Goal: Book appointment/travel/reservation

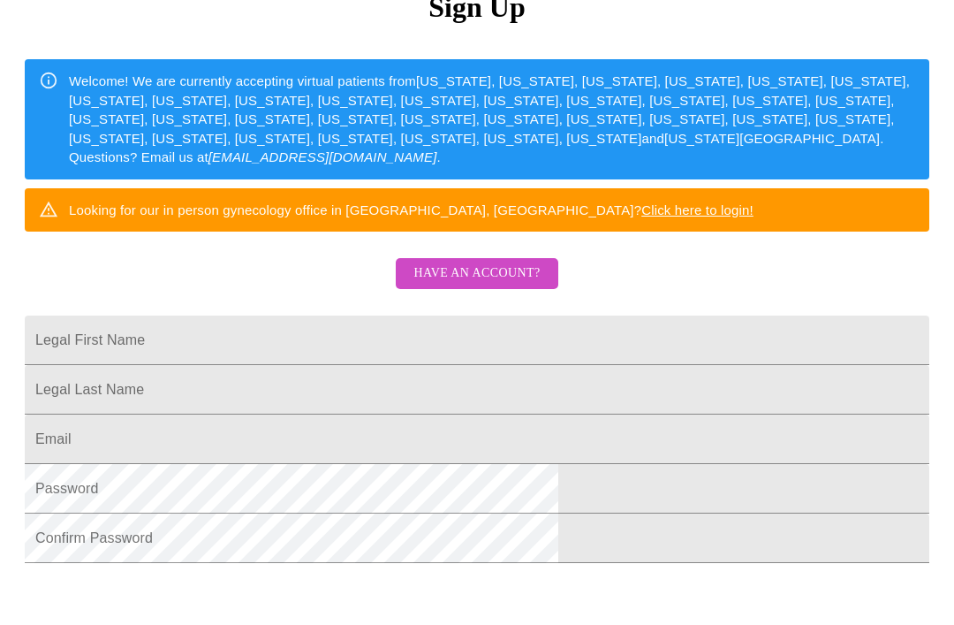
scroll to position [279, 0]
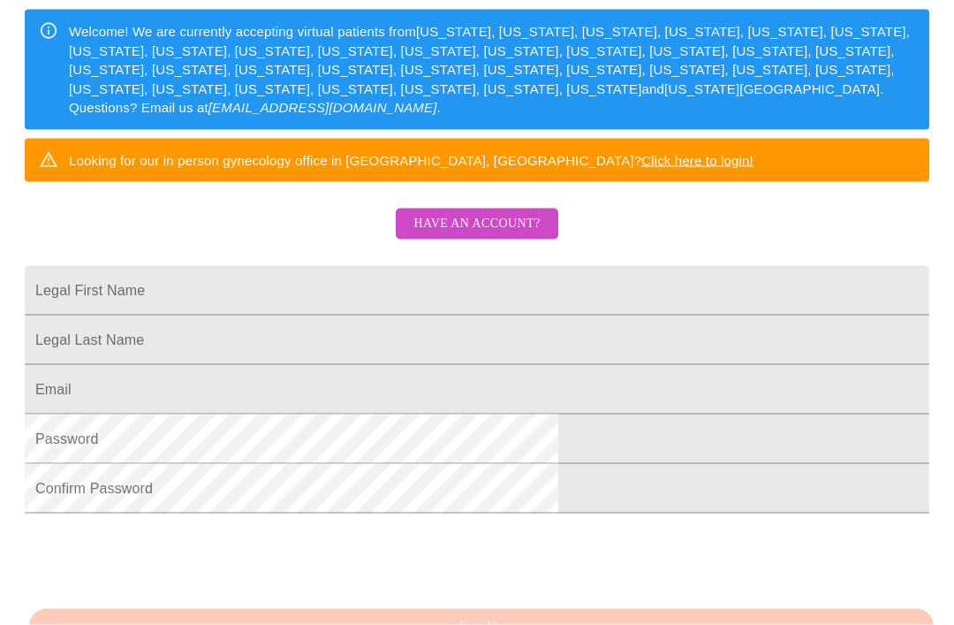
click at [611, 315] on input "Legal First Name" at bounding box center [477, 290] width 905 height 49
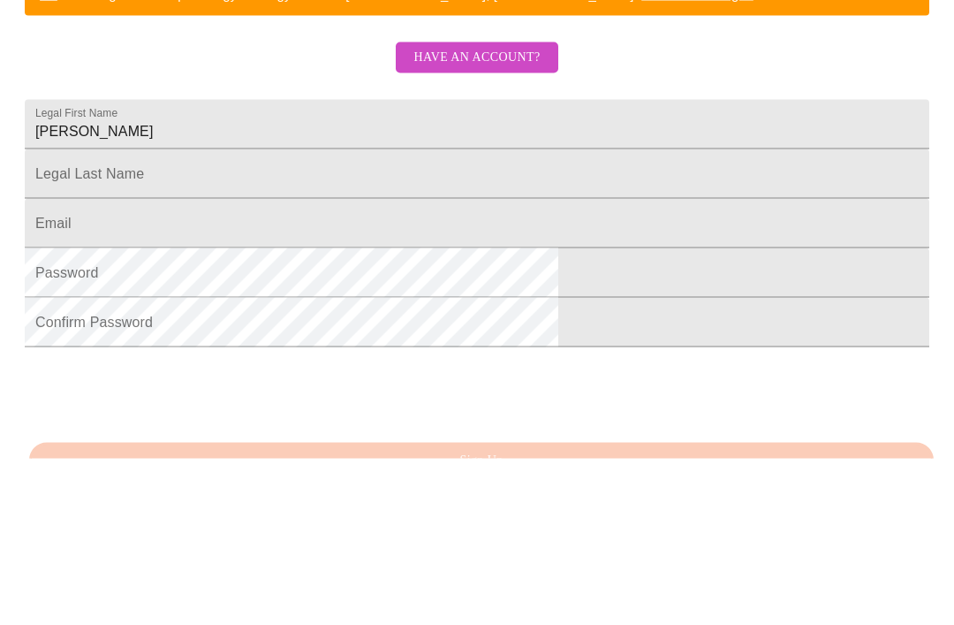
scroll to position [423, 0]
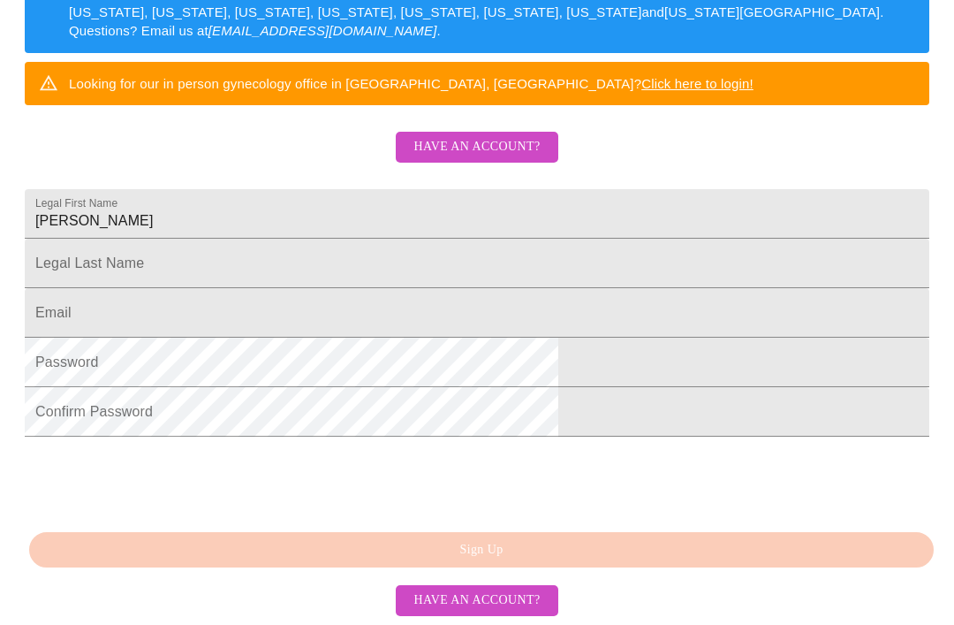
click at [525, 191] on input "Jen" at bounding box center [477, 213] width 905 height 49
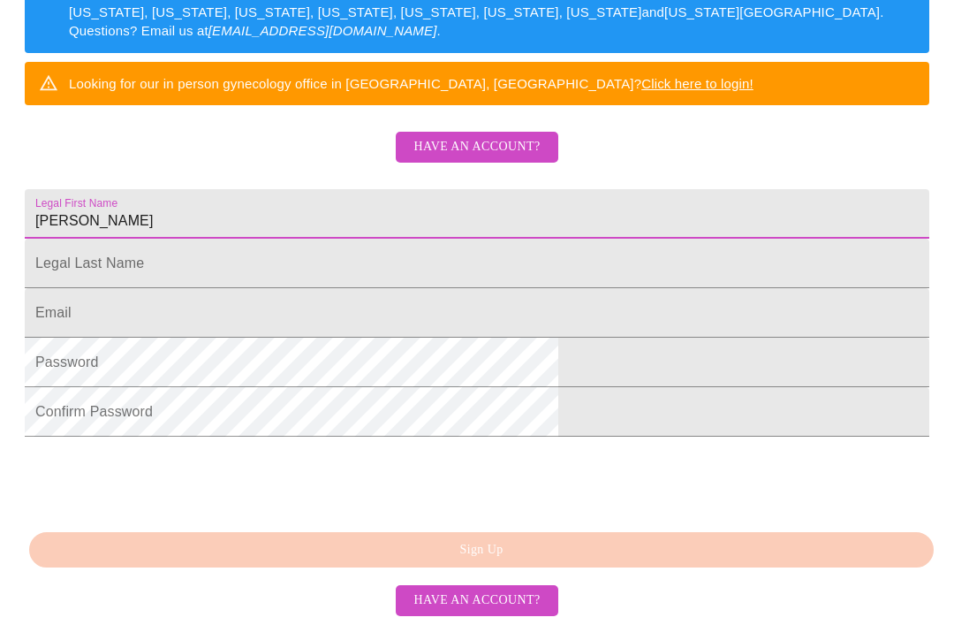
type input "Jennifer"
click at [413, 252] on input "Legal First Name" at bounding box center [477, 263] width 905 height 49
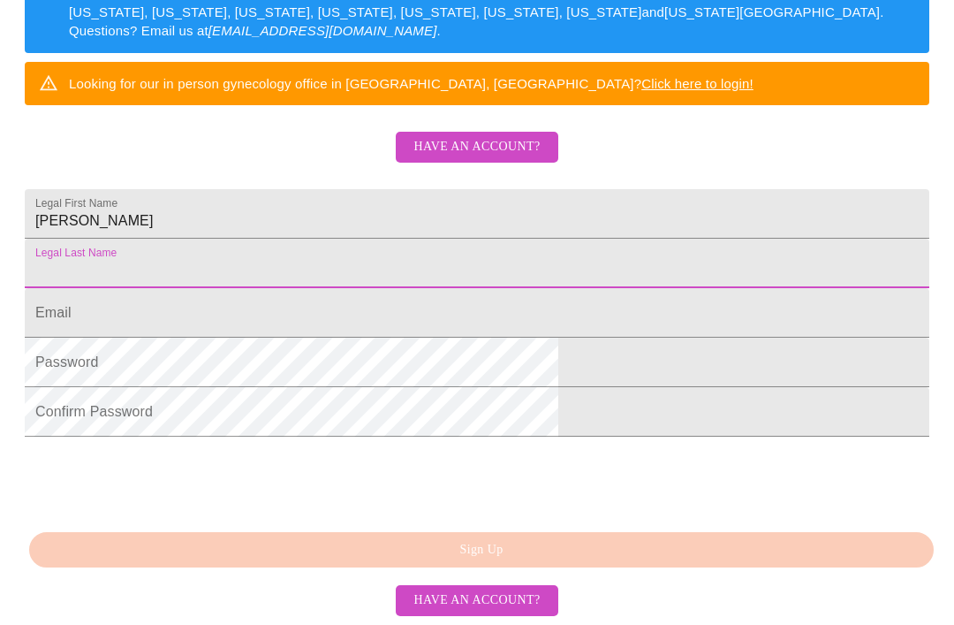
type input "Shong"
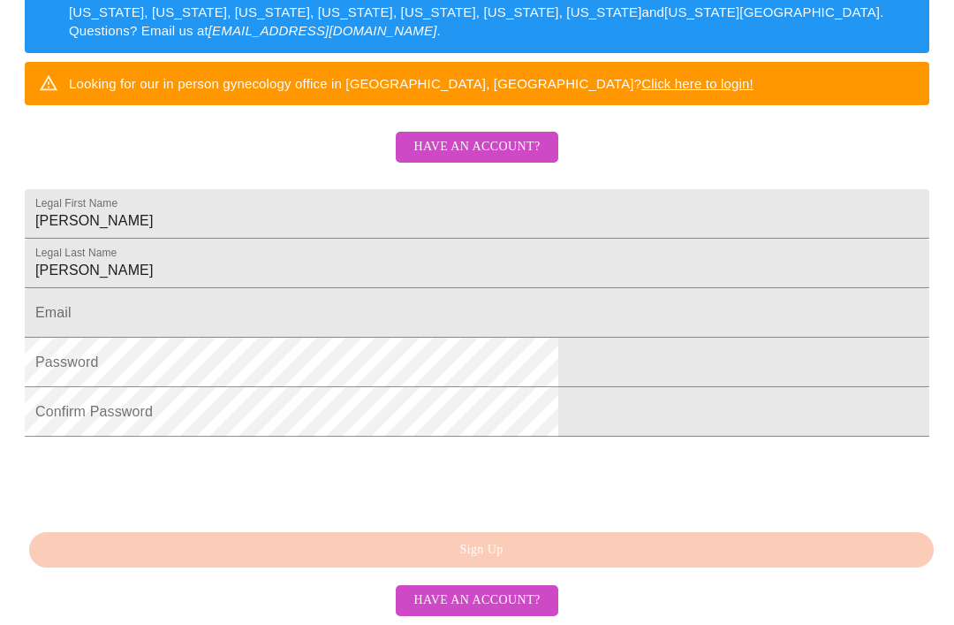
click at [548, 321] on input "Legal First Name" at bounding box center [477, 312] width 905 height 49
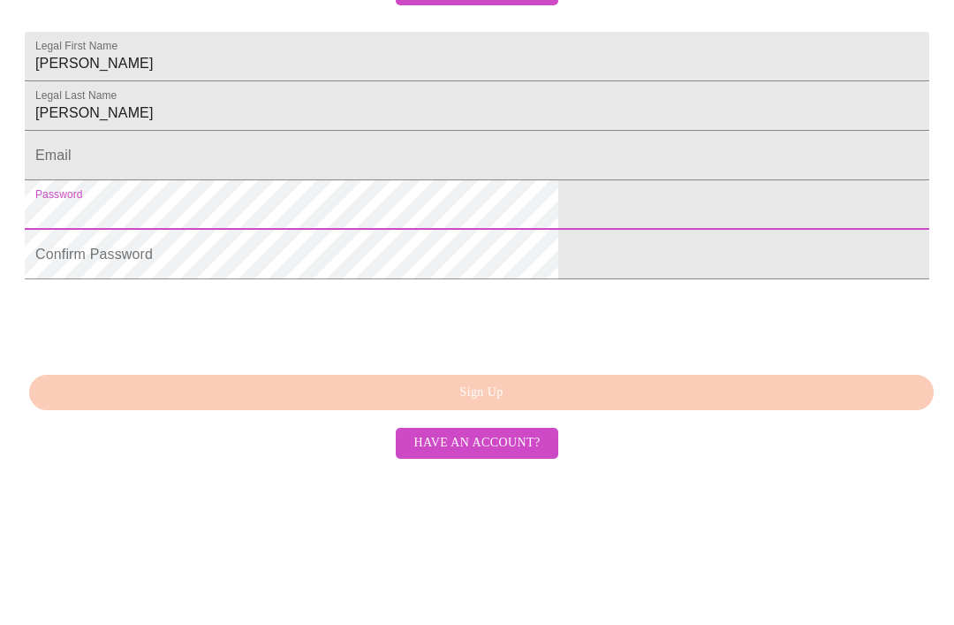
click at [386, 288] on input "Legal First Name" at bounding box center [477, 312] width 905 height 49
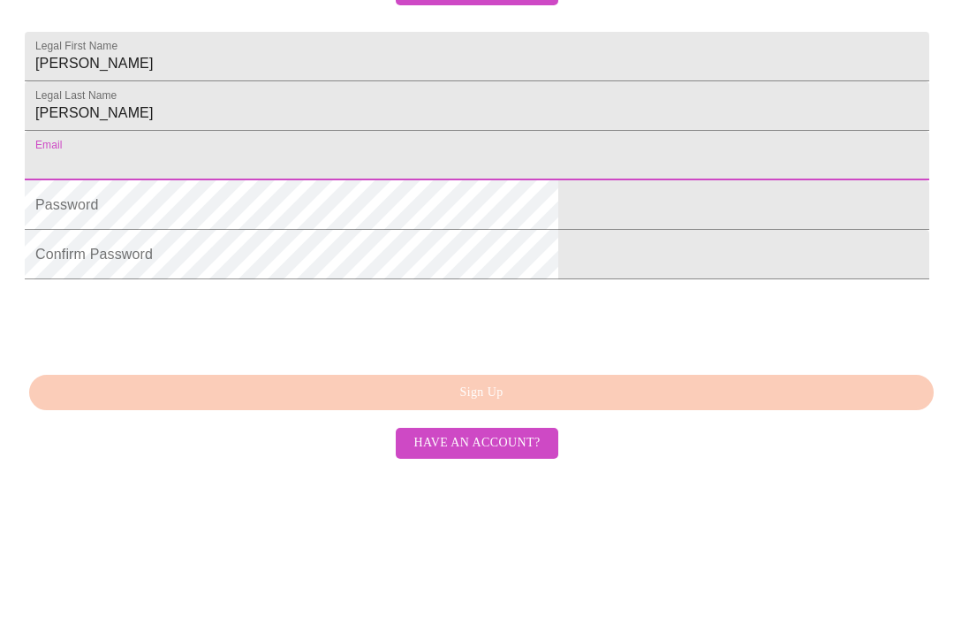
type input "[PERSON_NAME][EMAIL_ADDRESS][DOMAIN_NAME]"
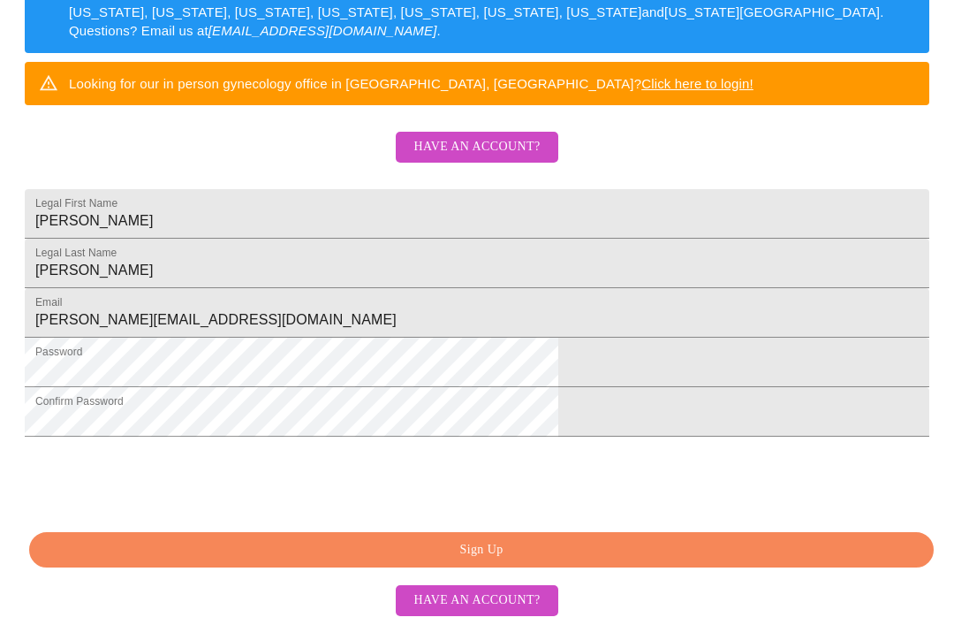
click at [499, 568] on button "Sign Up" at bounding box center [481, 550] width 905 height 36
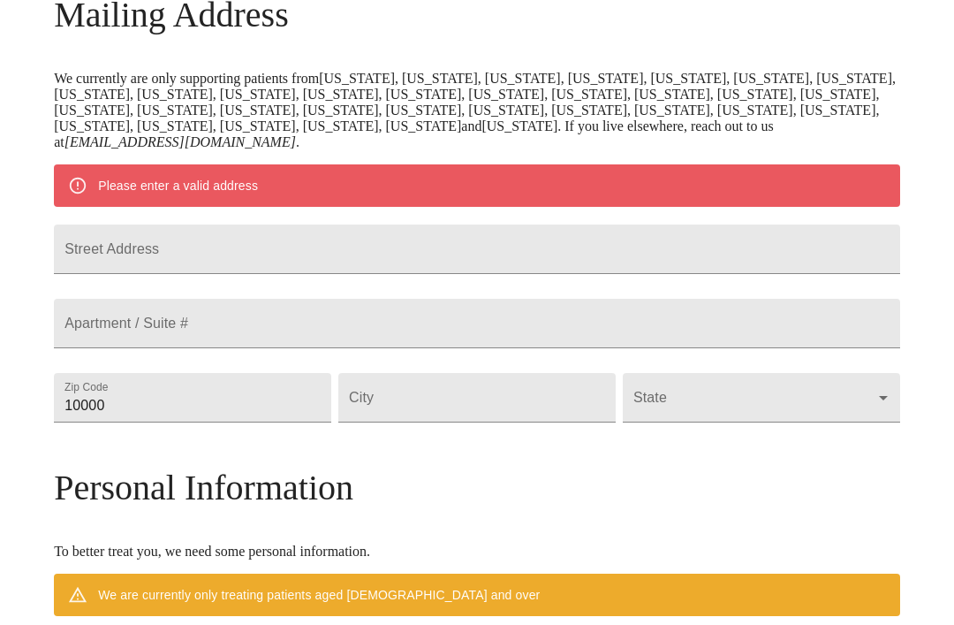
scroll to position [239, 0]
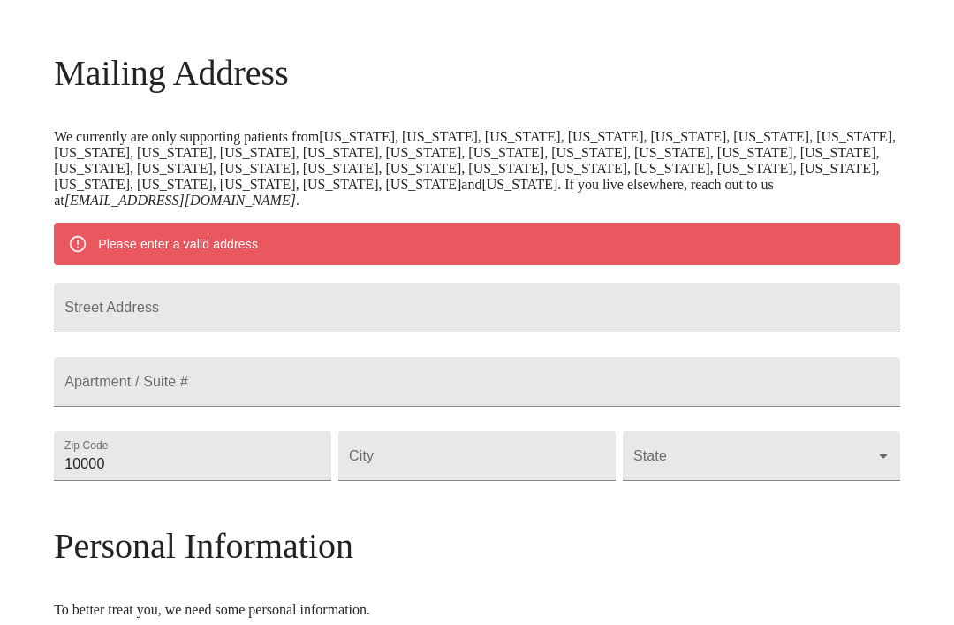
click at [182, 332] on input "Street Address" at bounding box center [477, 307] width 847 height 49
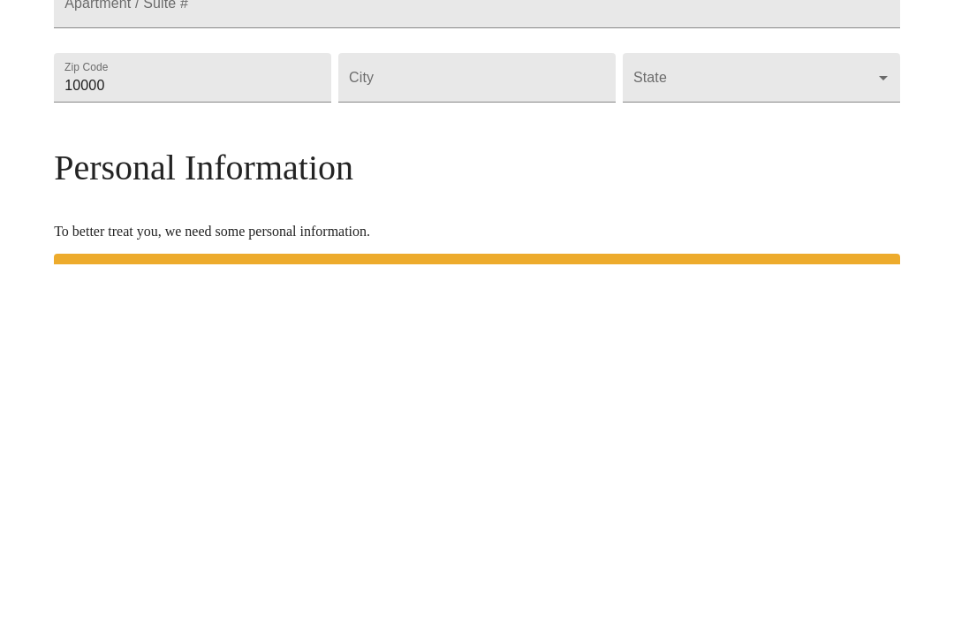
scroll to position [258, 0]
type input "1365 n kaniksu street"
click at [307, 413] on input "10000" at bounding box center [192, 437] width 277 height 49
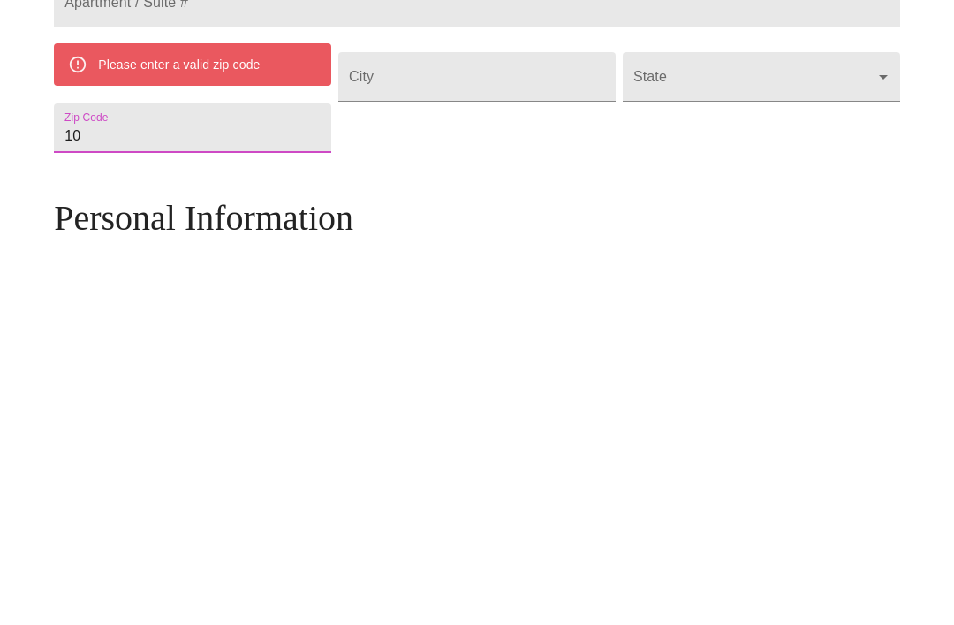
type input "1"
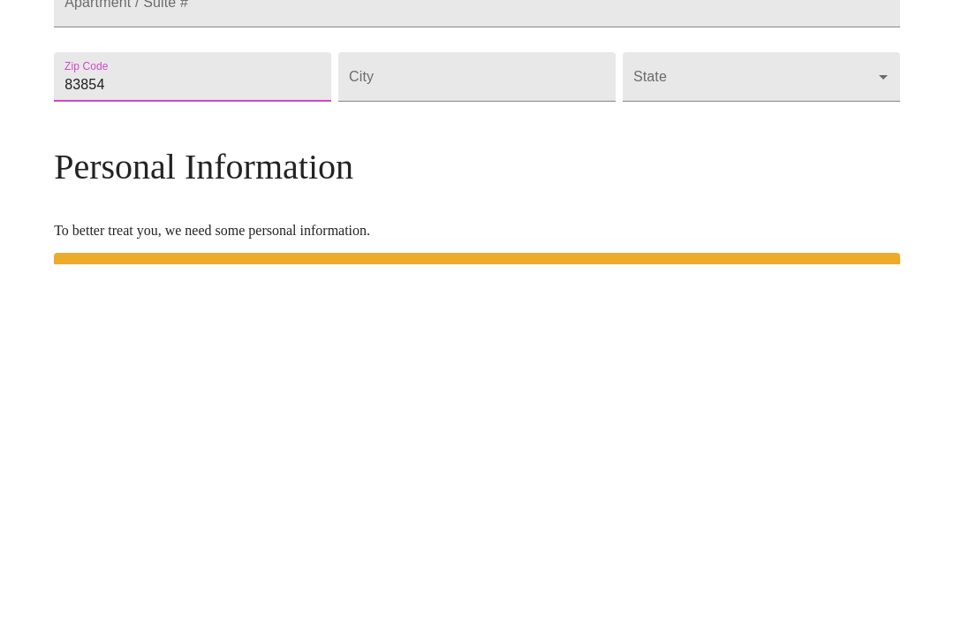
type input "83854"
click at [479, 413] on input "Street Address" at bounding box center [476, 437] width 277 height 49
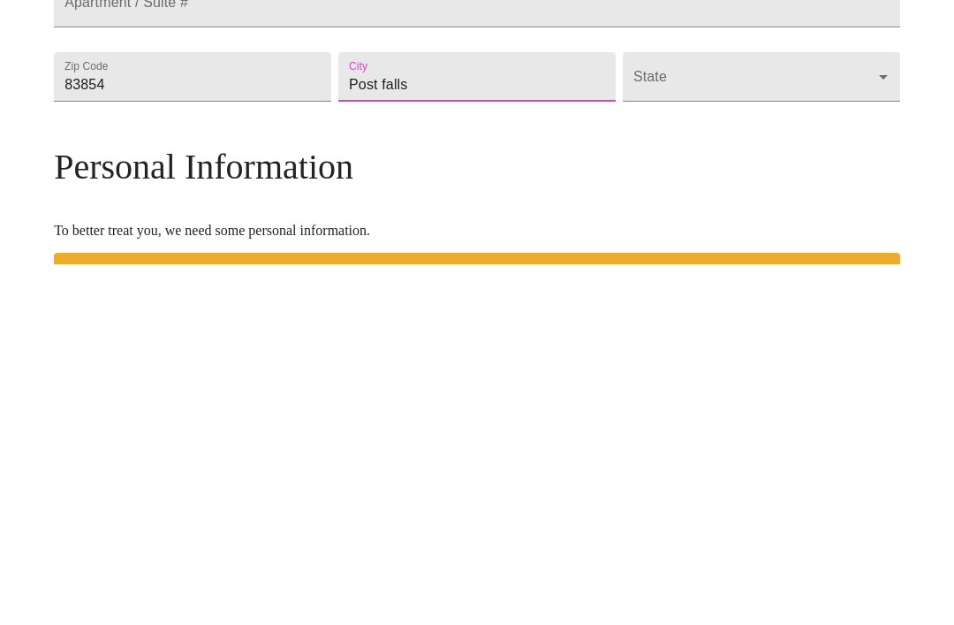
type input "Post falls"
click at [713, 156] on body "MyMenopauseRx Welcome to MyMenopauseRx Since it's your first time here, you'll …" at bounding box center [477, 453] width 940 height 1409
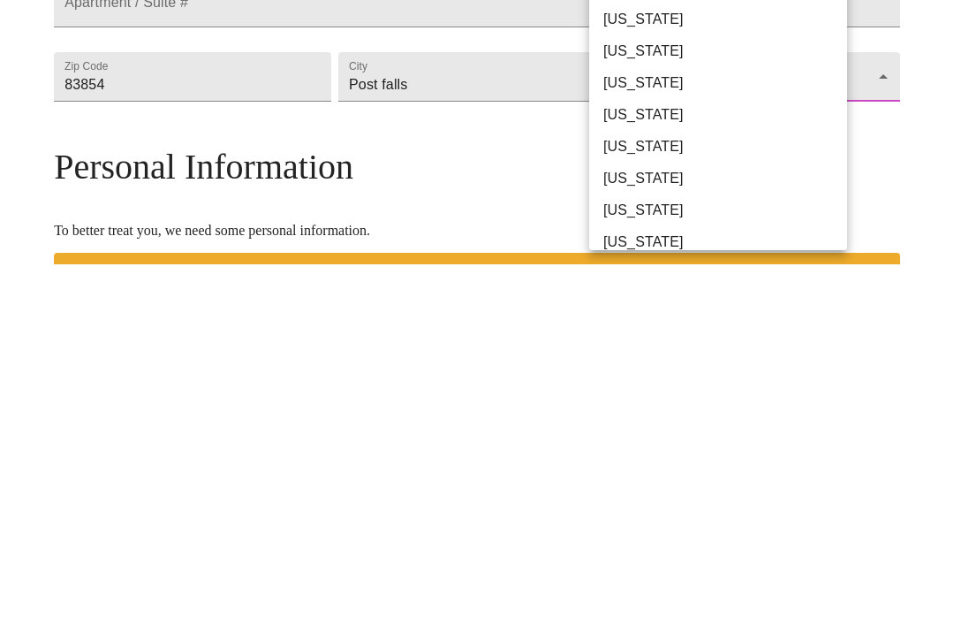
scroll to position [619, 0]
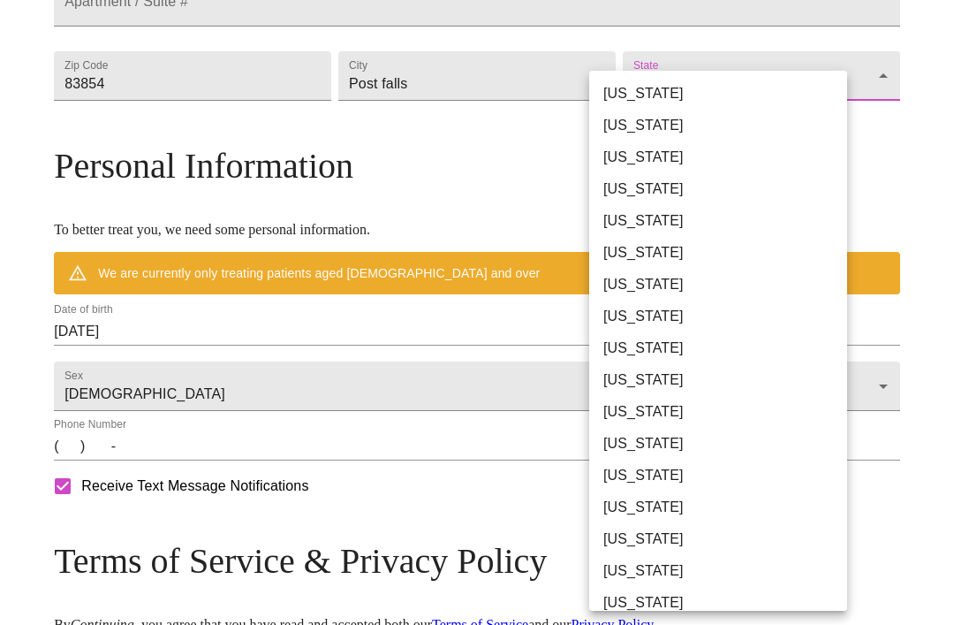
click at [649, 444] on li "[US_STATE]" at bounding box center [718, 444] width 258 height 32
type input "[US_STATE]"
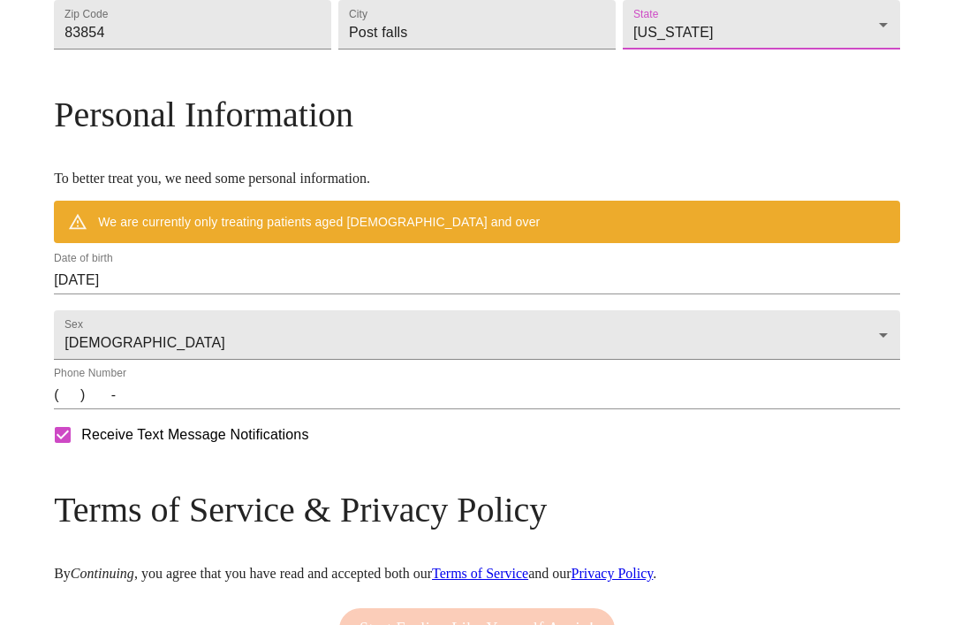
click at [337, 294] on input "09/24/2025" at bounding box center [477, 280] width 847 height 28
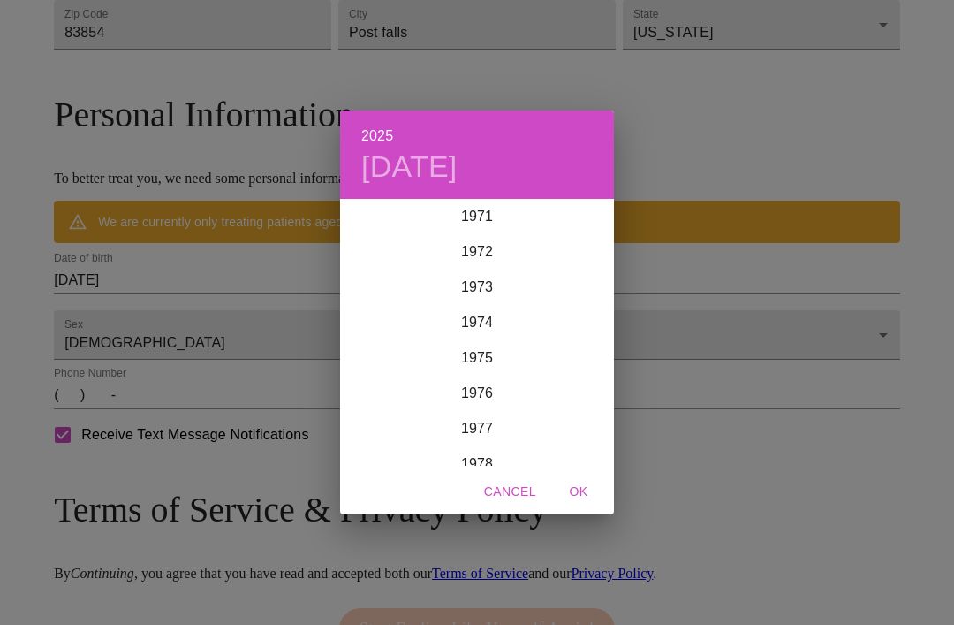
scroll to position [2542, 0]
click at [493, 274] on div "1972" at bounding box center [477, 256] width 274 height 35
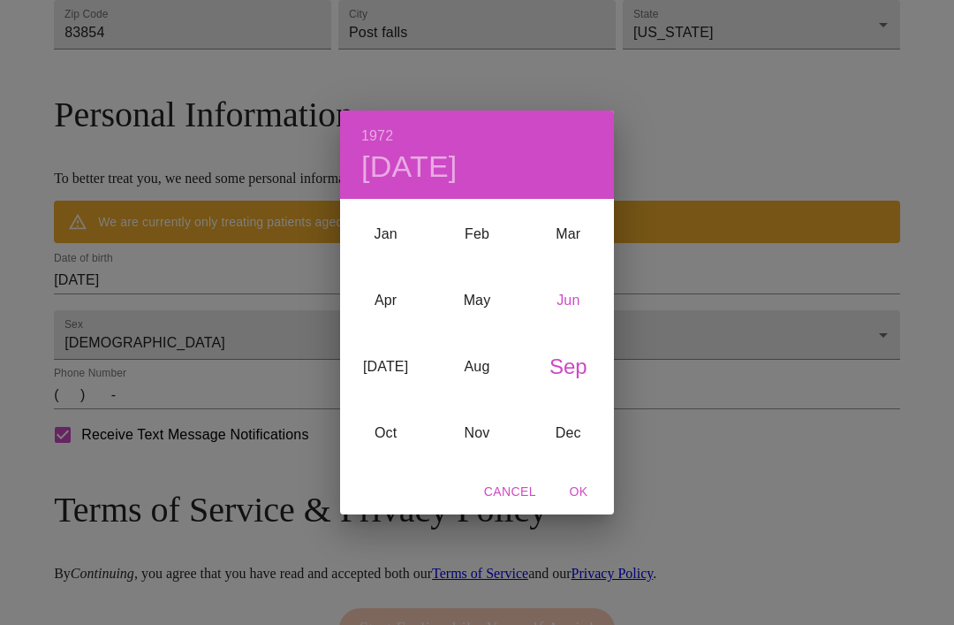
click at [561, 333] on div "Jun" at bounding box center [568, 300] width 91 height 66
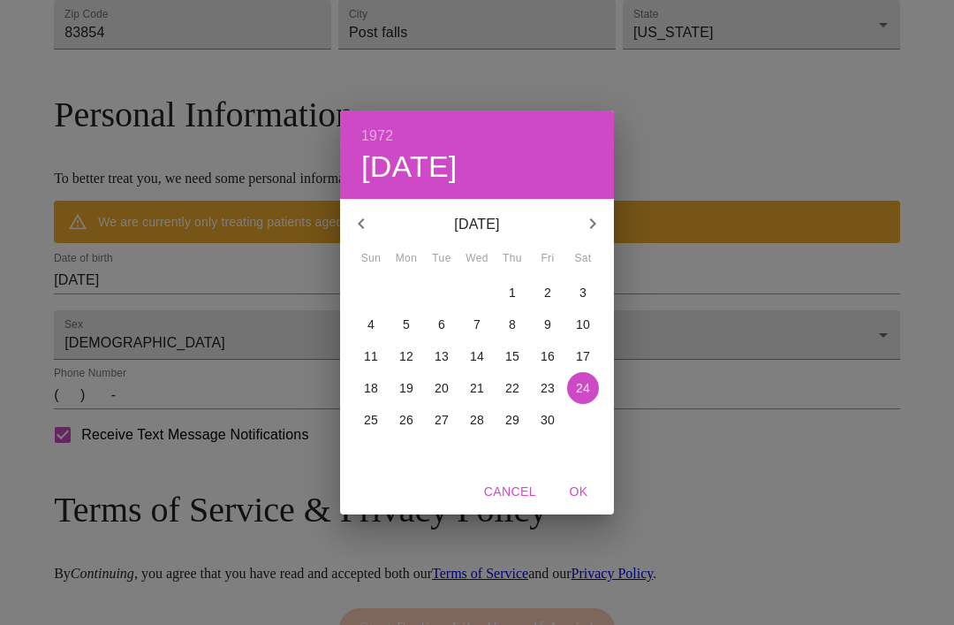
click at [584, 397] on p "24" at bounding box center [583, 388] width 14 height 18
click at [580, 503] on span "OK" at bounding box center [579, 492] width 42 height 22
type input "[DATE]"
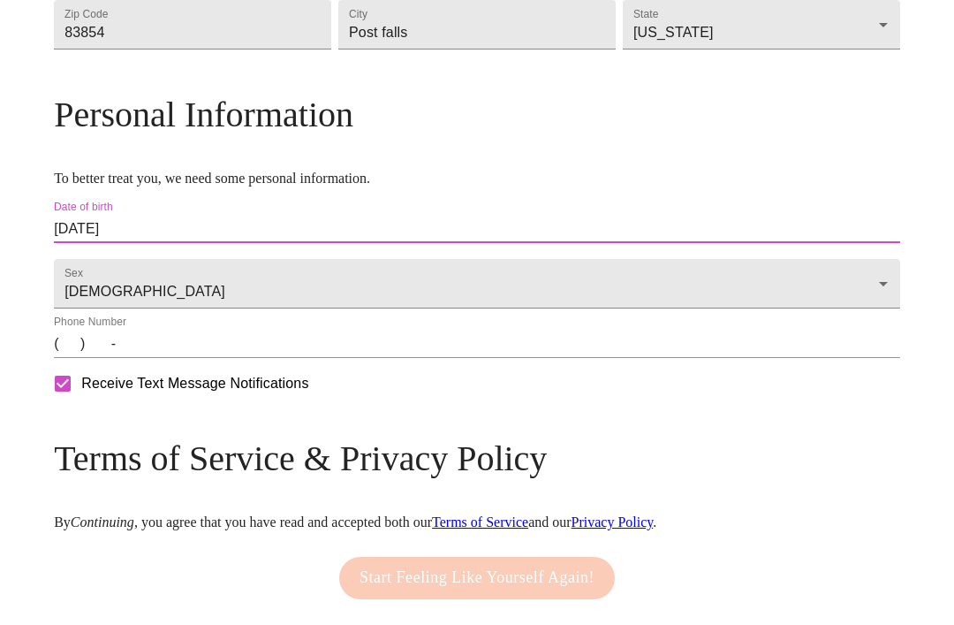
click at [553, 358] on input "(   )    -" at bounding box center [477, 344] width 847 height 28
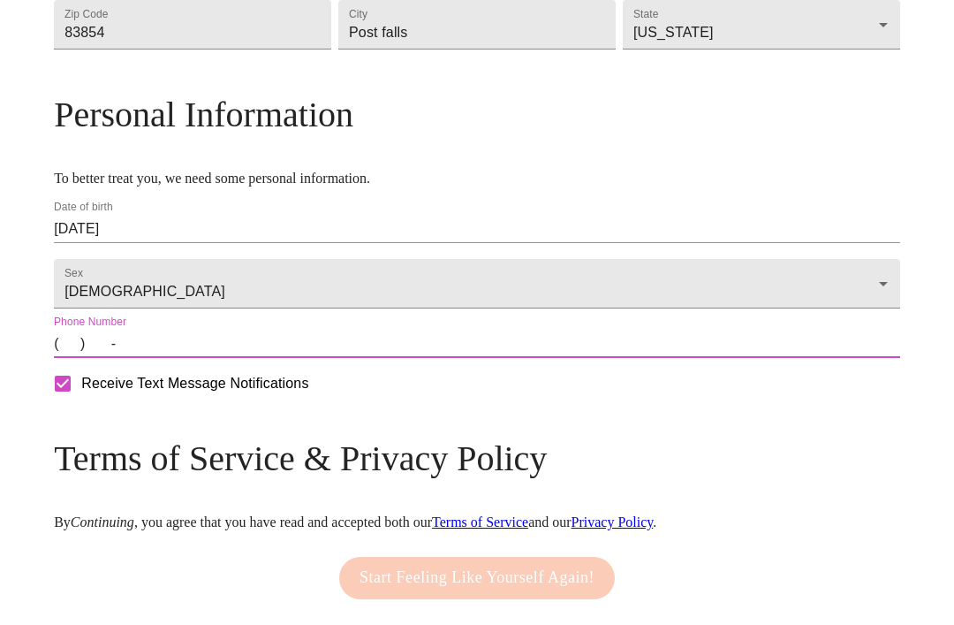
scroll to position [619, 0]
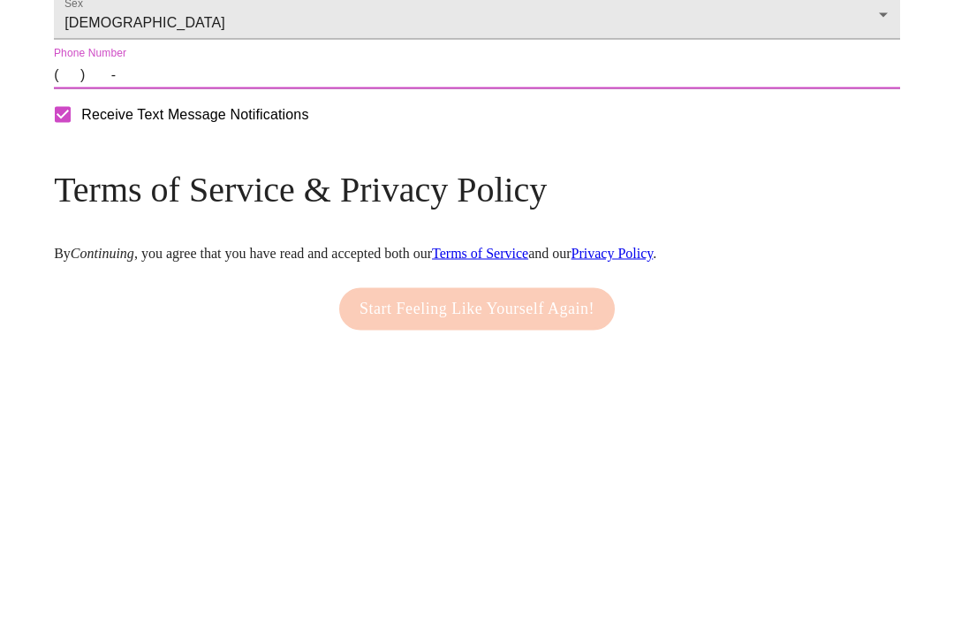
click at [172, 330] on input "(   )    -" at bounding box center [477, 344] width 847 height 28
click at [171, 330] on input "(   )    -" at bounding box center [477, 344] width 847 height 28
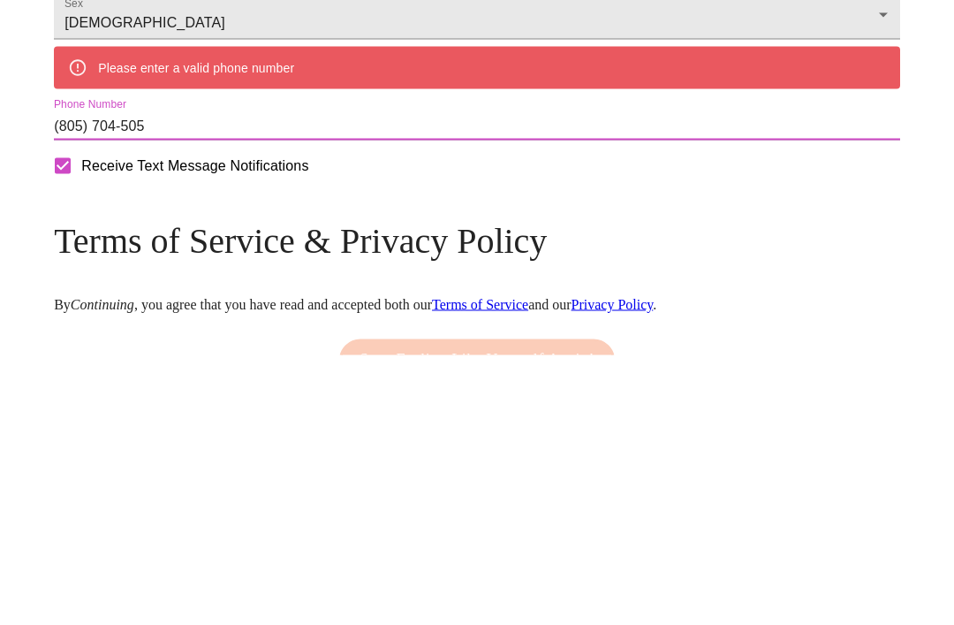
type input "[PHONE_NUMBER]"
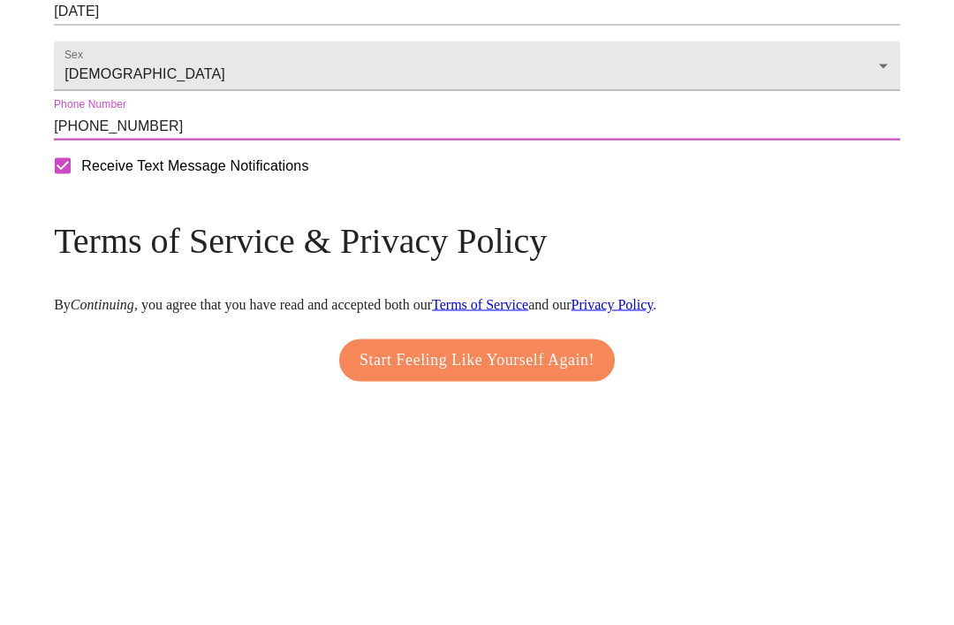
scroll to position [742, 0]
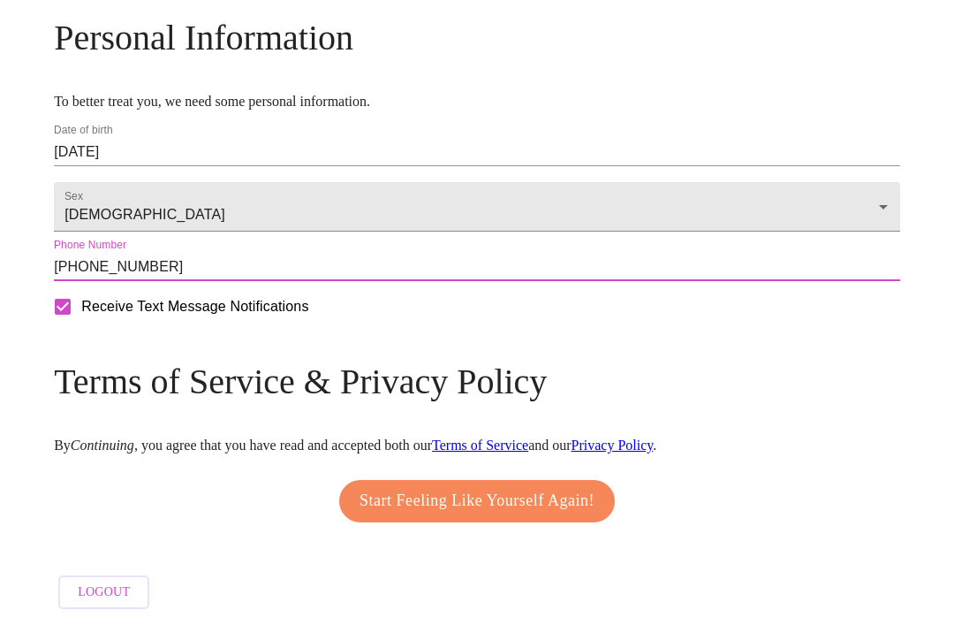
click at [528, 515] on span "Start Feeling Like Yourself Again!" at bounding box center [477, 501] width 235 height 28
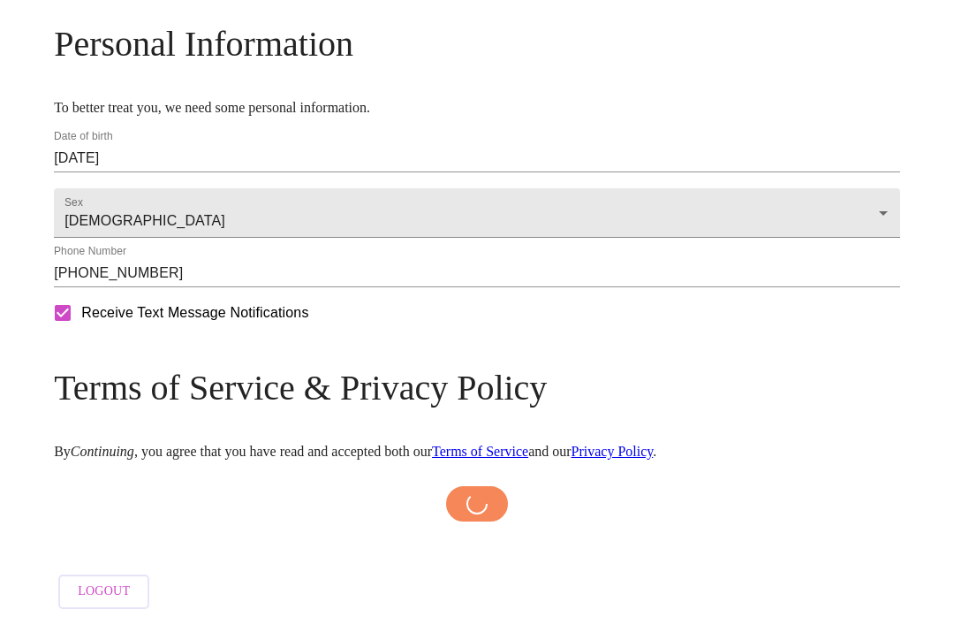
scroll to position [736, 0]
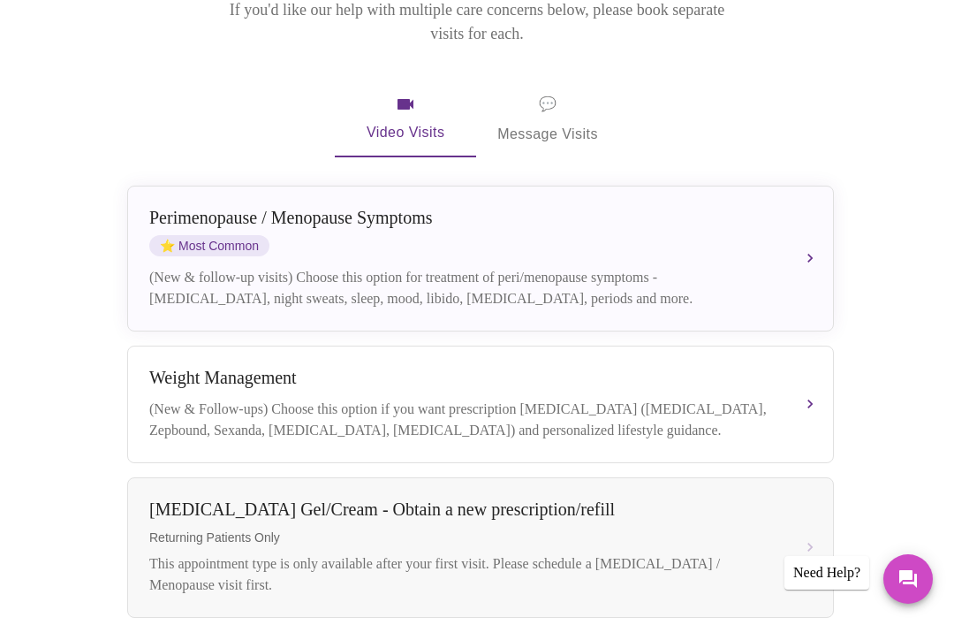
scroll to position [267, 0]
click at [791, 236] on div "[MEDICAL_DATA] / Menopause Symptoms ⭐ Most Common (New & follow-up visits) Choo…" at bounding box center [480, 260] width 663 height 102
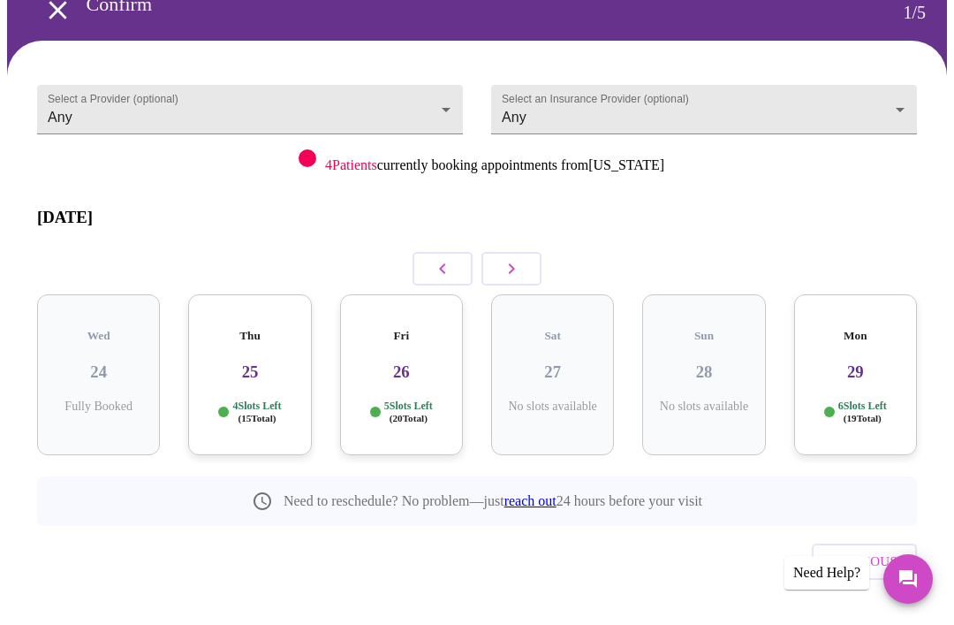
click at [244, 362] on h3 "25" at bounding box center [249, 371] width 95 height 19
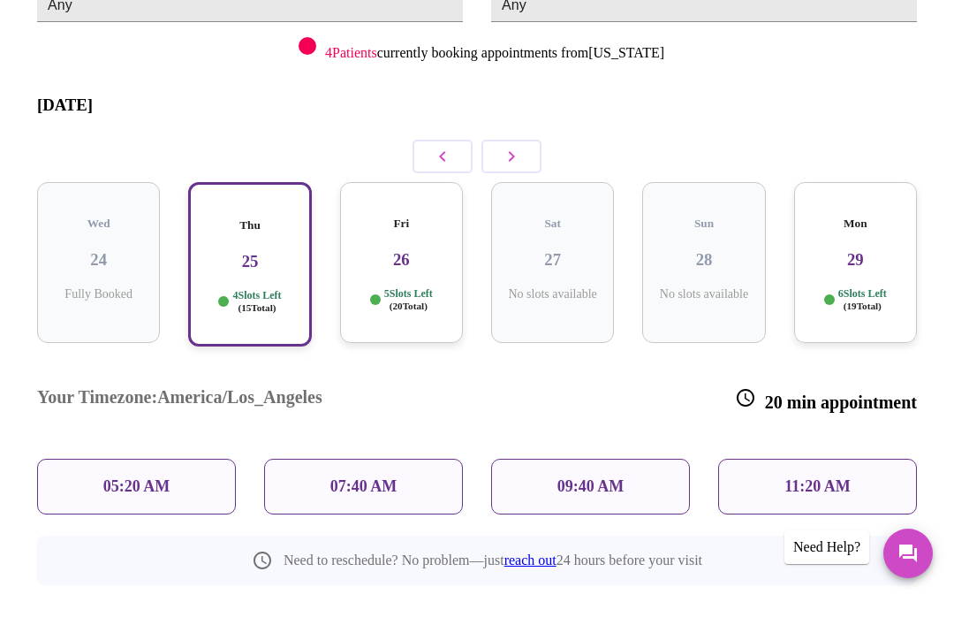
scroll to position [175, 0]
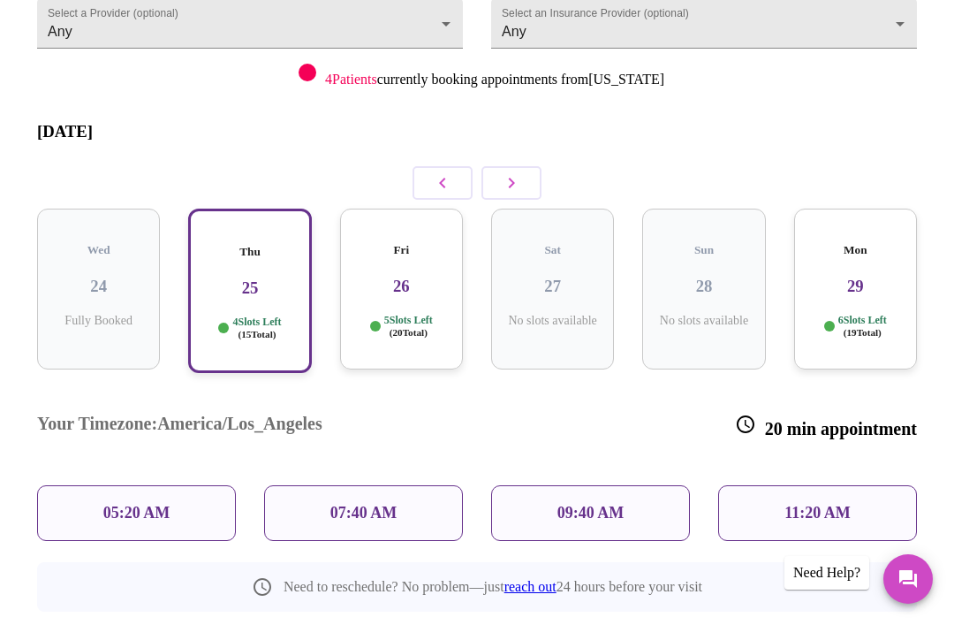
click at [820, 504] on p "11:20 AM" at bounding box center [818, 513] width 66 height 19
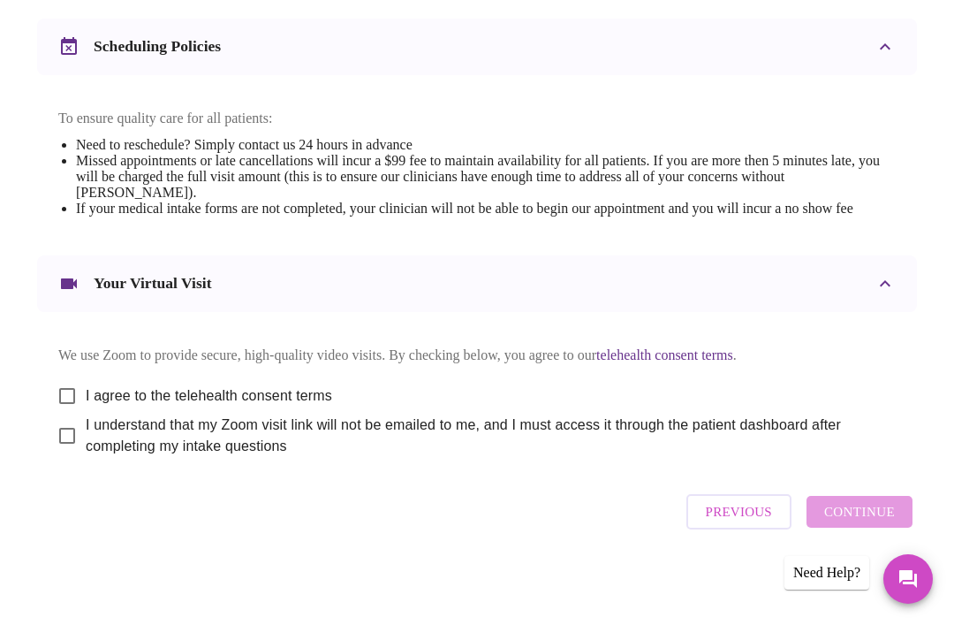
scroll to position [656, 0]
click at [65, 414] on input "I agree to the telehealth consent terms" at bounding box center [67, 395] width 37 height 37
checkbox input "true"
click at [54, 454] on input "I understand that my Zoom visit link will not be emailed to me, and I must acce…" at bounding box center [67, 435] width 37 height 37
checkbox input "true"
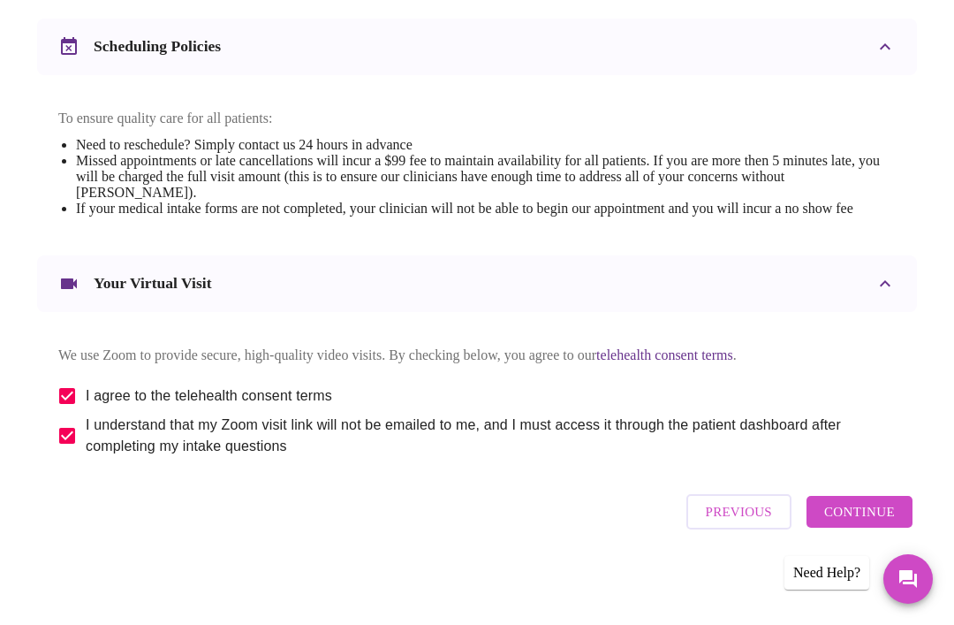
click at [875, 523] on span "Continue" at bounding box center [859, 511] width 71 height 23
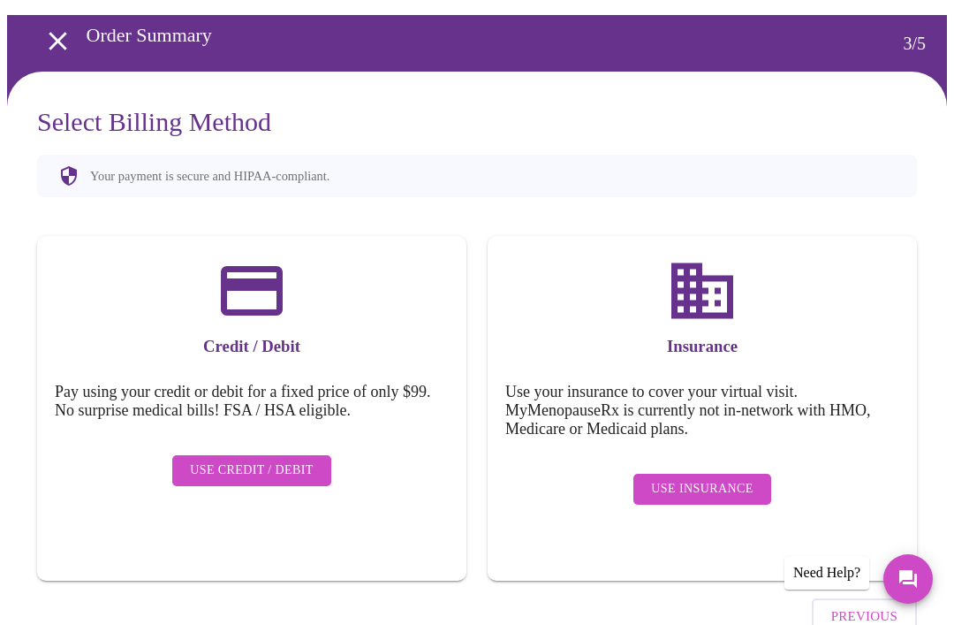
click at [50, 43] on icon "open drawer" at bounding box center [57, 41] width 31 height 31
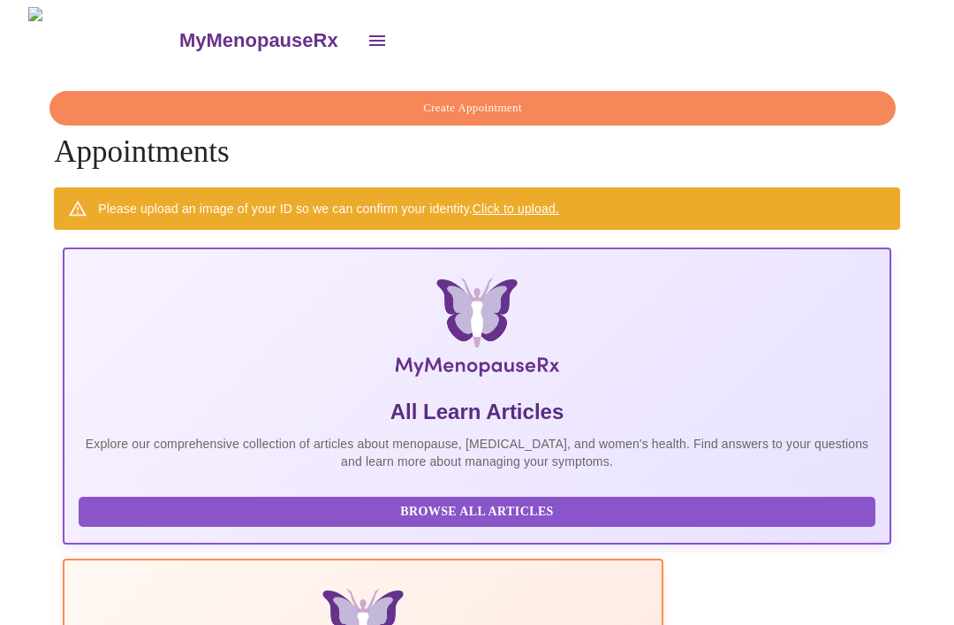
click at [367, 34] on icon "open drawer" at bounding box center [377, 40] width 21 height 21
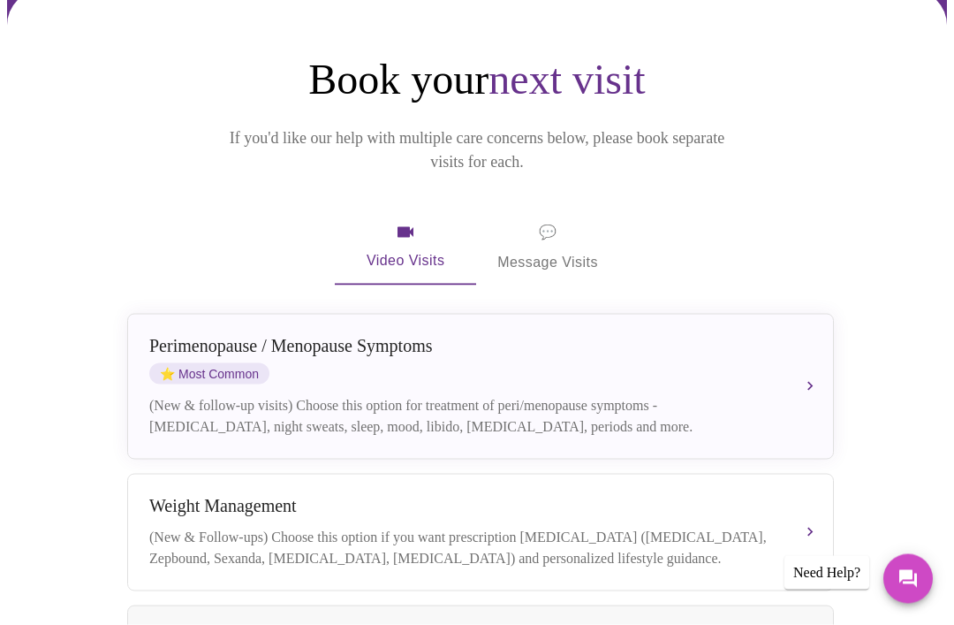
scroll to position [141, 0]
click at [565, 219] on span "💬 Message Visits" at bounding box center [548, 246] width 101 height 55
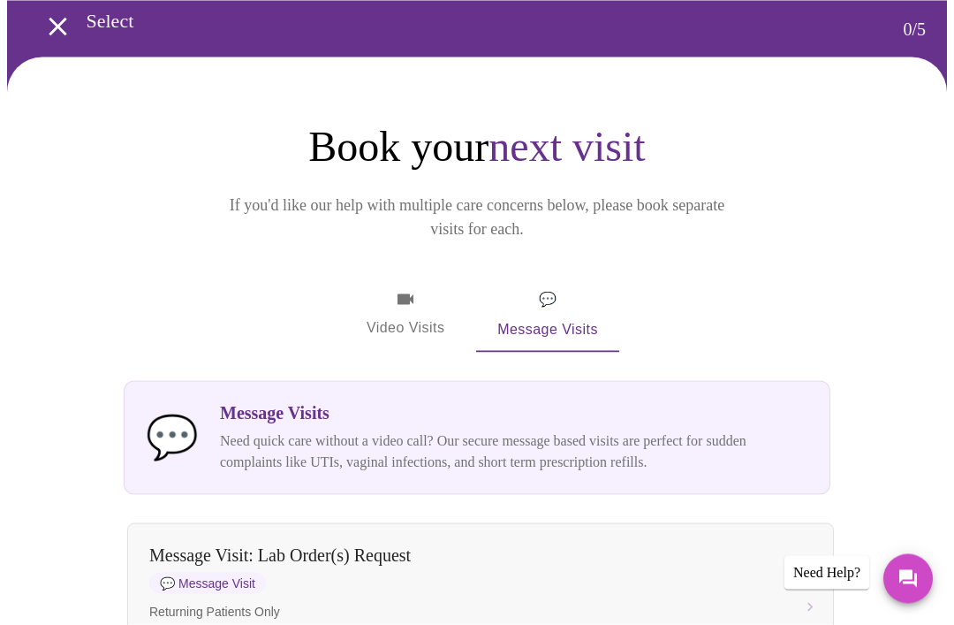
scroll to position [64, 0]
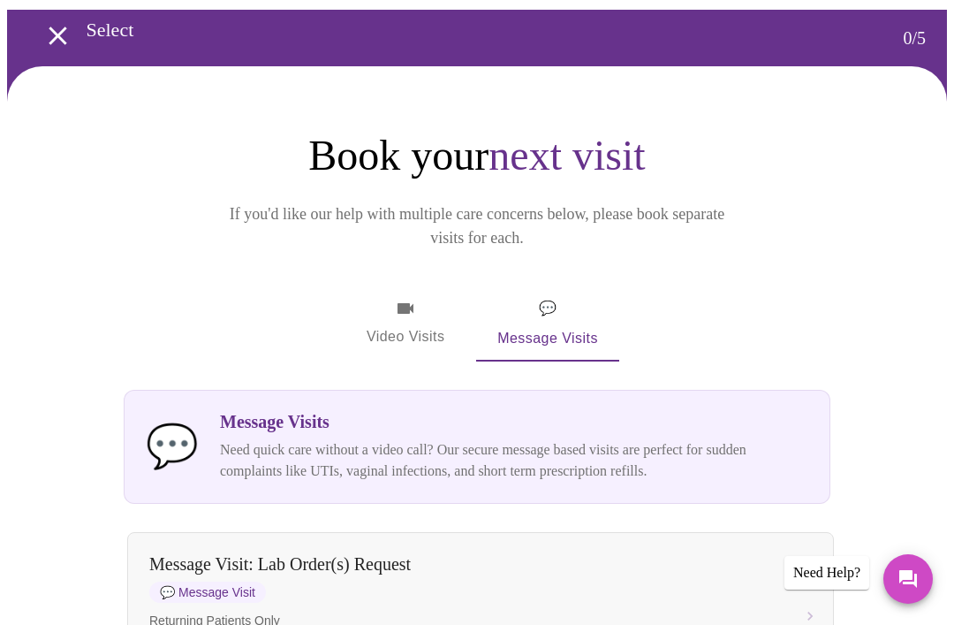
click at [408, 298] on span "Video Visits" at bounding box center [405, 323] width 99 height 51
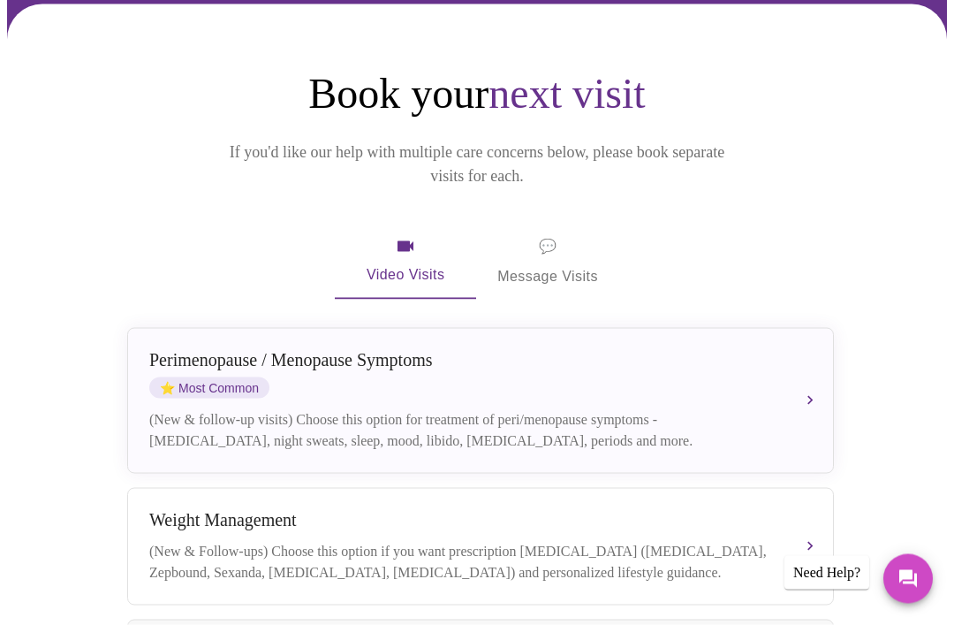
scroll to position [0, 0]
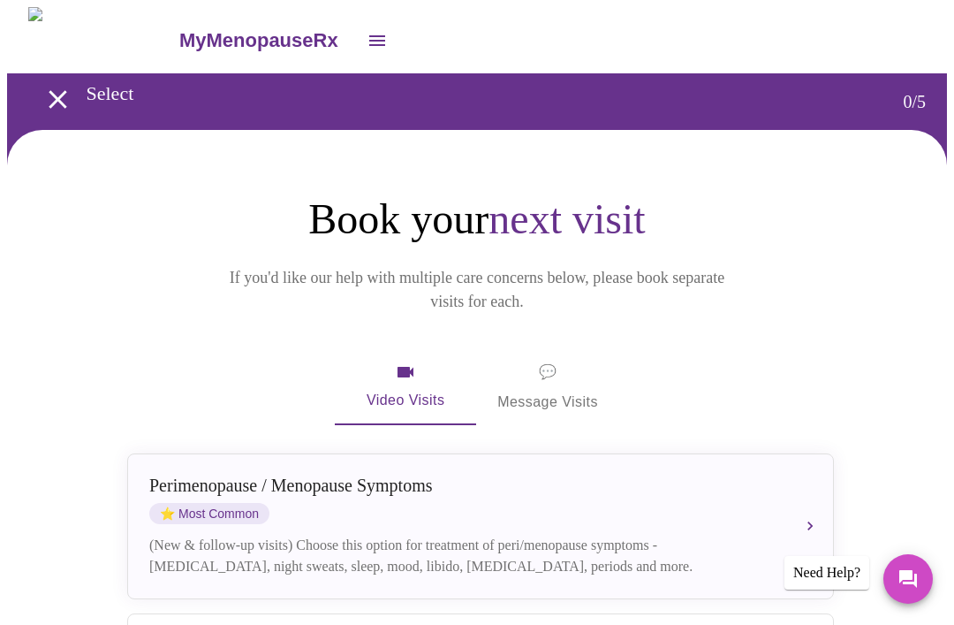
click at [369, 35] on icon "open drawer" at bounding box center [377, 40] width 16 height 11
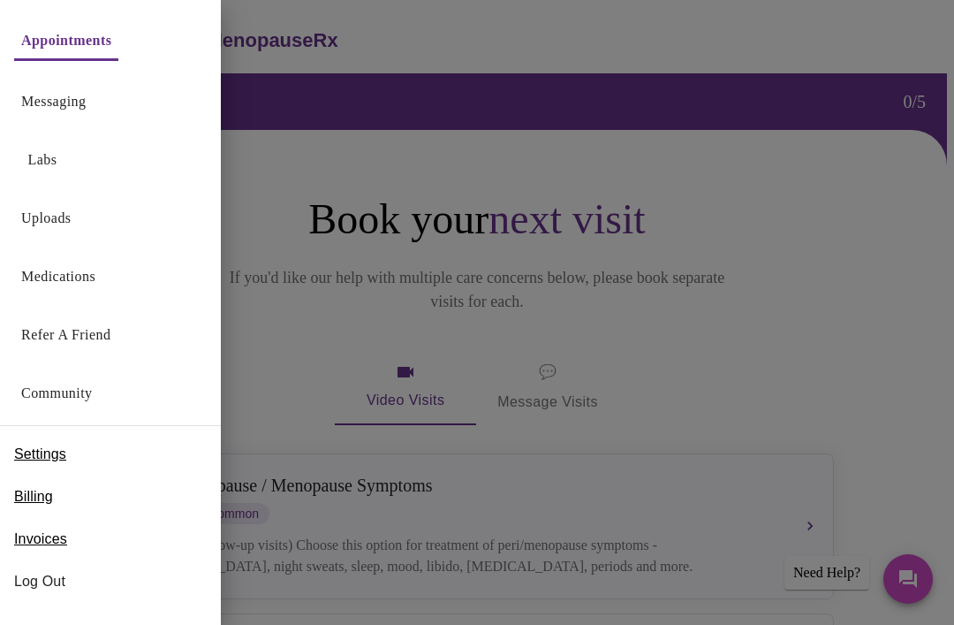
click at [338, 49] on div at bounding box center [477, 312] width 954 height 625
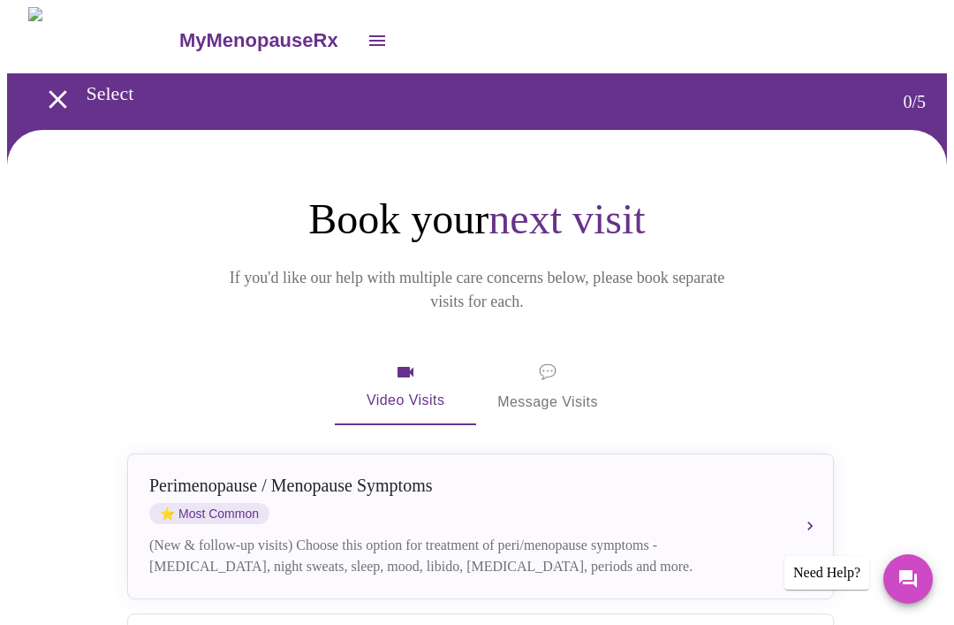
click at [52, 95] on icon "open drawer" at bounding box center [58, 99] width 18 height 18
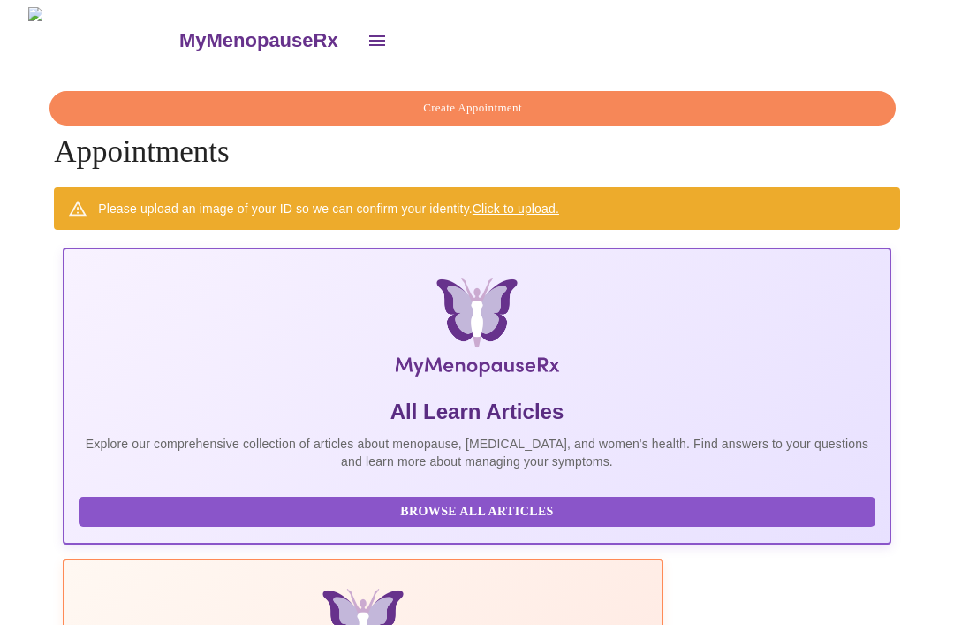
click at [532, 101] on span "Create Appointment" at bounding box center [473, 108] width 806 height 20
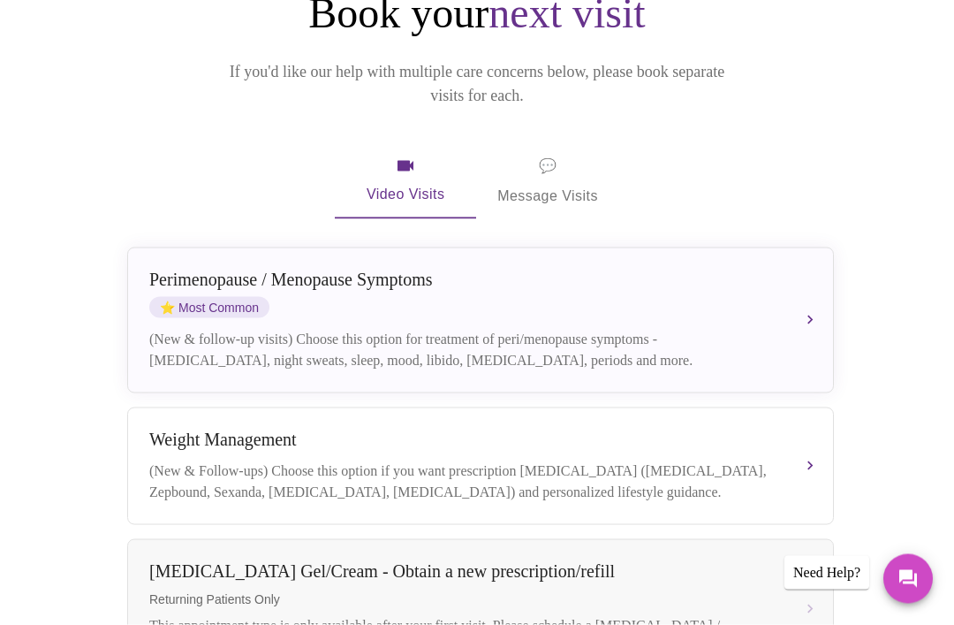
scroll to position [213, 0]
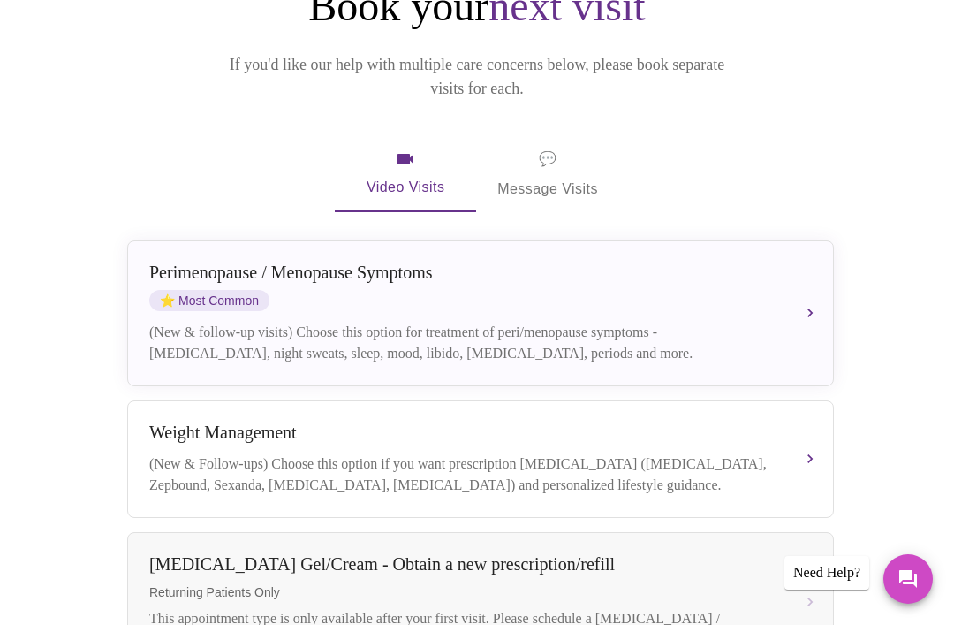
click at [776, 292] on div "Perimenopause / Menopause Symptoms ⭐ Most Common (New & follow-up visits) Choos…" at bounding box center [480, 313] width 663 height 102
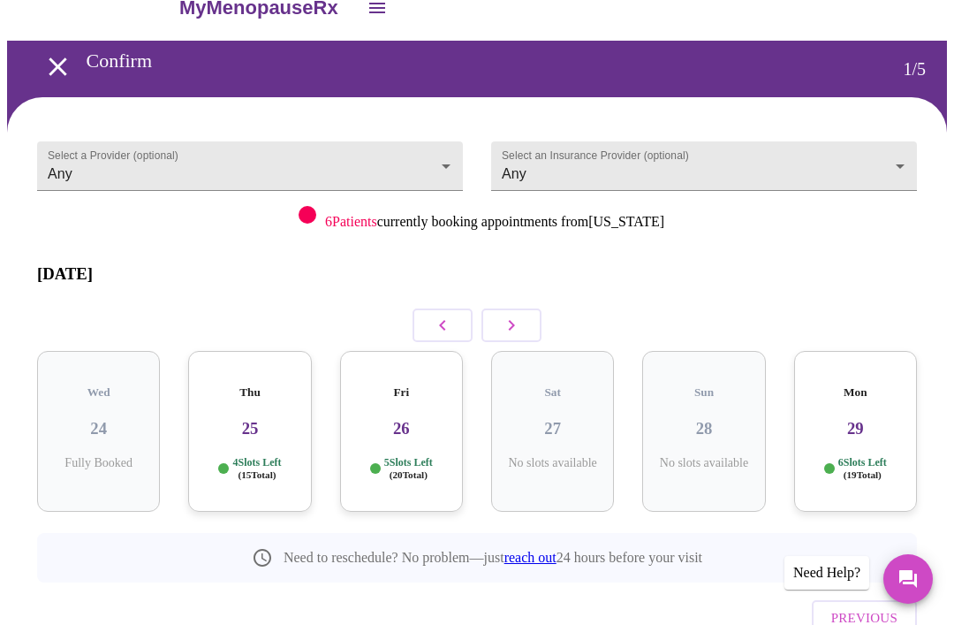
click at [263, 419] on h3 "25" at bounding box center [249, 428] width 95 height 19
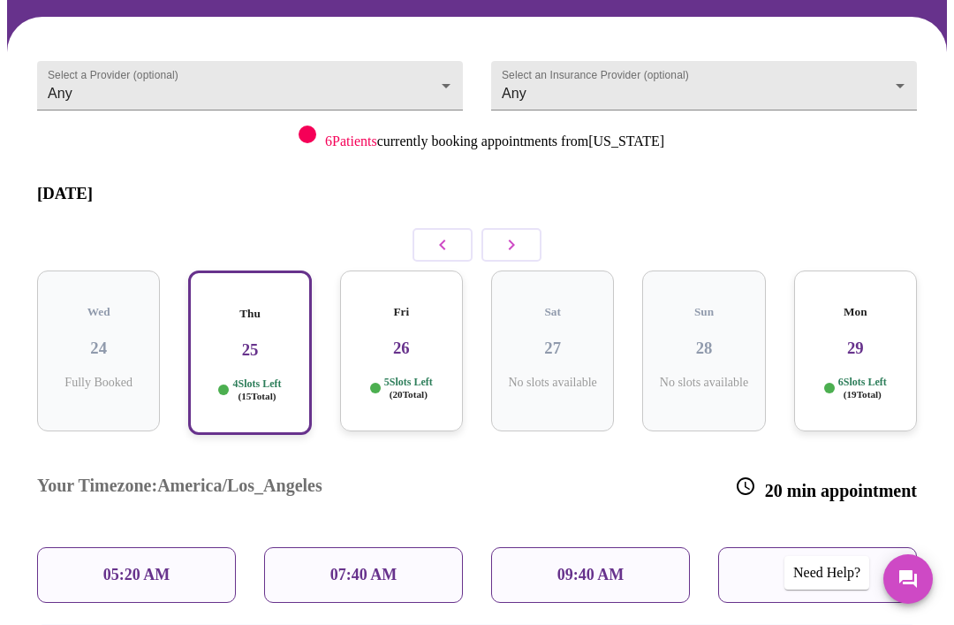
scroll to position [175, 0]
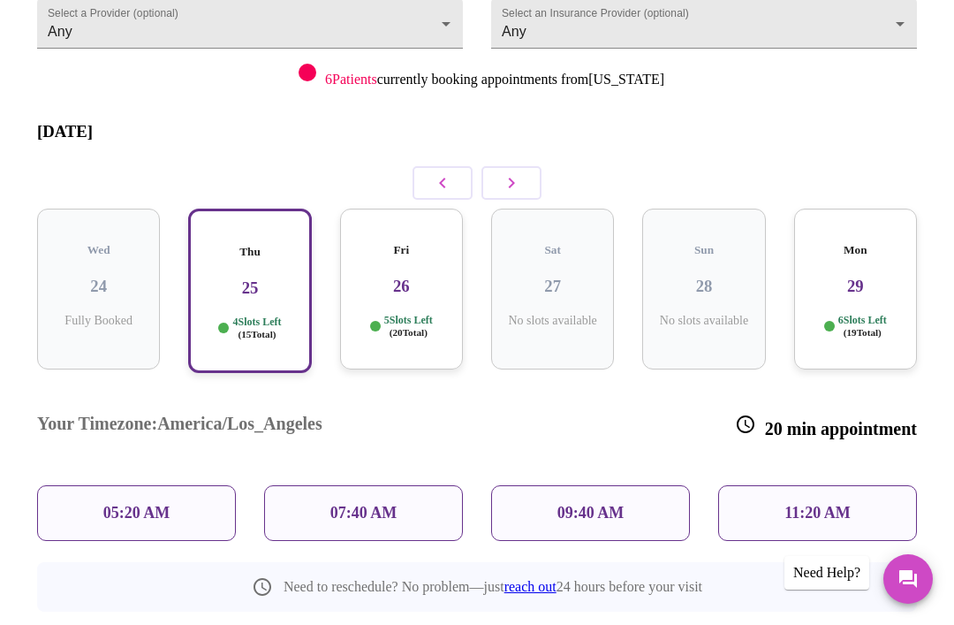
click at [842, 504] on p "11:20 AM" at bounding box center [818, 513] width 66 height 19
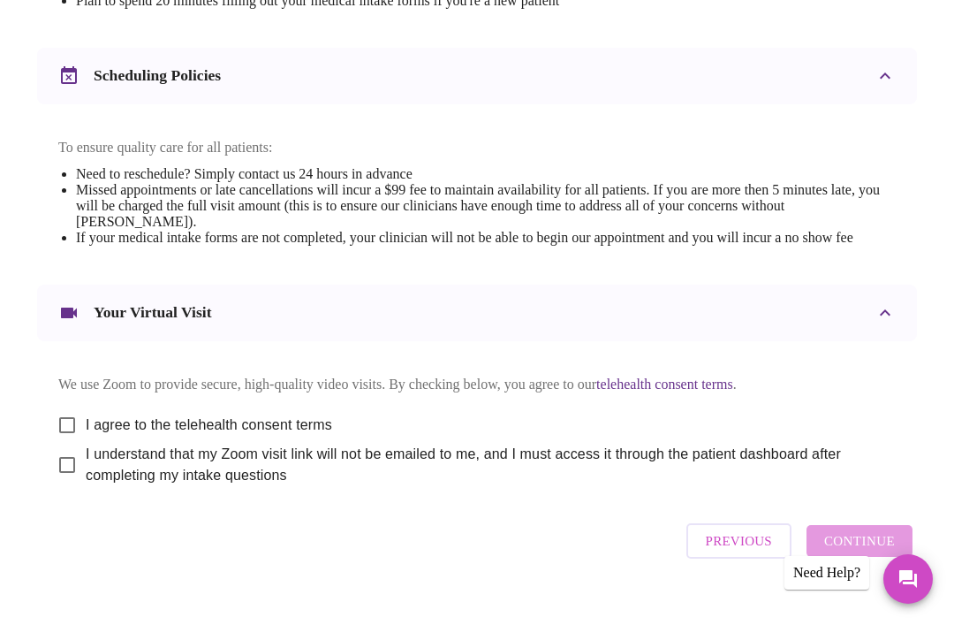
scroll to position [656, 0]
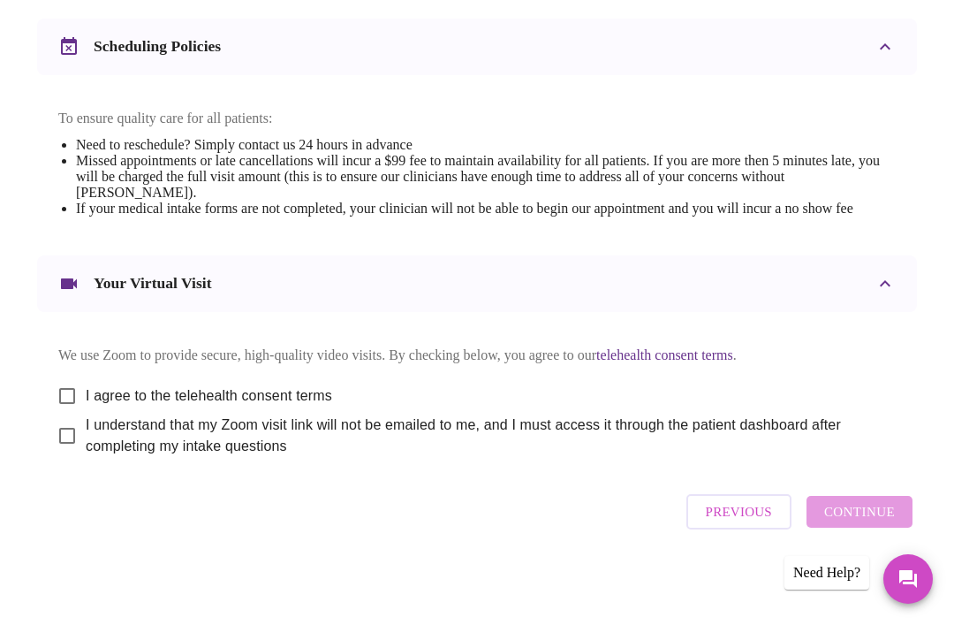
click at [65, 414] on input "I agree to the telehealth consent terms" at bounding box center [67, 395] width 37 height 37
checkbox input "true"
click at [76, 454] on input "I understand that my Zoom visit link will not be emailed to me, and I must acce…" at bounding box center [67, 435] width 37 height 37
checkbox input "true"
click at [865, 523] on span "Continue" at bounding box center [859, 511] width 71 height 23
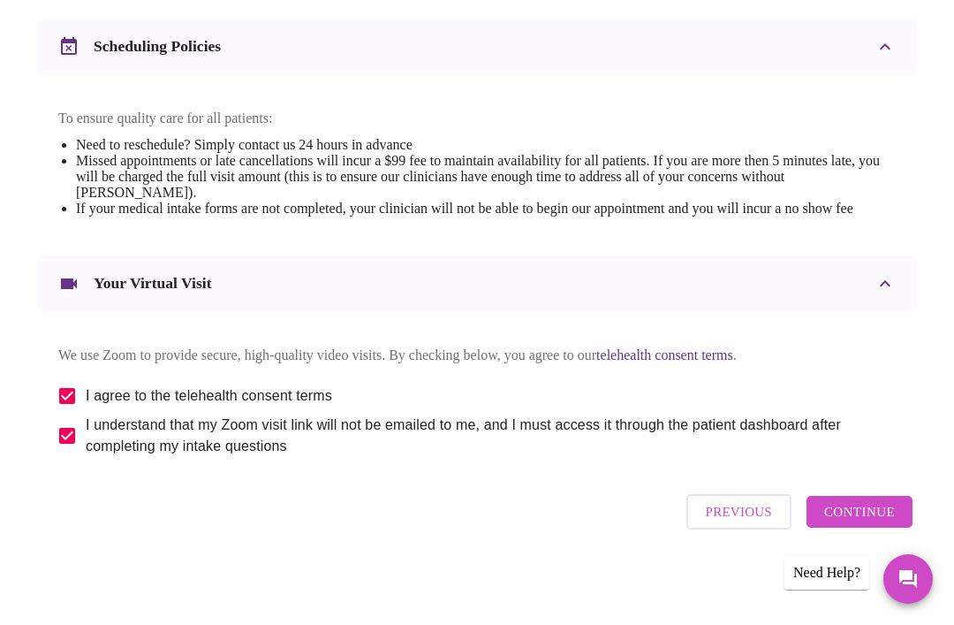
scroll to position [58, 0]
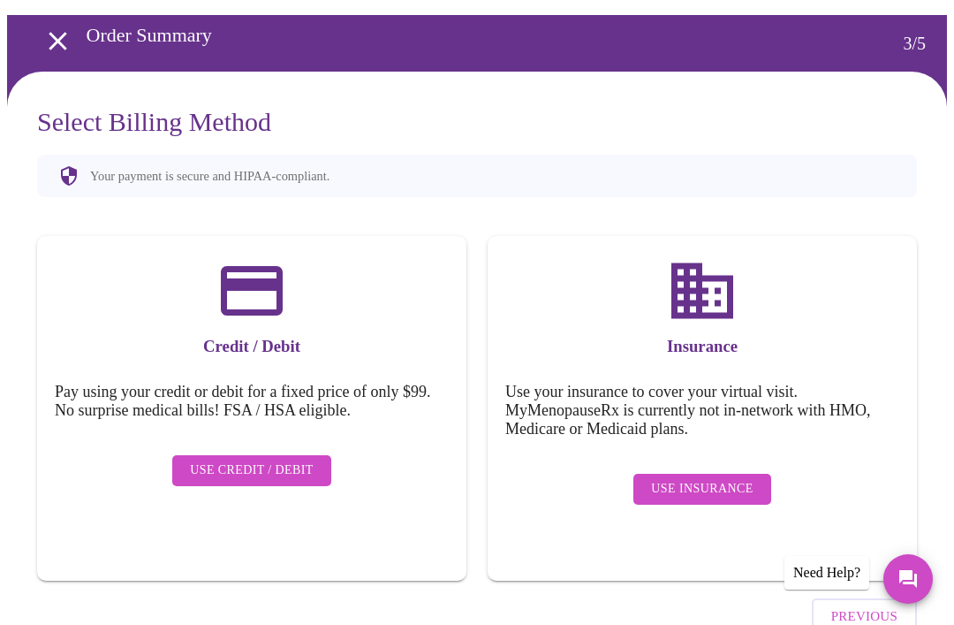
click at [235, 460] on span "Use Credit / Debit" at bounding box center [252, 471] width 124 height 22
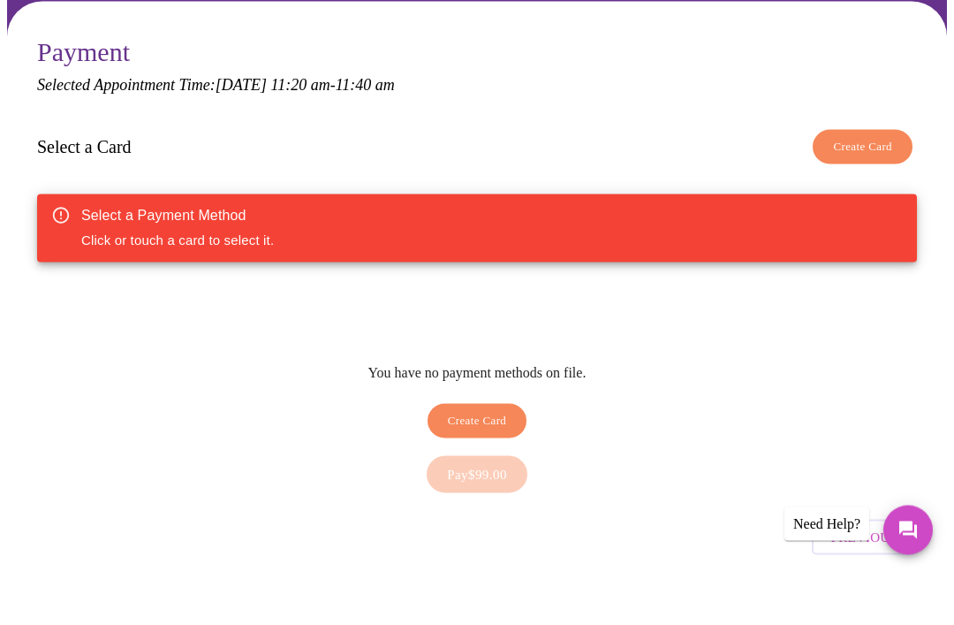
scroll to position [80, 0]
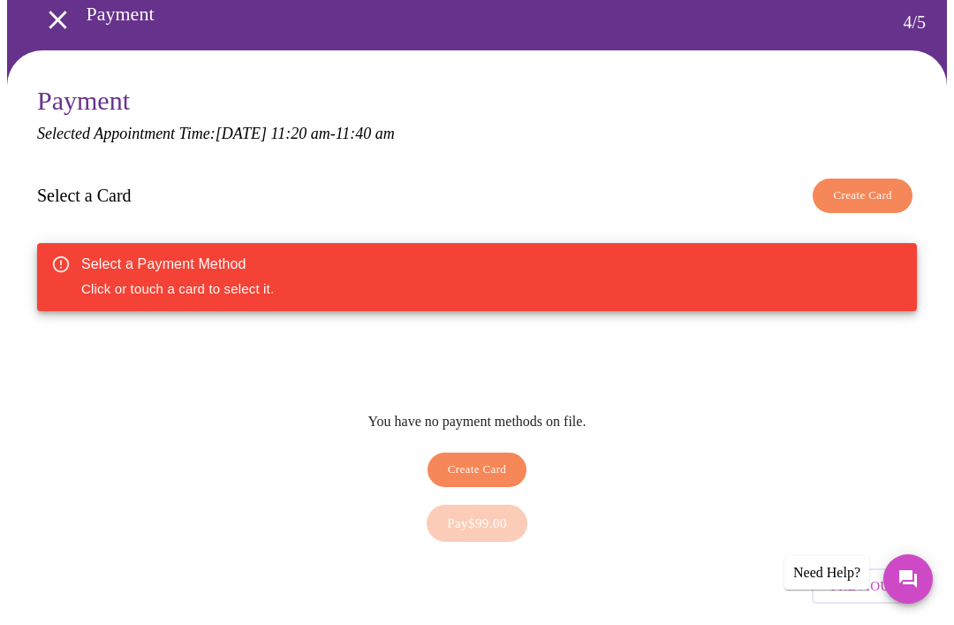
click at [864, 205] on button "Create Card" at bounding box center [863, 196] width 100 height 34
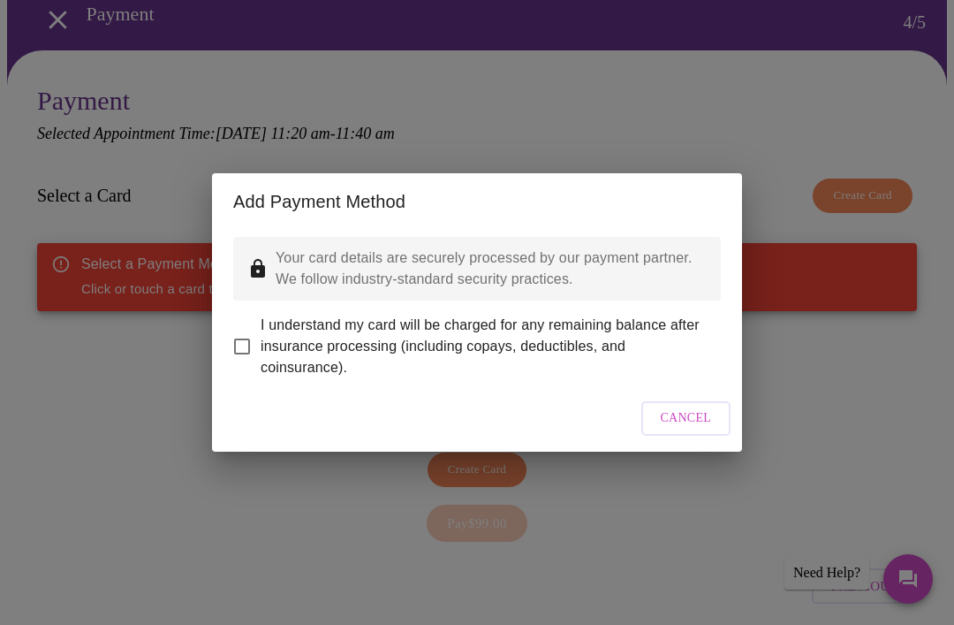
click at [681, 429] on span "Cancel" at bounding box center [686, 418] width 51 height 22
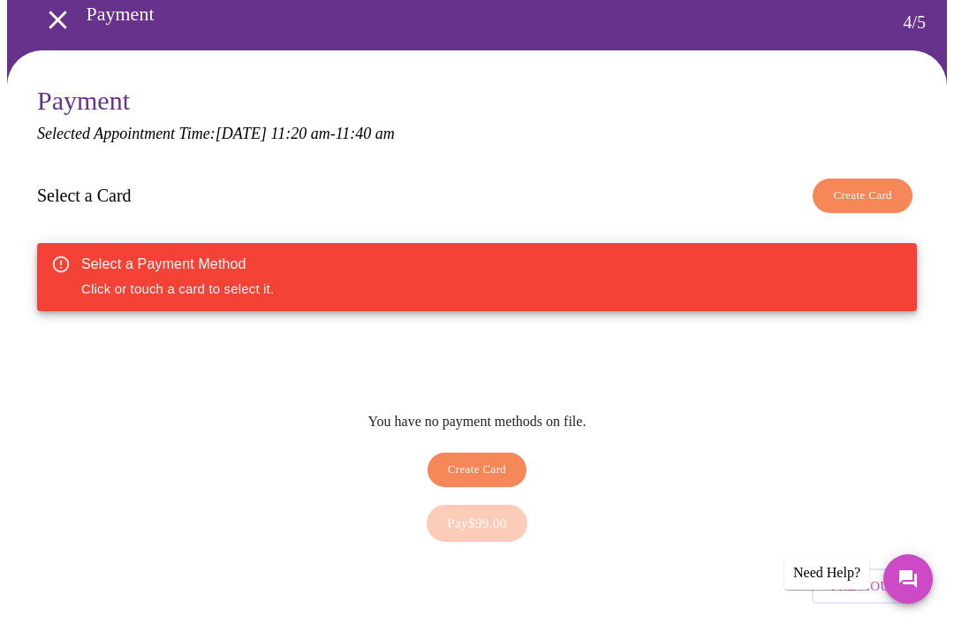
click at [51, 16] on icon "open drawer" at bounding box center [57, 19] width 31 height 31
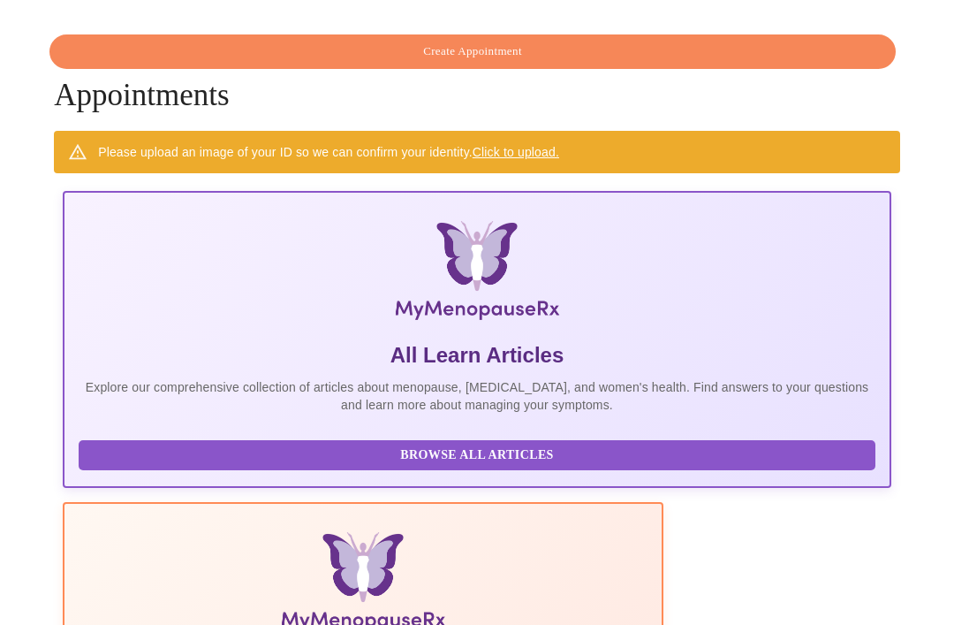
click at [539, 50] on span "Create Appointment" at bounding box center [473, 52] width 806 height 20
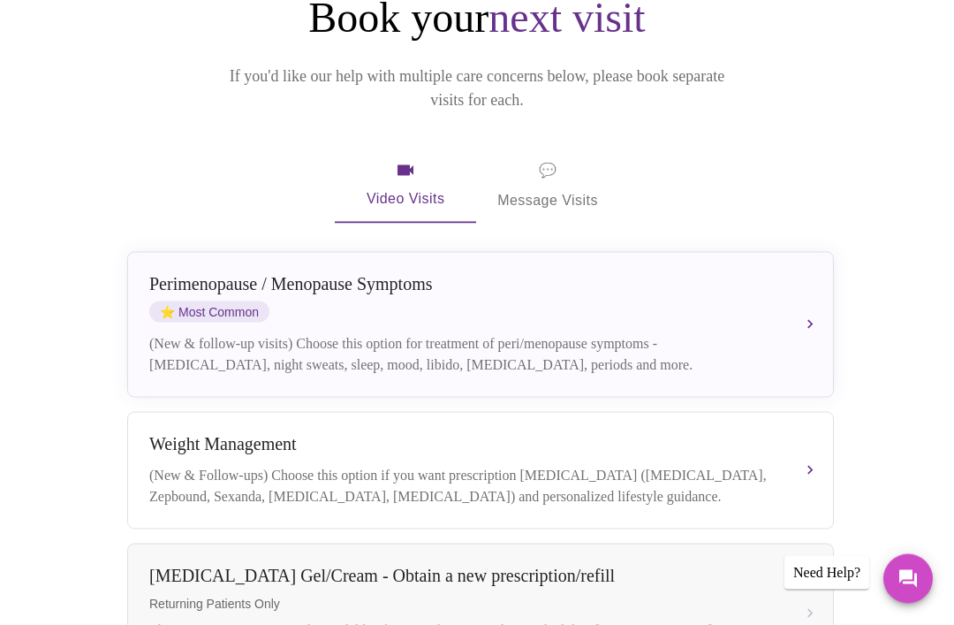
scroll to position [221, 0]
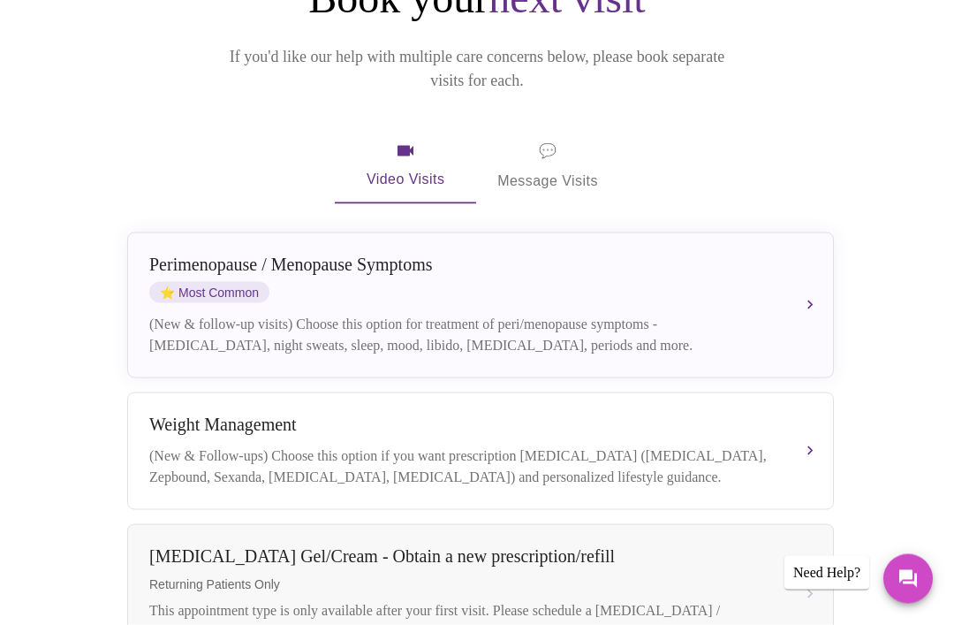
click at [808, 281] on button "[MEDICAL_DATA] / Menopause Symptoms ⭐ Most Common (New & follow-up visits) Choo…" at bounding box center [480, 305] width 707 height 146
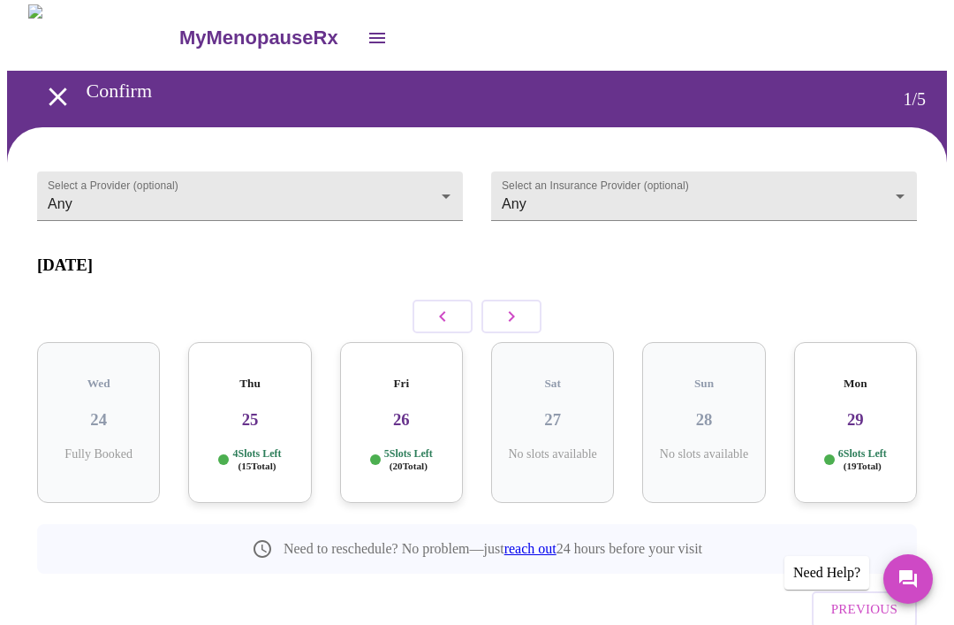
click at [264, 413] on div "Thu 25 4 Slots Left ( 15 Total)" at bounding box center [249, 422] width 123 height 161
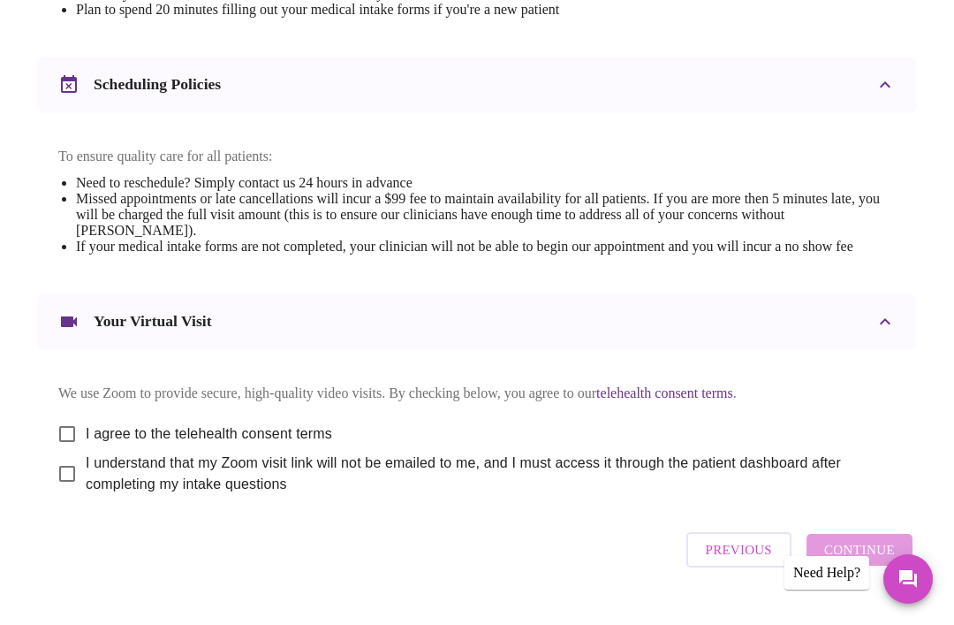
scroll to position [656, 0]
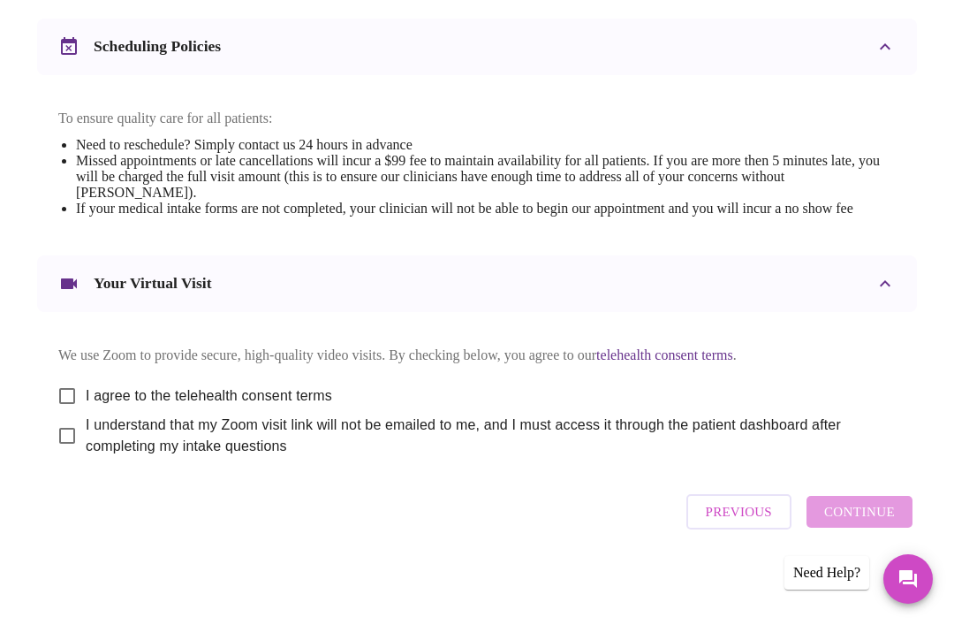
click at [58, 414] on input "I agree to the telehealth consent terms" at bounding box center [67, 395] width 37 height 37
checkbox input "true"
click at [68, 454] on input "I understand that my Zoom visit link will not be emailed to me, and I must acce…" at bounding box center [67, 435] width 37 height 37
checkbox input "true"
click at [876, 523] on span "Continue" at bounding box center [859, 511] width 71 height 23
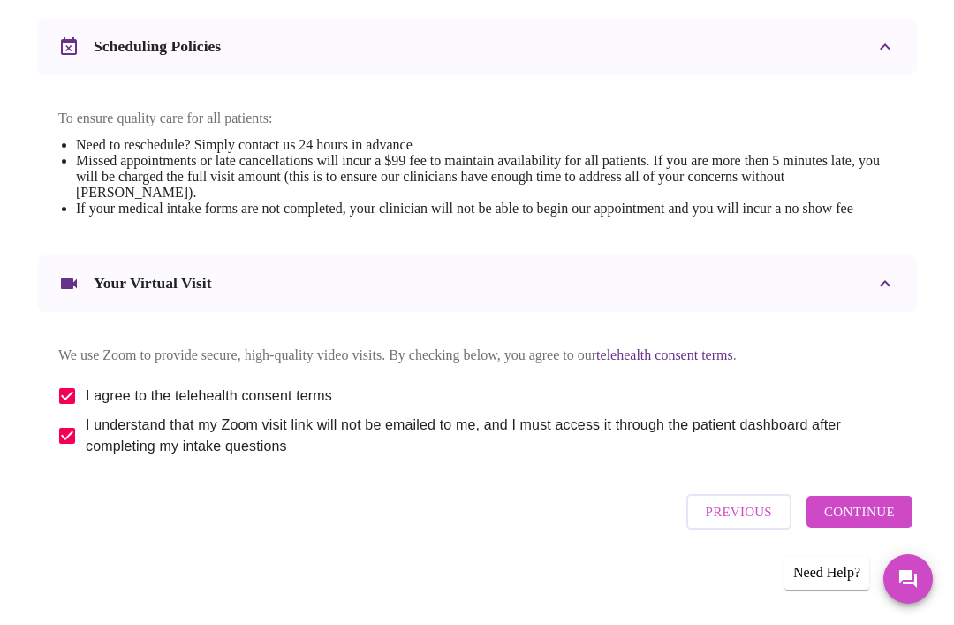
scroll to position [58, 0]
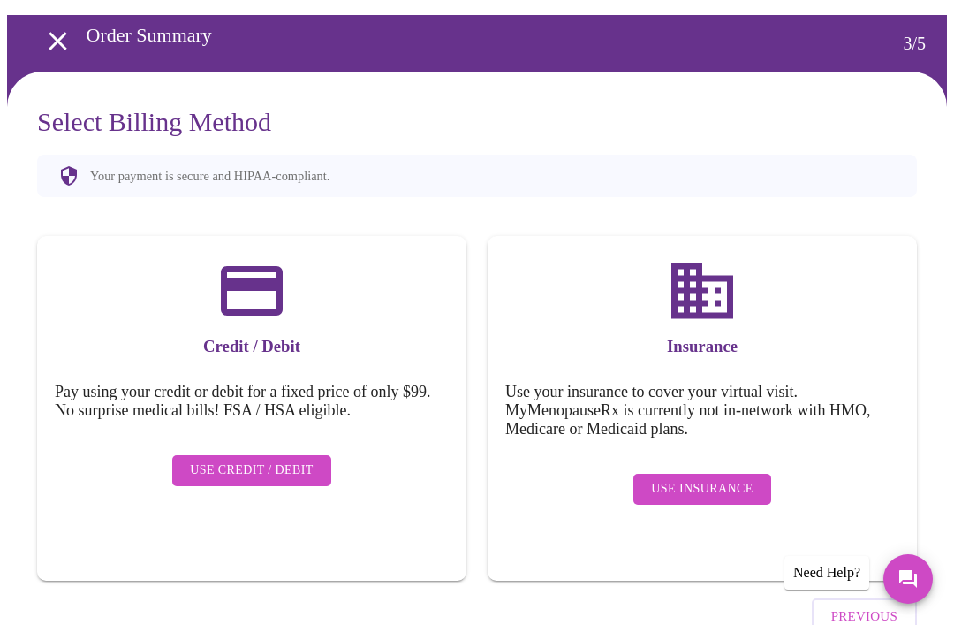
click at [285, 460] on span "Use Credit / Debit" at bounding box center [252, 471] width 124 height 22
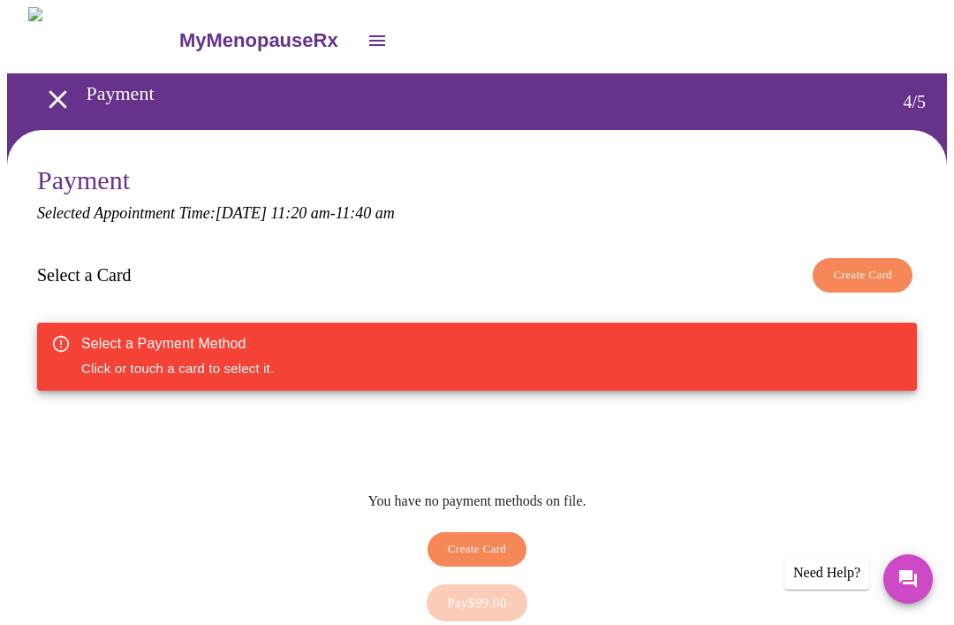
click at [855, 283] on span "Create Card" at bounding box center [862, 275] width 59 height 20
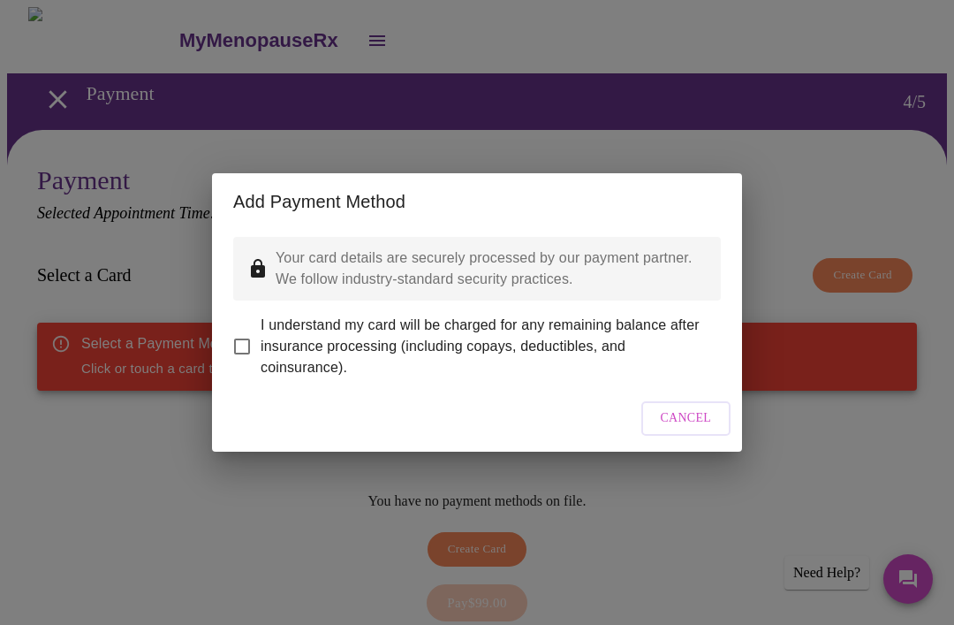
click at [254, 338] on input "I understand my card will be charged for any remaining balance after insurance …" at bounding box center [242, 346] width 37 height 37
checkbox input "true"
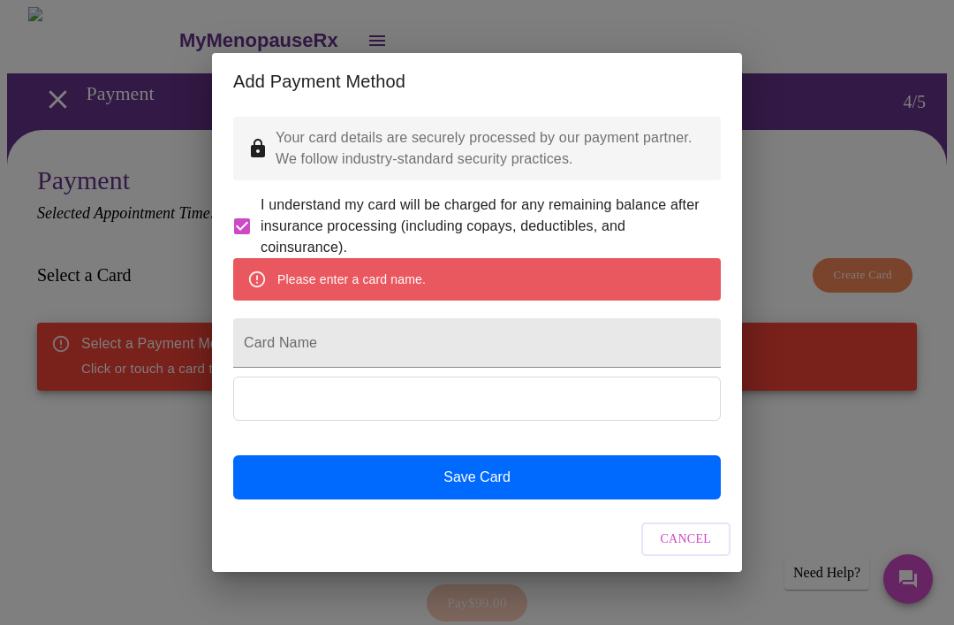
click at [393, 352] on input "Card Name" at bounding box center [477, 342] width 488 height 49
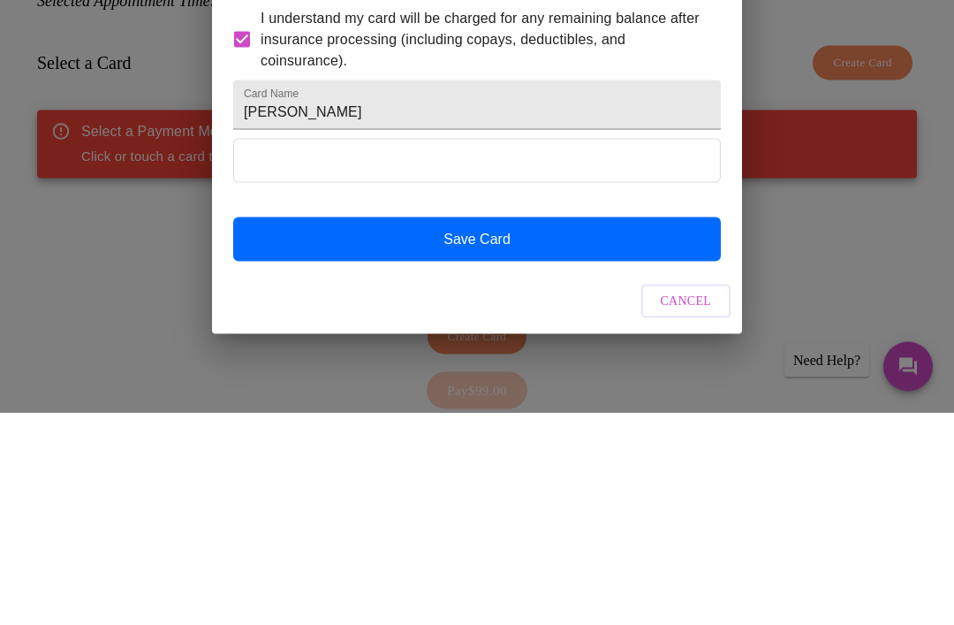
scroll to position [136, 0]
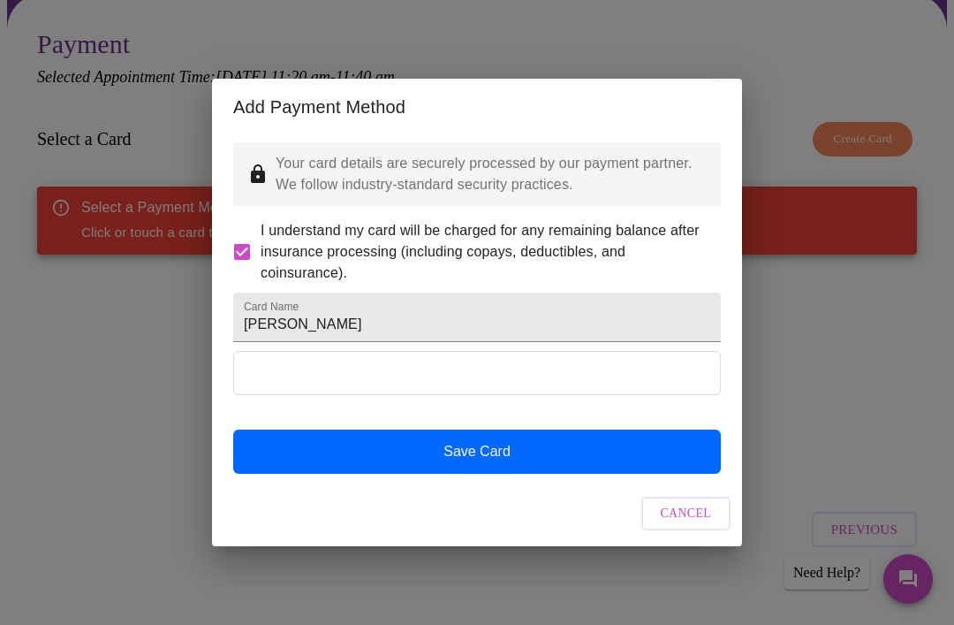
click at [274, 328] on input "Jen Shong" at bounding box center [477, 316] width 488 height 49
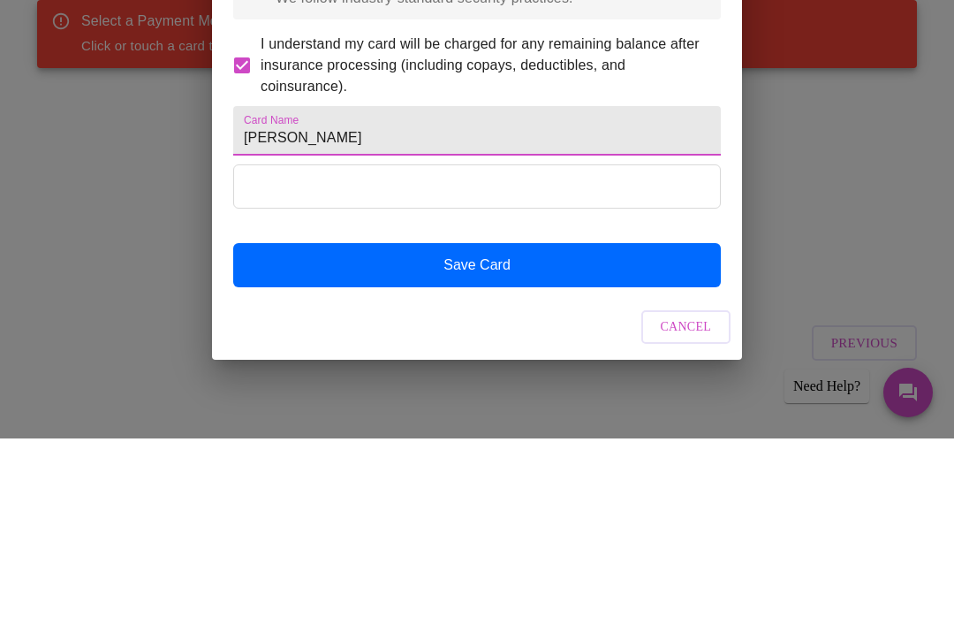
type input "Jennifer Shong"
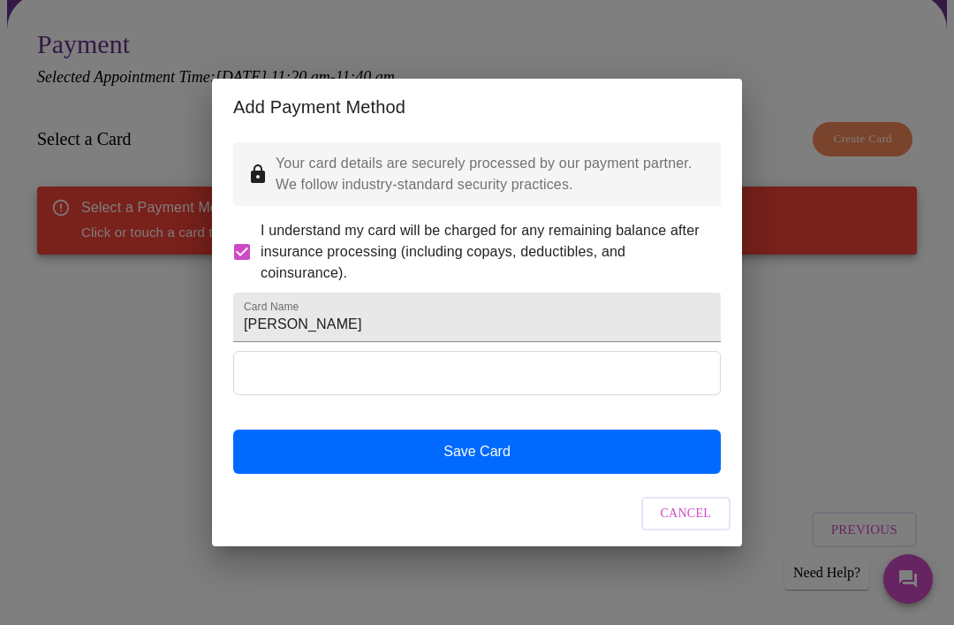
click at [498, 474] on button "Save Card" at bounding box center [477, 451] width 488 height 44
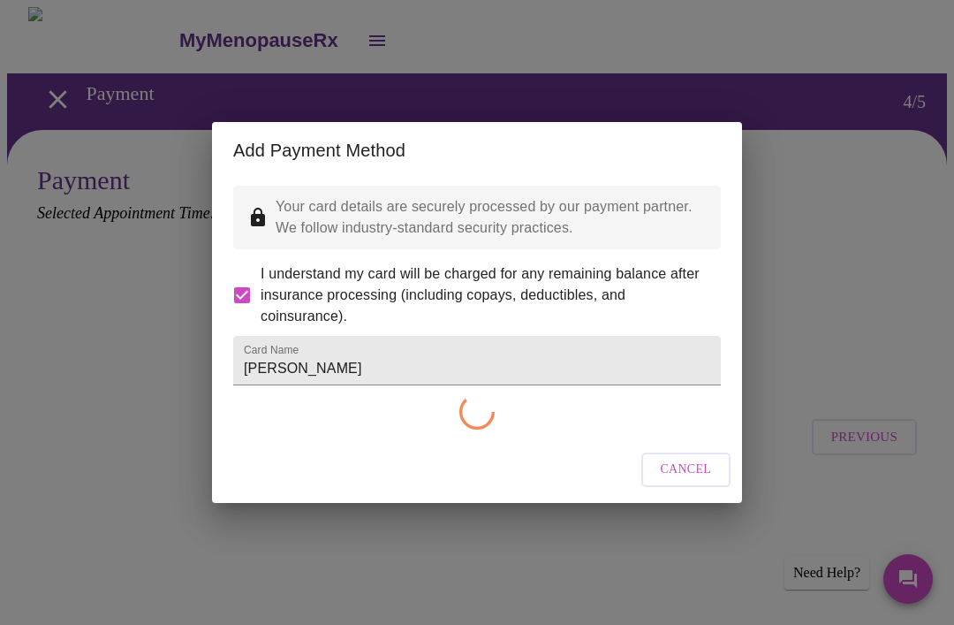
scroll to position [0, 0]
checkbox input "false"
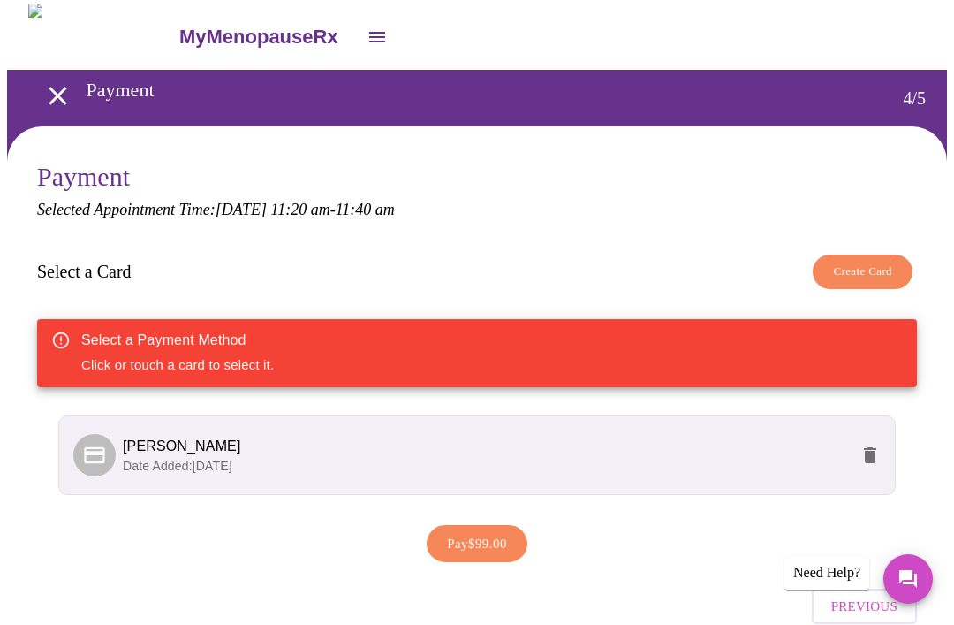
scroll to position [34, 0]
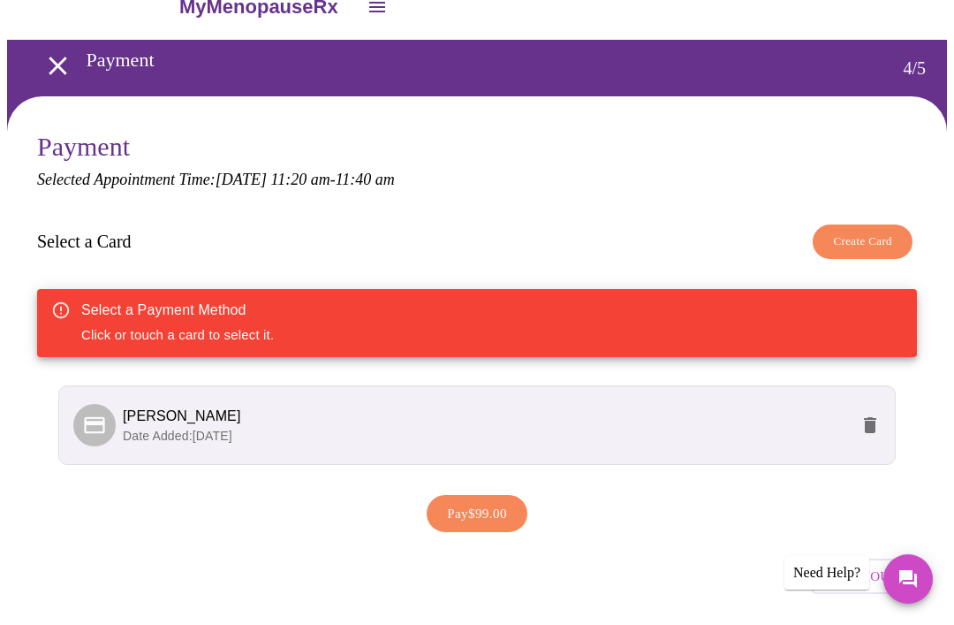
click at [471, 438] on p "Date Added: 09-24-2025" at bounding box center [486, 436] width 726 height 18
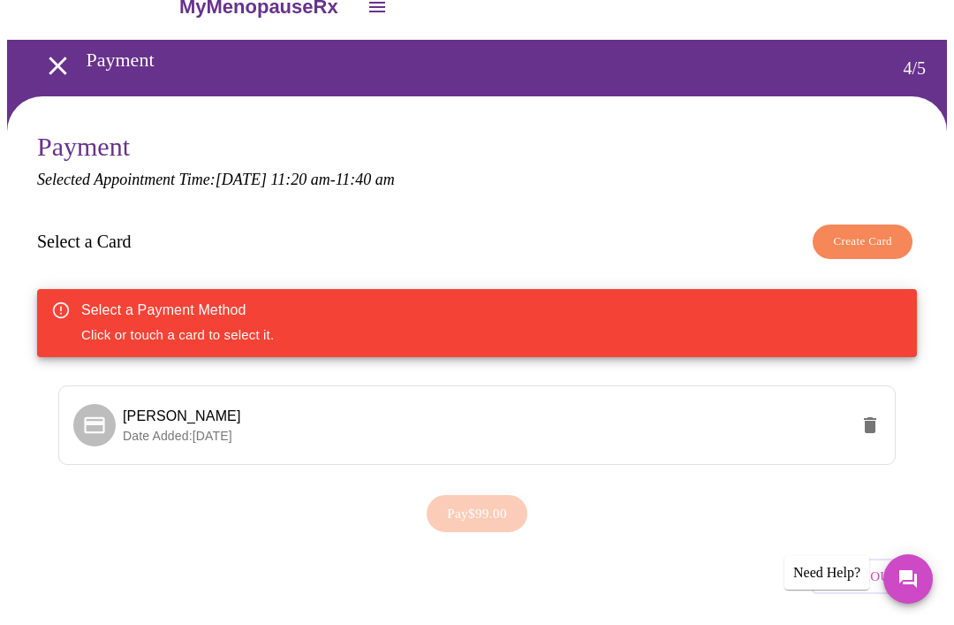
click at [232, 430] on span "Date Added: 09-24-2025" at bounding box center [178, 436] width 110 height 14
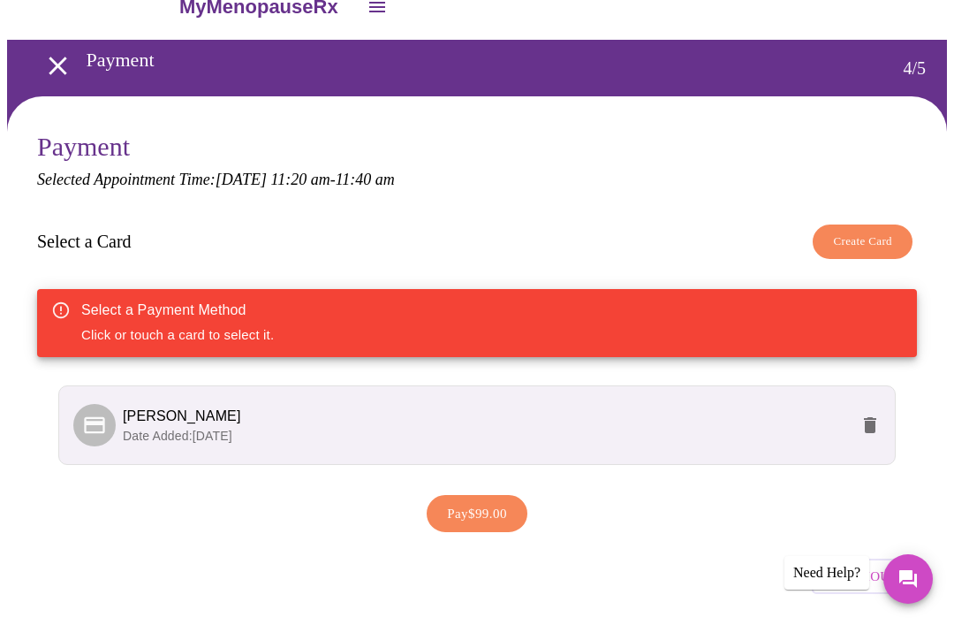
click at [487, 517] on span "Pay $99.00" at bounding box center [477, 513] width 60 height 23
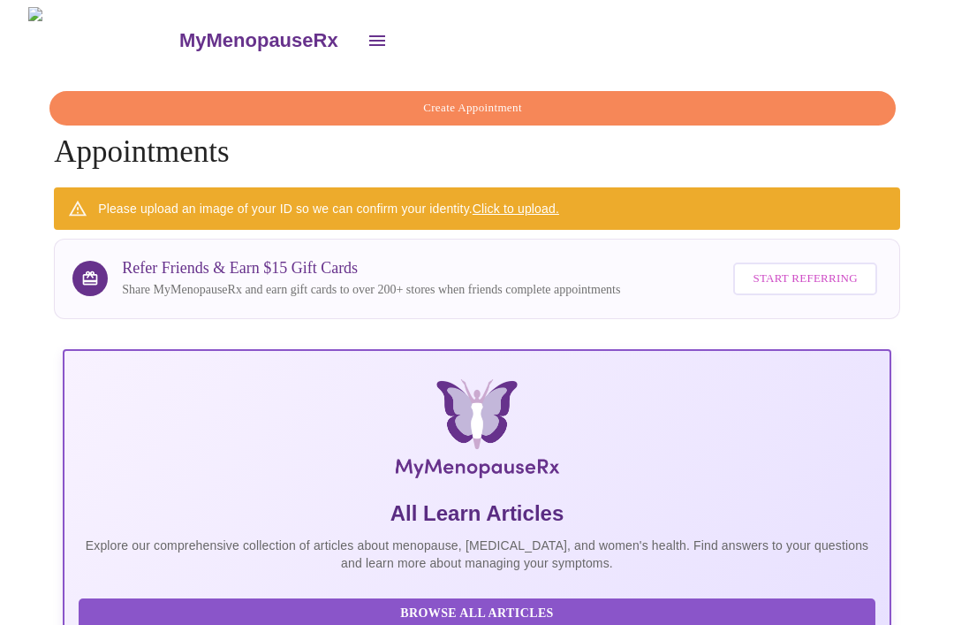
click at [532, 204] on link "Click to upload." at bounding box center [516, 208] width 87 height 14
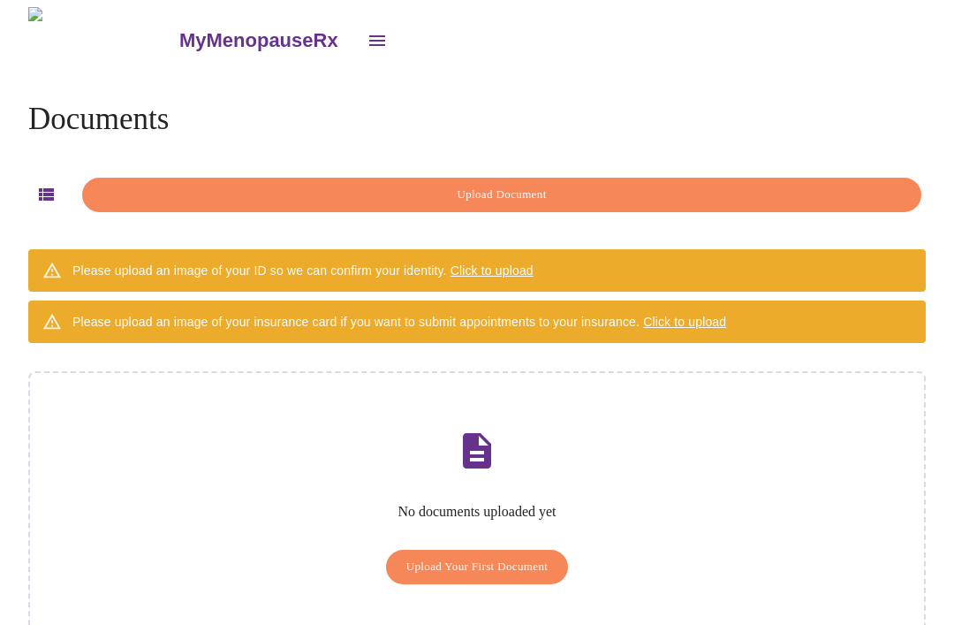
click at [500, 557] on span "Upload Your First Document" at bounding box center [477, 567] width 142 height 20
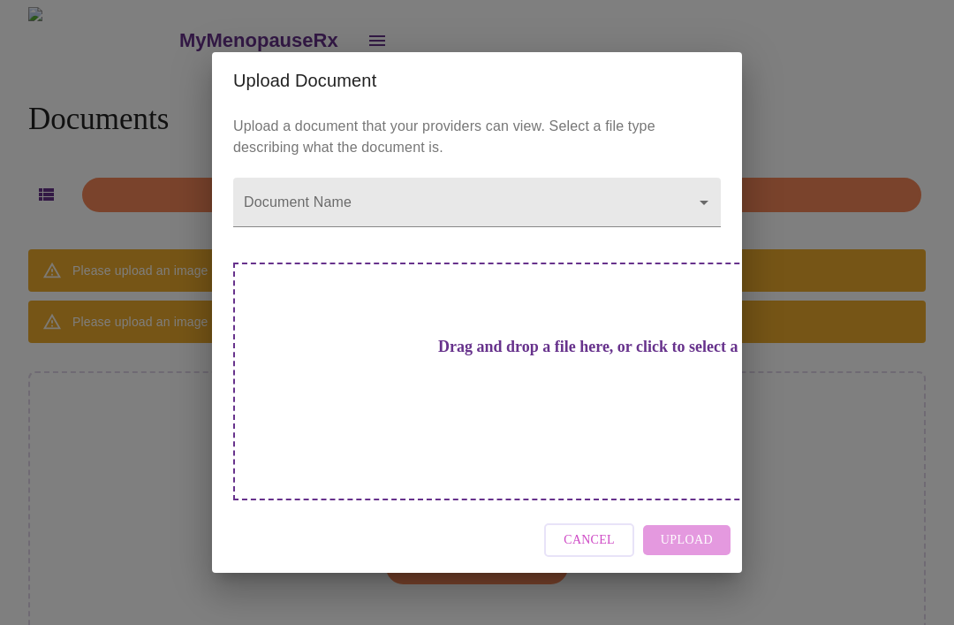
click at [606, 536] on span "Cancel" at bounding box center [589, 540] width 51 height 22
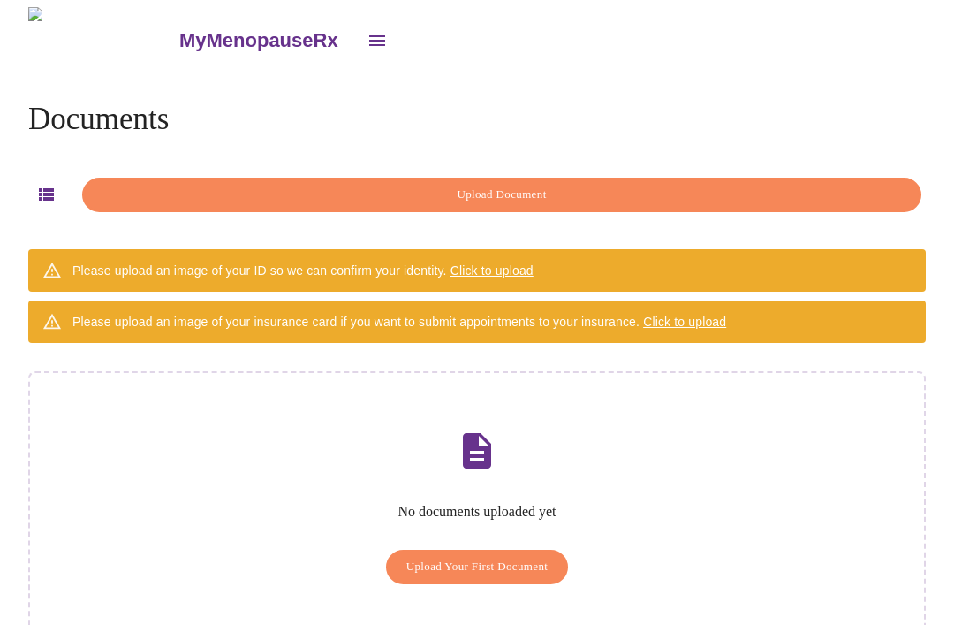
click at [502, 557] on span "Upload Your First Document" at bounding box center [477, 567] width 142 height 20
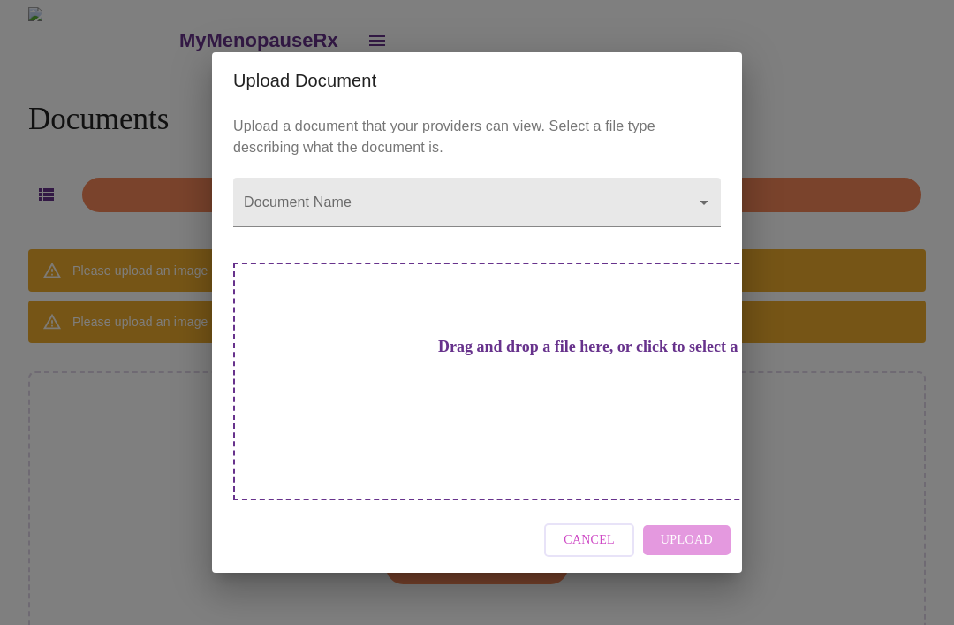
click at [577, 420] on div "Drag and drop a file here, or click to select a file" at bounding box center [600, 381] width 735 height 238
click at [697, 256] on body "MyMenopauseRx Documents Upload Document Please upload an image of your ID so we…" at bounding box center [477, 343] width 940 height 672
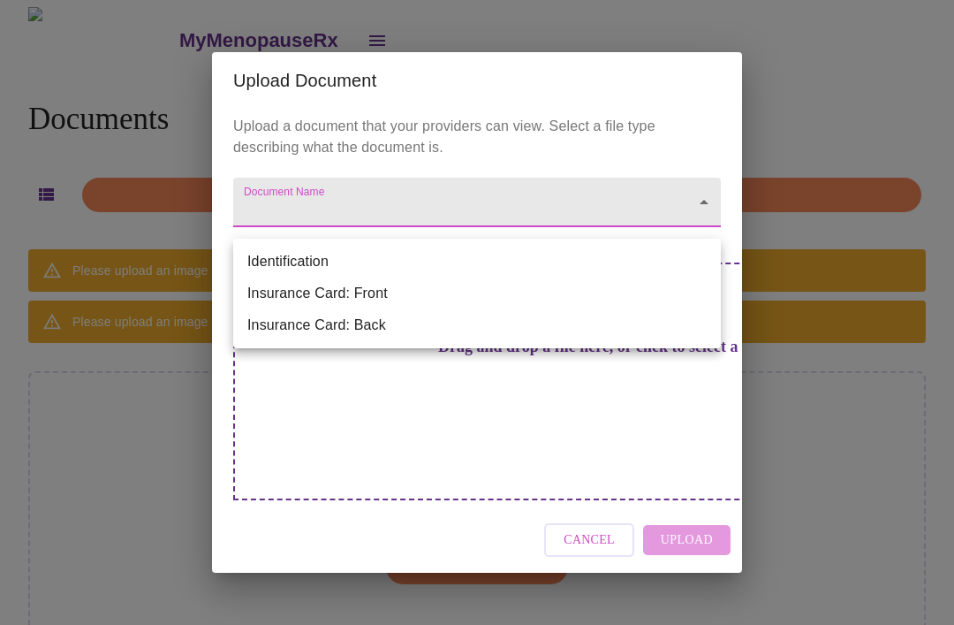
click at [329, 262] on li "Identification" at bounding box center [477, 262] width 488 height 32
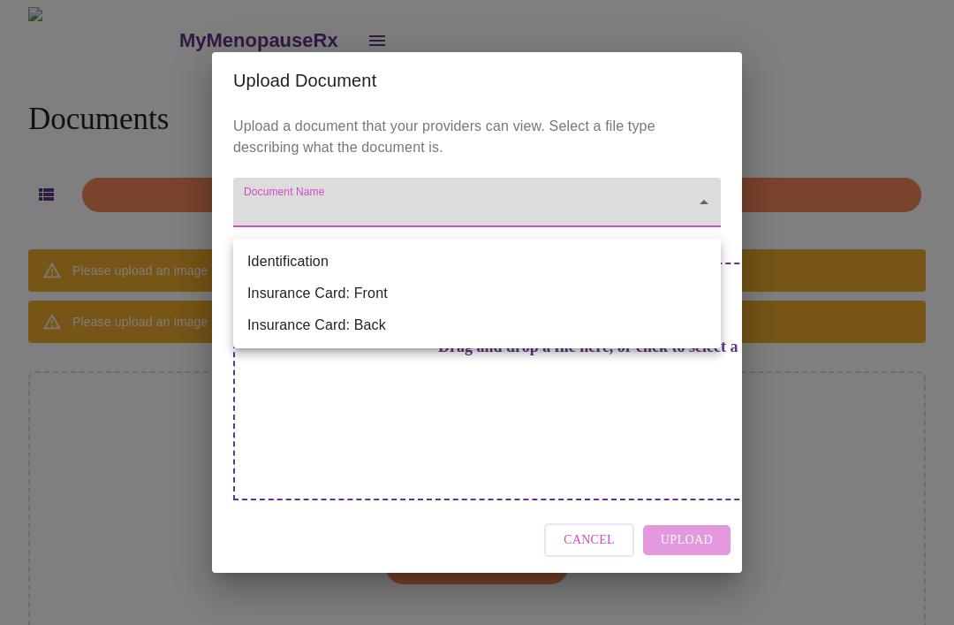
type input "Identification"
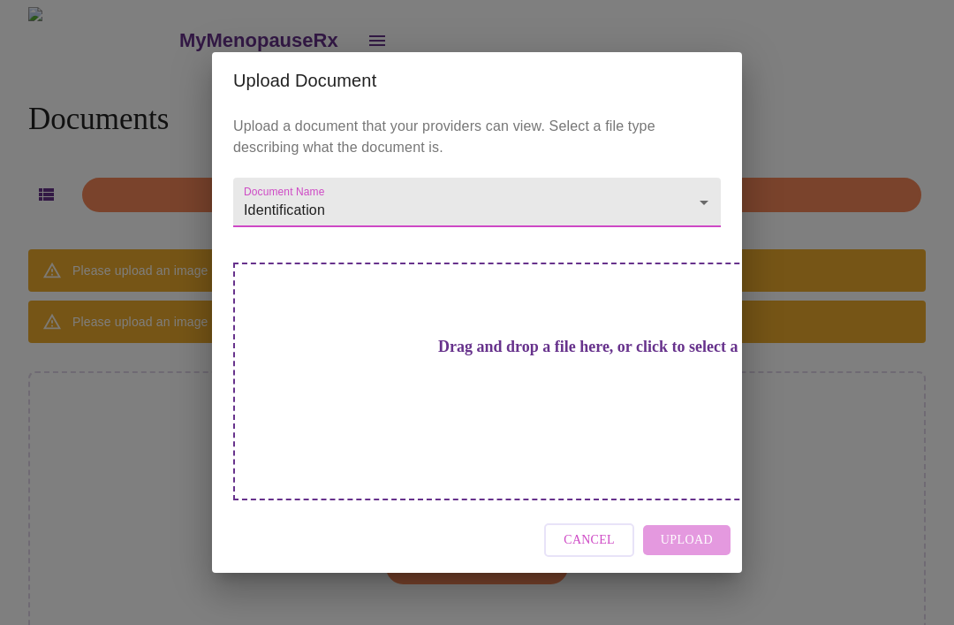
click at [571, 356] on h3 "Drag and drop a file here, or click to select a file" at bounding box center [601, 347] width 488 height 19
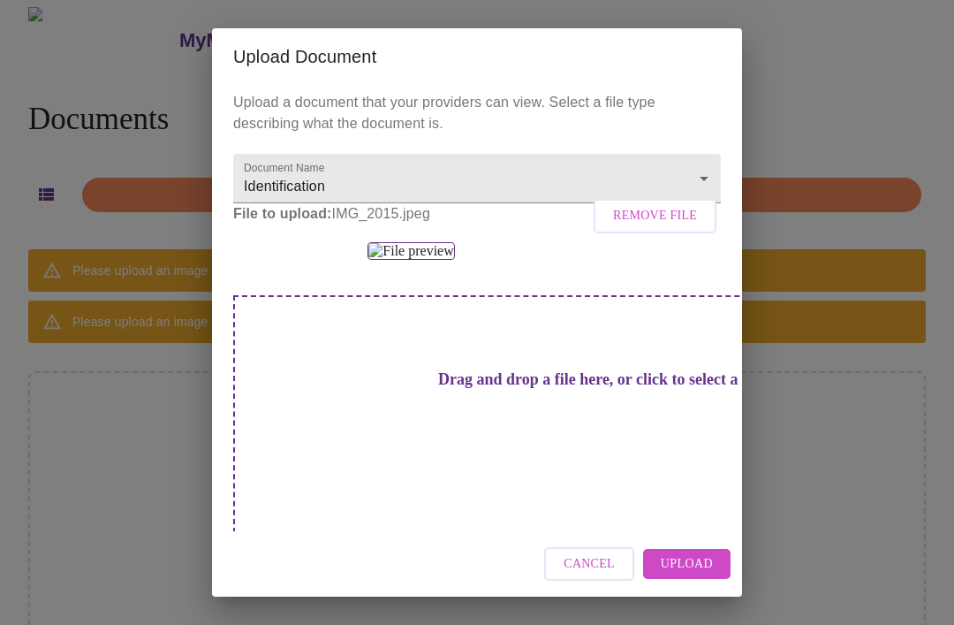
click at [675, 575] on span "Upload" at bounding box center [687, 564] width 52 height 22
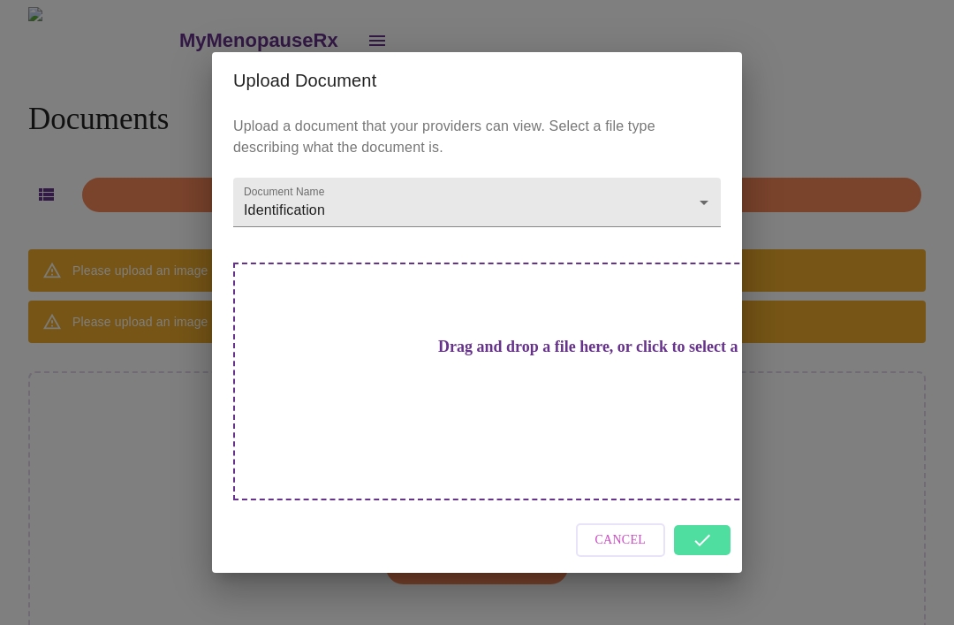
click at [698, 264] on body "MyMenopauseRx Documents Upload Document Please upload an image of your ID so we…" at bounding box center [477, 343] width 940 height 672
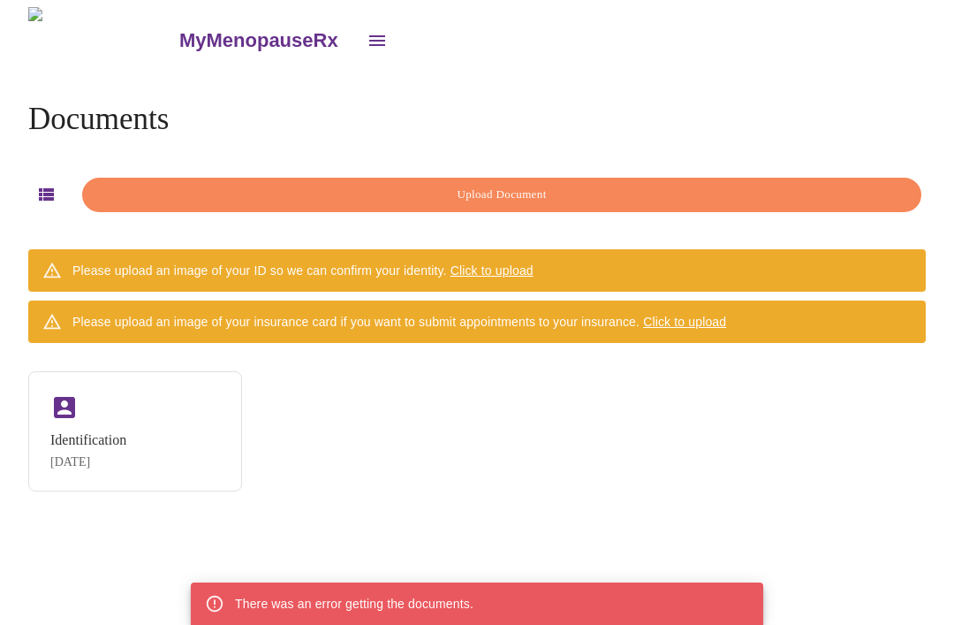
click at [167, 443] on div "Identification Sep 24, 2025" at bounding box center [135, 431] width 214 height 120
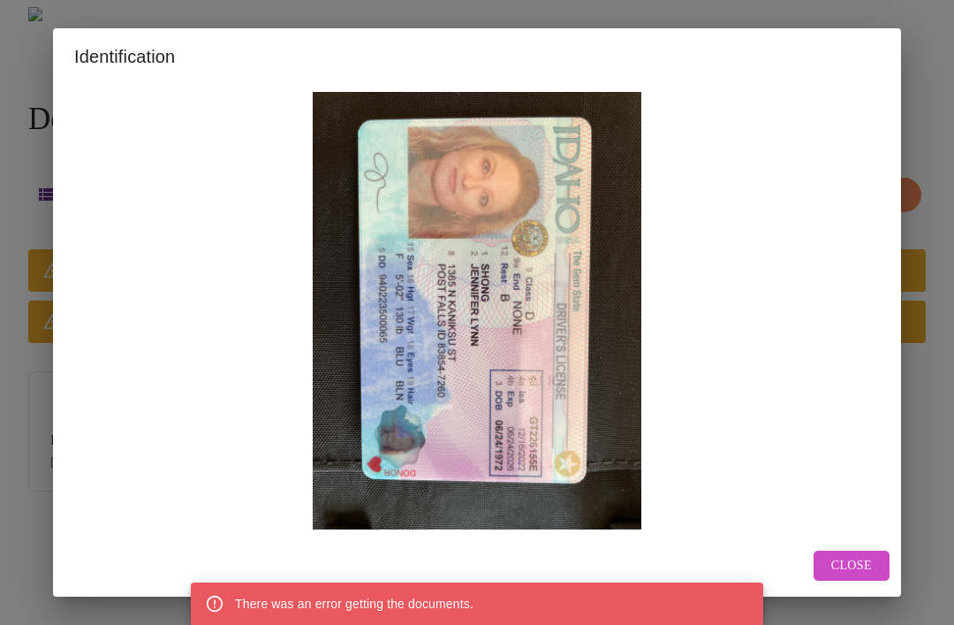
click at [840, 577] on span "Close" at bounding box center [852, 566] width 41 height 22
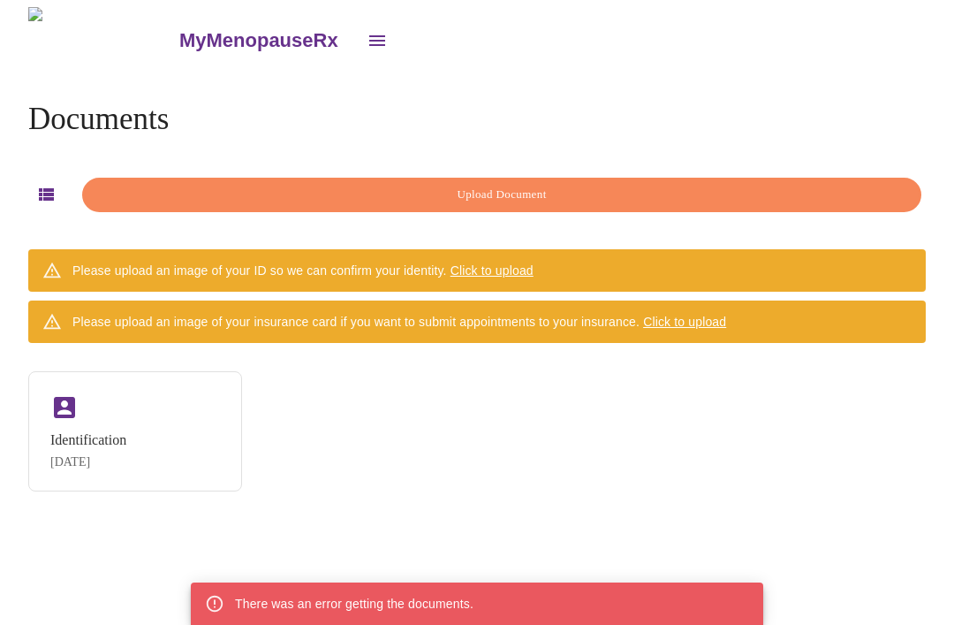
click at [356, 20] on button "open drawer" at bounding box center [377, 40] width 42 height 42
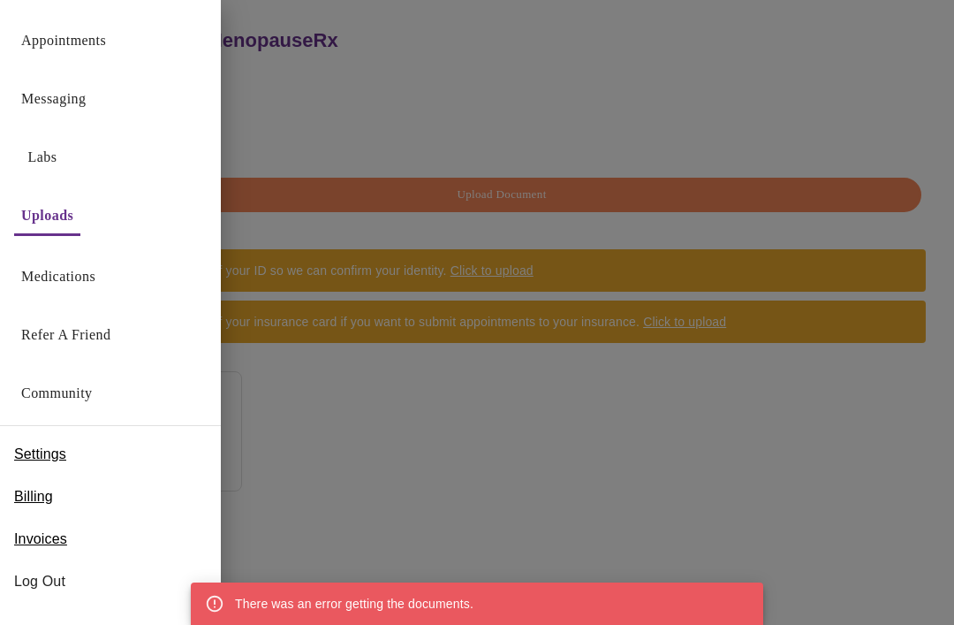
click at [67, 272] on link "Medications" at bounding box center [58, 276] width 74 height 25
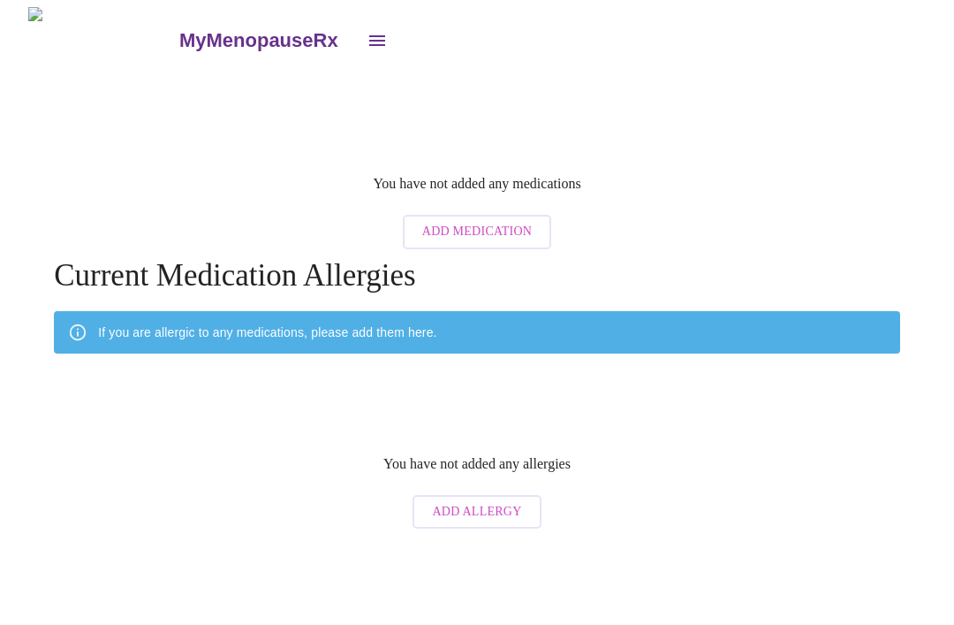
click at [356, 24] on button "open drawer" at bounding box center [377, 40] width 42 height 42
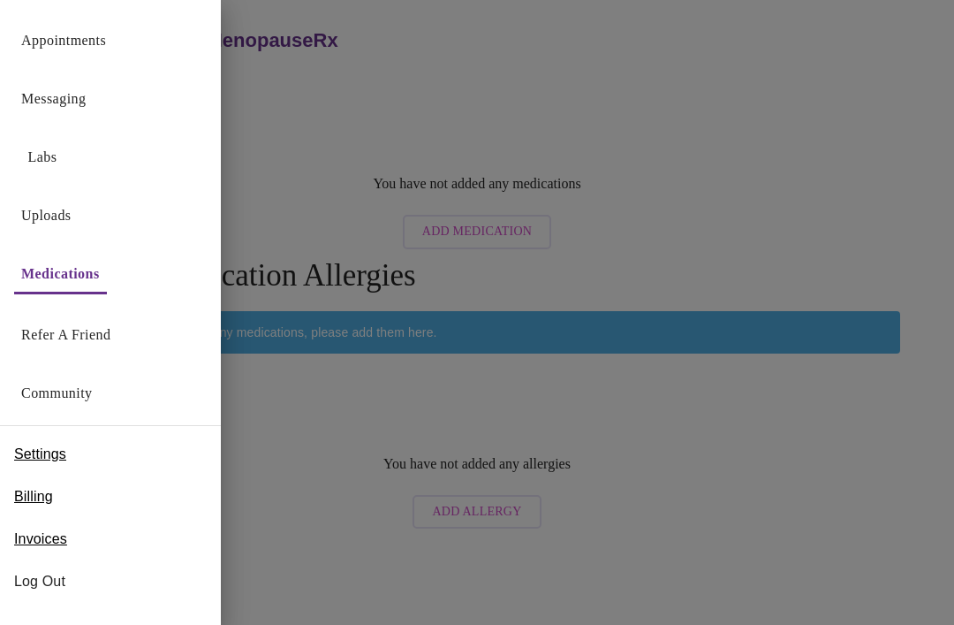
click at [72, 212] on link "Uploads" at bounding box center [46, 215] width 50 height 25
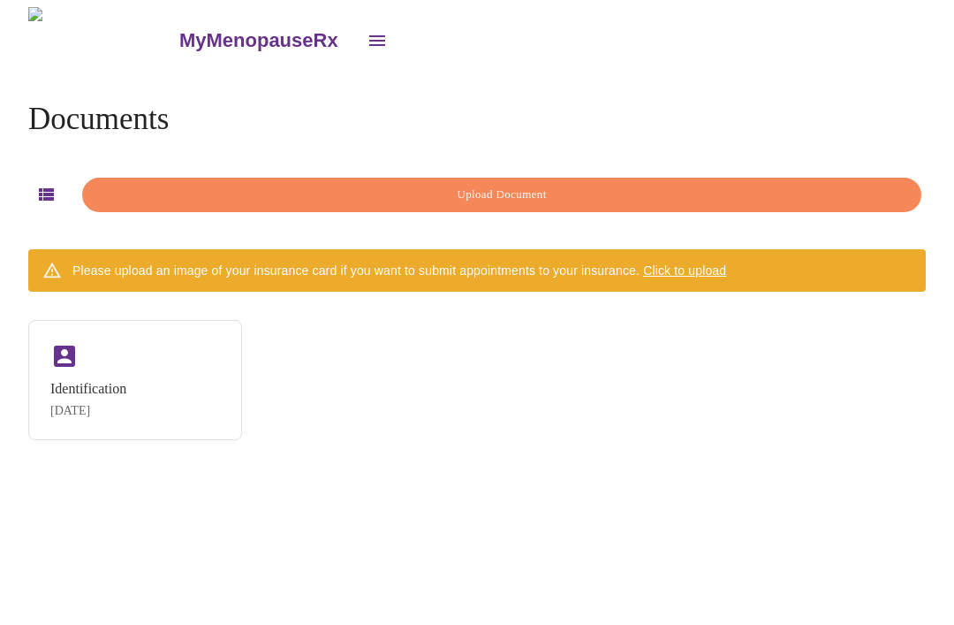
click at [367, 32] on icon "open drawer" at bounding box center [377, 40] width 21 height 21
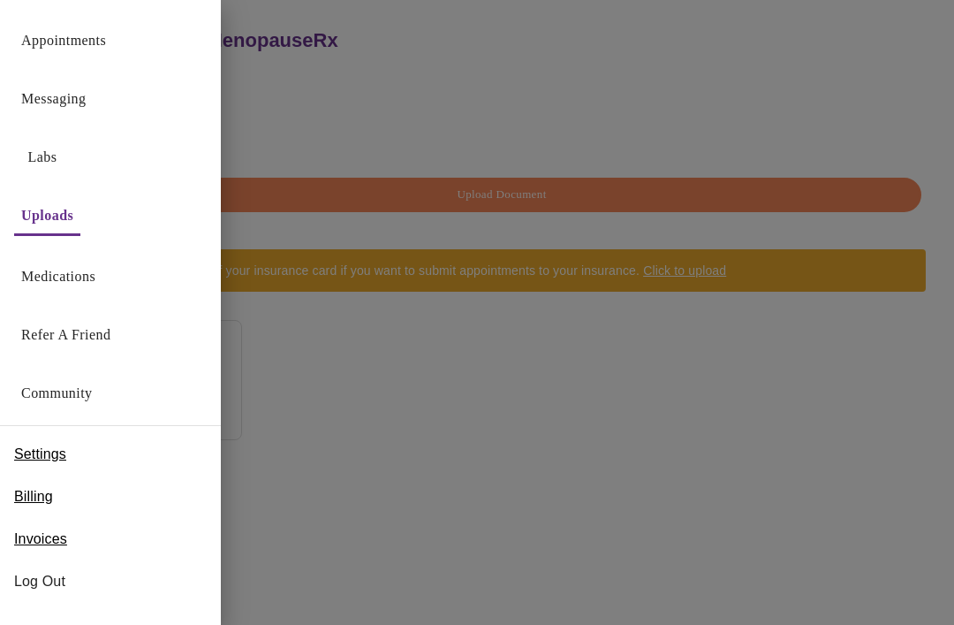
click at [92, 278] on link "Medications" at bounding box center [58, 276] width 74 height 25
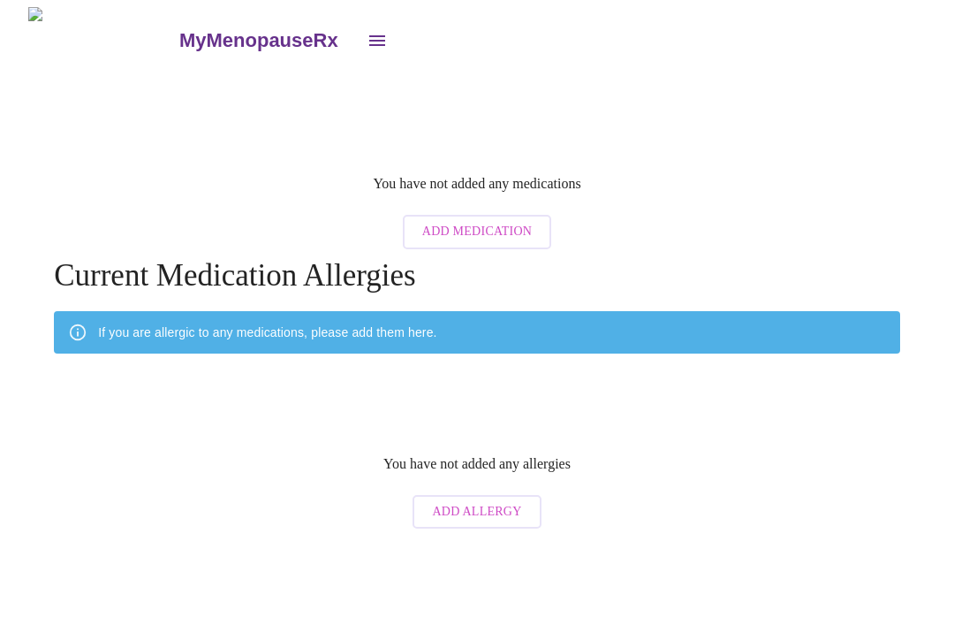
scroll to position [57, 0]
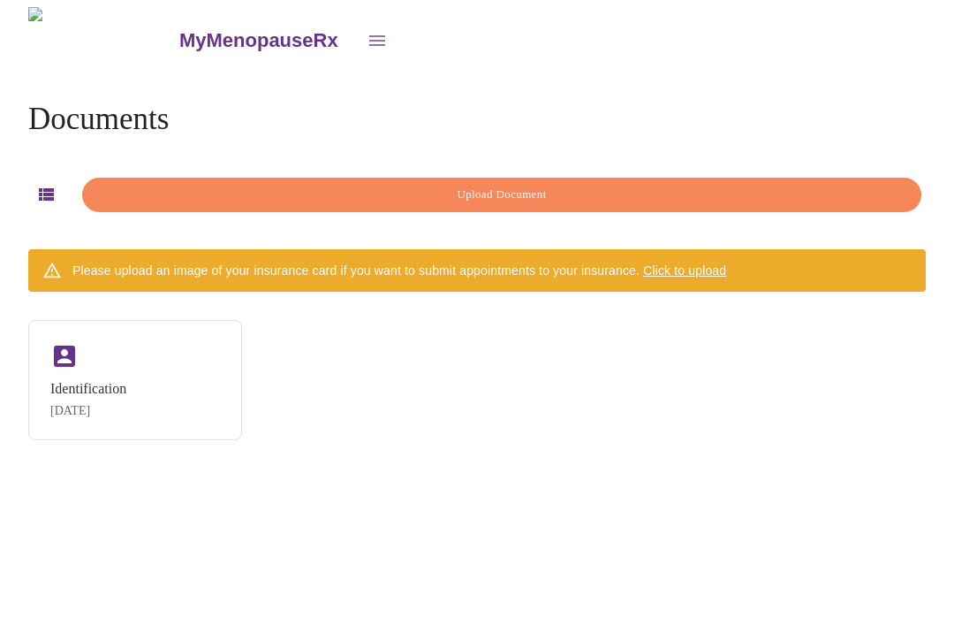
click at [367, 36] on icon "open drawer" at bounding box center [377, 40] width 21 height 21
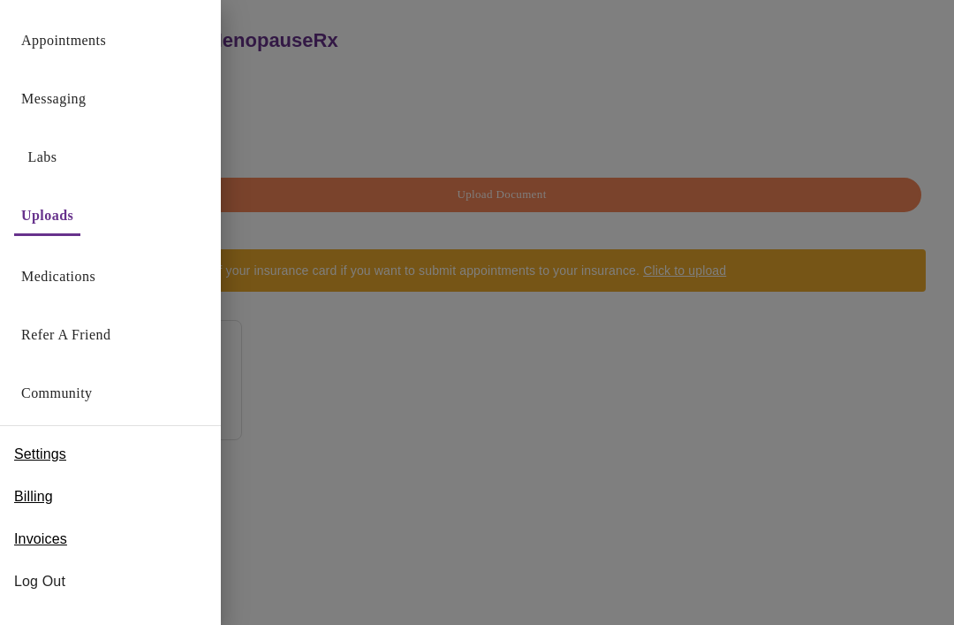
click at [62, 450] on span "Settings" at bounding box center [40, 454] width 52 height 21
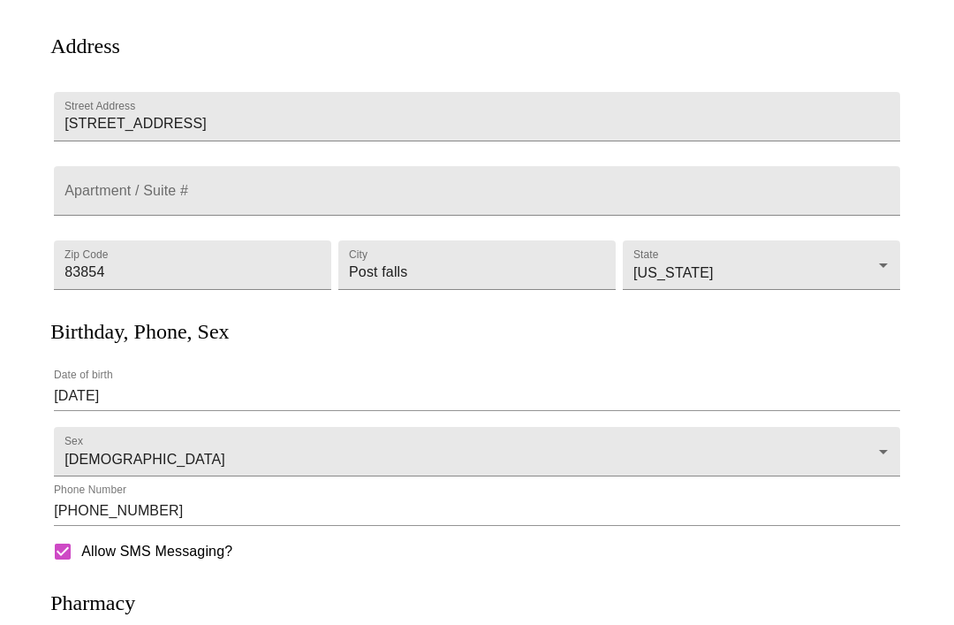
scroll to position [322, 0]
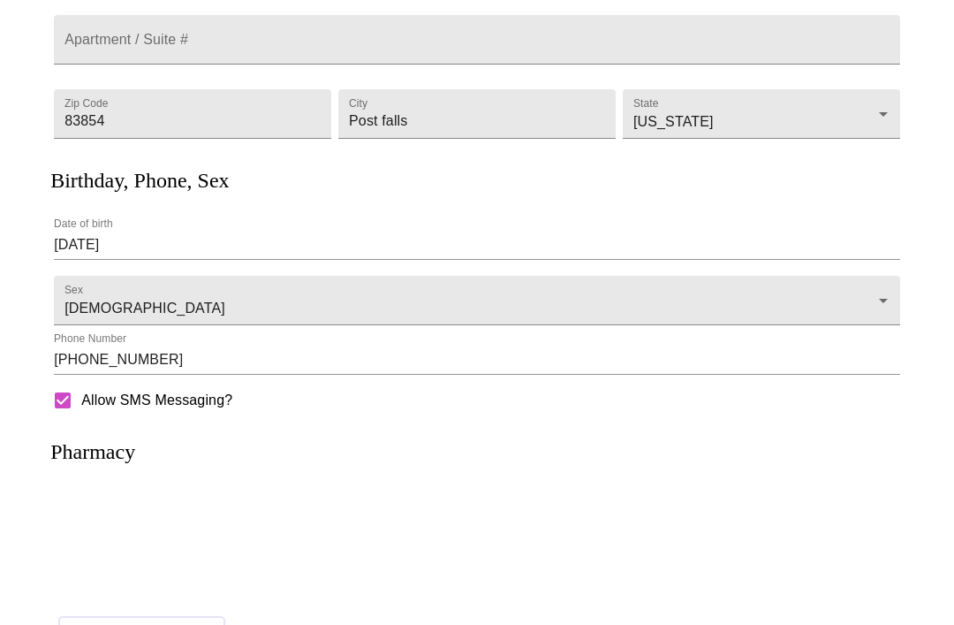
click at [156, 624] on span "Change Pharmacy" at bounding box center [142, 633] width 128 height 22
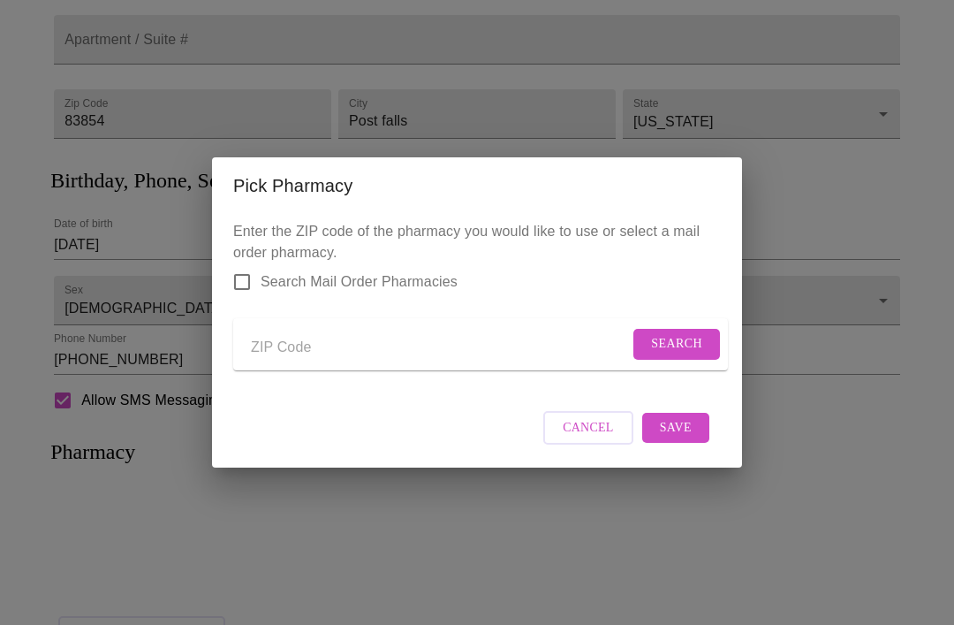
click at [253, 297] on input "Search Mail Order Pharmacies" at bounding box center [242, 281] width 37 height 37
checkbox input "true"
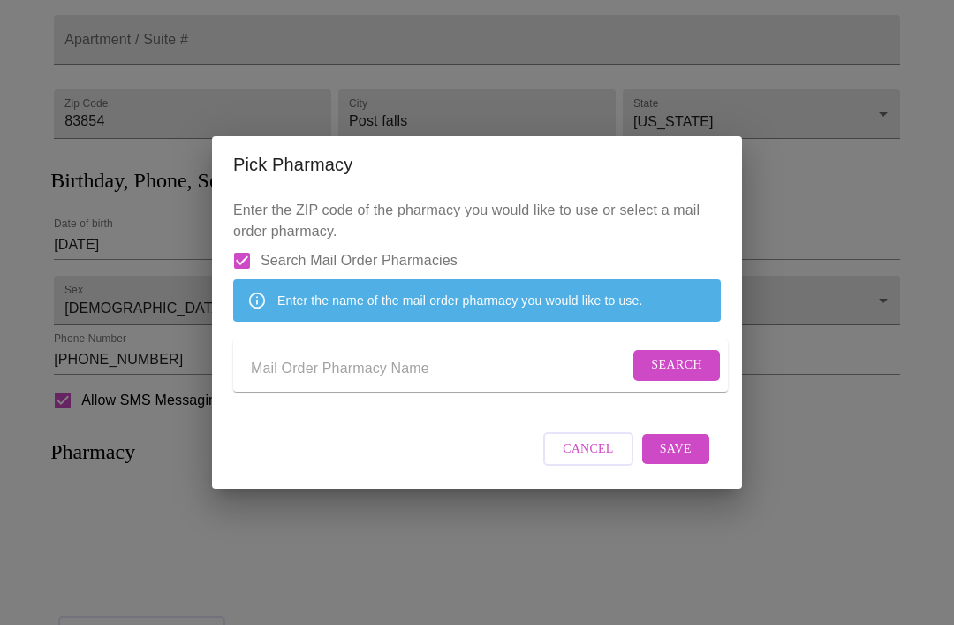
click at [332, 383] on input "Send a message to your care team" at bounding box center [440, 368] width 378 height 28
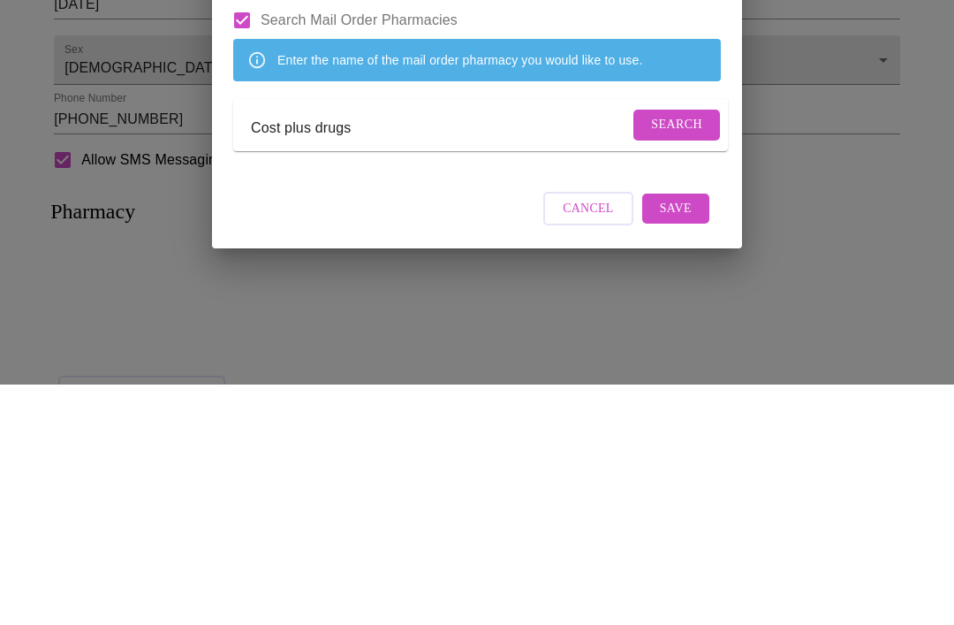
type input "Cost plus drugs"
click at [655, 350] on button "Search" at bounding box center [677, 365] width 87 height 31
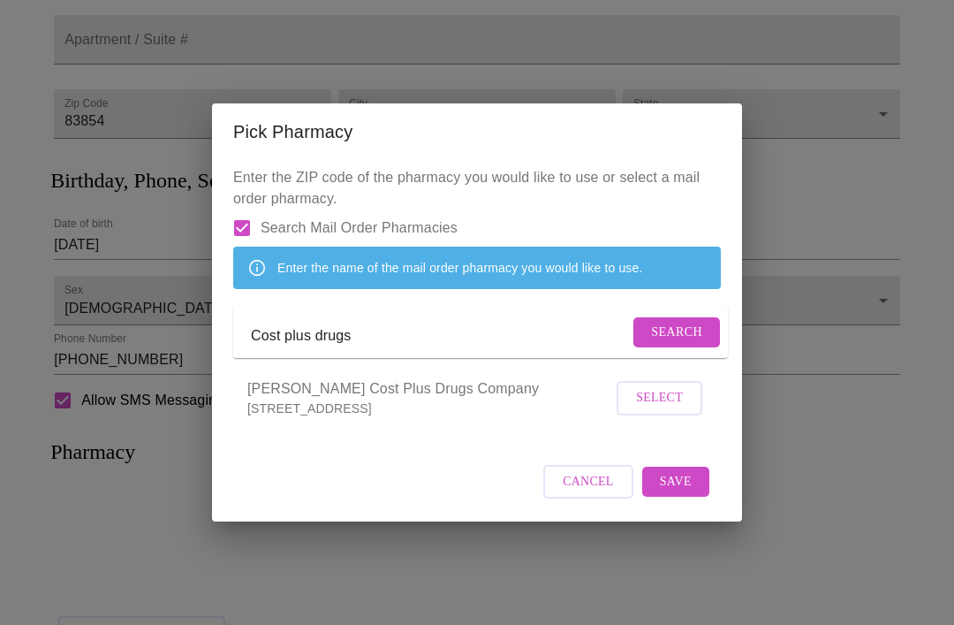
click at [651, 409] on span "Select" at bounding box center [659, 398] width 47 height 22
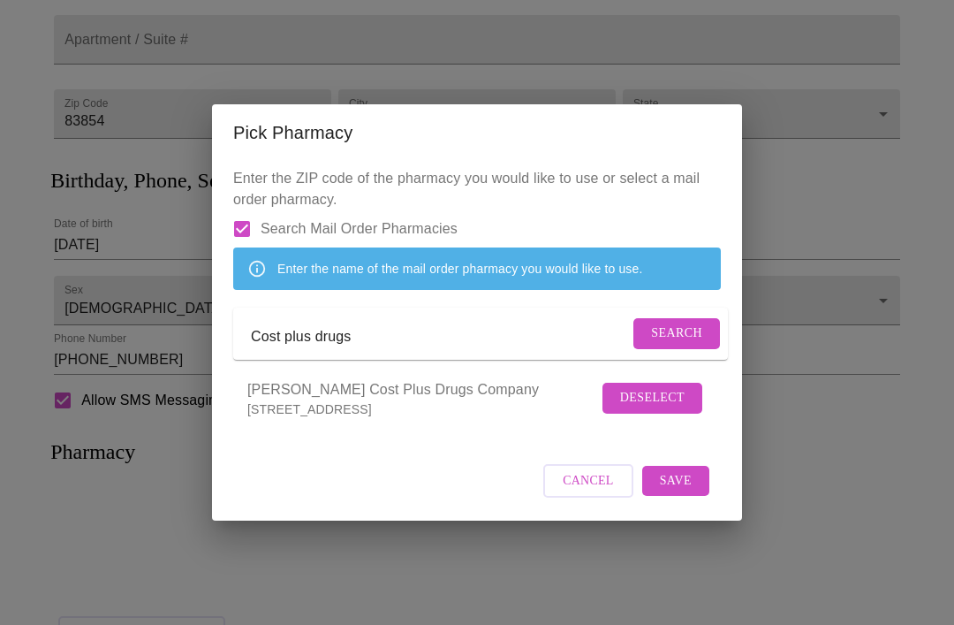
click at [680, 492] on span "Save" at bounding box center [676, 481] width 32 height 22
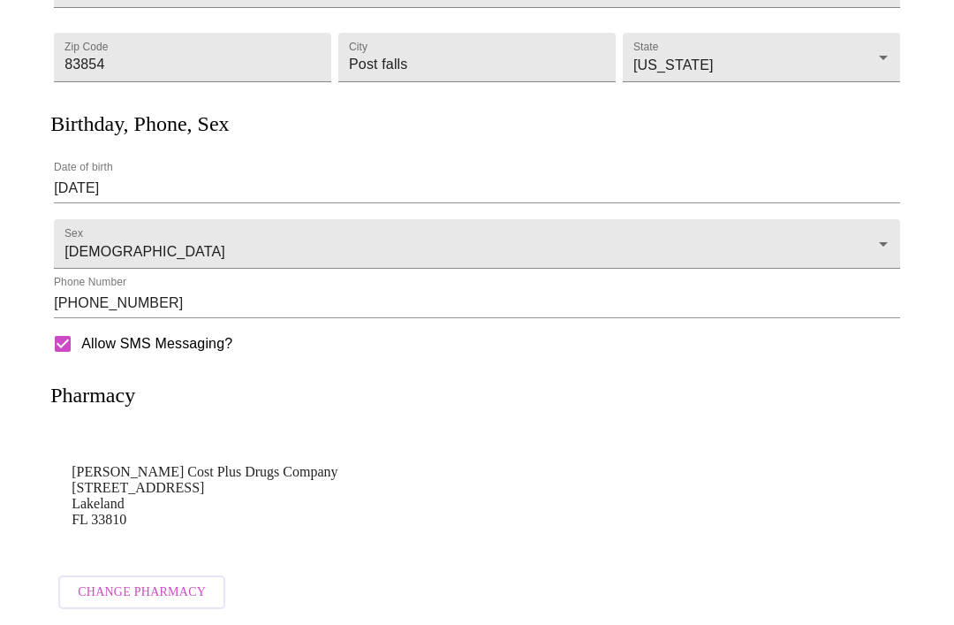
scroll to position [399, 0]
click at [119, 581] on span "Change Pharmacy" at bounding box center [142, 592] width 128 height 22
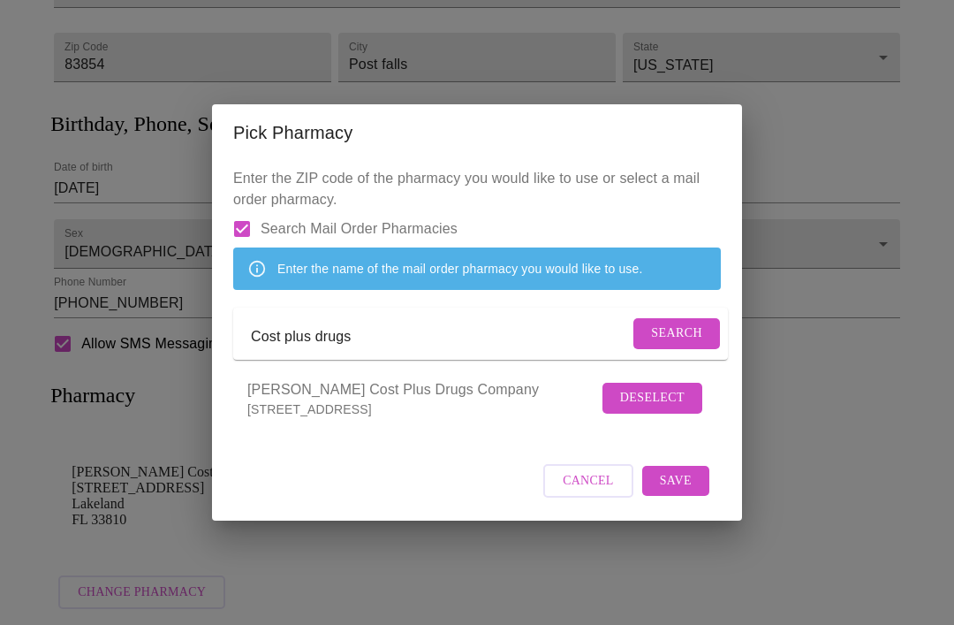
click at [673, 330] on span "Search" at bounding box center [676, 334] width 51 height 22
click at [419, 334] on input "Cost plus drugs" at bounding box center [455, 337] width 408 height 28
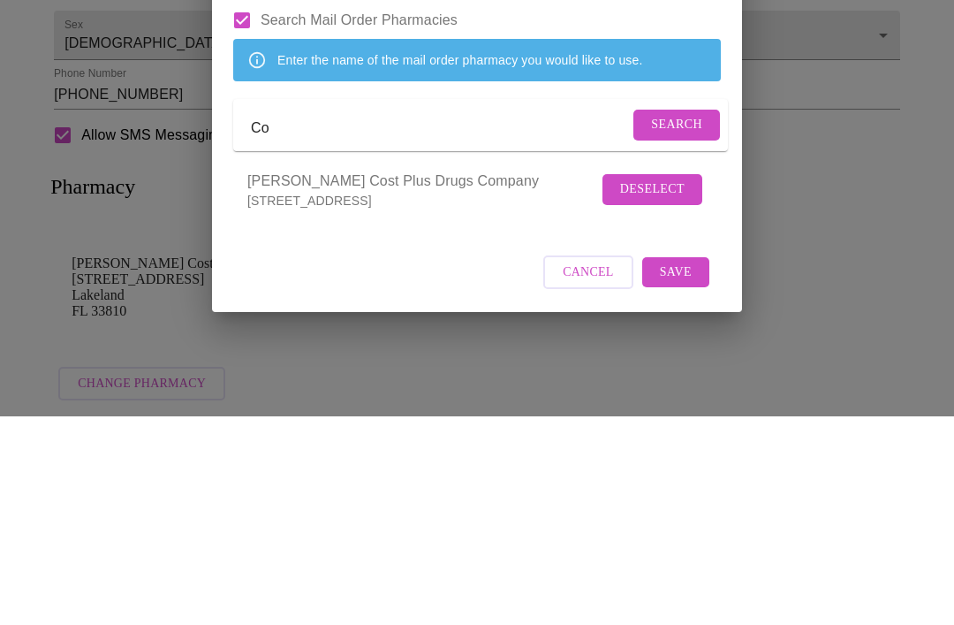
type input "C"
type input "H"
type input "Thehrtclub"
click at [665, 323] on span "Search" at bounding box center [676, 334] width 51 height 22
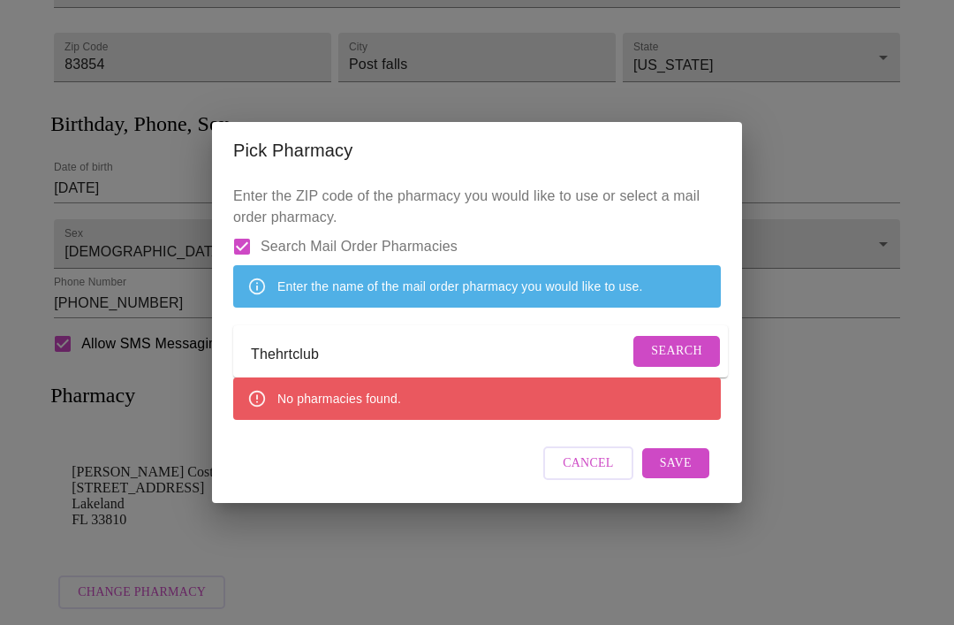
click at [574, 475] on span "Cancel" at bounding box center [588, 463] width 51 height 22
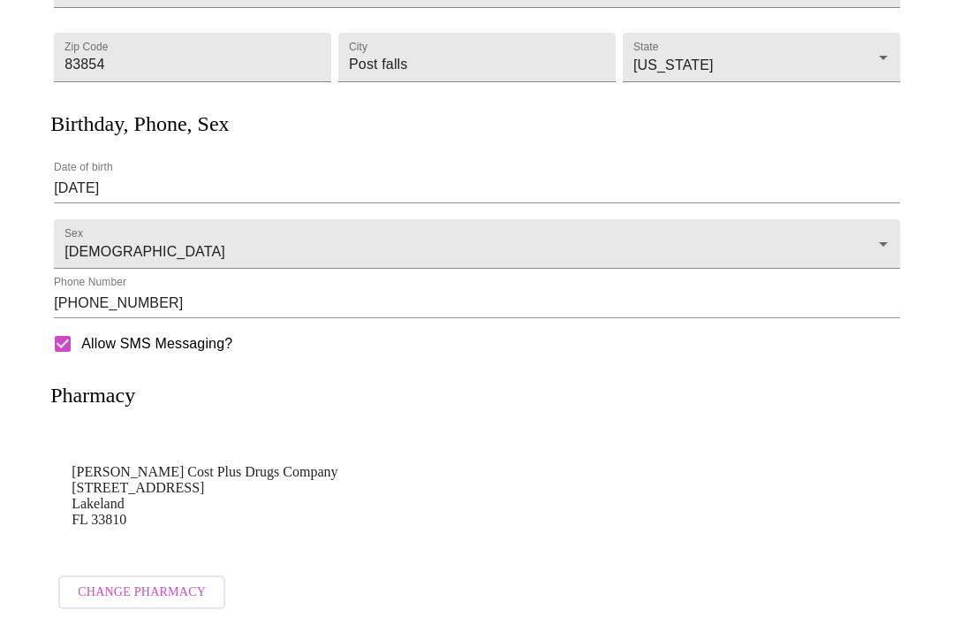
click at [127, 587] on span "Change Pharmacy" at bounding box center [142, 592] width 128 height 22
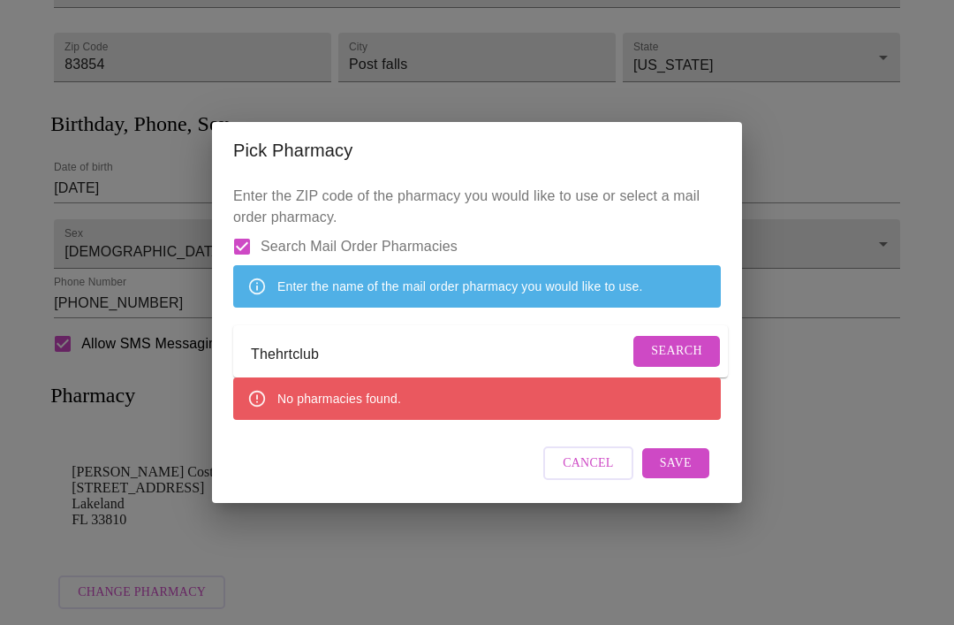
click at [578, 291] on div "Enter the name of the mail order pharmacy you would like to use." at bounding box center [459, 286] width 365 height 32
click at [438, 353] on input "Thehrtclub" at bounding box center [440, 354] width 378 height 28
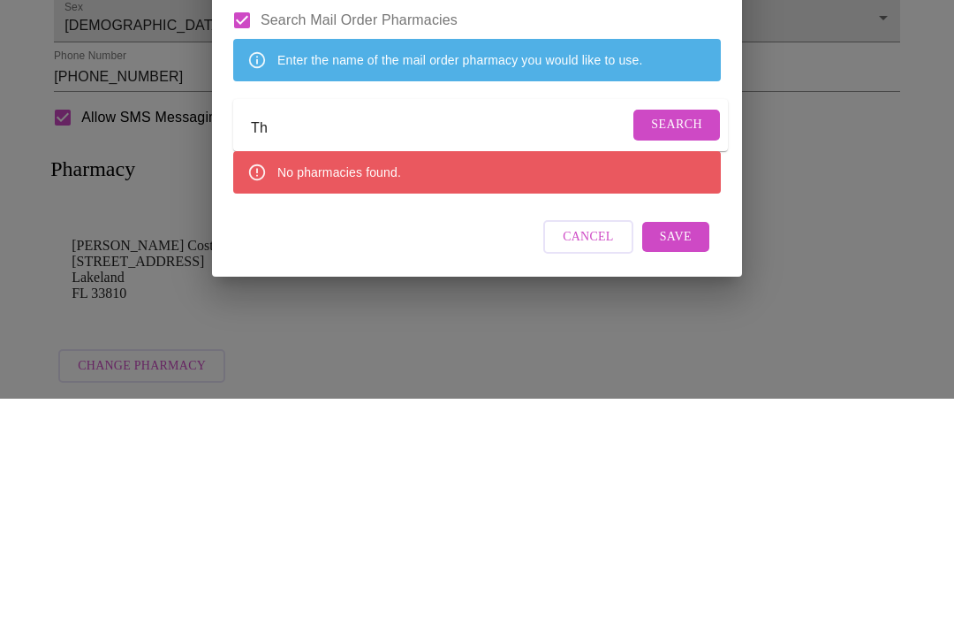
type input "T"
type input "Transition pharmacy services"
click at [678, 340] on span "Search" at bounding box center [676, 351] width 51 height 22
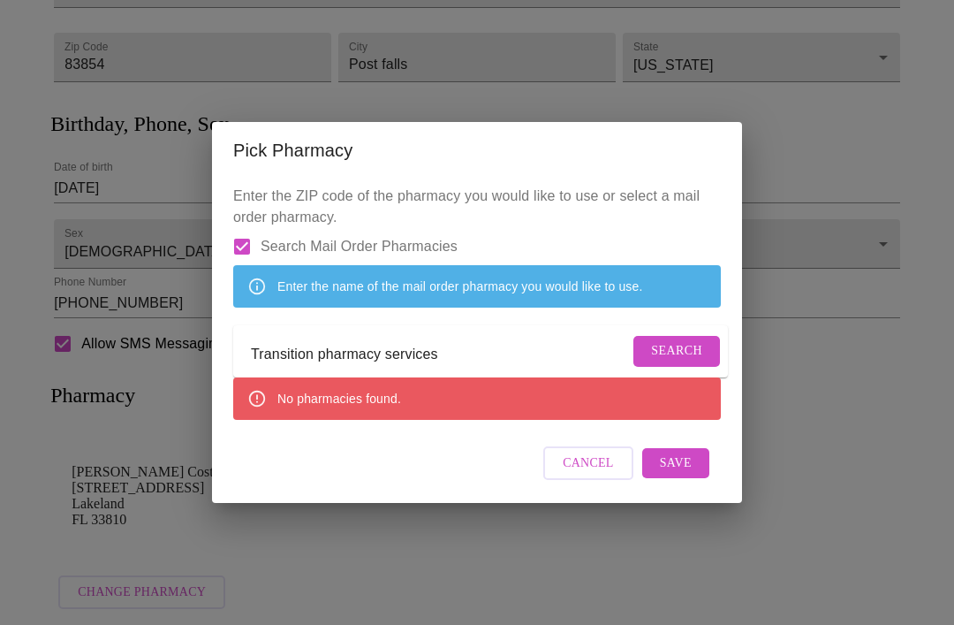
click at [674, 475] on span "Save" at bounding box center [676, 463] width 32 height 22
click at [666, 346] on span "Search" at bounding box center [676, 351] width 51 height 22
click at [412, 236] on span "Search Mail Order Pharmacies" at bounding box center [359, 246] width 197 height 21
click at [261, 228] on input "Search Mail Order Pharmacies" at bounding box center [242, 246] width 37 height 37
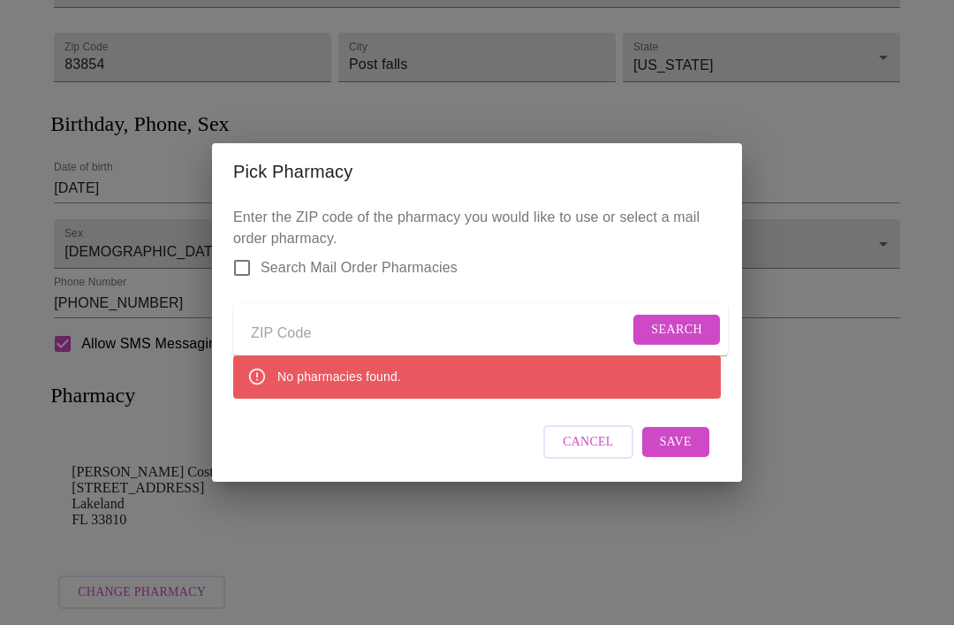
click at [242, 259] on input "Search Mail Order Pharmacies" at bounding box center [242, 267] width 37 height 37
checkbox input "true"
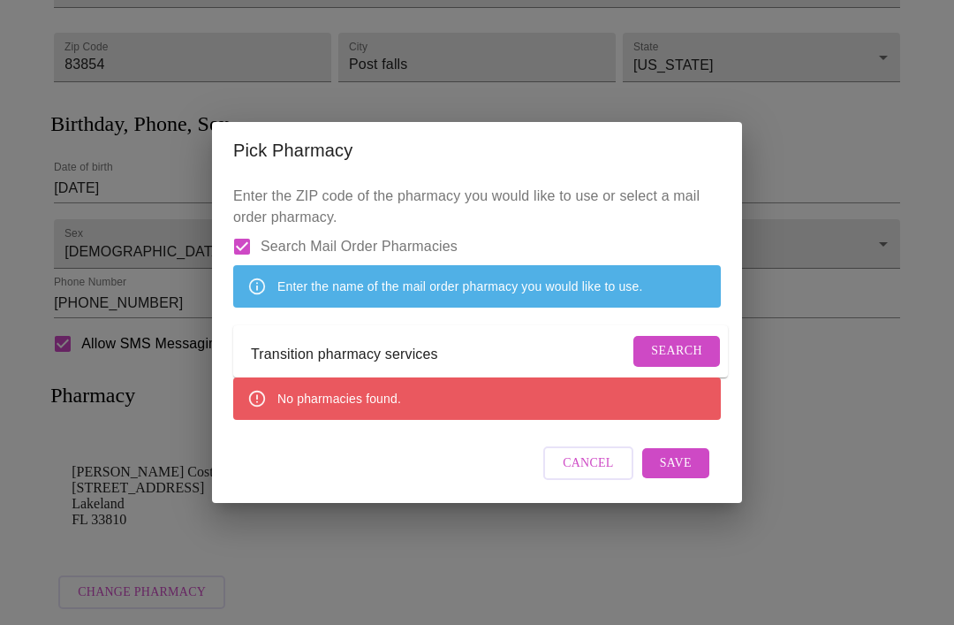
click at [673, 354] on span "Search" at bounding box center [676, 351] width 51 height 22
click at [470, 300] on div "Enter the name of the mail order pharmacy you would like to use." at bounding box center [459, 286] width 365 height 32
click at [672, 350] on span "Search" at bounding box center [676, 351] width 51 height 22
click at [485, 352] on input "Transition pharmacy services" at bounding box center [440, 354] width 378 height 28
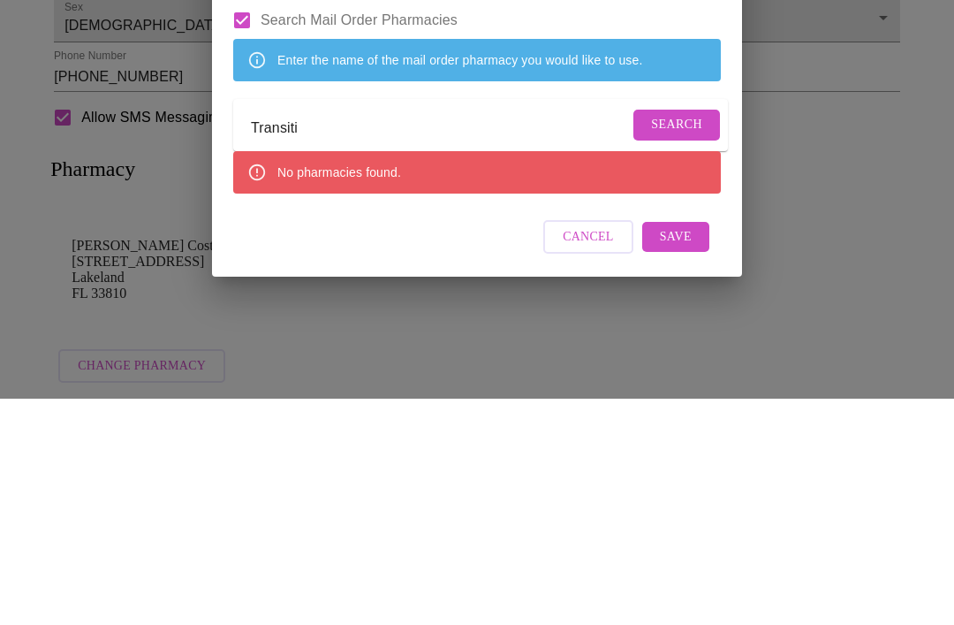
type input "Transit"
click at [675, 340] on span "Search" at bounding box center [676, 351] width 51 height 22
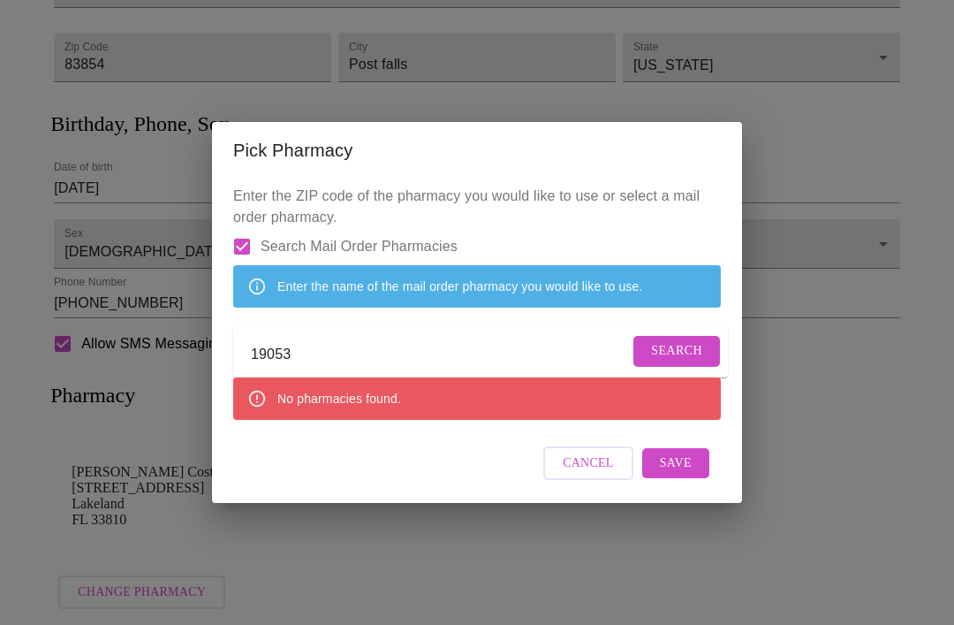
click at [482, 293] on div "Enter the name of the mail order pharmacy you would like to use." at bounding box center [459, 286] width 365 height 32
click at [385, 355] on input "19053" at bounding box center [440, 354] width 378 height 28
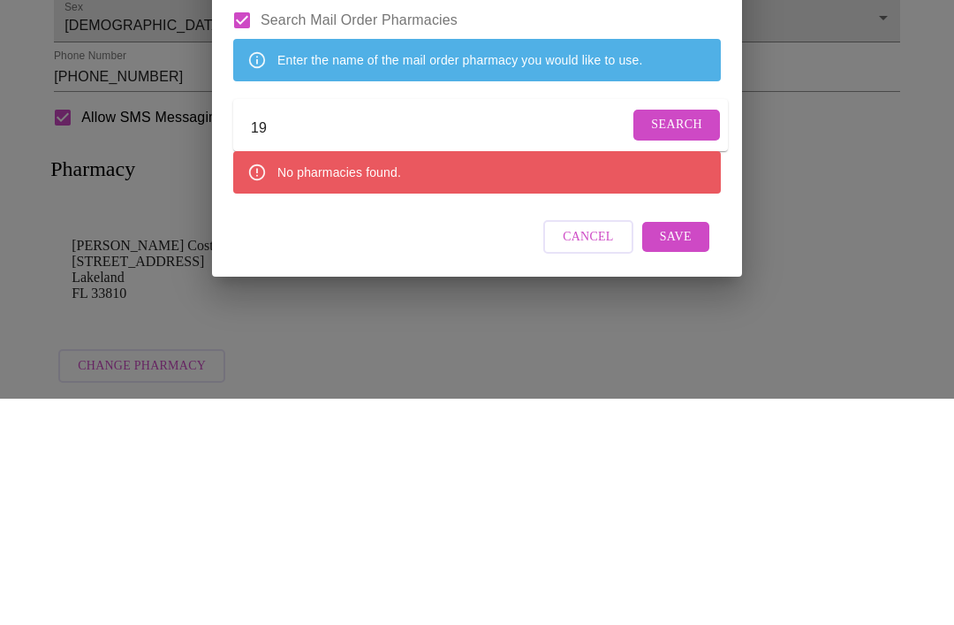
type input "1"
click at [672, 340] on span "Search" at bounding box center [676, 351] width 51 height 22
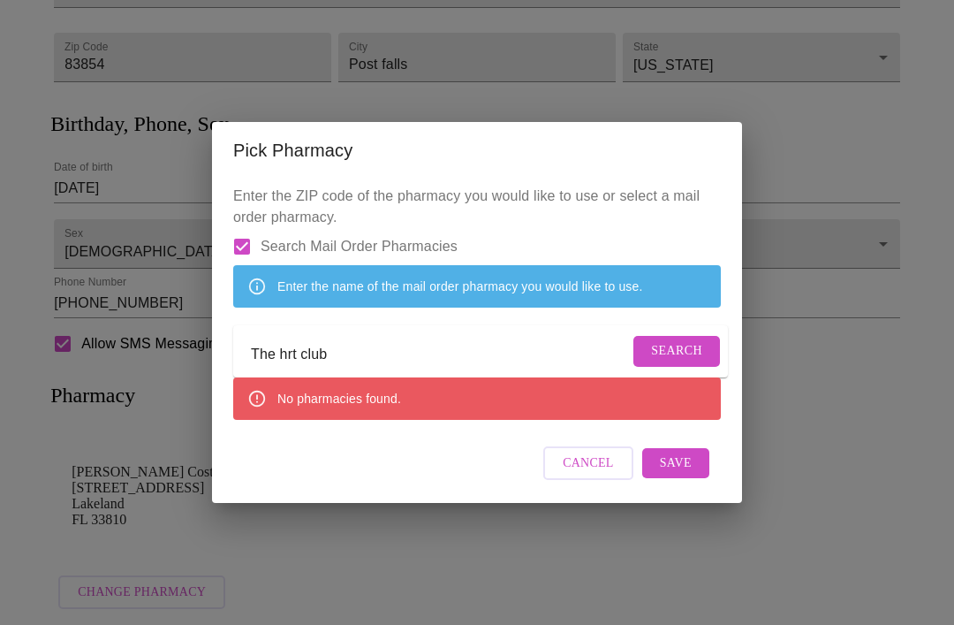
click at [503, 362] on input "The hrt club" at bounding box center [440, 354] width 378 height 28
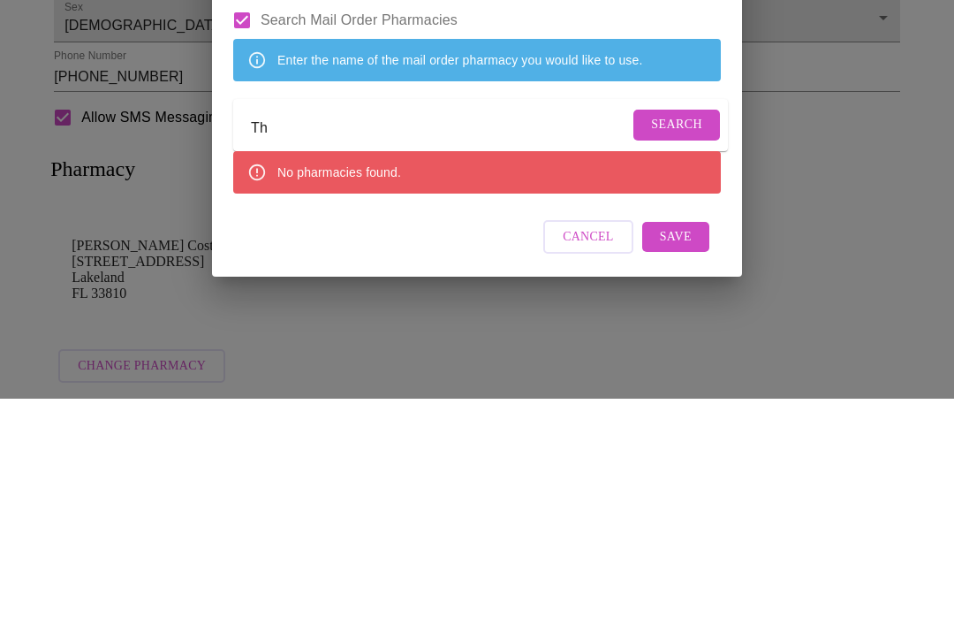
type input "T"
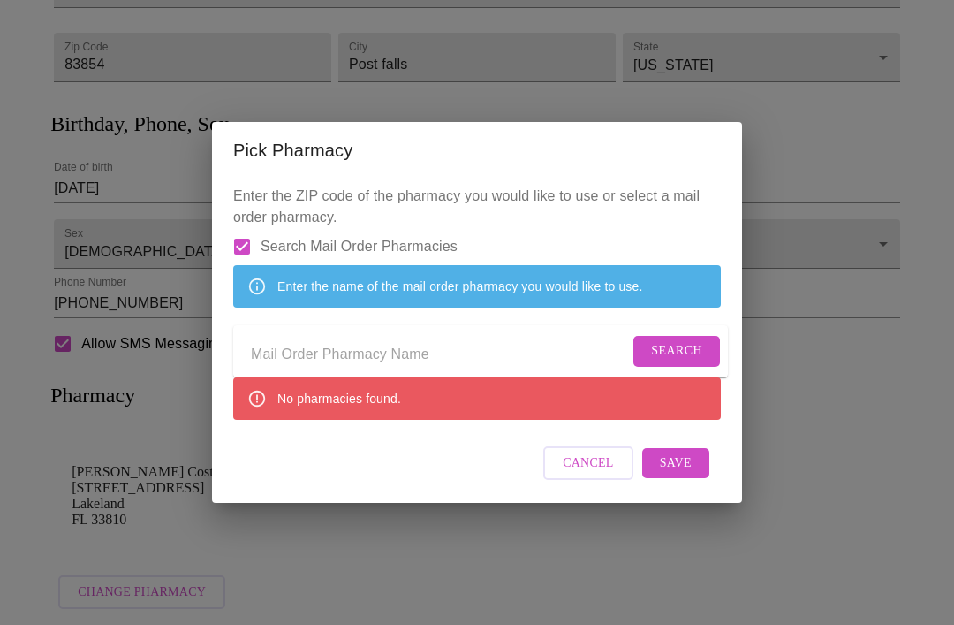
click at [300, 361] on input "Send a message to your care team" at bounding box center [440, 354] width 378 height 28
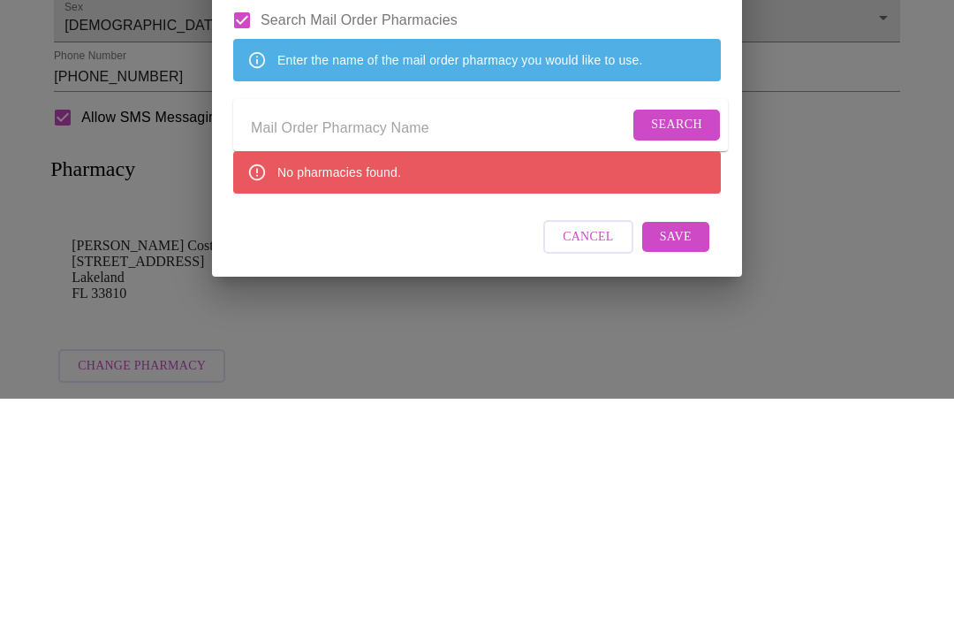
click at [269, 340] on input "Send a message to your care team" at bounding box center [440, 354] width 378 height 28
paste input "Transition Pharmacy Services"
type input "Transition Pharmacy Services"
click at [674, 340] on span "Search" at bounding box center [676, 351] width 51 height 22
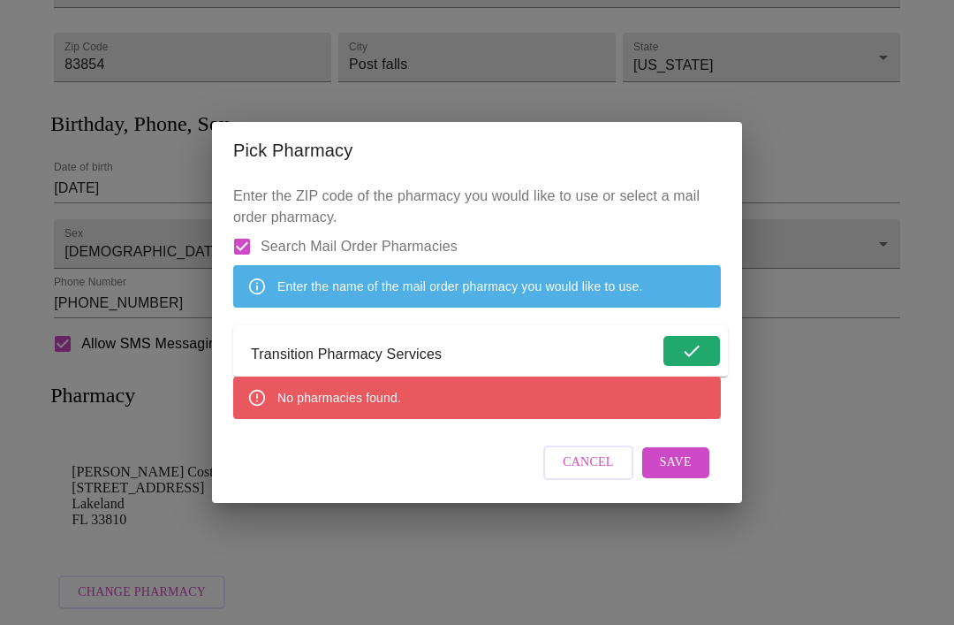
click at [582, 474] on span "Cancel" at bounding box center [588, 463] width 51 height 22
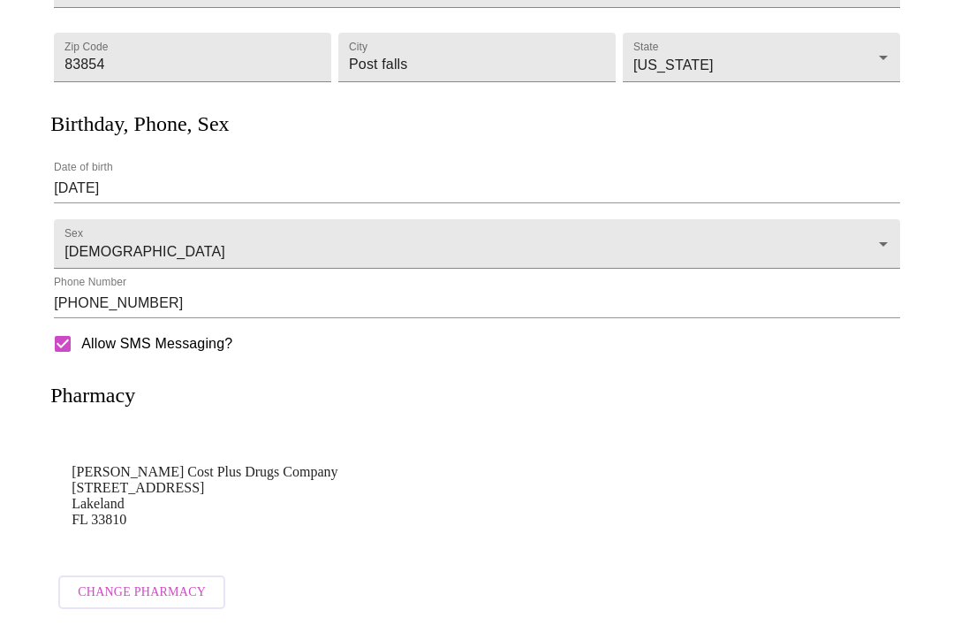
click at [151, 582] on span "Change Pharmacy" at bounding box center [142, 592] width 128 height 22
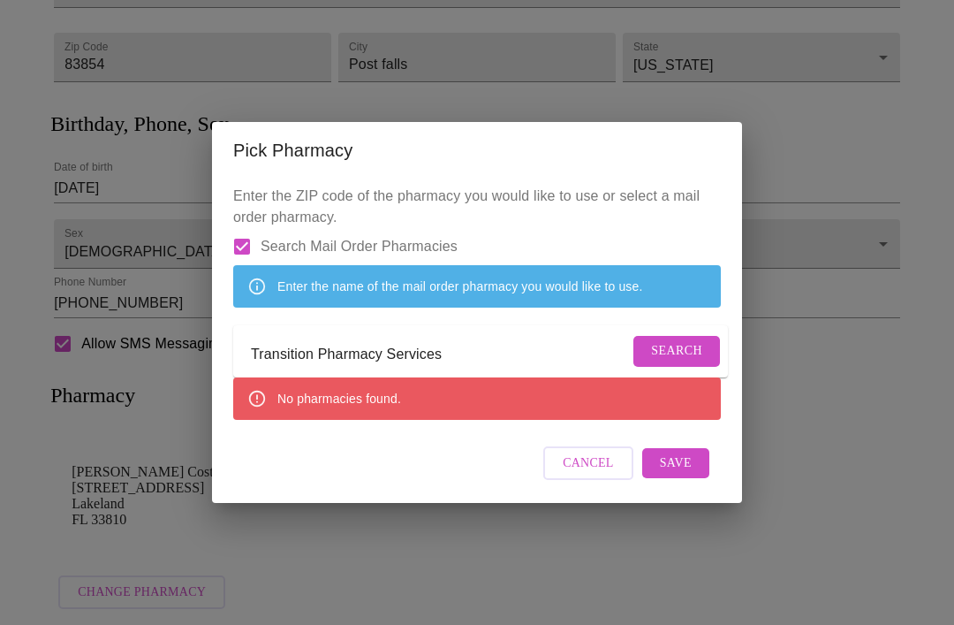
click at [242, 228] on input "Search Mail Order Pharmacies" at bounding box center [242, 246] width 37 height 37
checkbox input "false"
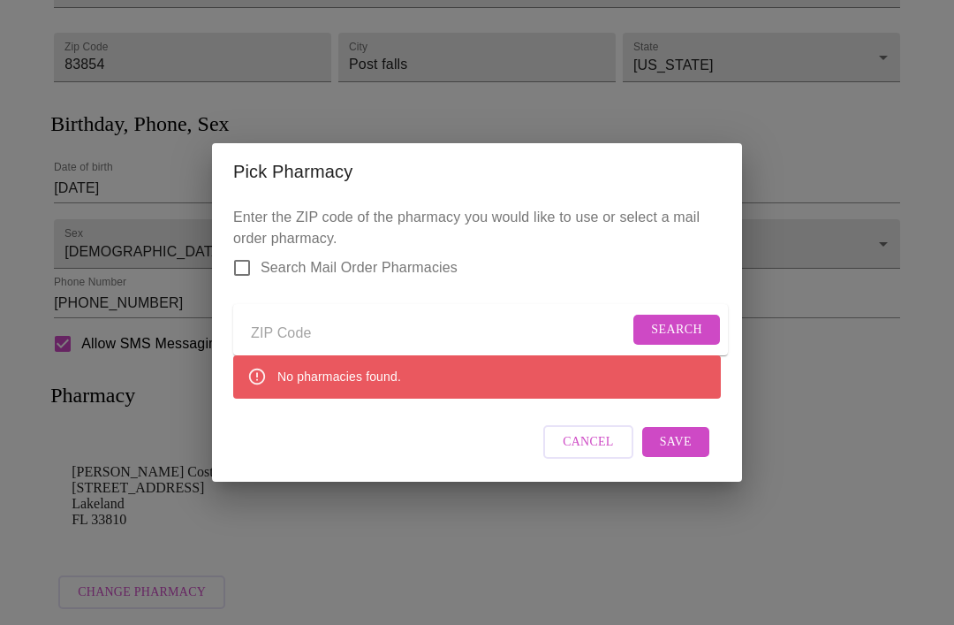
click at [587, 453] on span "Cancel" at bounding box center [588, 442] width 51 height 22
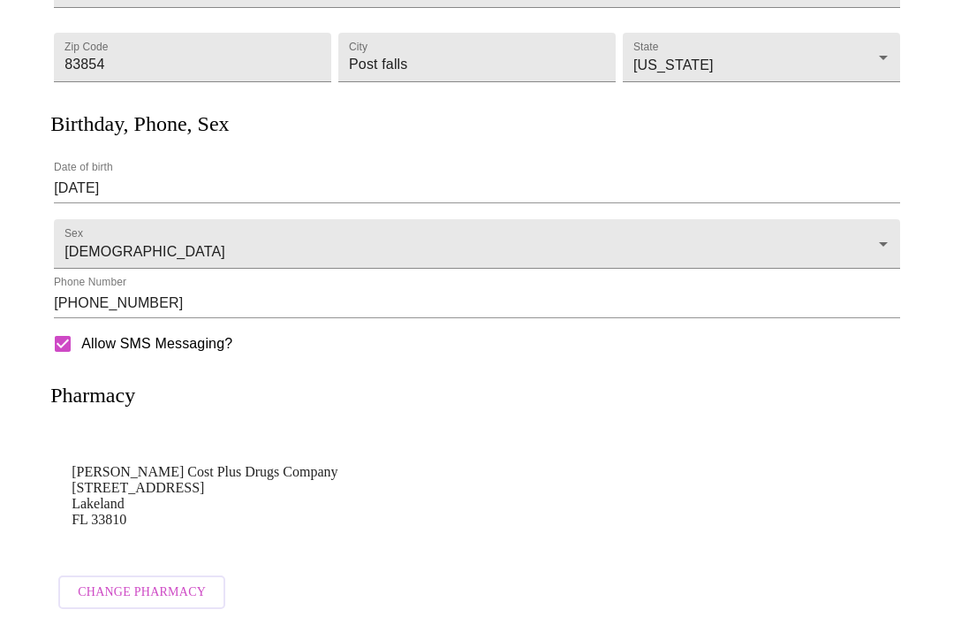
click at [125, 584] on span "Change Pharmacy" at bounding box center [142, 592] width 128 height 22
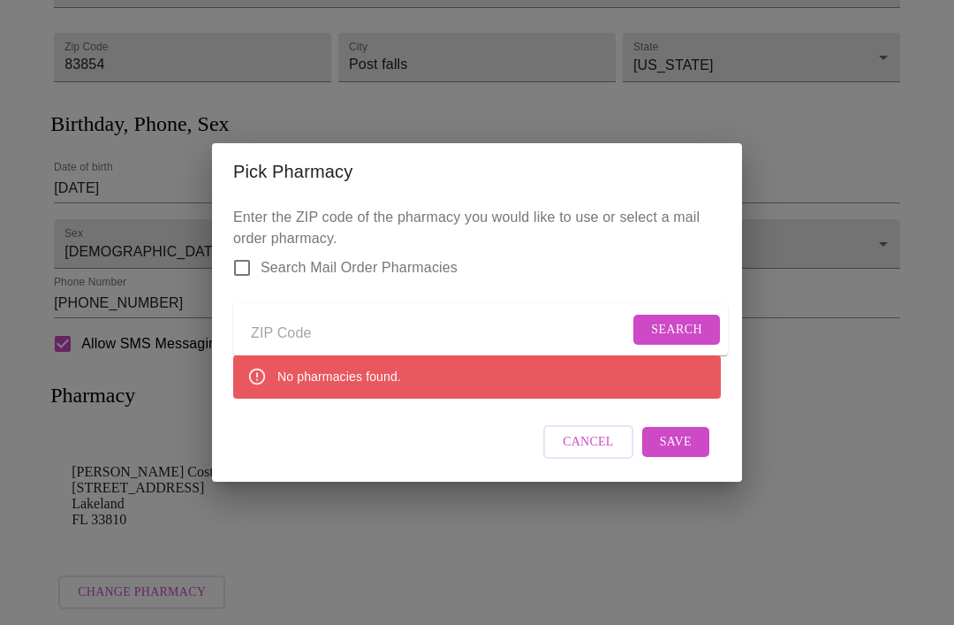
click at [252, 249] on input "Search Mail Order Pharmacies" at bounding box center [242, 267] width 37 height 37
checkbox input "true"
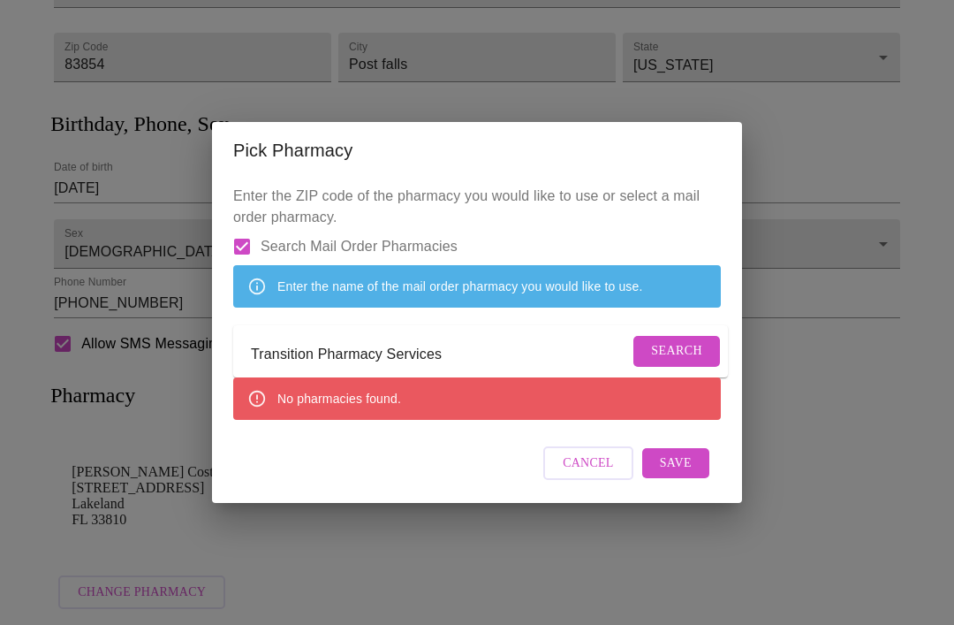
click at [585, 475] on span "Cancel" at bounding box center [588, 463] width 51 height 22
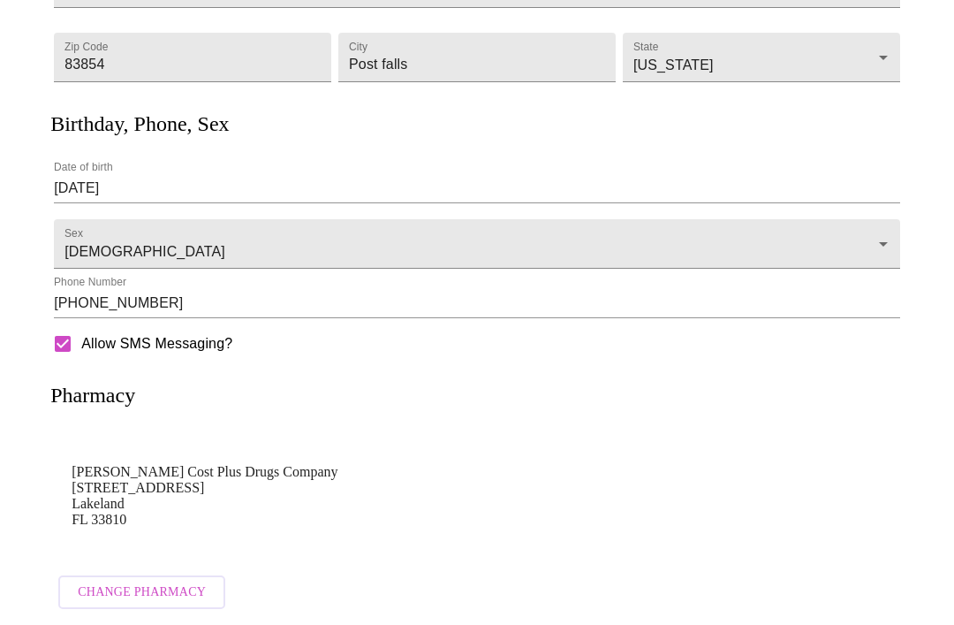
click at [159, 581] on span "Change Pharmacy" at bounding box center [142, 592] width 128 height 22
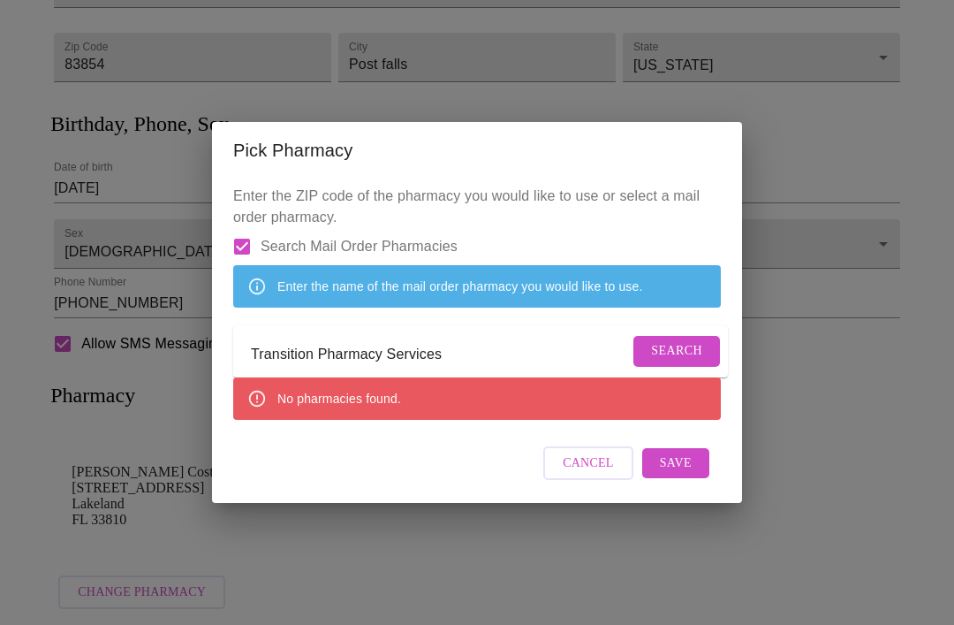
click at [249, 228] on input "Search Mail Order Pharmacies" at bounding box center [242, 246] width 37 height 37
checkbox input "false"
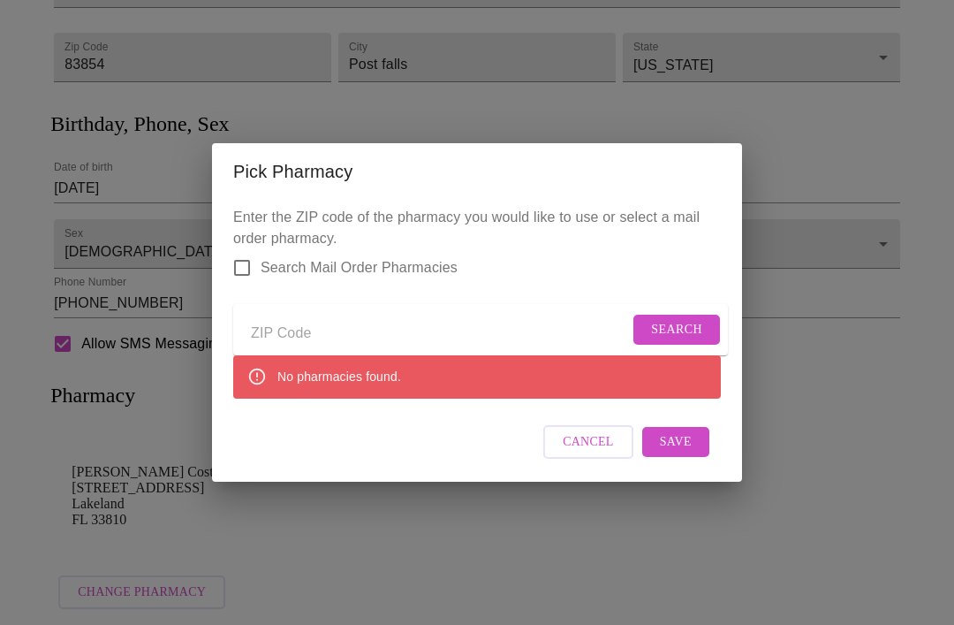
click at [617, 391] on div "No pharmacies found." at bounding box center [477, 376] width 488 height 42
click at [596, 447] on span "Cancel" at bounding box center [588, 442] width 51 height 22
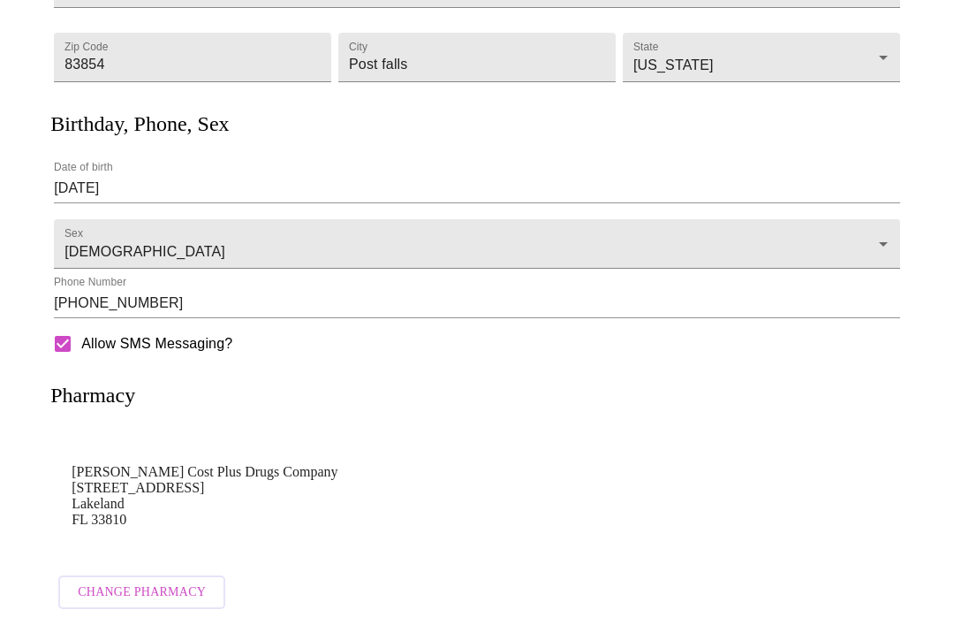
click at [285, 464] on p "Mark Cuban Cost Plus Drugs Company 500 Eagles Landing Drive Lakeland FL 33810" at bounding box center [477, 496] width 811 height 64
click at [194, 464] on p "Mark Cuban Cost Plus Drugs Company 500 Eagles Landing Drive Lakeland FL 33810" at bounding box center [477, 496] width 811 height 64
click at [174, 585] on span "Change Pharmacy" at bounding box center [142, 592] width 128 height 22
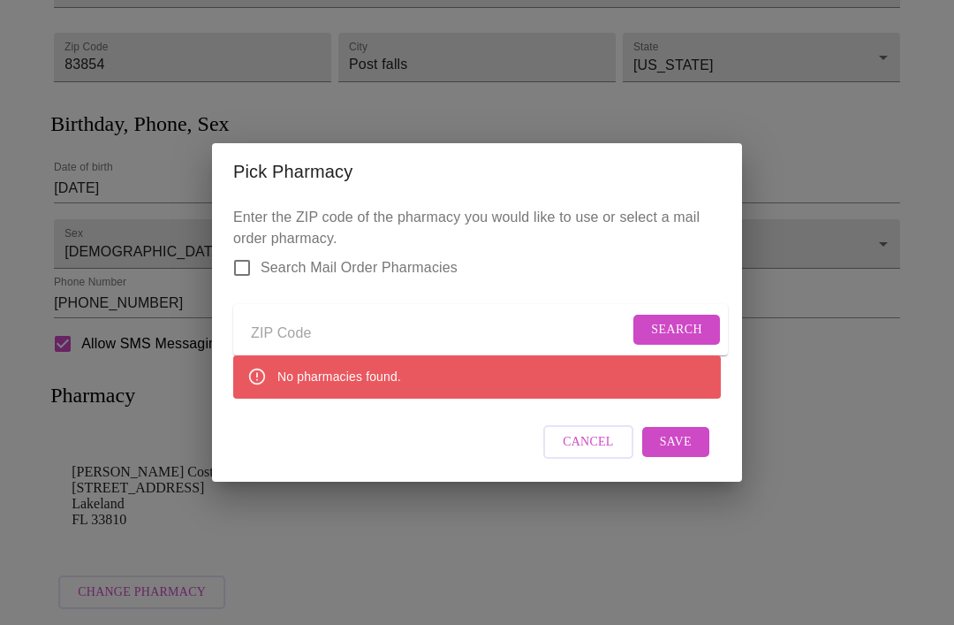
click at [415, 331] on input "Send a message to your care team" at bounding box center [440, 333] width 378 height 28
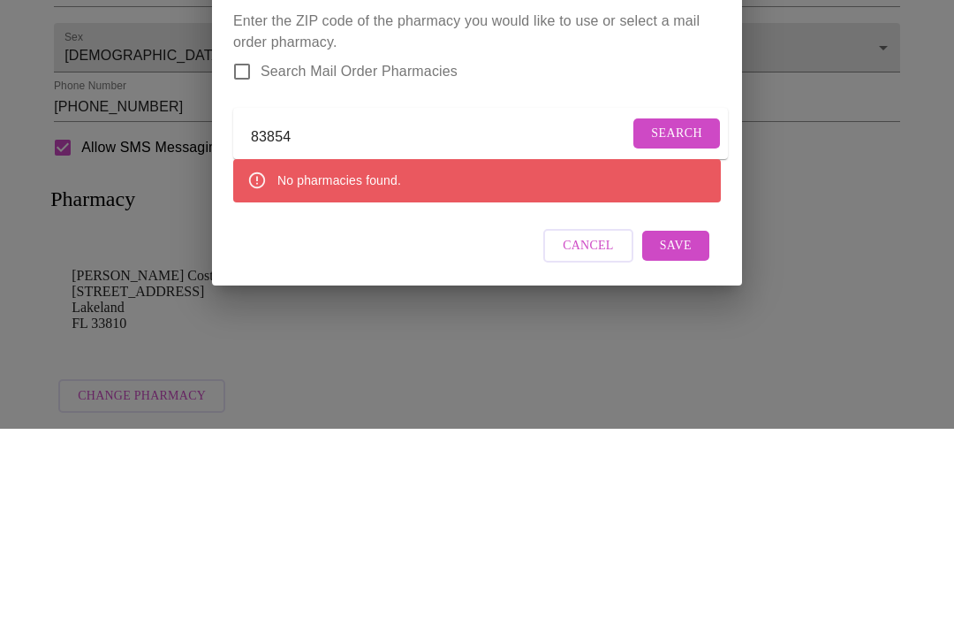
type input "83854"
click at [679, 319] on span "Search" at bounding box center [676, 330] width 51 height 22
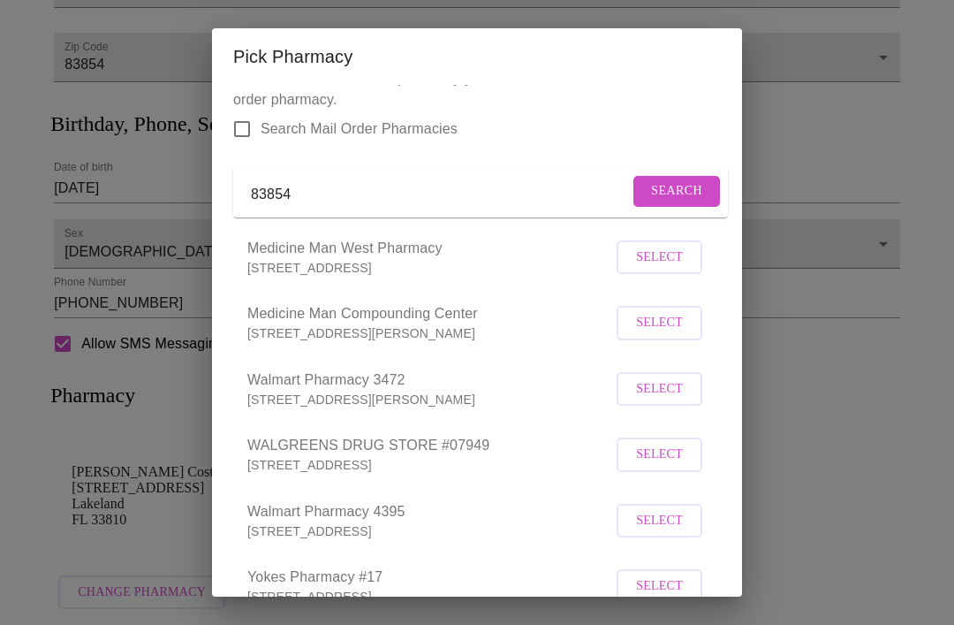
scroll to position [22, 0]
click at [237, 131] on input "Search Mail Order Pharmacies" at bounding box center [242, 130] width 37 height 37
checkbox input "true"
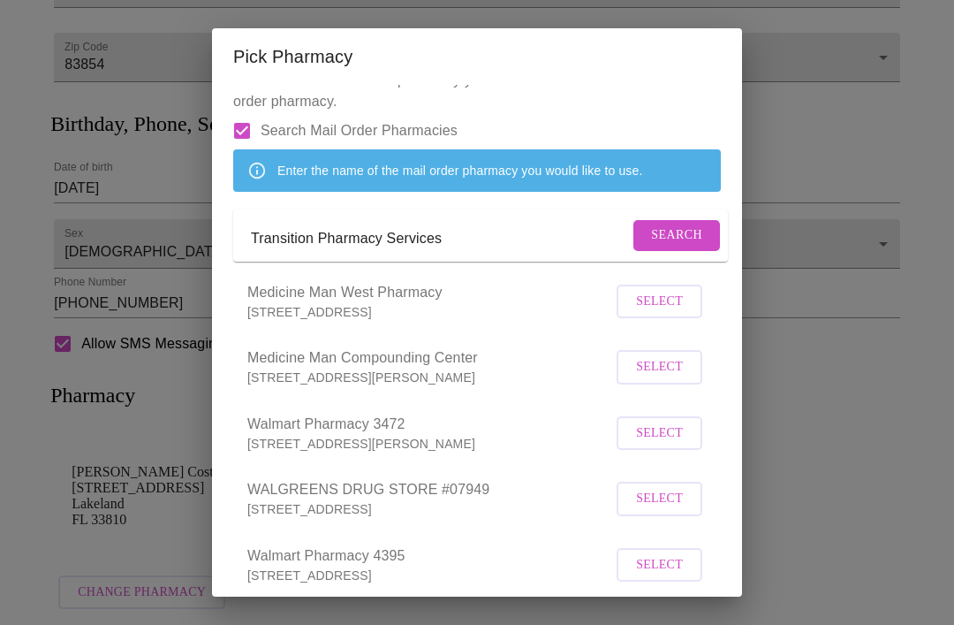
click at [491, 253] on input "Transition Pharmacy Services" at bounding box center [440, 238] width 378 height 28
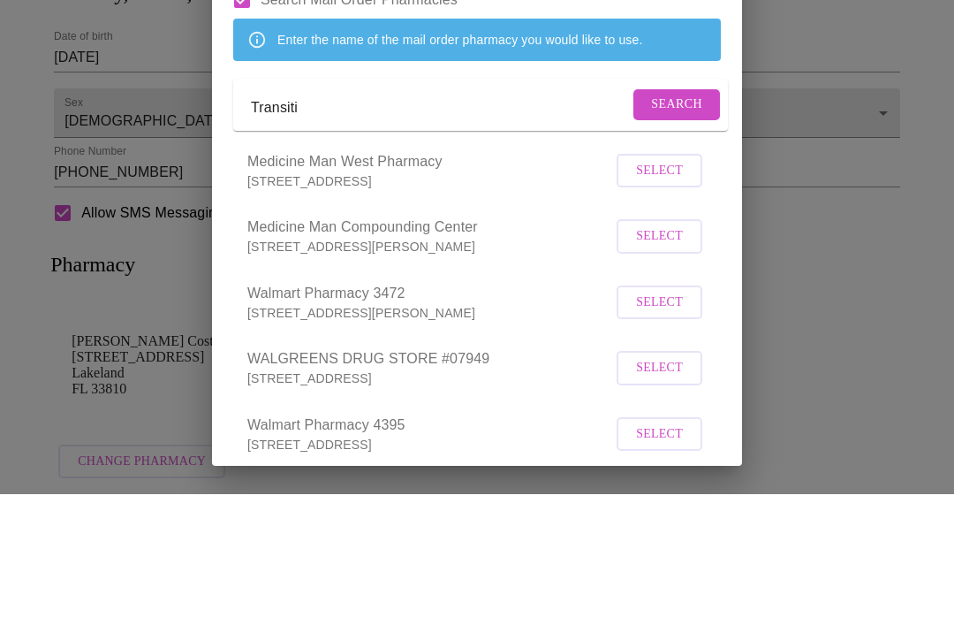
type input "Transit"
type input "The hrt club pharmacy"
click at [671, 224] on span "Search" at bounding box center [676, 235] width 51 height 22
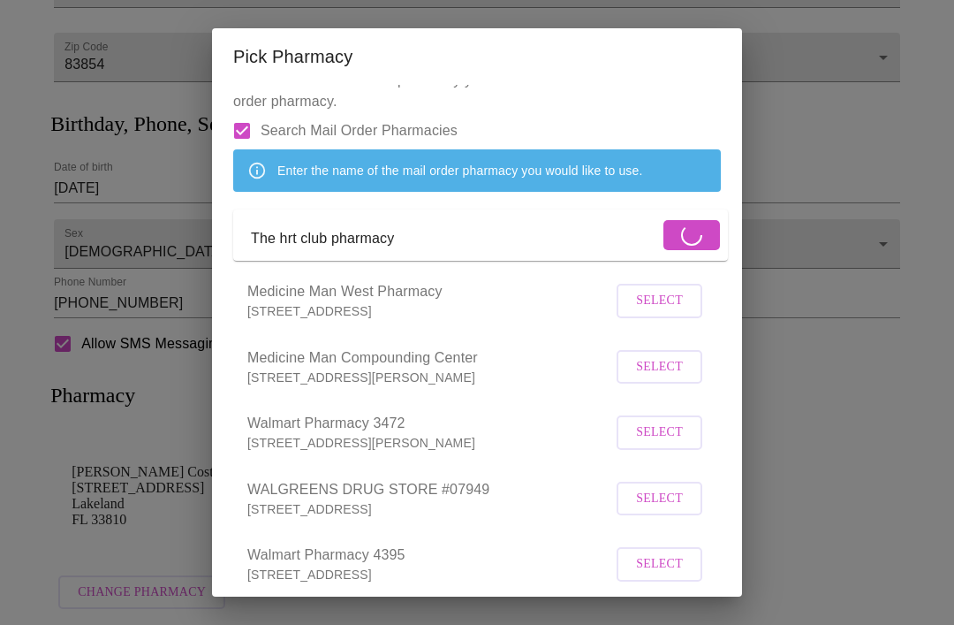
scroll to position [0, 0]
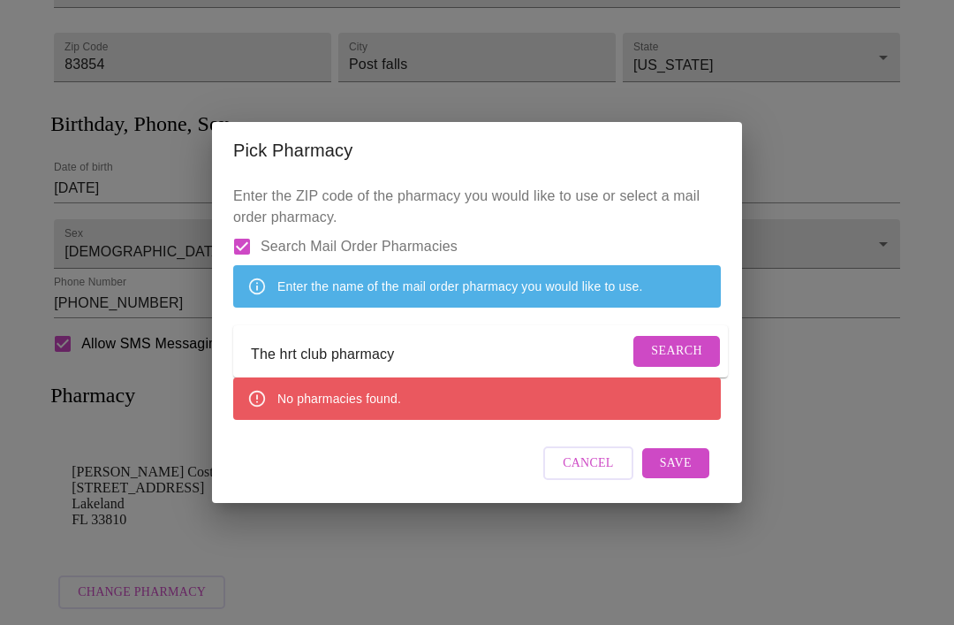
click at [592, 475] on span "Cancel" at bounding box center [588, 463] width 51 height 22
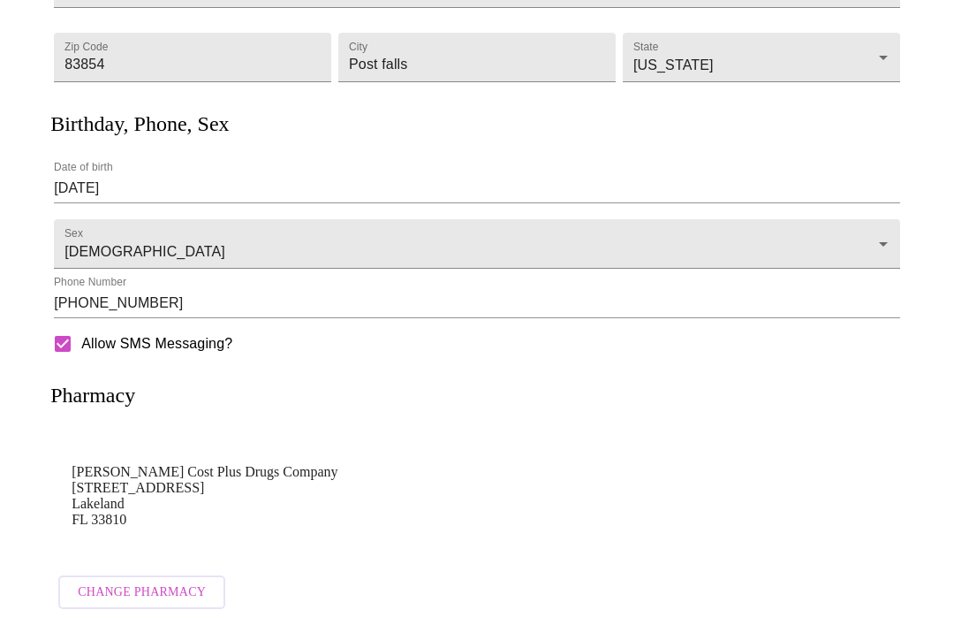
click at [102, 581] on span "Change Pharmacy" at bounding box center [142, 592] width 128 height 22
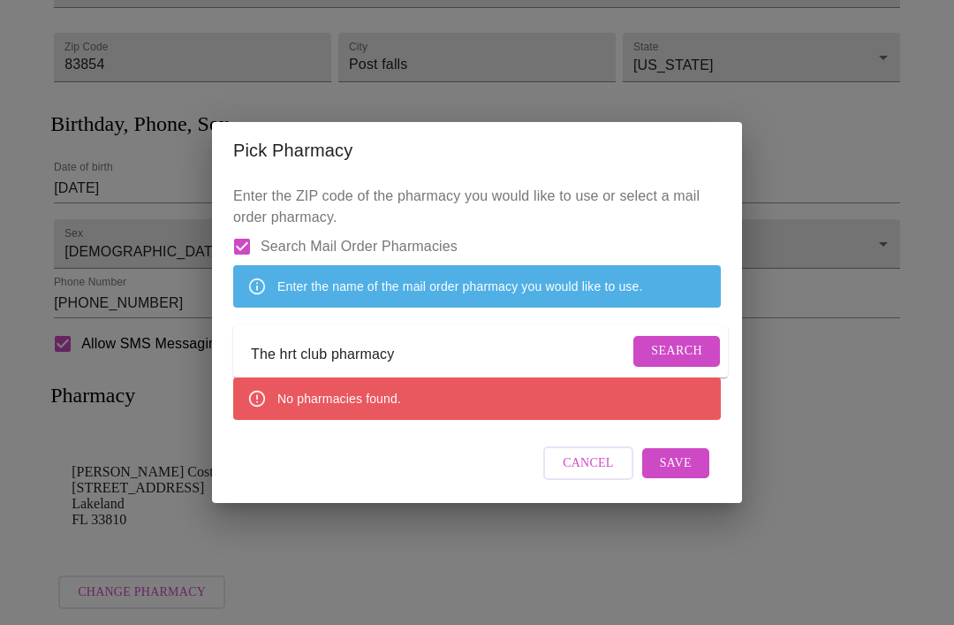
click at [254, 228] on input "Search Mail Order Pharmacies" at bounding box center [242, 246] width 37 height 37
checkbox input "false"
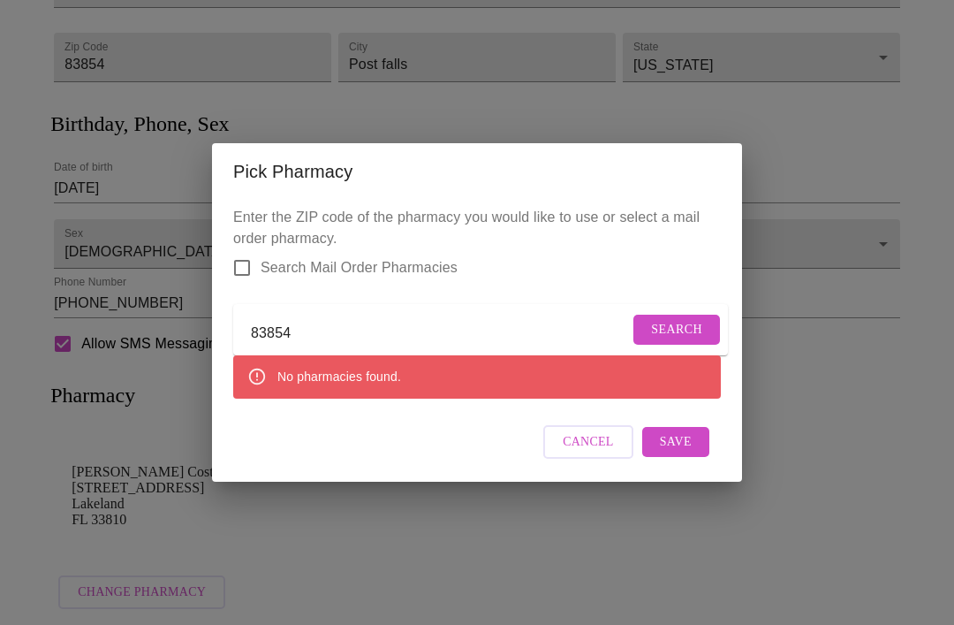
click at [378, 340] on input "83854" at bounding box center [440, 333] width 378 height 28
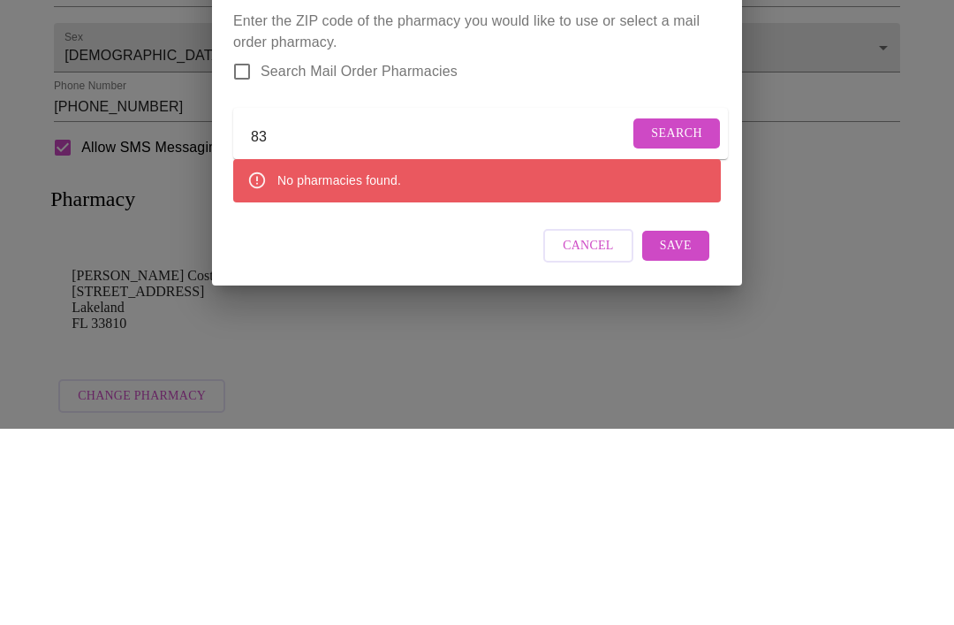
type input "8"
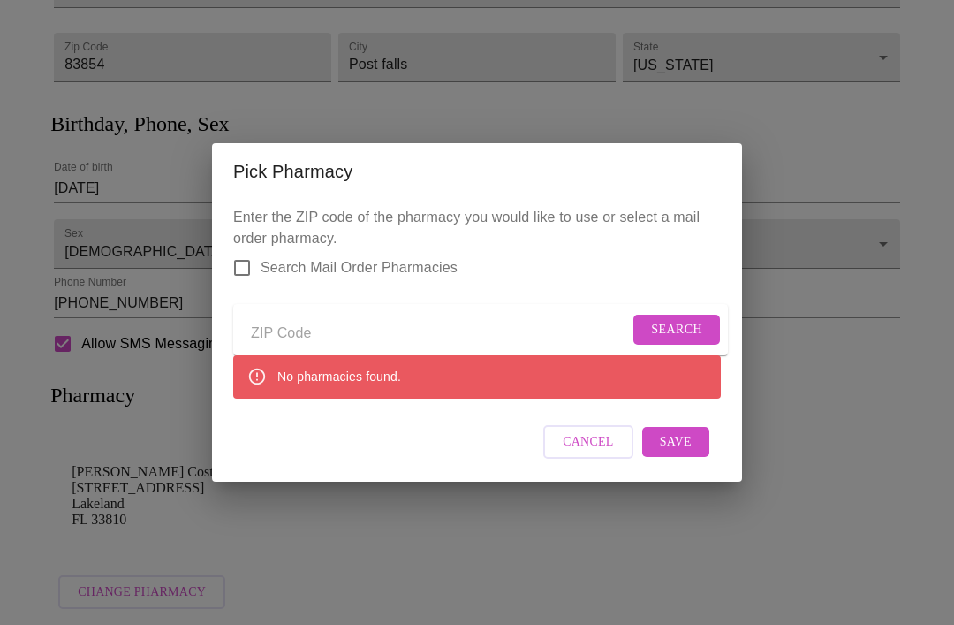
click at [447, 390] on div "No pharmacies found." at bounding box center [477, 376] width 488 height 42
click at [591, 453] on span "Cancel" at bounding box center [588, 442] width 51 height 22
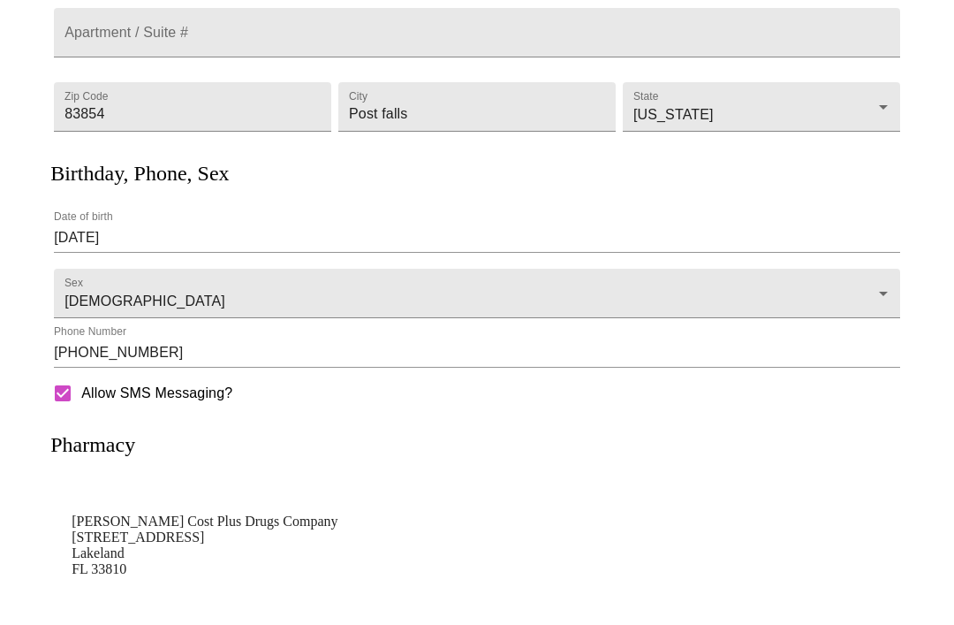
scroll to position [343, 0]
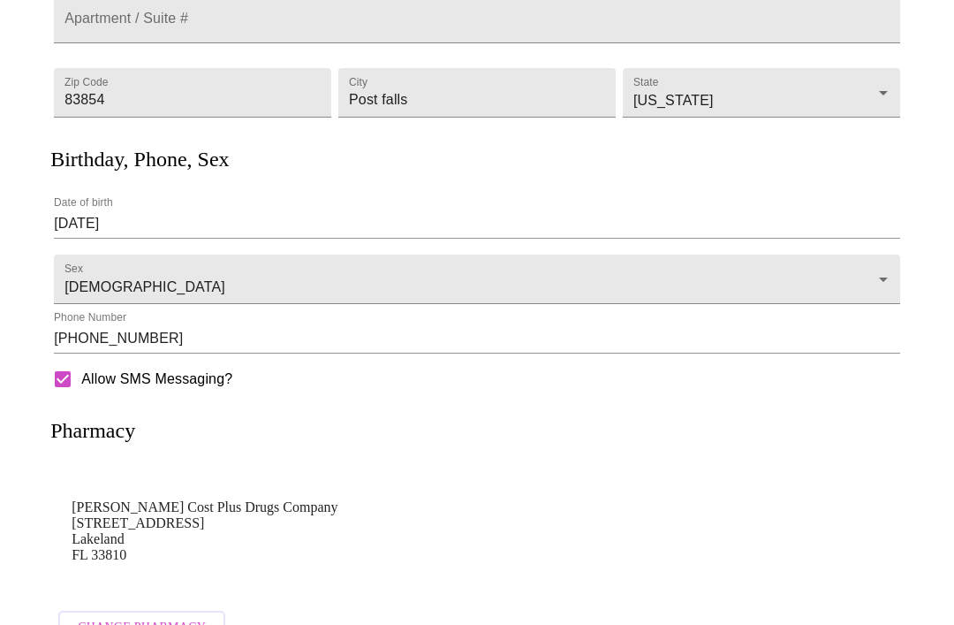
click at [155, 624] on span "Change Pharmacy" at bounding box center [142, 628] width 128 height 22
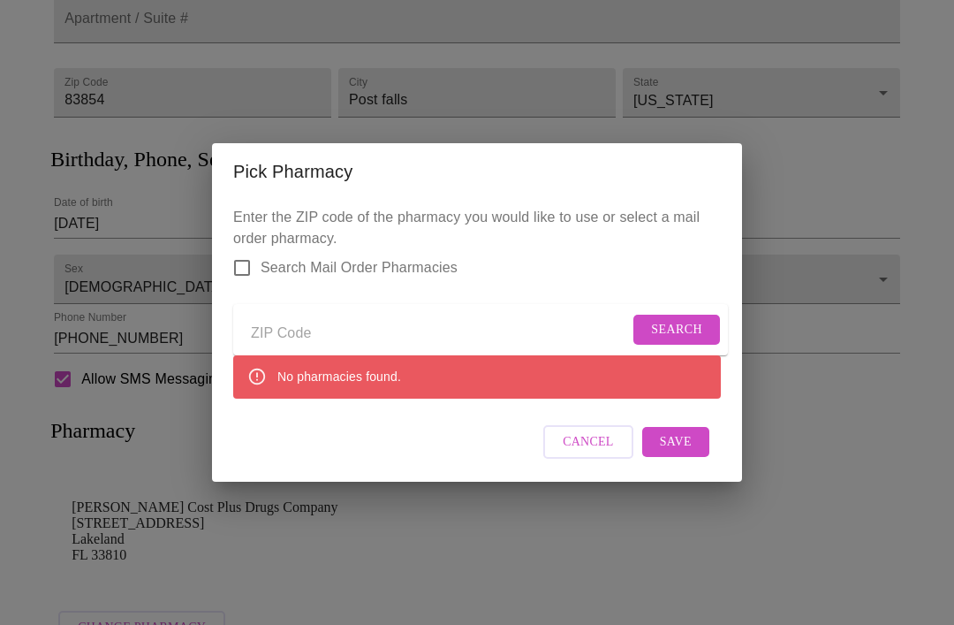
click at [249, 286] on input "Search Mail Order Pharmacies" at bounding box center [242, 267] width 37 height 37
checkbox input "true"
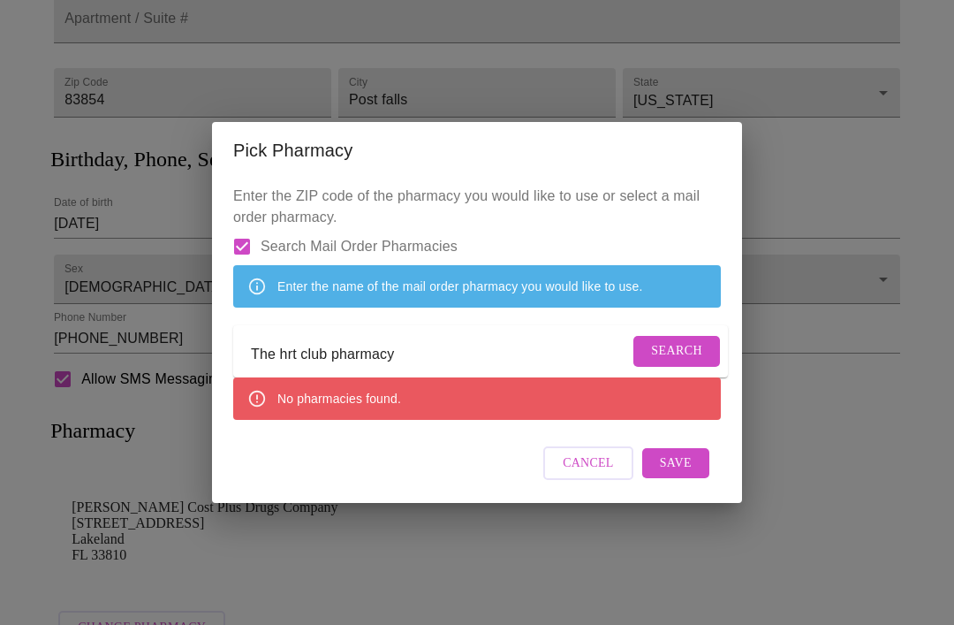
click at [455, 368] on input "The hrt club pharmacy" at bounding box center [440, 354] width 378 height 28
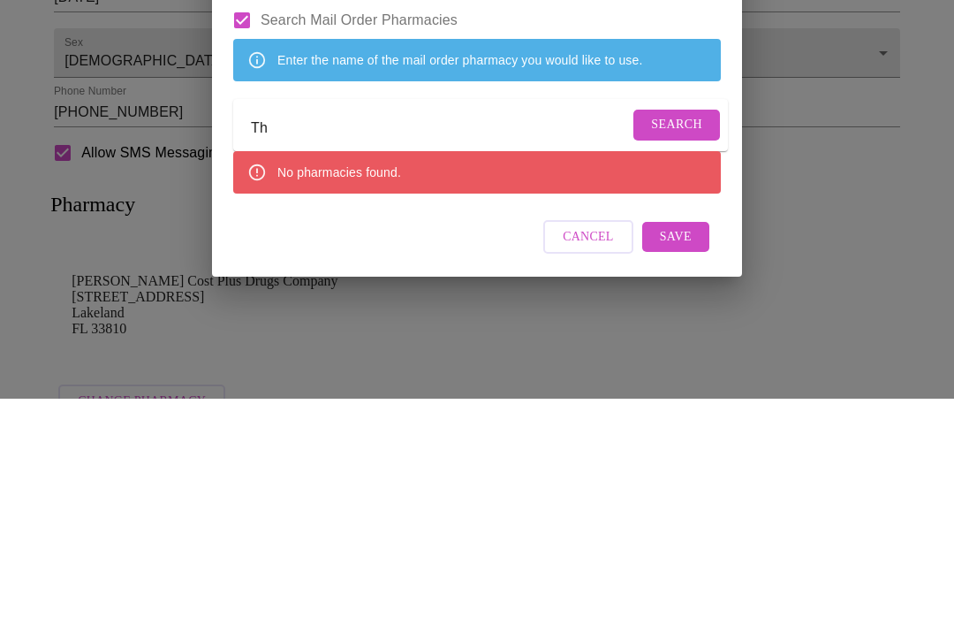
type input "T"
click at [659, 340] on span "Search" at bounding box center [676, 351] width 51 height 22
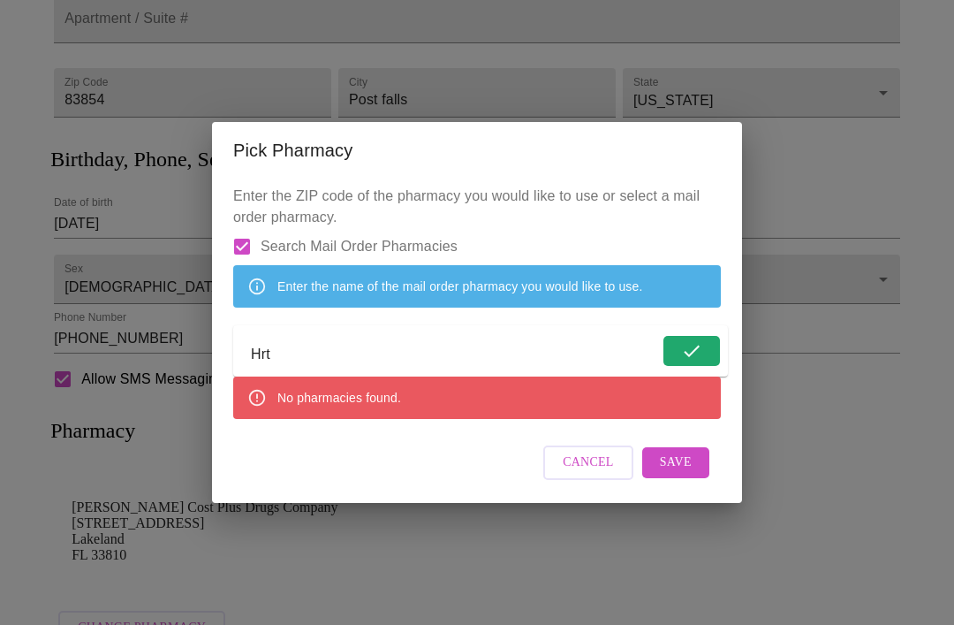
click at [360, 368] on input "Hrt" at bounding box center [455, 354] width 408 height 28
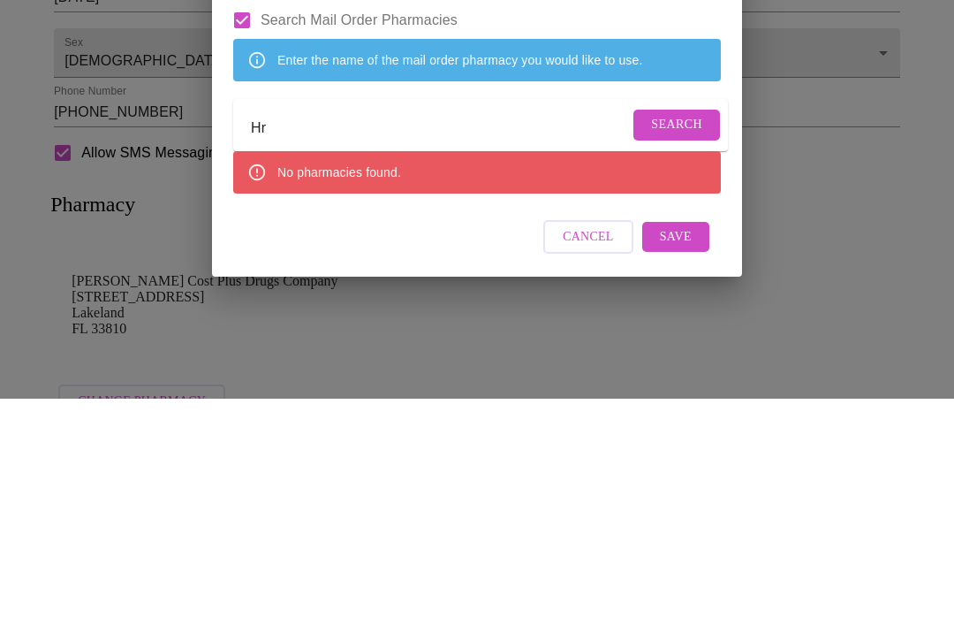
type input "H"
click at [668, 336] on button "Search" at bounding box center [677, 351] width 87 height 31
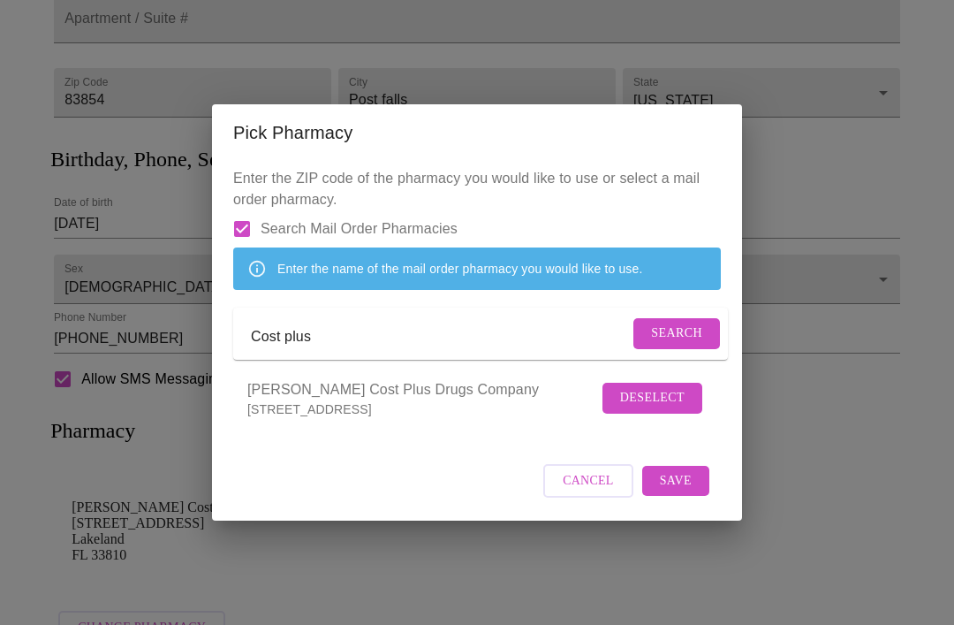
click at [532, 351] on input "Cost plus" at bounding box center [440, 337] width 378 height 28
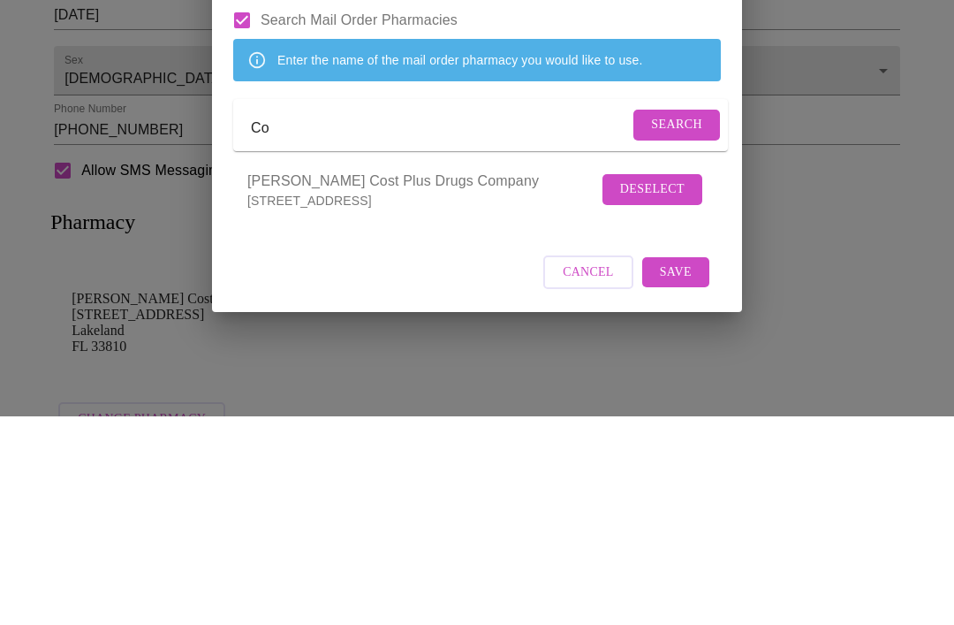
type input "C"
type input "Transitions"
click at [668, 323] on span "Search" at bounding box center [676, 334] width 51 height 22
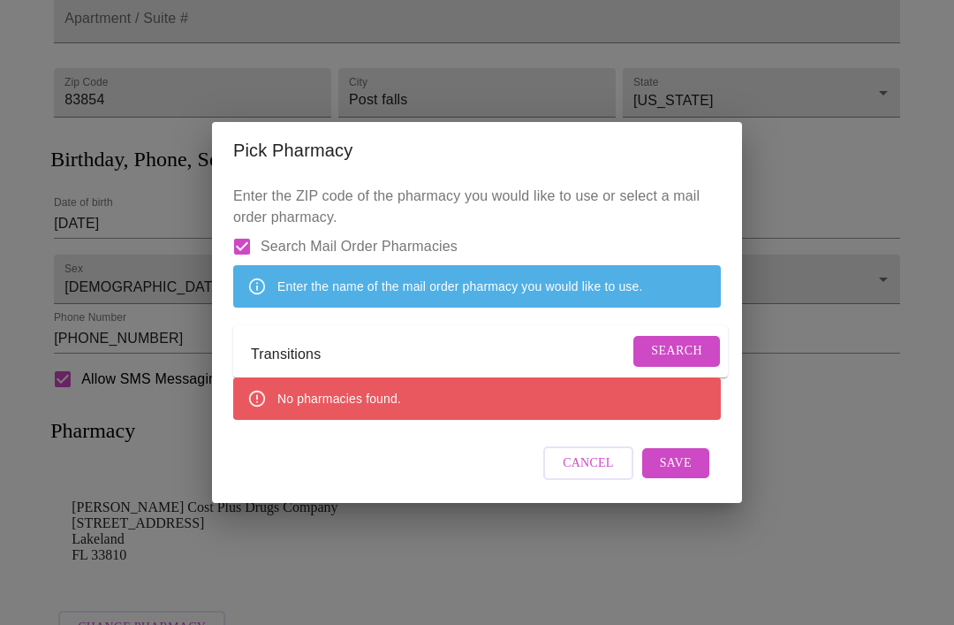
click at [589, 475] on span "Cancel" at bounding box center [588, 463] width 51 height 22
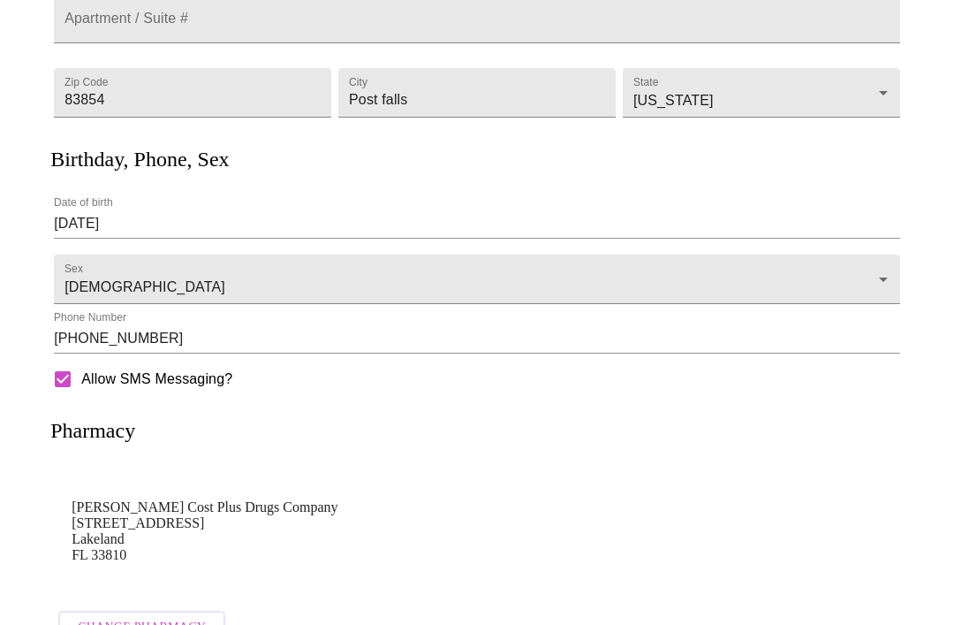
click at [144, 624] on span "Change Pharmacy" at bounding box center [142, 628] width 128 height 22
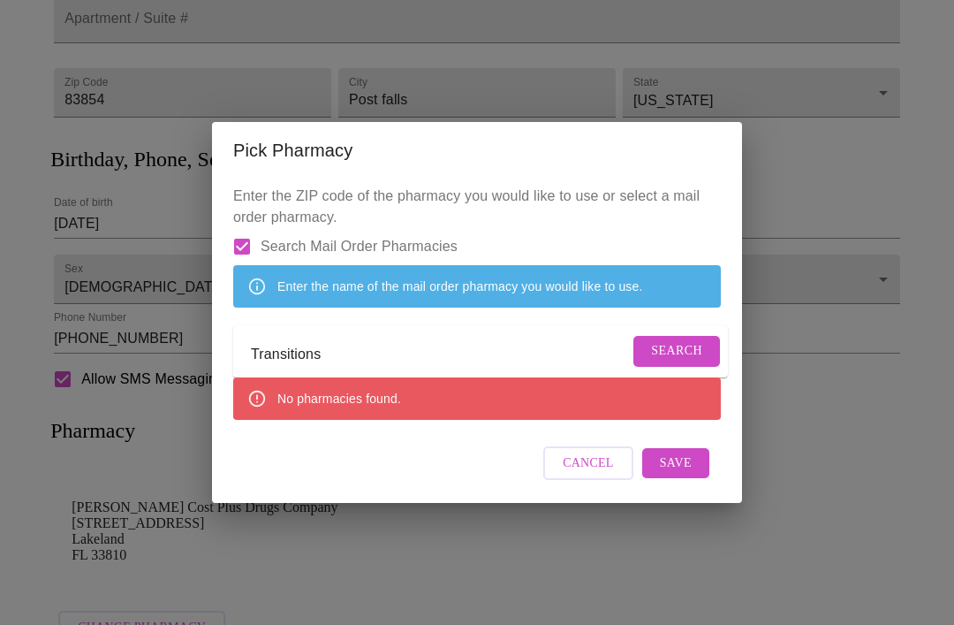
click at [250, 255] on input "Search Mail Order Pharmacies" at bounding box center [242, 246] width 37 height 37
checkbox input "false"
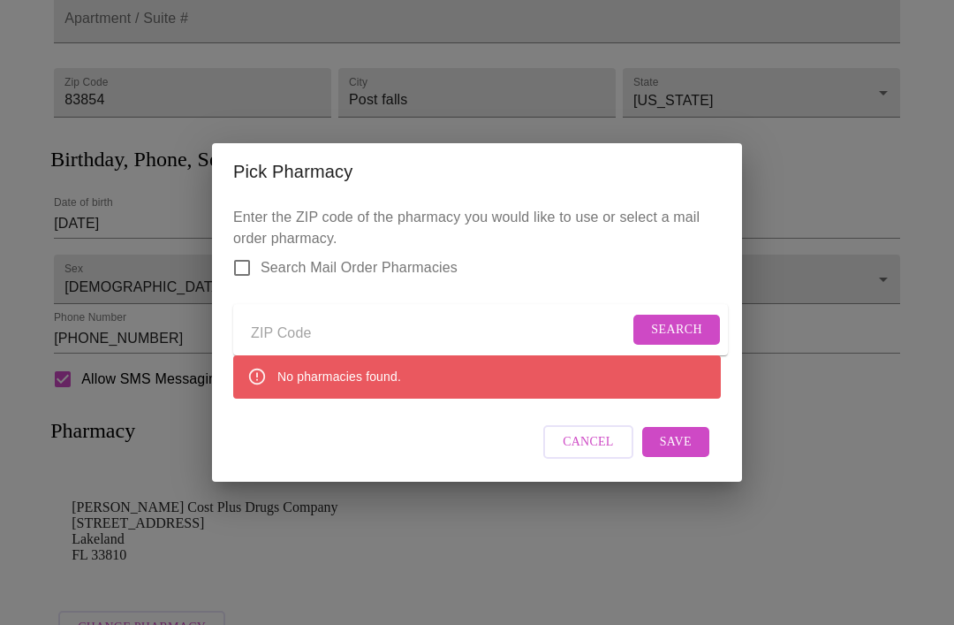
click at [371, 347] on input "Send a message to your care team" at bounding box center [440, 333] width 378 height 28
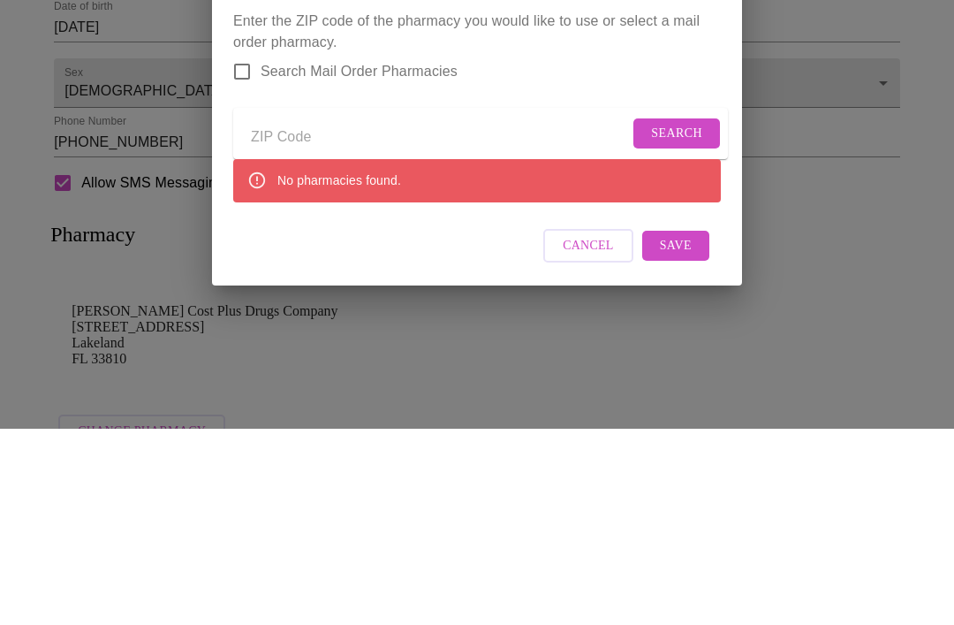
click at [863, 221] on div "Pick Pharmacy Enter the ZIP code of the pharmacy you would like to use or selec…" at bounding box center [477, 312] width 954 height 625
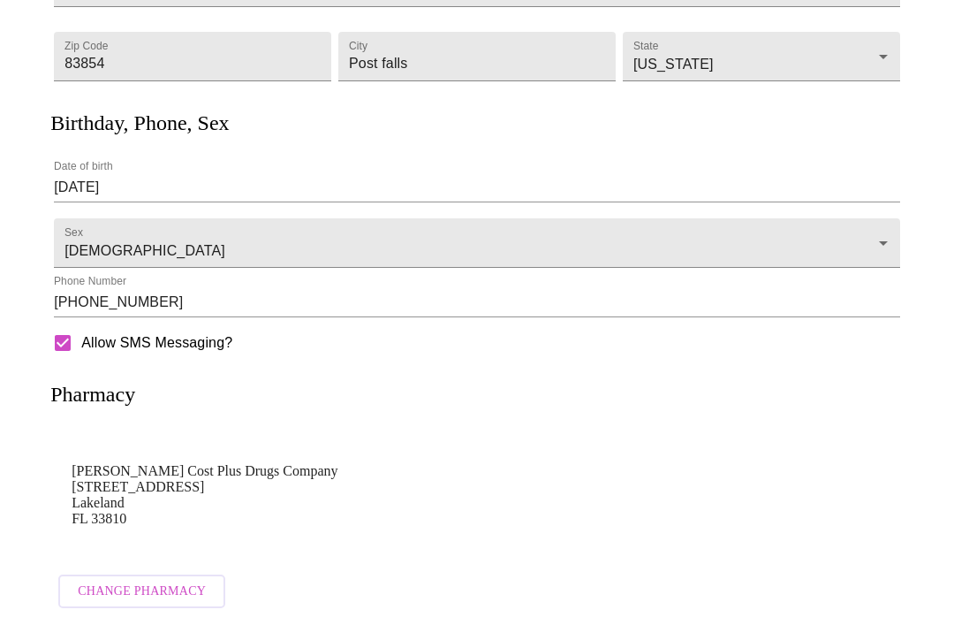
scroll to position [399, 0]
click at [156, 591] on span "Change Pharmacy" at bounding box center [142, 592] width 128 height 22
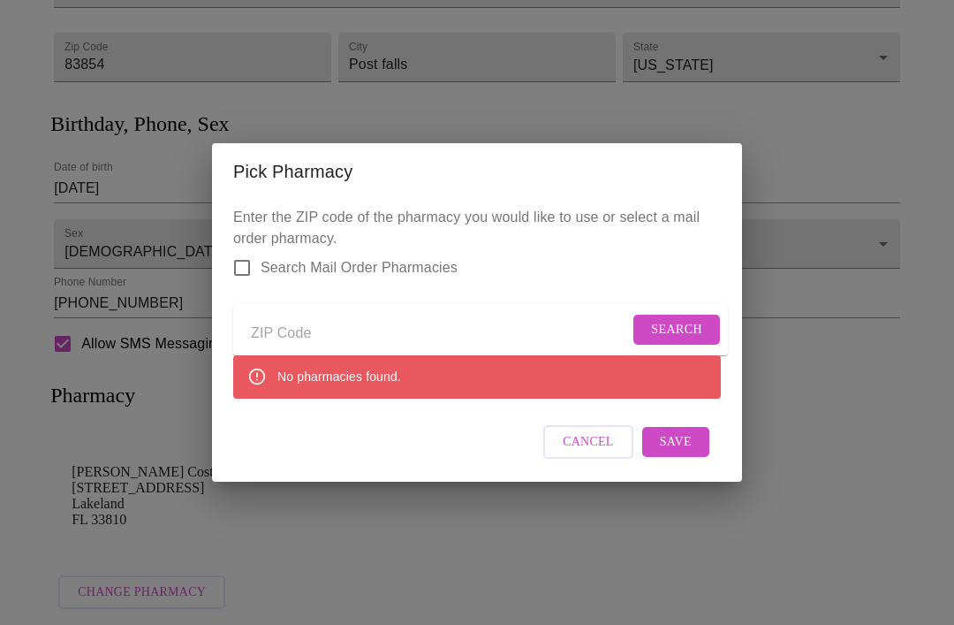
click at [406, 341] on input "Send a message to your care team" at bounding box center [440, 333] width 378 height 28
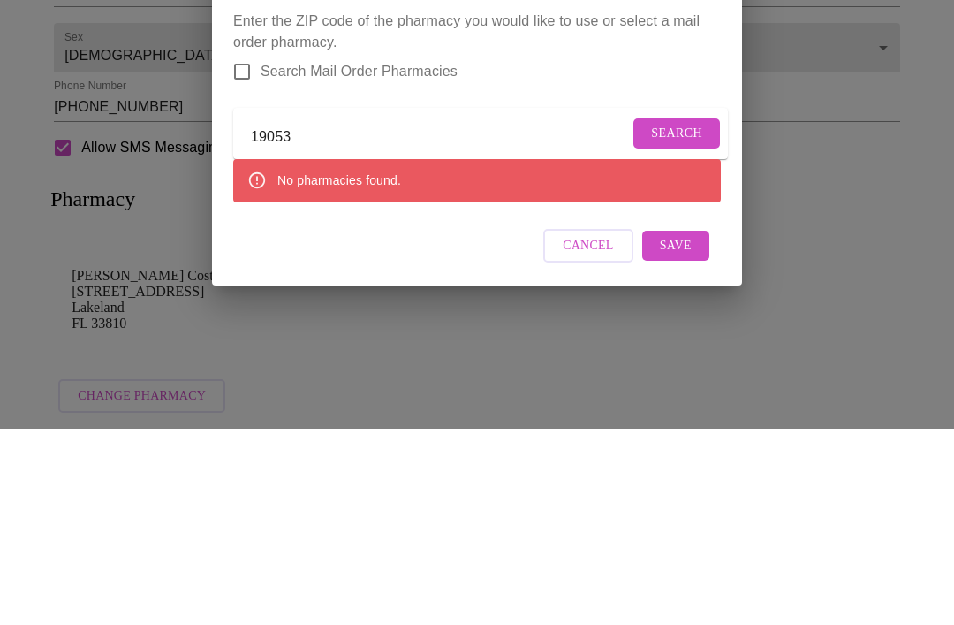
type input "19053"
click at [672, 319] on span "Search" at bounding box center [676, 330] width 51 height 22
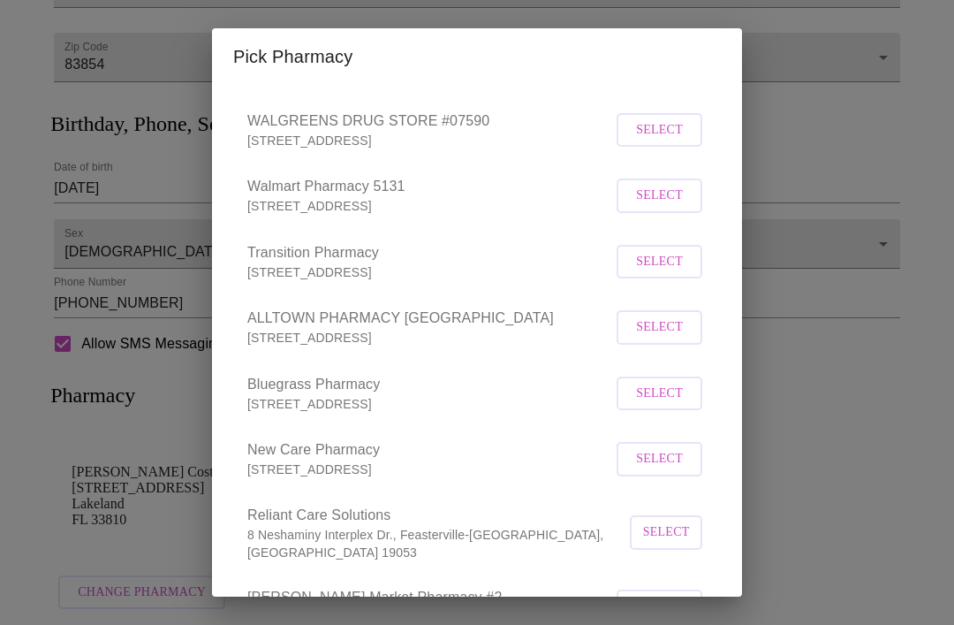
scroll to position [350, 0]
click at [664, 271] on span "Select" at bounding box center [659, 260] width 47 height 22
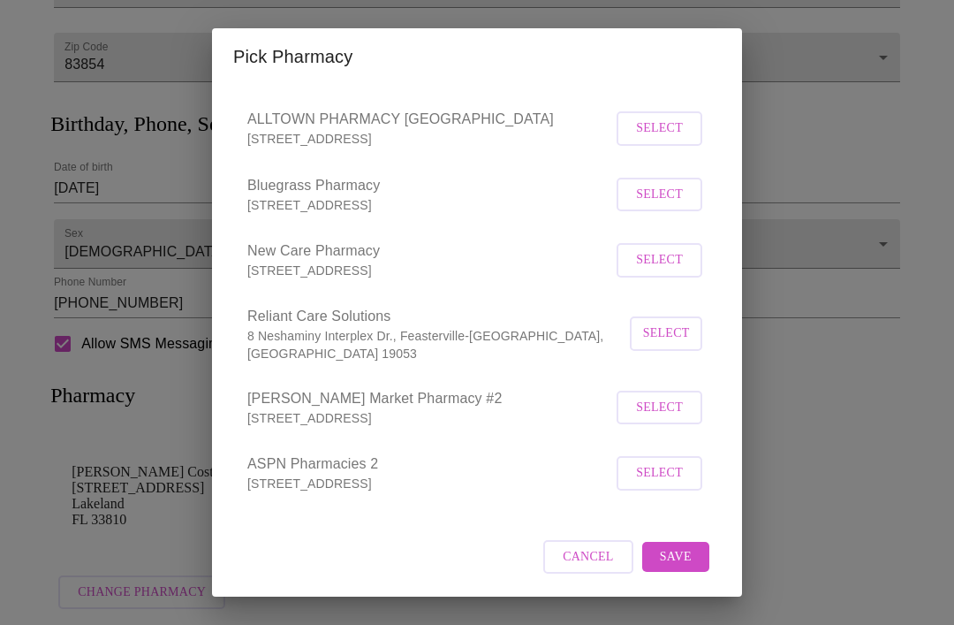
scroll to position [549, 0]
click at [678, 552] on span "Save" at bounding box center [676, 557] width 32 height 22
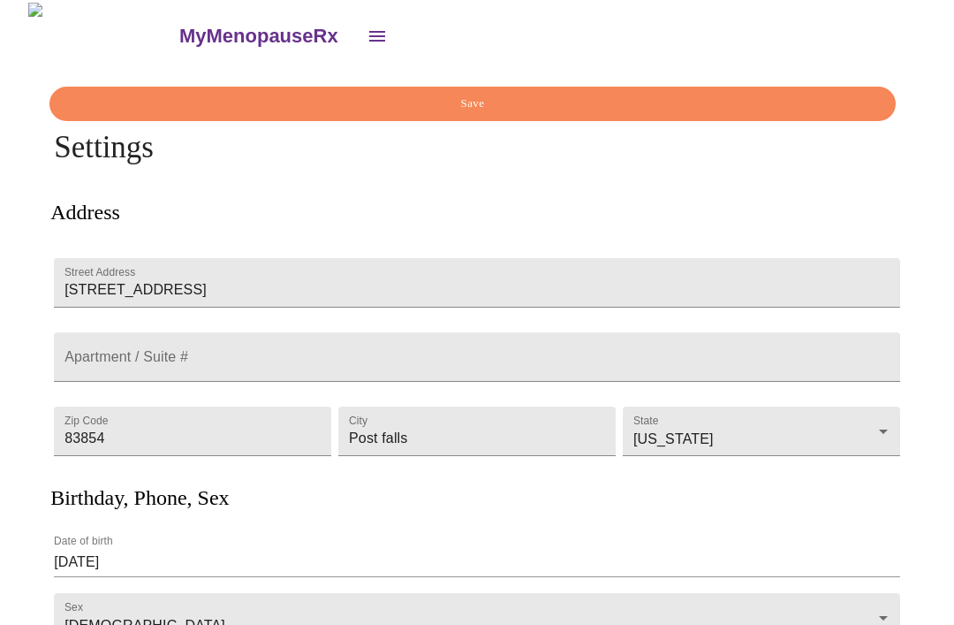
scroll to position [0, 0]
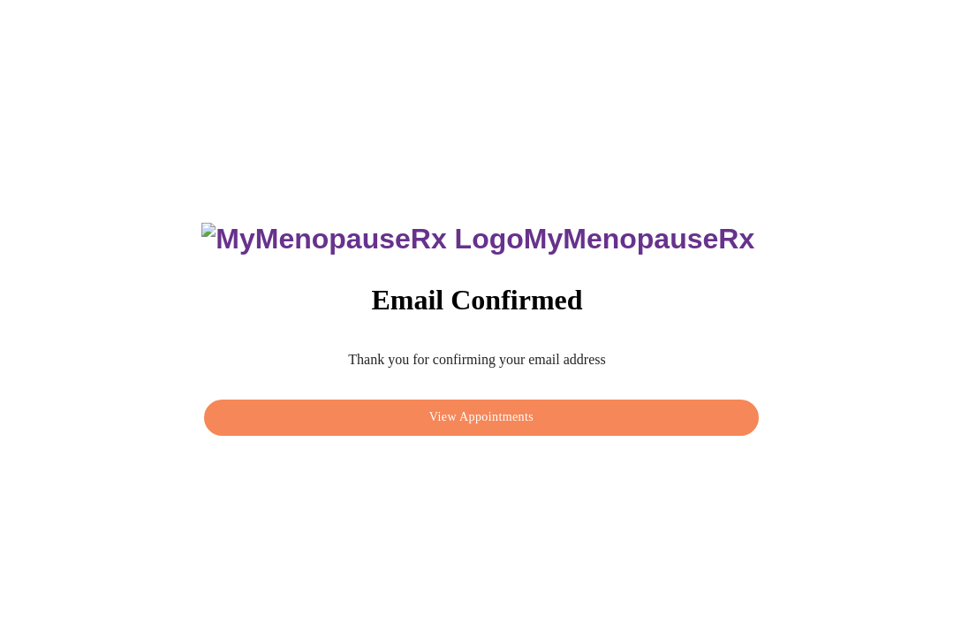
click at [530, 429] on span "View Appointments" at bounding box center [481, 417] width 514 height 22
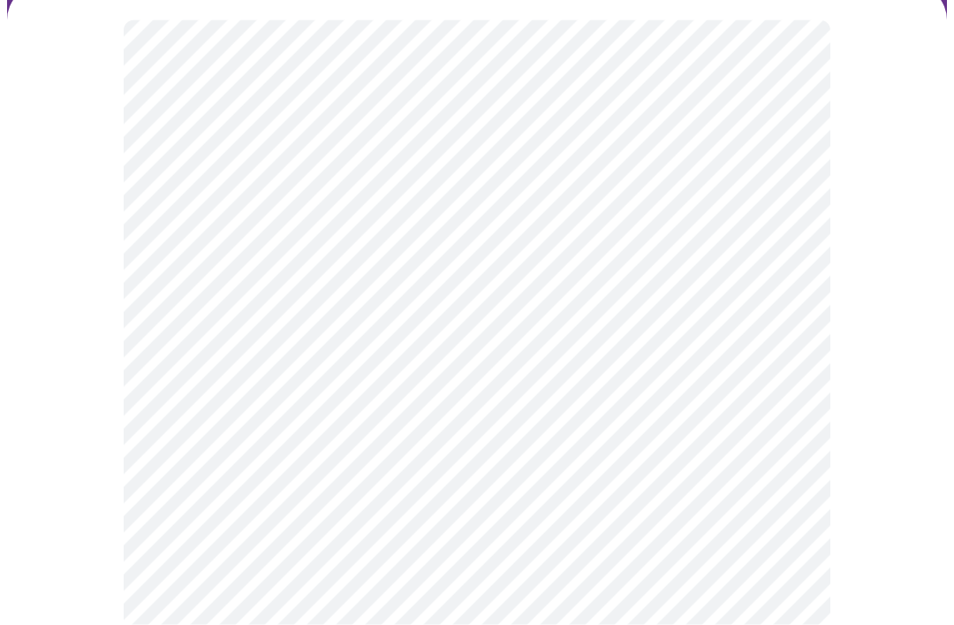
scroll to position [145, 0]
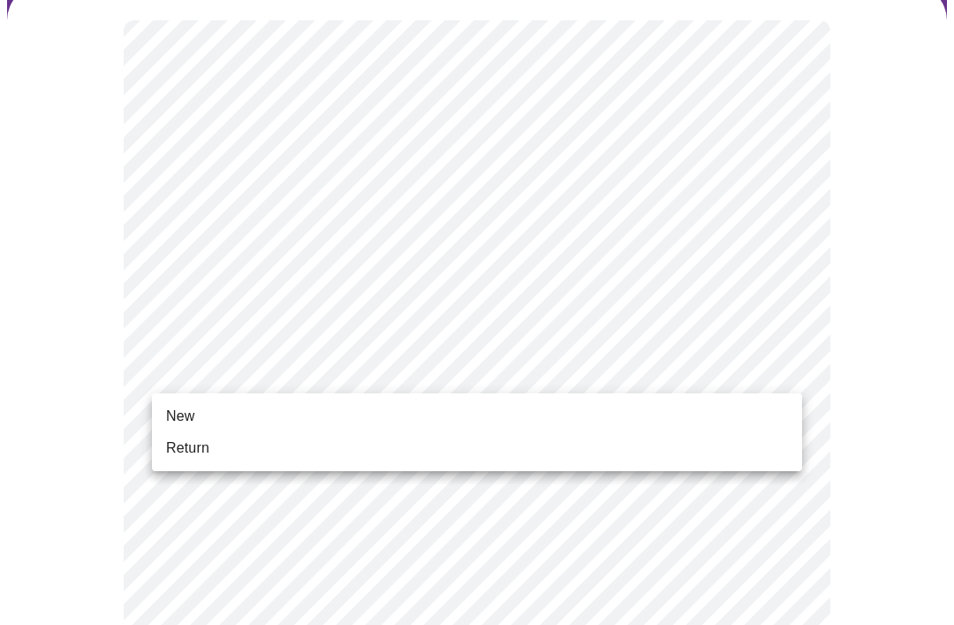
click at [254, 414] on li "New" at bounding box center [477, 416] width 650 height 32
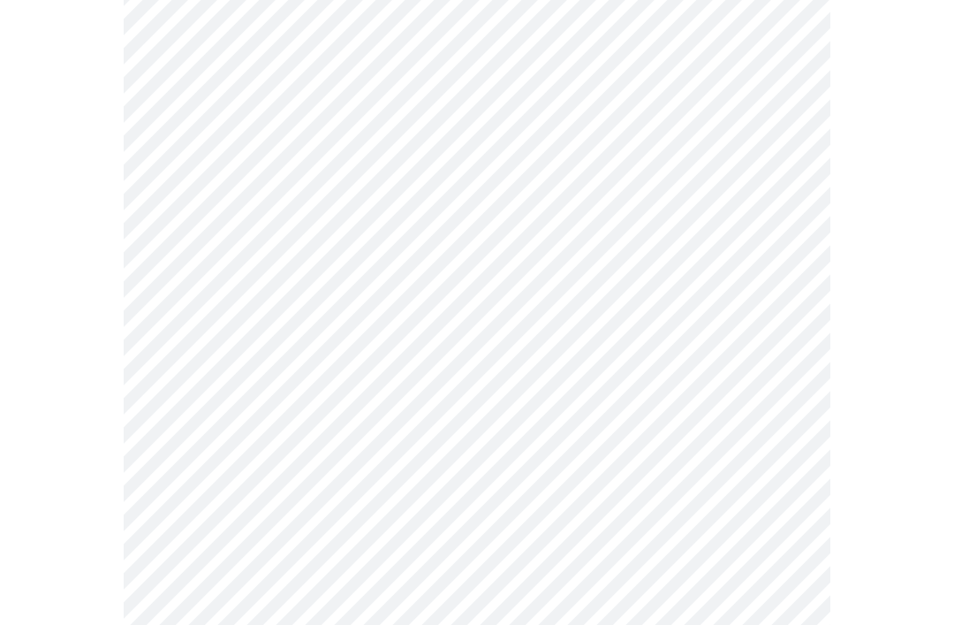
scroll to position [907, 0]
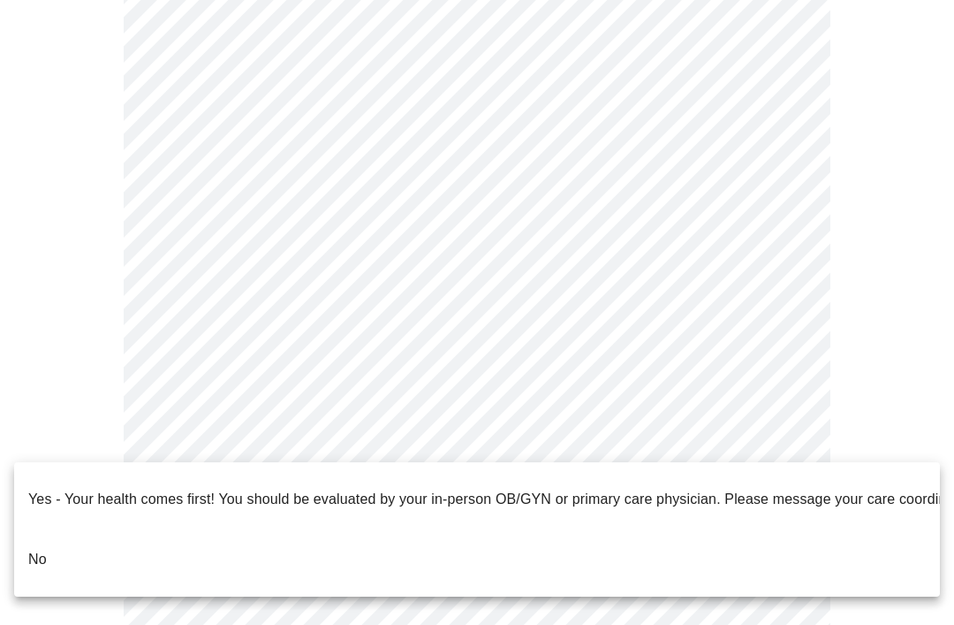
click at [243, 532] on li "No" at bounding box center [477, 559] width 926 height 60
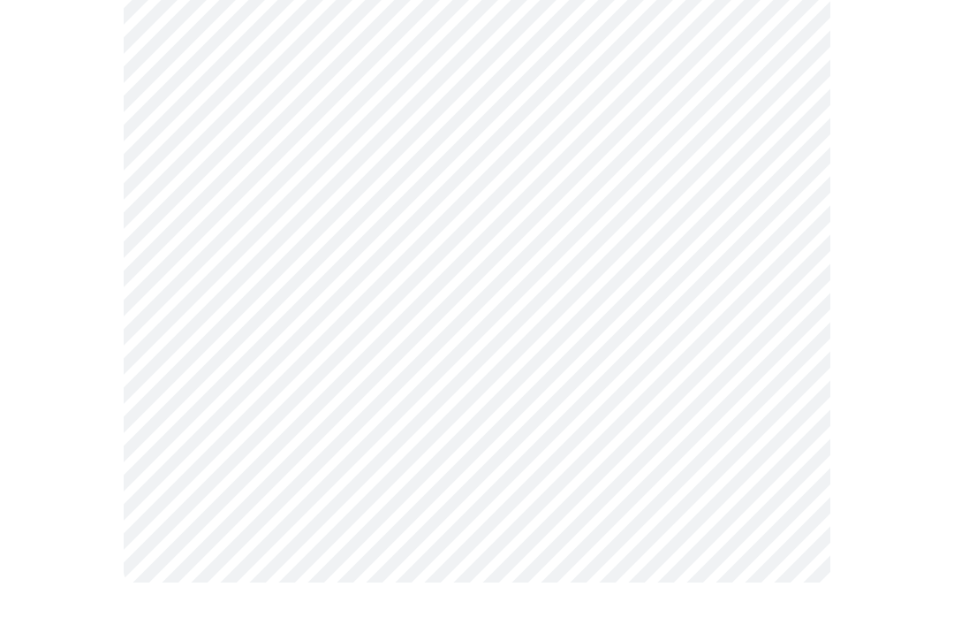
scroll to position [0, 0]
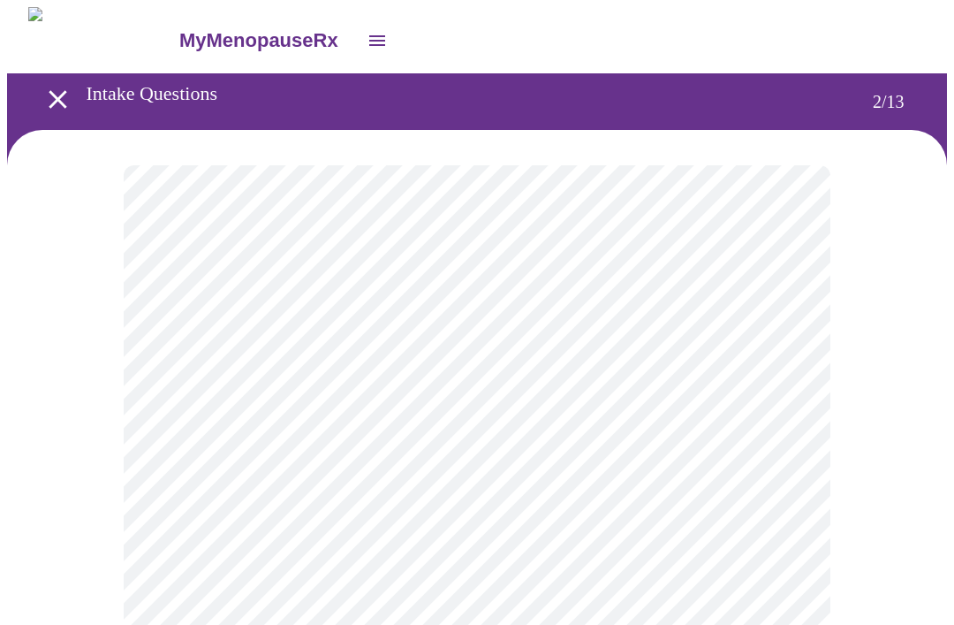
click at [787, 358] on body "MyMenopauseRx Intake Questions 2 / 13" at bounding box center [477, 537] width 940 height 1060
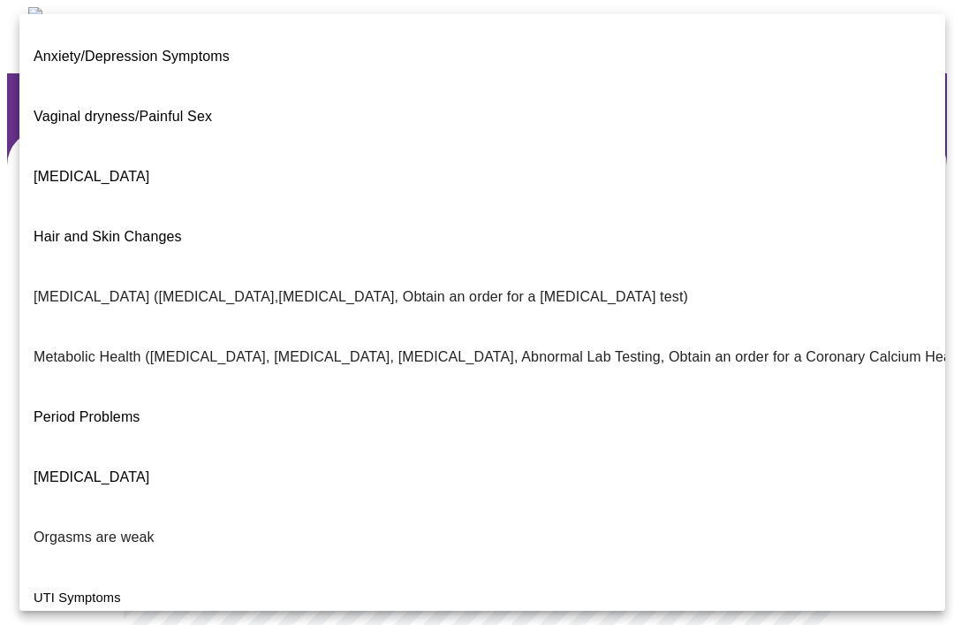
scroll to position [234, 0]
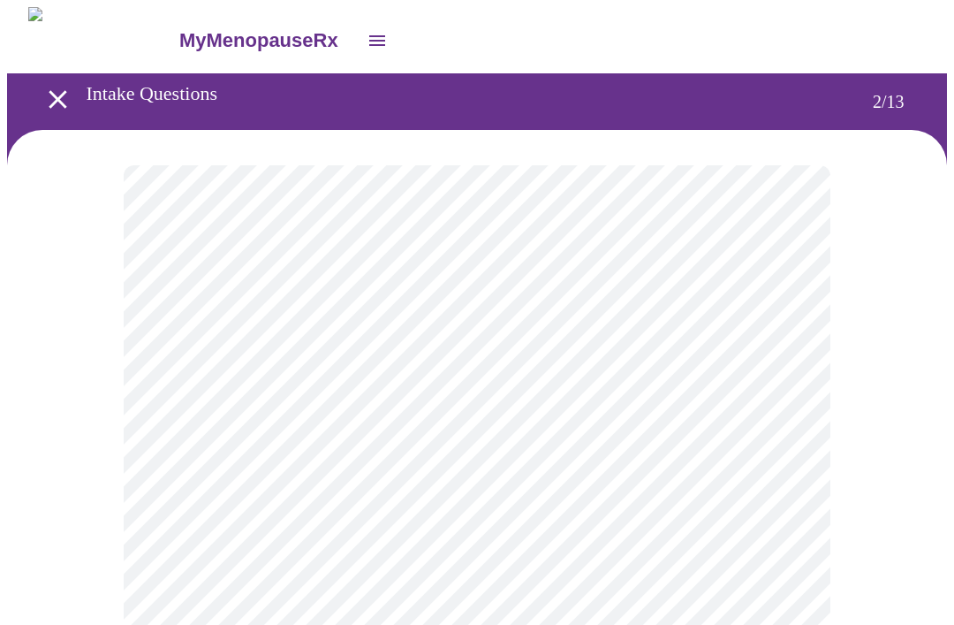
click at [775, 373] on body "MyMenopauseRx Intake Questions 2 / 13" at bounding box center [477, 532] width 940 height 1050
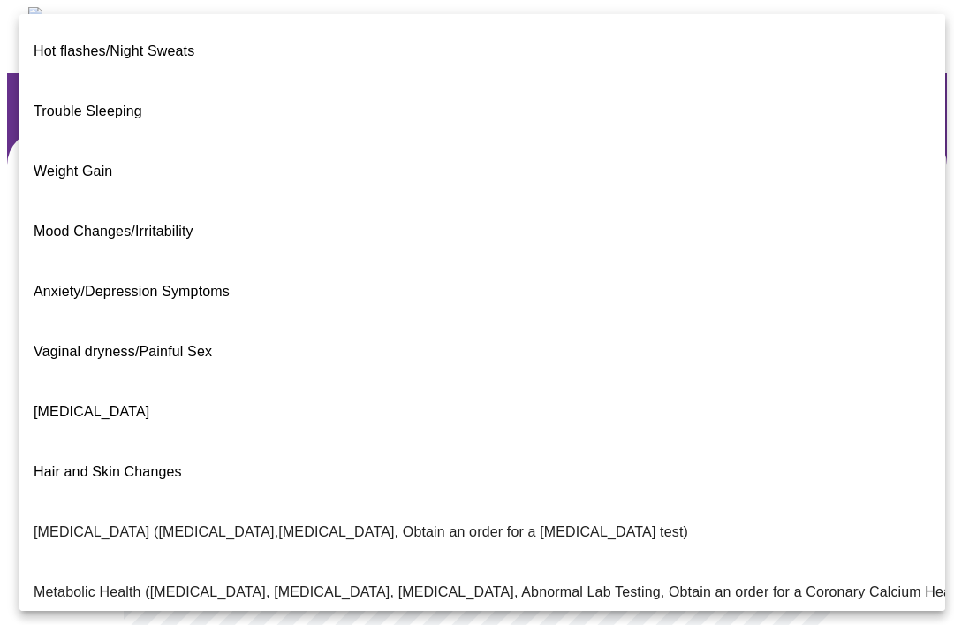
scroll to position [0, 0]
click at [129, 404] on span "[MEDICAL_DATA]" at bounding box center [92, 411] width 116 height 15
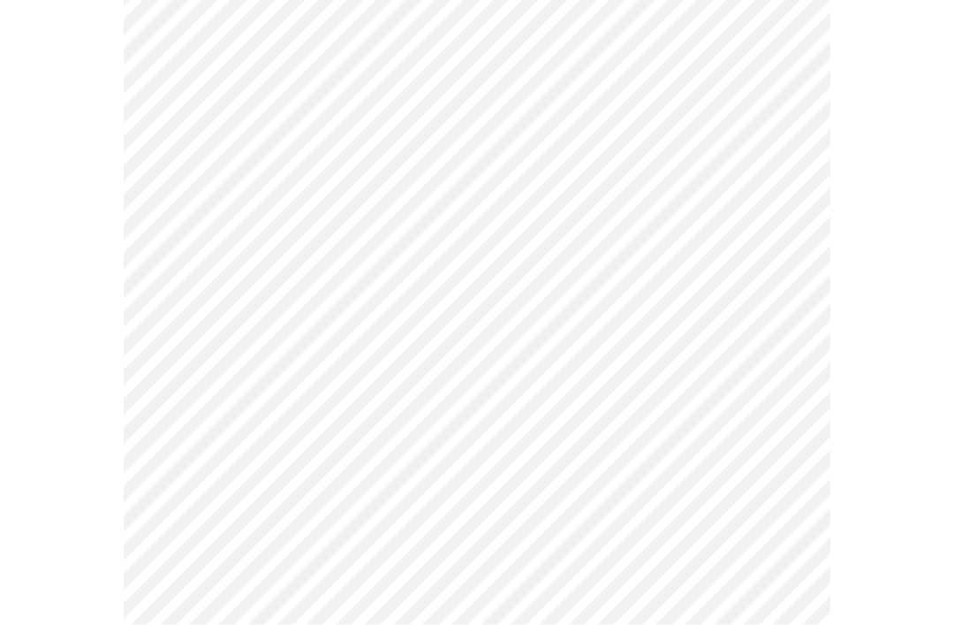
scroll to position [175, 0]
click at [790, 368] on body "MyMenopauseRx Intake Questions 2 / 13" at bounding box center [477, 357] width 940 height 1050
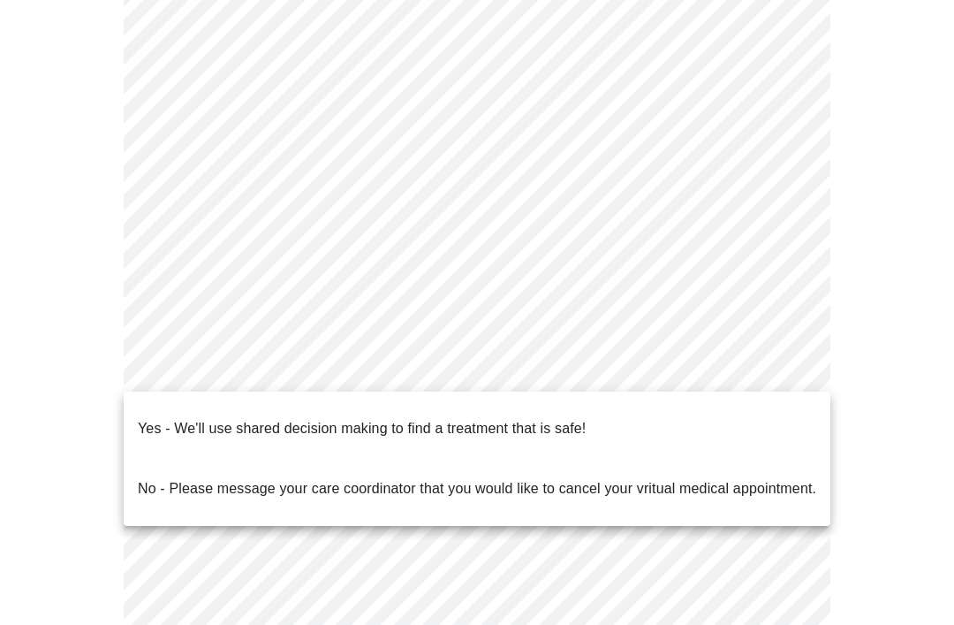
click at [528, 423] on p "Yes - We'll use shared decision making to find a treatment that is safe!" at bounding box center [362, 428] width 448 height 21
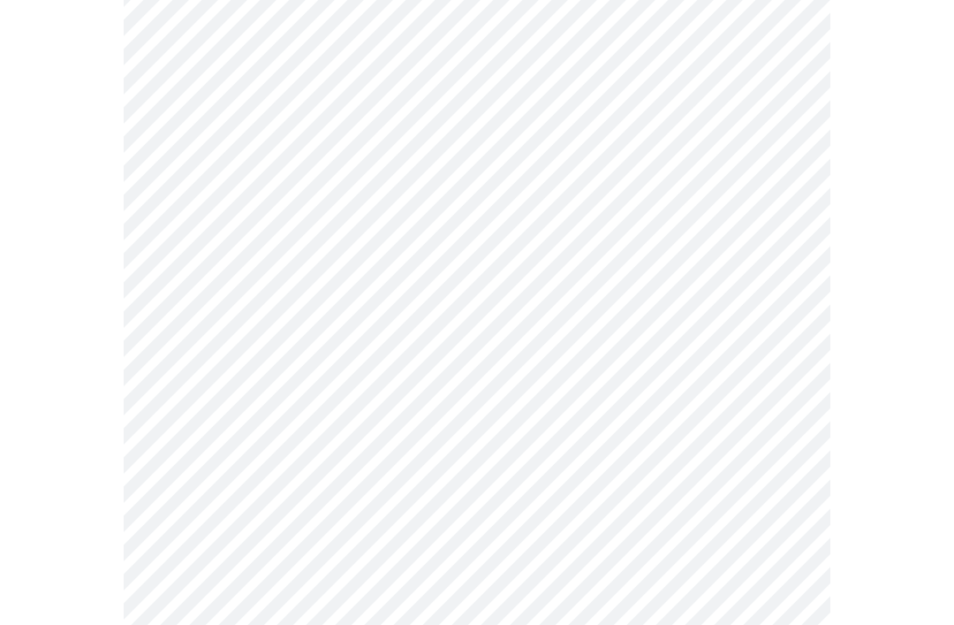
scroll to position [0, 0]
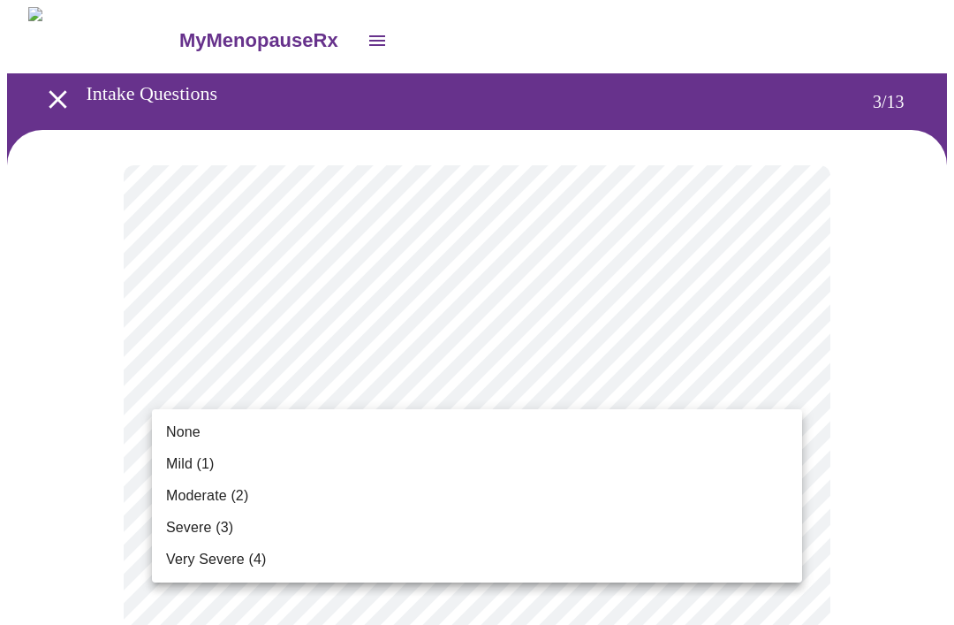
click at [239, 499] on span "Moderate (2)" at bounding box center [207, 495] width 82 height 21
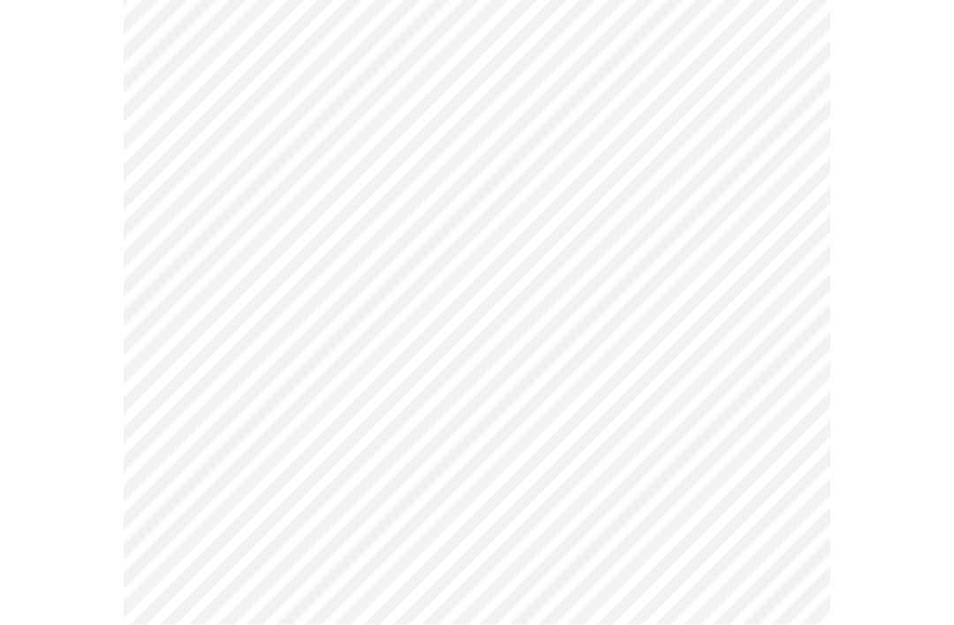
scroll to position [207, 0]
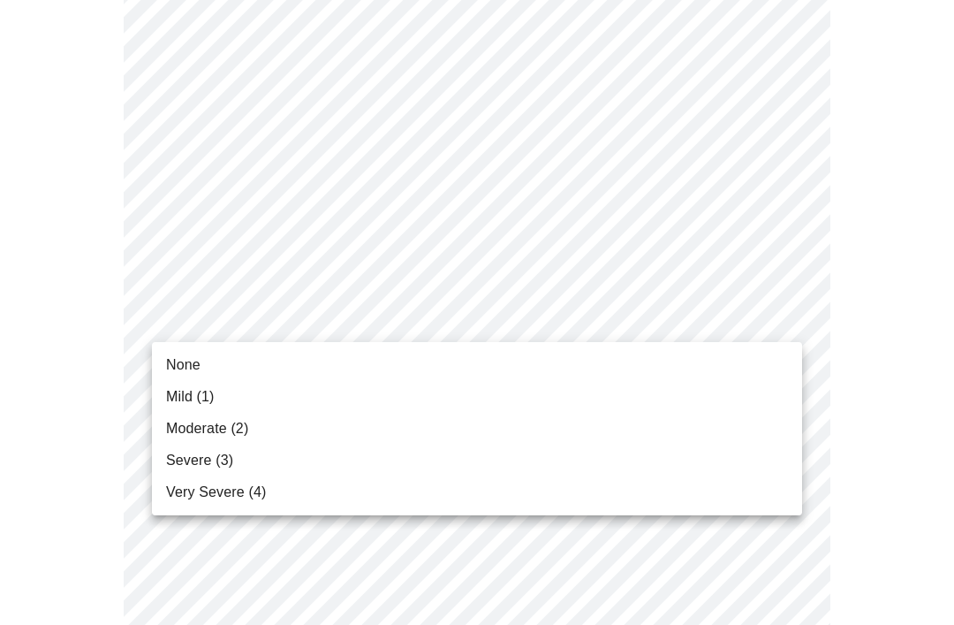
click at [204, 366] on li "None" at bounding box center [477, 365] width 650 height 32
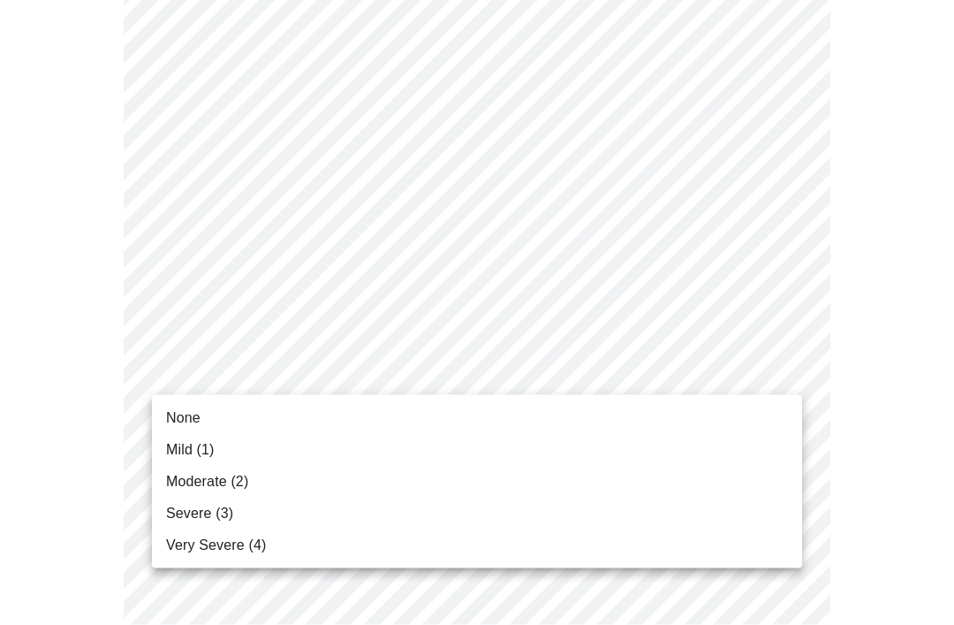
scroll to position [293, 0]
click at [225, 512] on span "Severe (3)" at bounding box center [199, 513] width 67 height 21
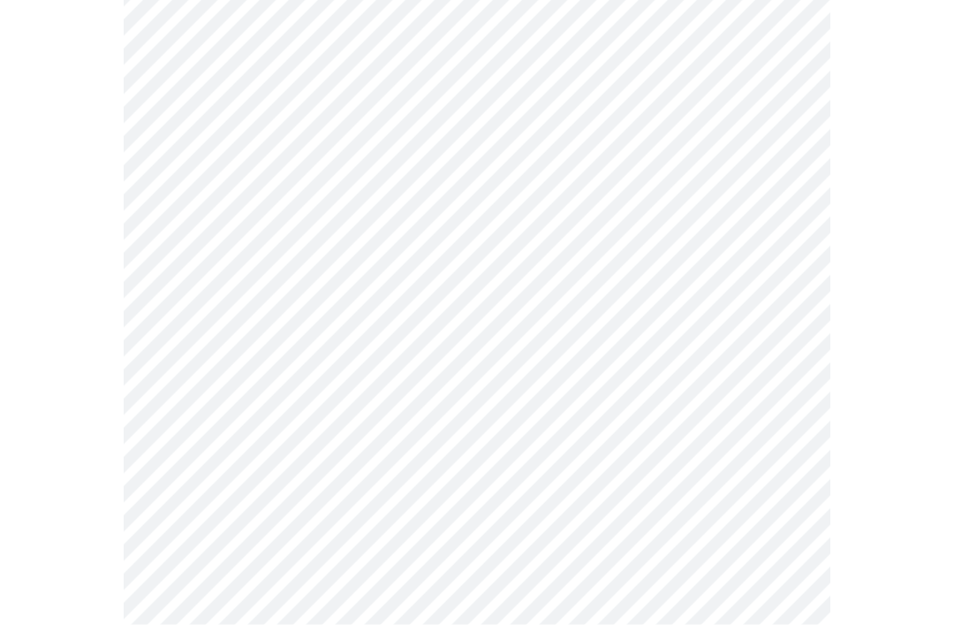
scroll to position [467, 0]
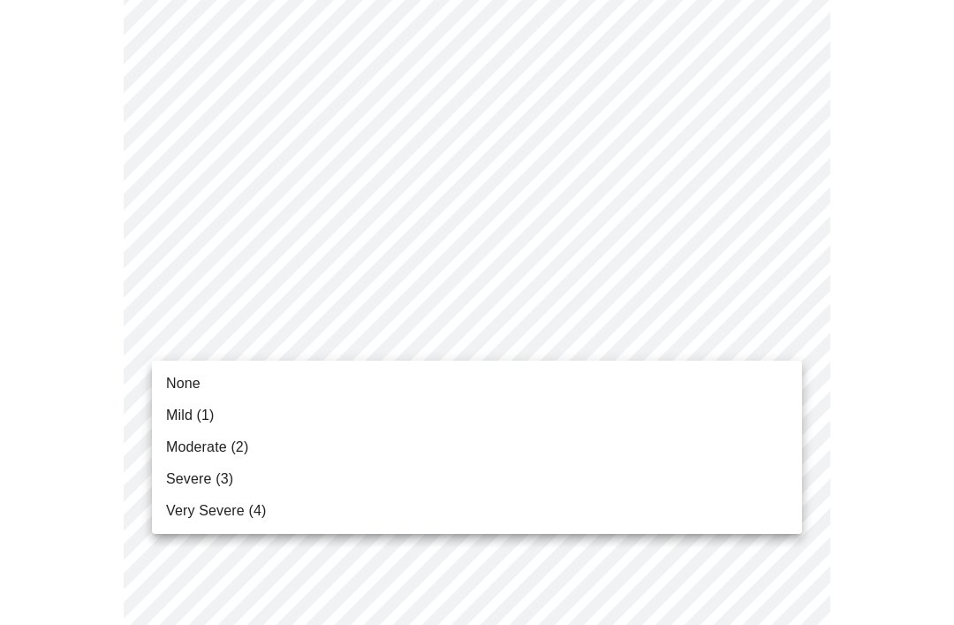
click at [232, 439] on span "Moderate (2)" at bounding box center [207, 447] width 82 height 21
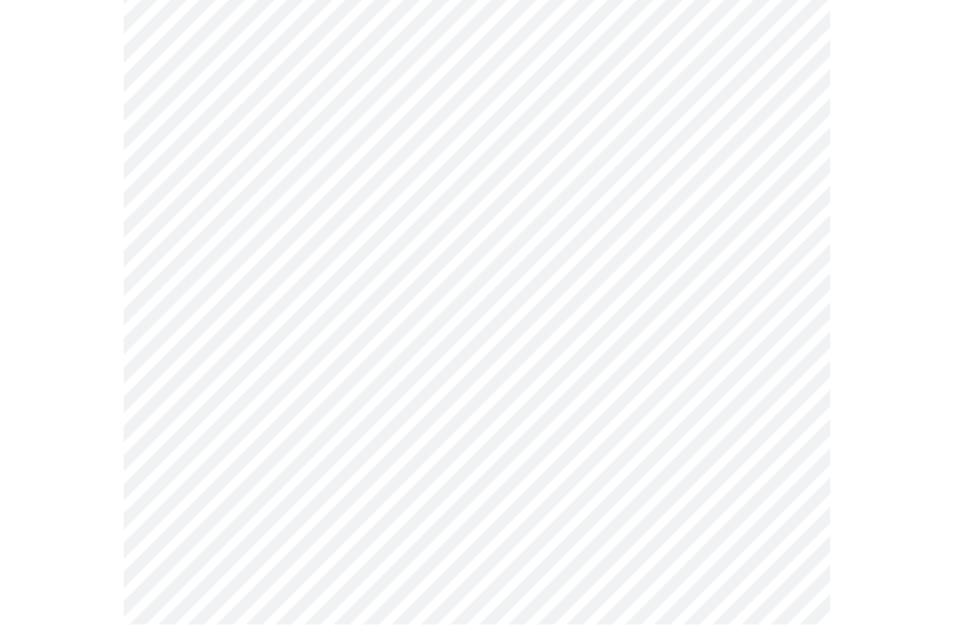
click at [778, 357] on body "MyMenopauseRx Intake Questions 3 / 13" at bounding box center [477, 573] width 940 height 2245
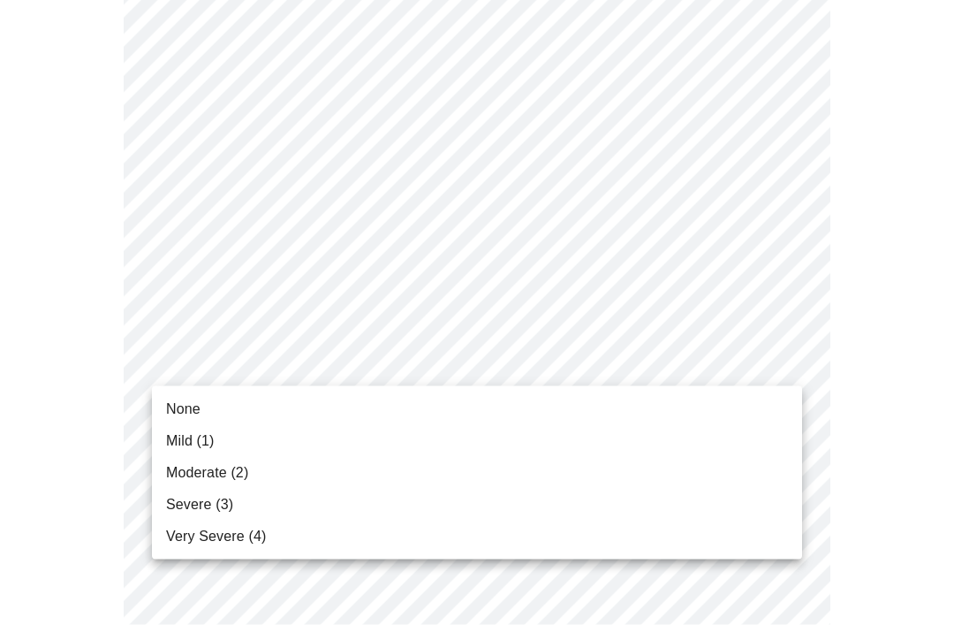
scroll to position [557, 0]
click at [228, 444] on li "Mild (1)" at bounding box center [477, 441] width 650 height 32
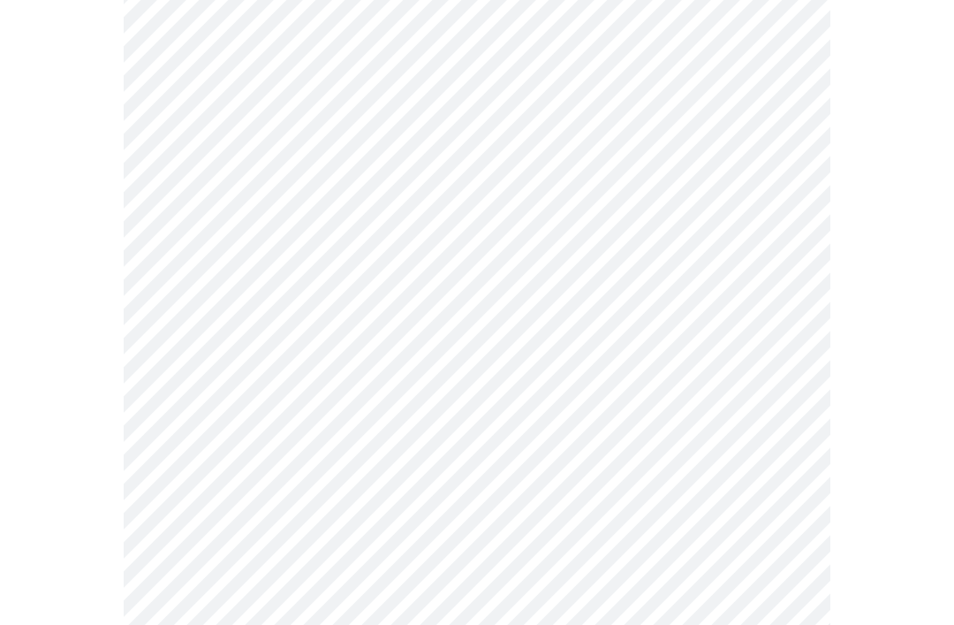
scroll to position [650, 0]
click at [779, 381] on body "MyMenopauseRx Intake Questions 3 / 13" at bounding box center [477, 469] width 940 height 2222
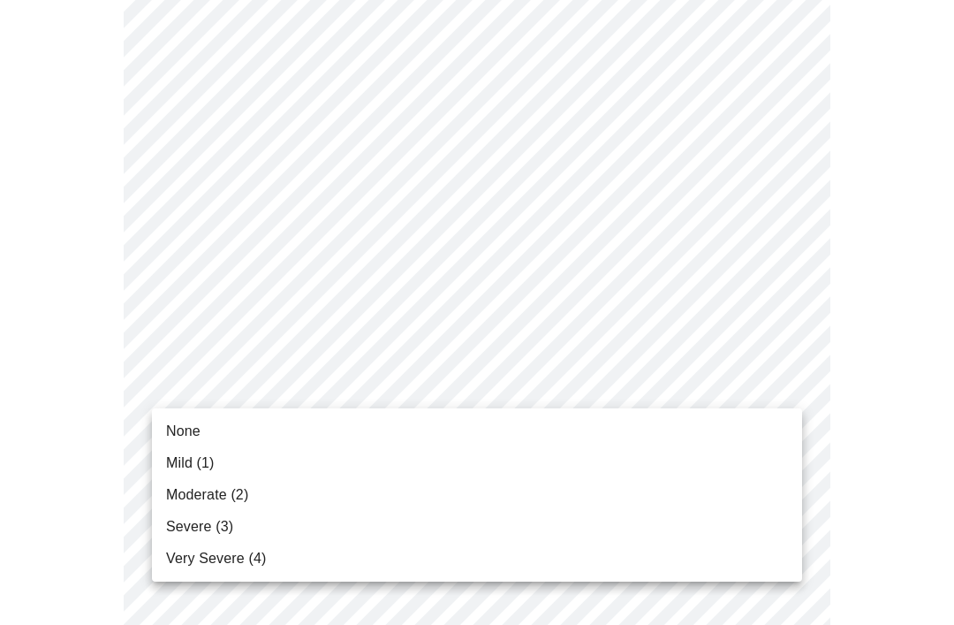
click at [239, 496] on span "Moderate (2)" at bounding box center [207, 494] width 82 height 21
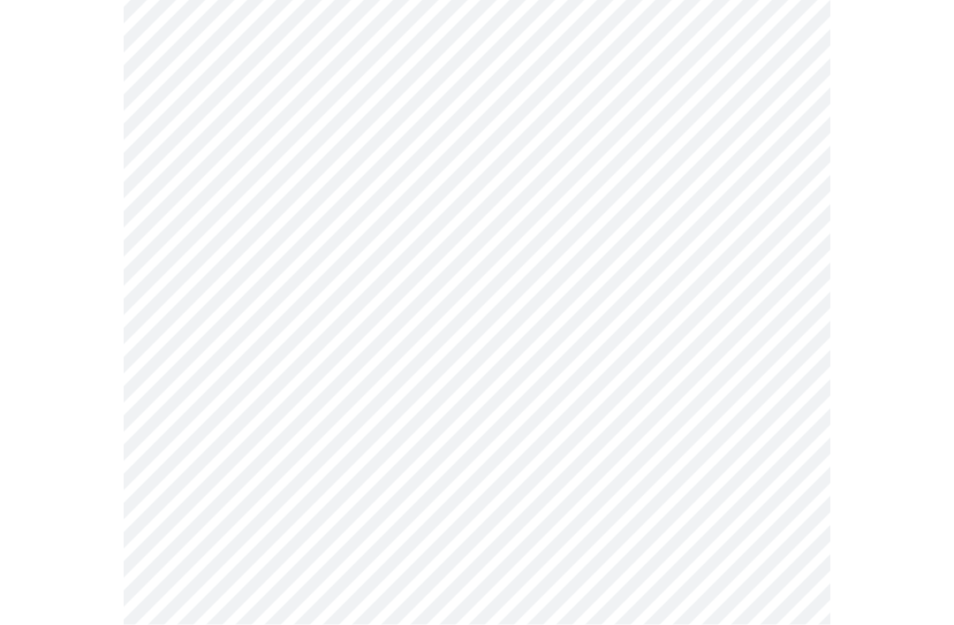
scroll to position [750, 0]
click at [779, 415] on body "MyMenopauseRx Intake Questions 3 / 13" at bounding box center [477, 356] width 940 height 2198
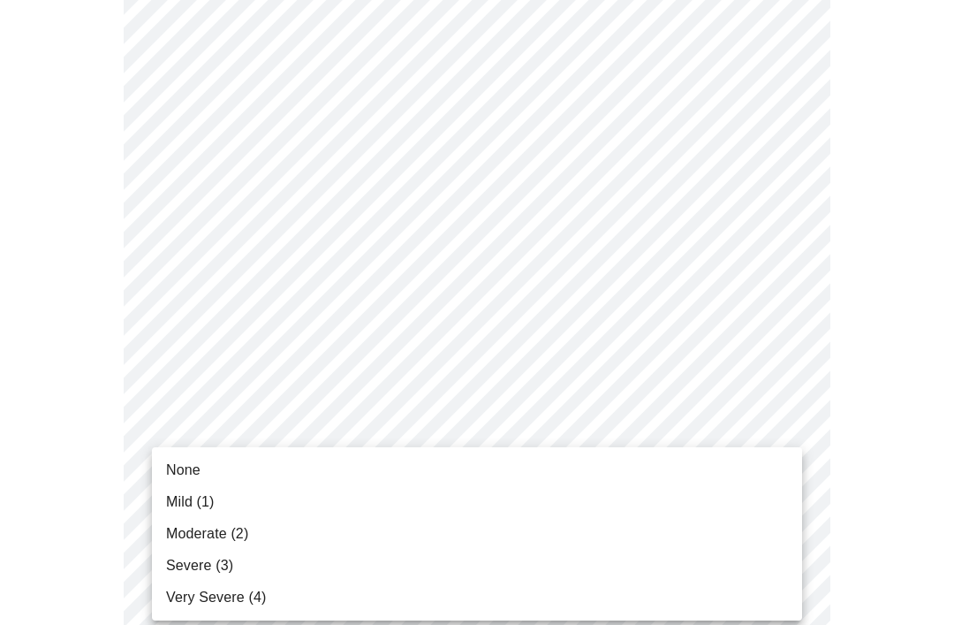
click at [231, 596] on span "Very Severe (4)" at bounding box center [216, 597] width 100 height 21
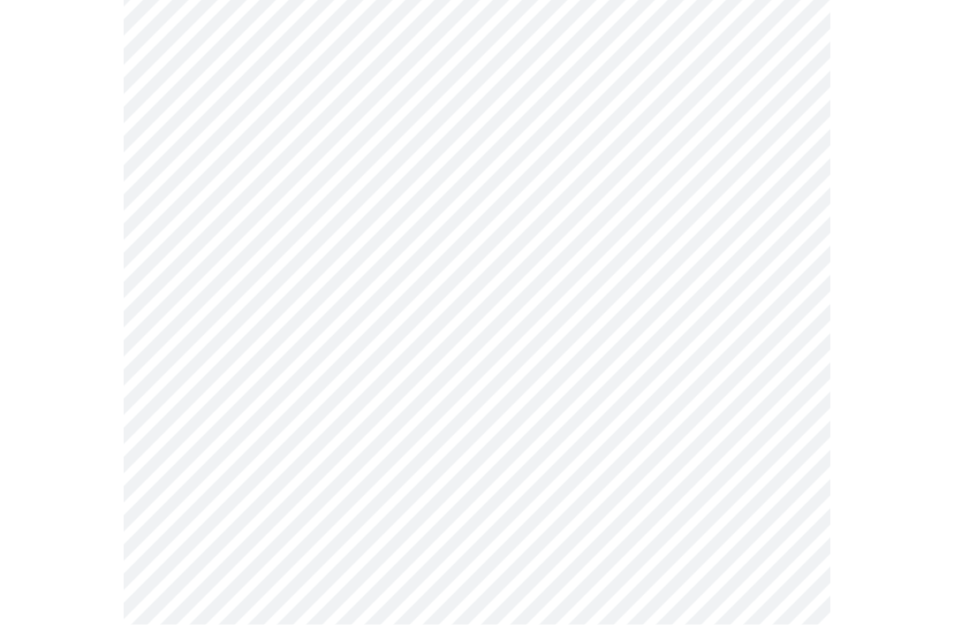
scroll to position [906, 0]
click at [779, 406] on body "MyMenopauseRx Intake Questions 3 / 13" at bounding box center [477, 188] width 940 height 2174
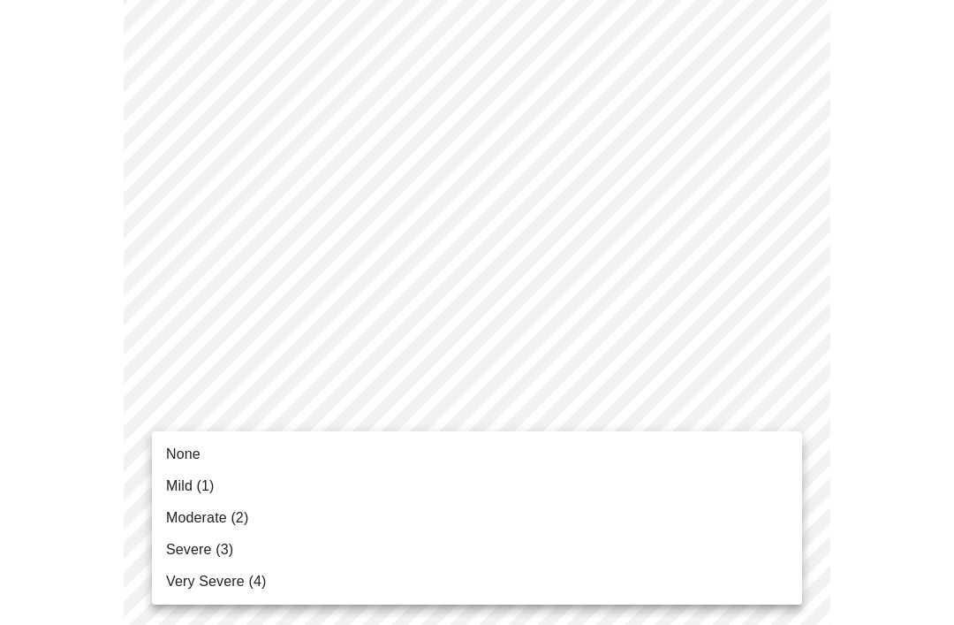
click at [238, 582] on span "Very Severe (4)" at bounding box center [216, 581] width 100 height 21
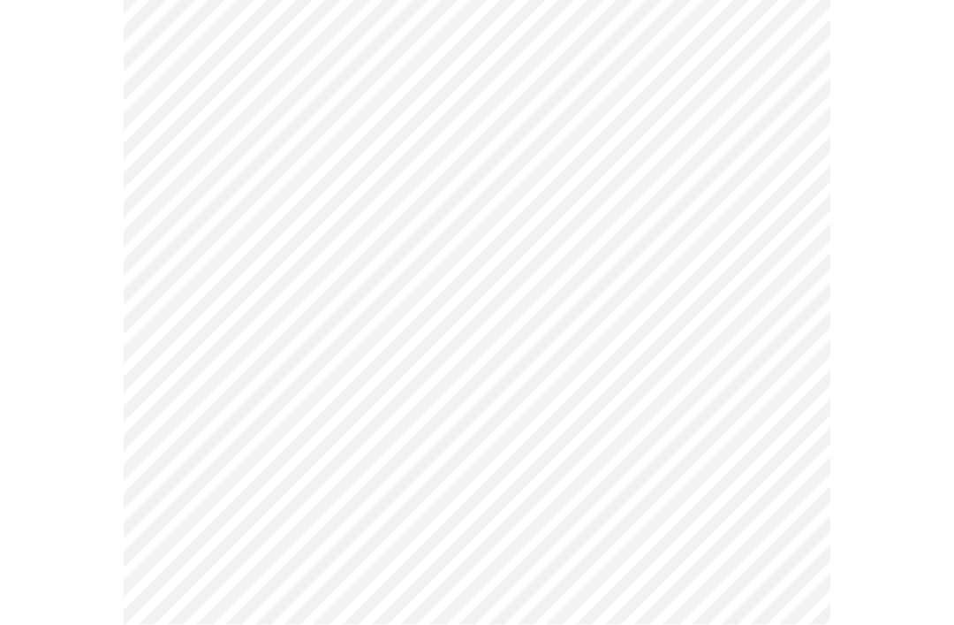
scroll to position [1074, 0]
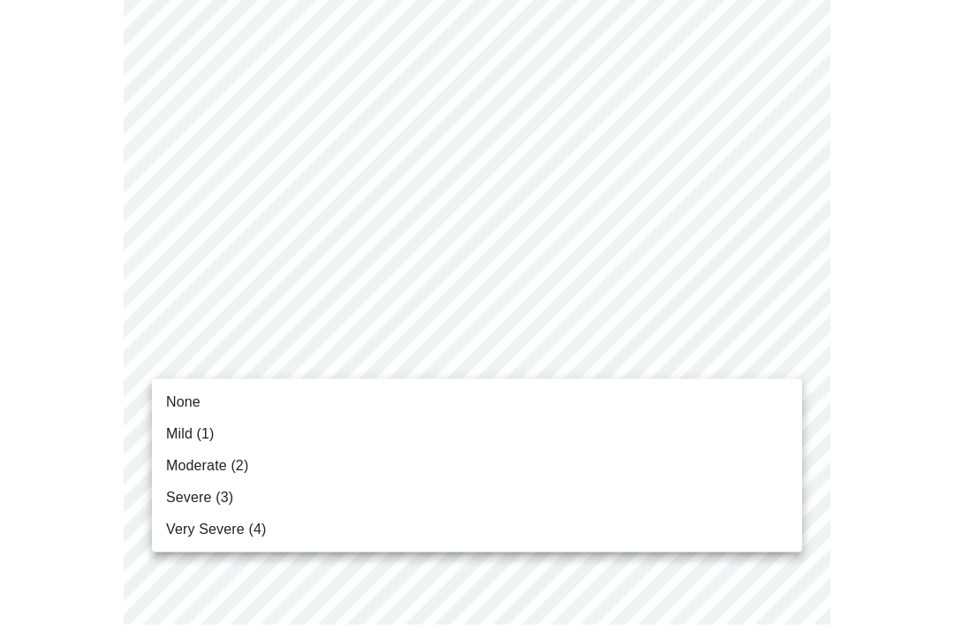
scroll to position [1098, 0]
click at [229, 433] on li "Mild (1)" at bounding box center [477, 434] width 650 height 32
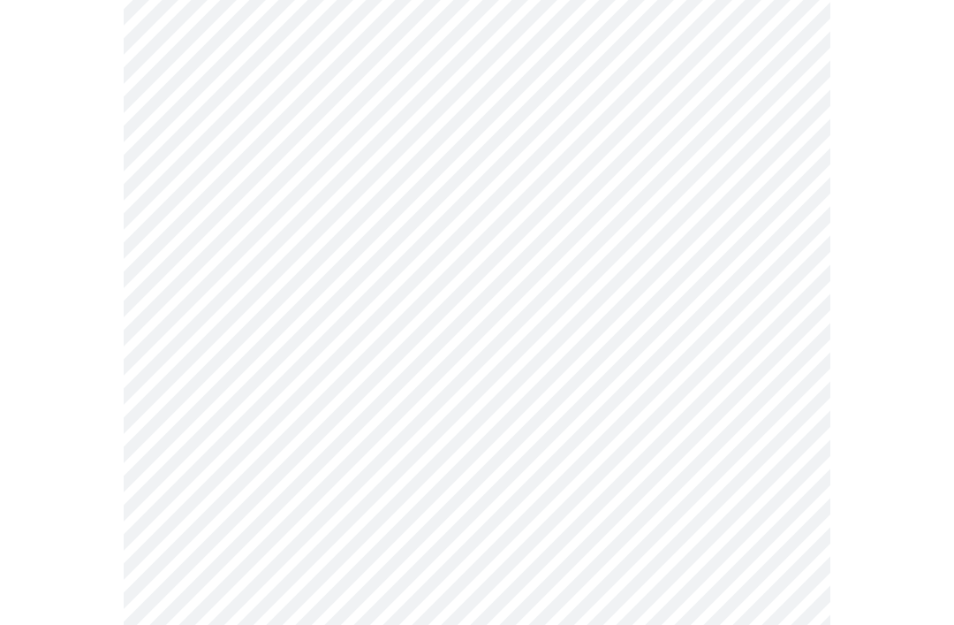
scroll to position [1214, 0]
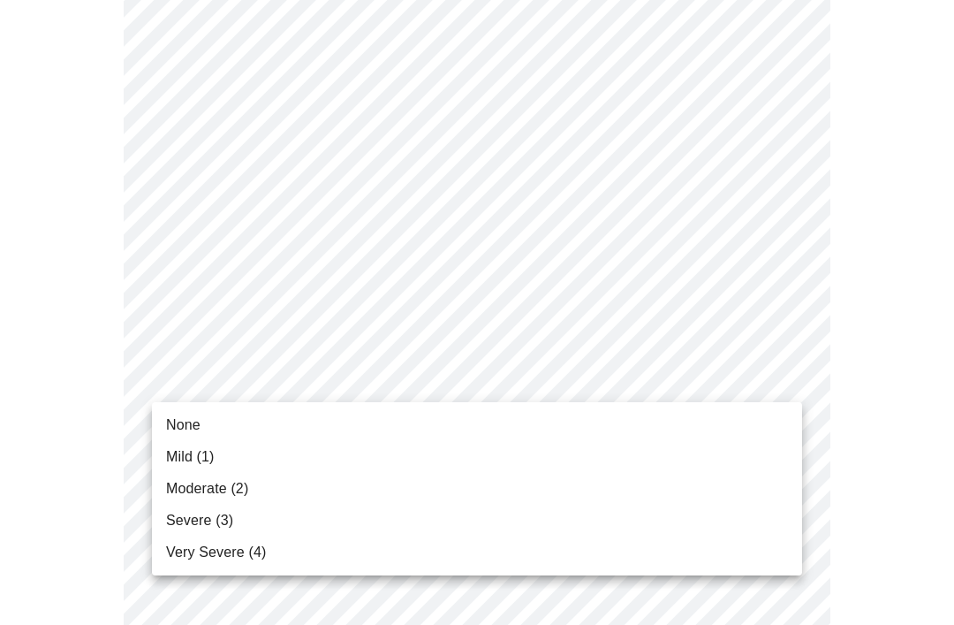
click at [237, 456] on li "Mild (1)" at bounding box center [477, 457] width 650 height 32
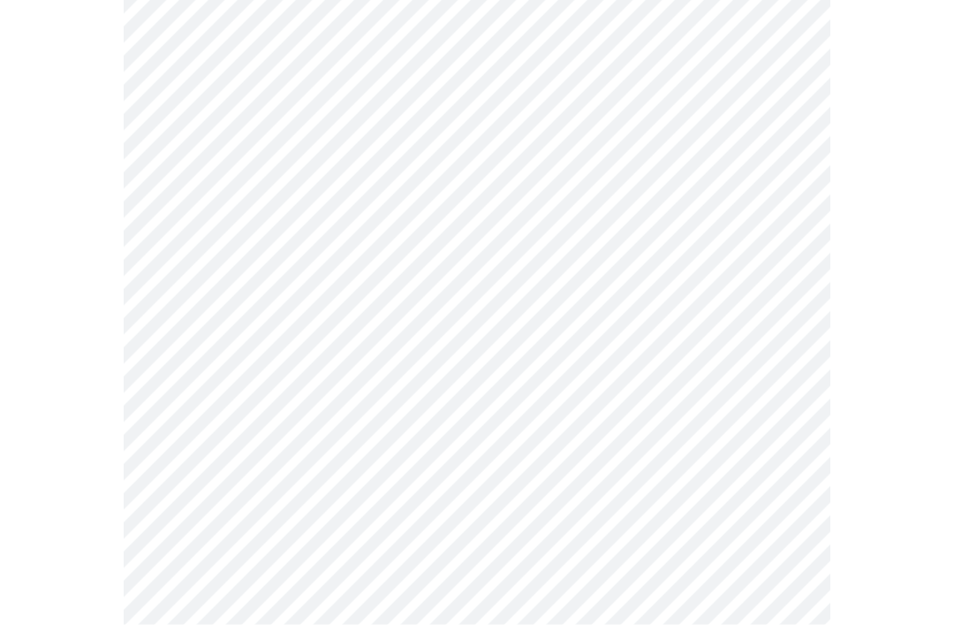
scroll to position [1339, 0]
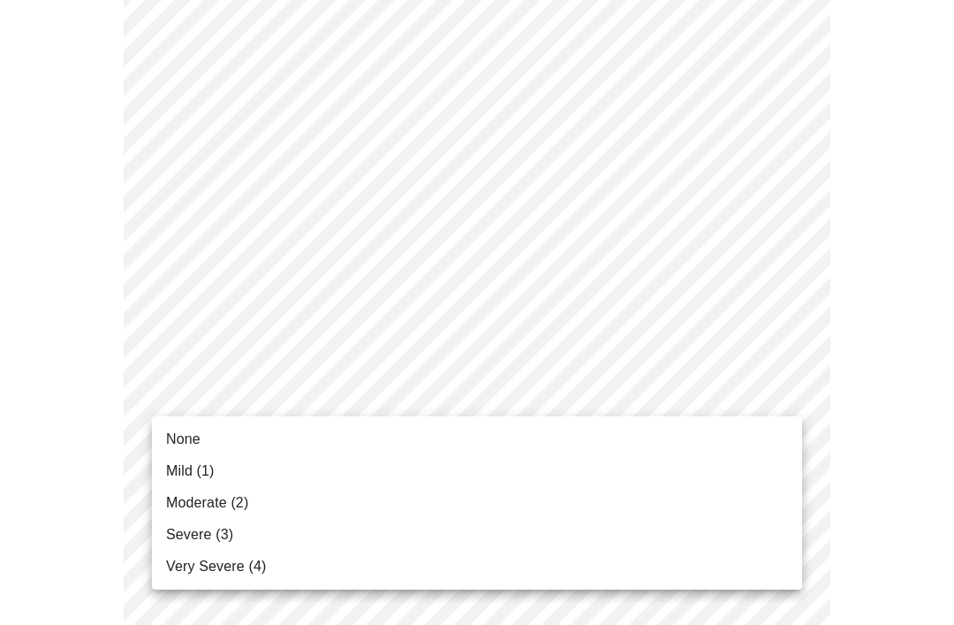
click at [250, 501] on li "Moderate (2)" at bounding box center [477, 503] width 650 height 32
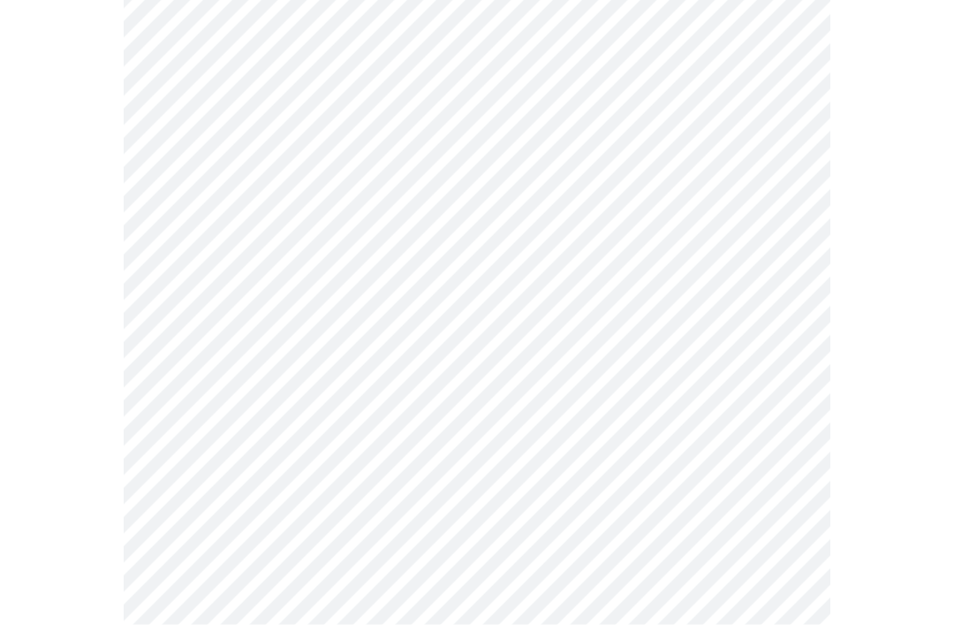
scroll to position [715, 0]
click at [780, 371] on body "MyMenopauseRx Intake Questions 4 / 13" at bounding box center [477, 162] width 940 height 1740
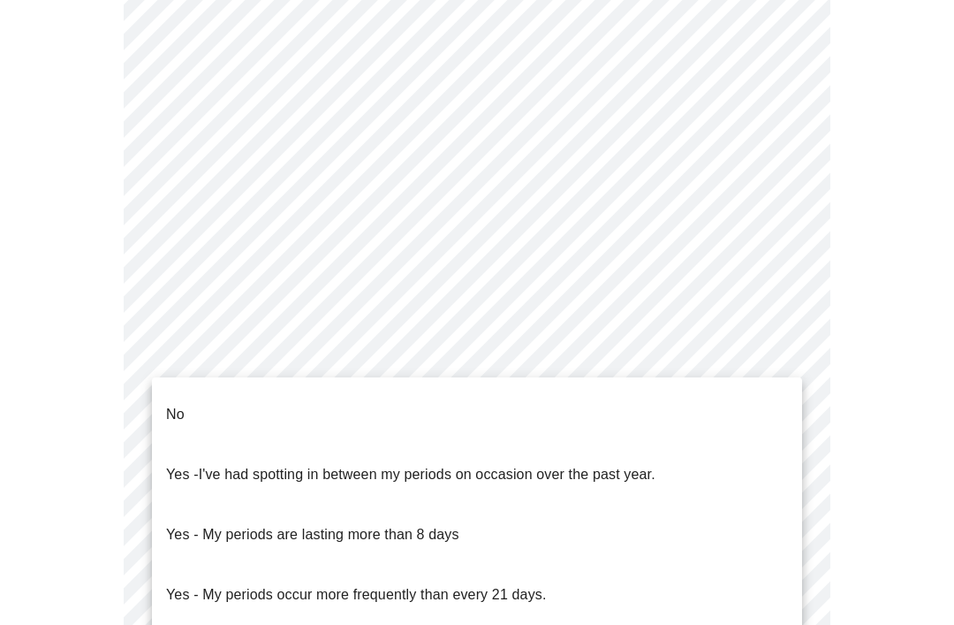
click at [332, 400] on li "No" at bounding box center [477, 414] width 650 height 60
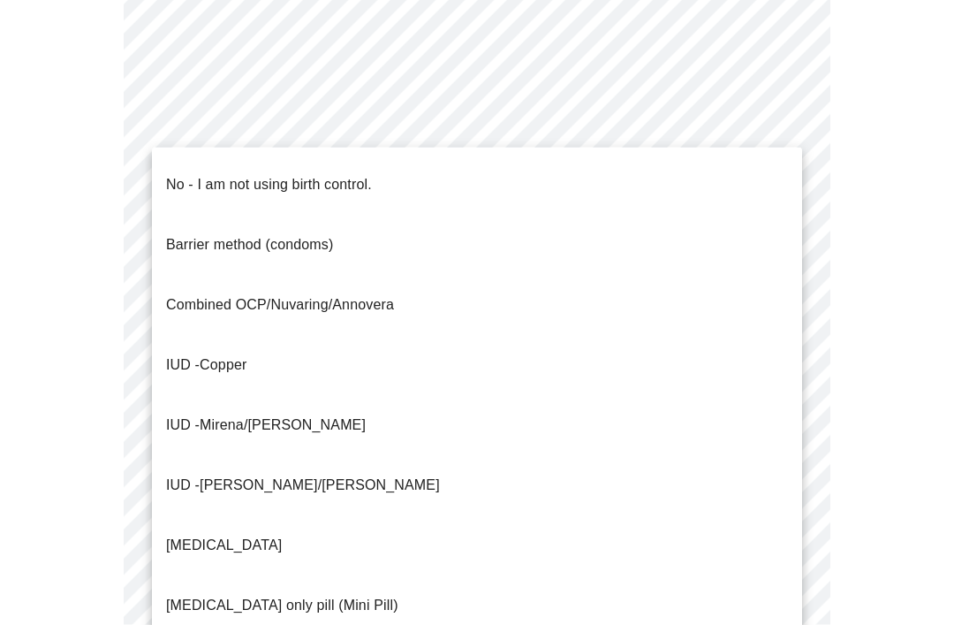
scroll to position [891, 0]
click at [372, 178] on p "No - I am not using birth control." at bounding box center [269, 184] width 206 height 21
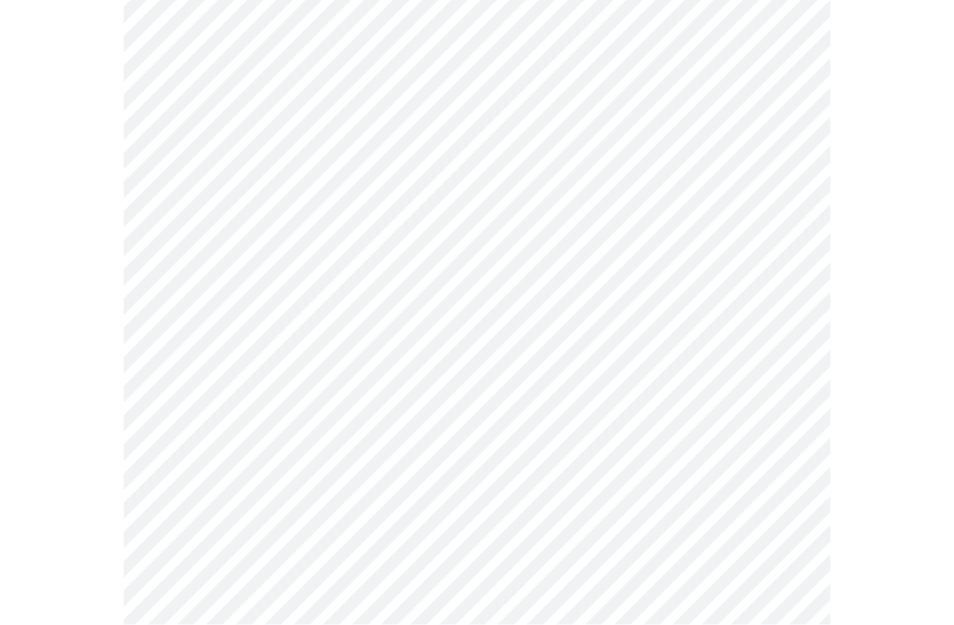
scroll to position [1039, 0]
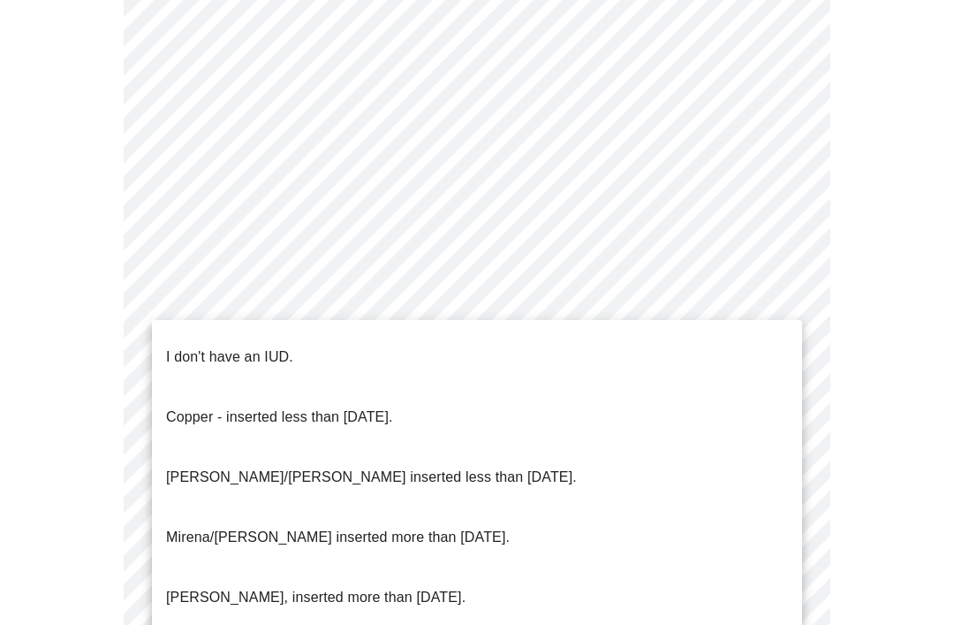
click at [301, 344] on li "I don't have an IUD." at bounding box center [477, 357] width 650 height 60
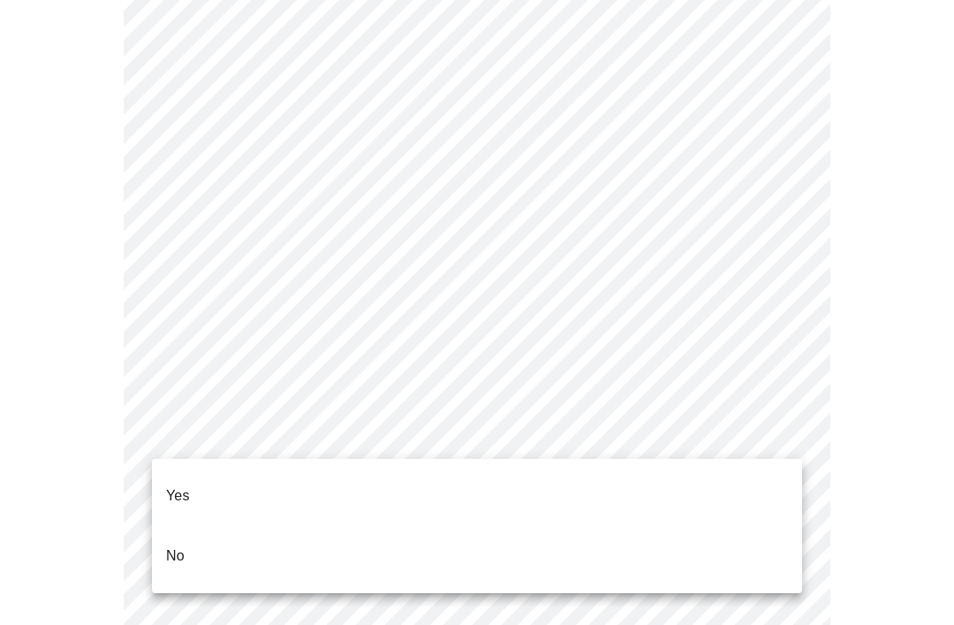
click at [295, 476] on li "Yes" at bounding box center [477, 496] width 650 height 60
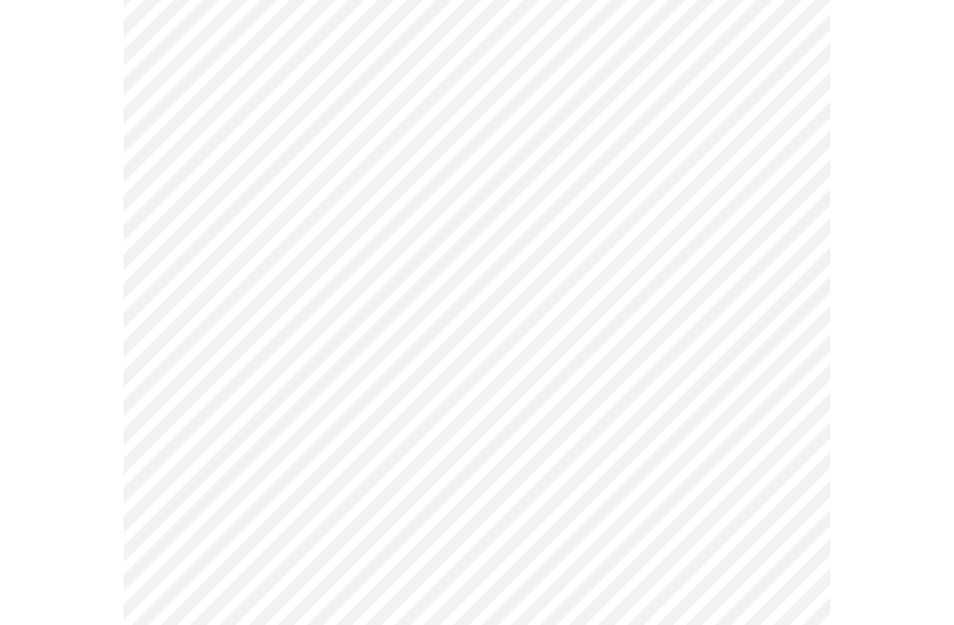
scroll to position [0, 0]
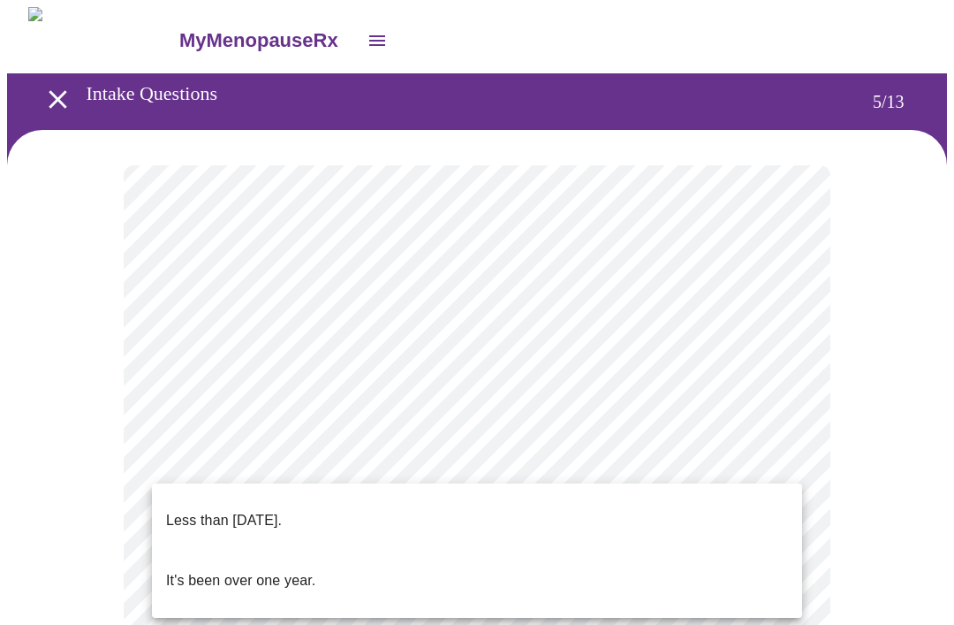
click at [282, 510] on p "Less than one year ago." at bounding box center [224, 520] width 116 height 21
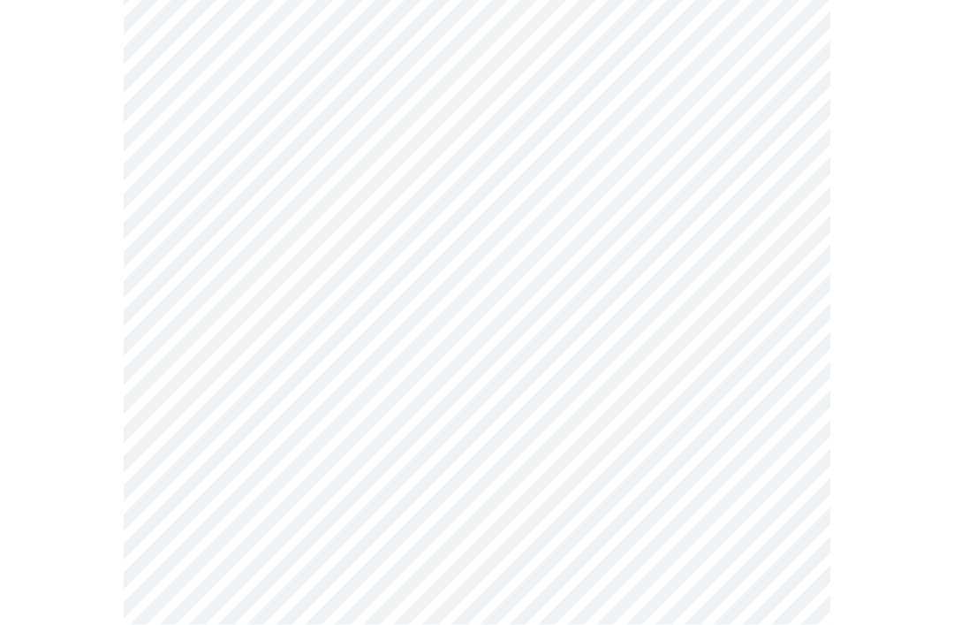
scroll to position [236, 0]
click at [773, 376] on body "MyMenopauseRx Intake Questions 5 / 13" at bounding box center [477, 480] width 940 height 1419
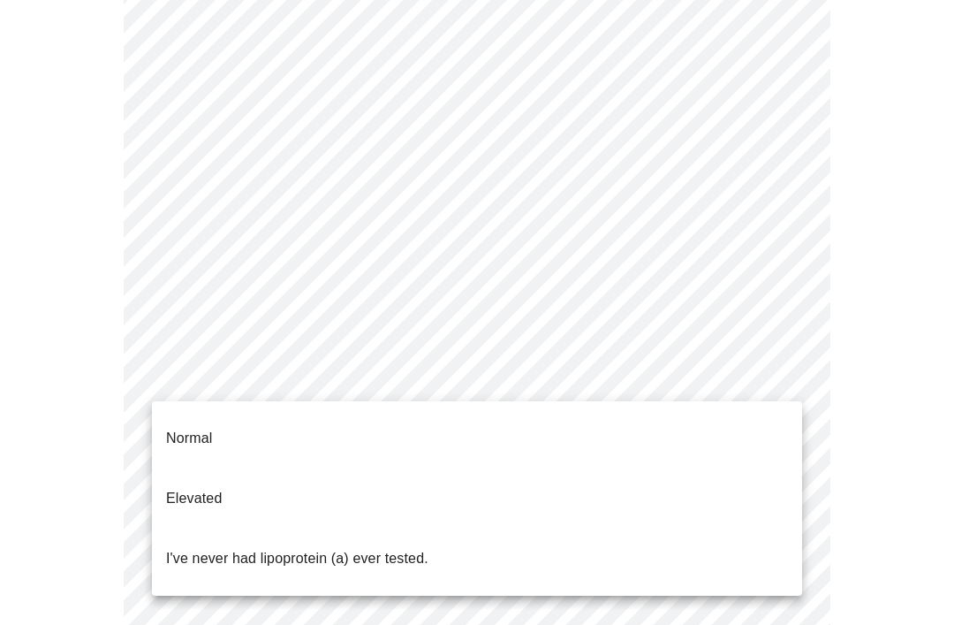
click at [402, 548] on p "I've never had lipoprotein (a) ever tested." at bounding box center [297, 558] width 262 height 21
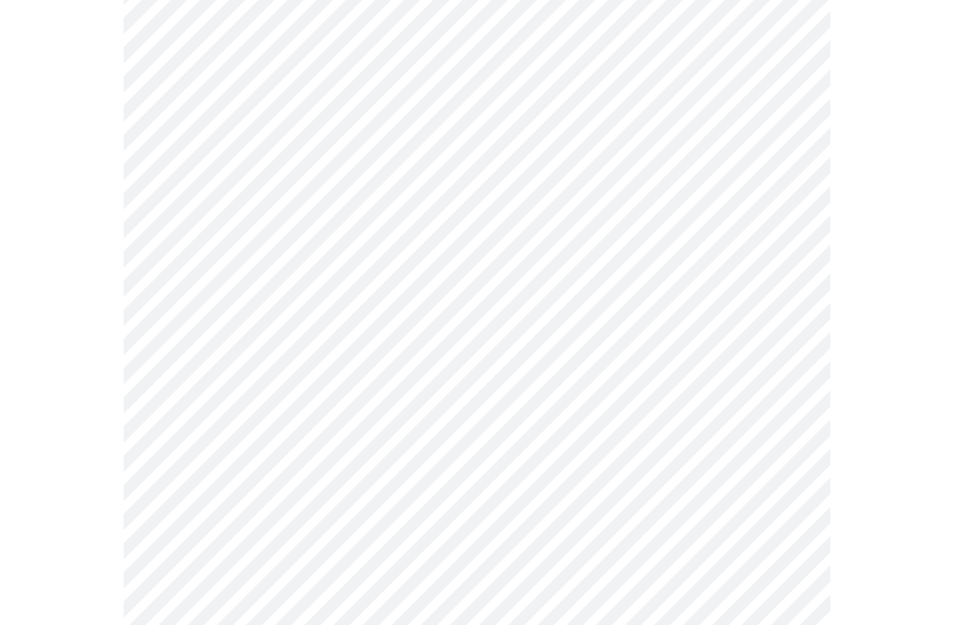
scroll to position [0, 0]
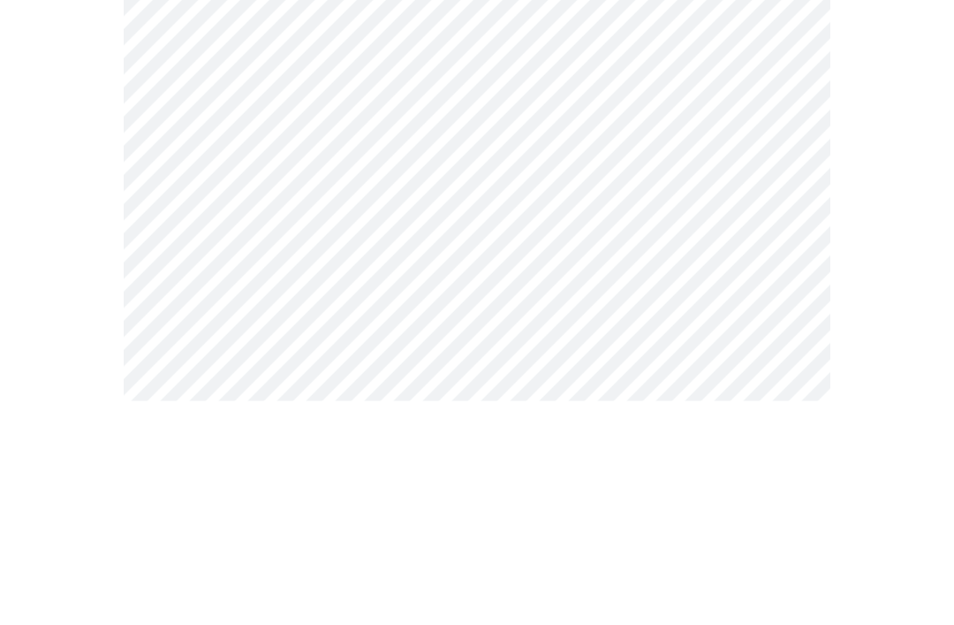
click at [185, 285] on body "MyMenopauseRx Intake Questions 6 / 13" at bounding box center [477, 478] width 940 height 942
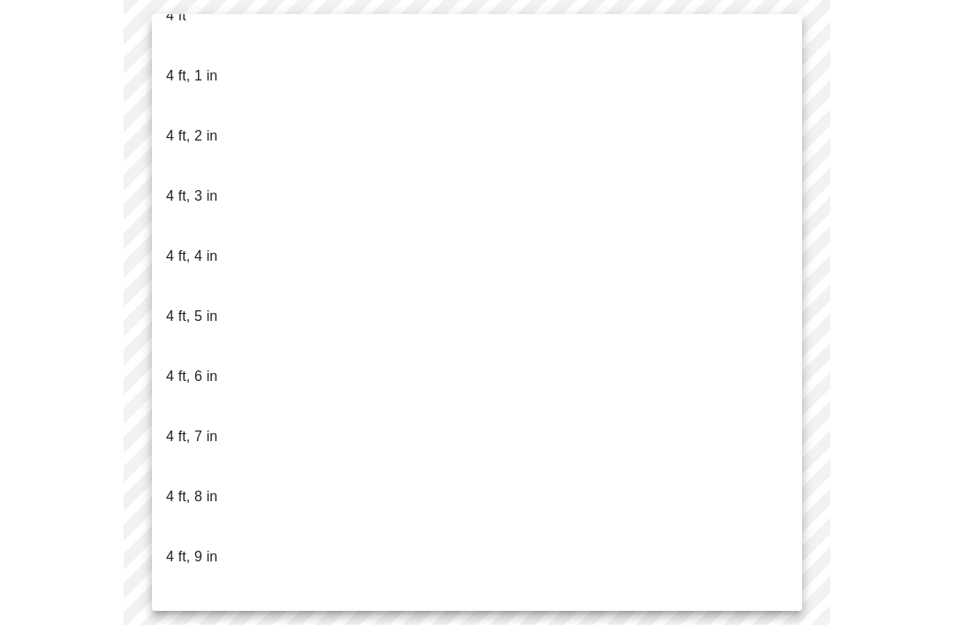
scroll to position [760, 0]
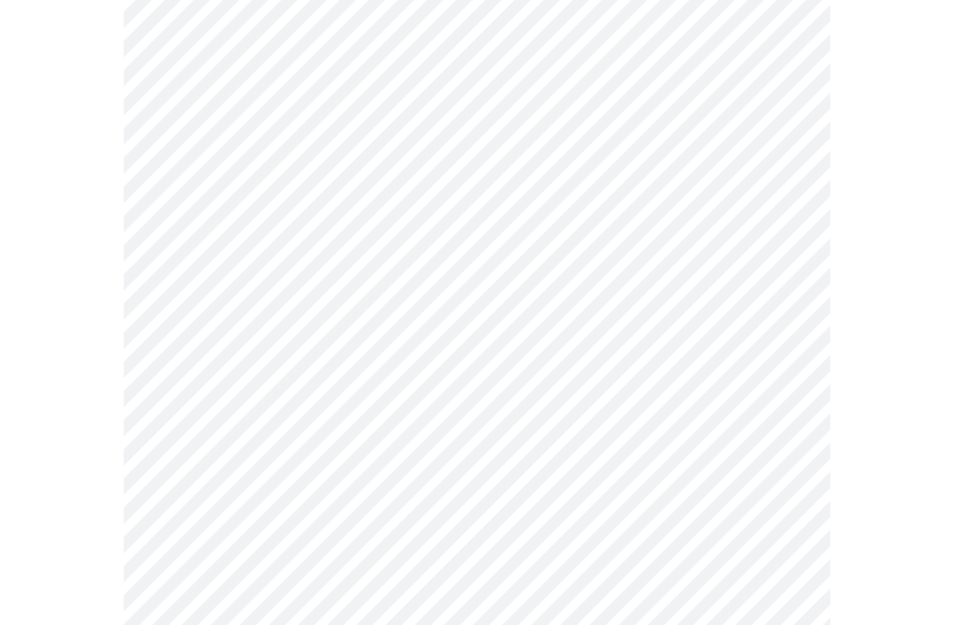
scroll to position [4592, 0]
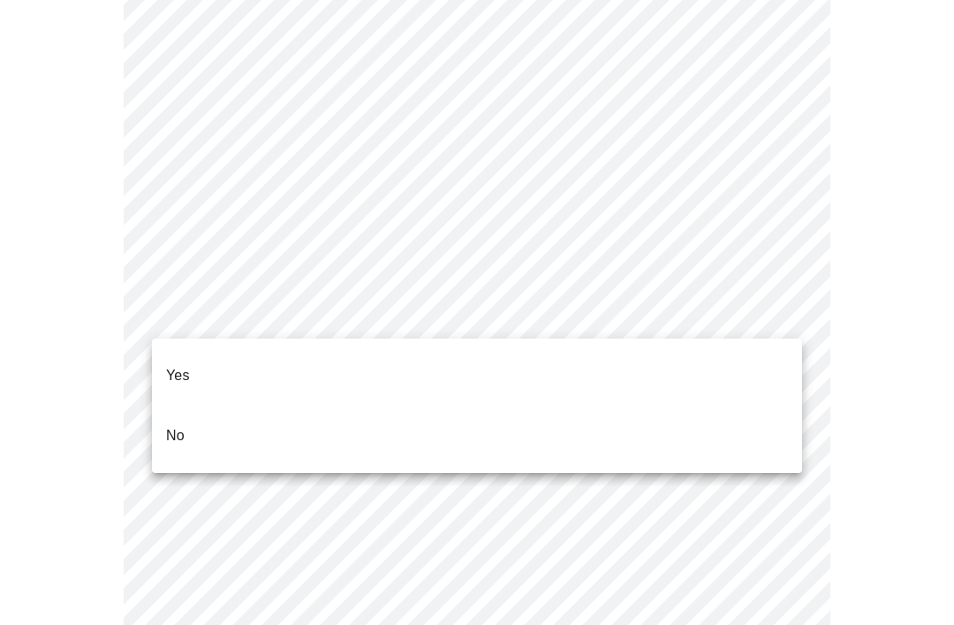
click at [283, 407] on li "No" at bounding box center [477, 436] width 650 height 60
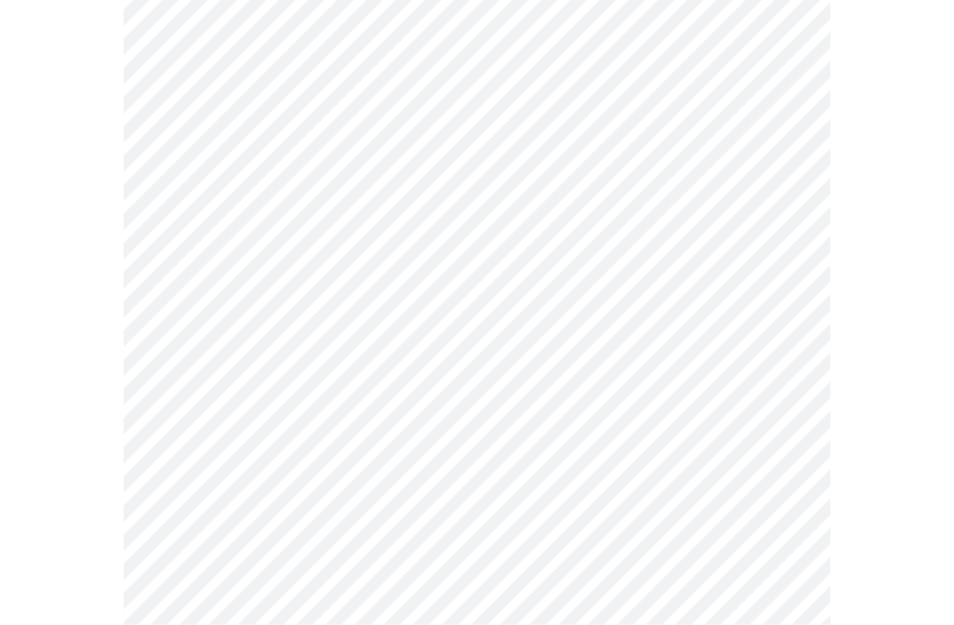
scroll to position [1043, 0]
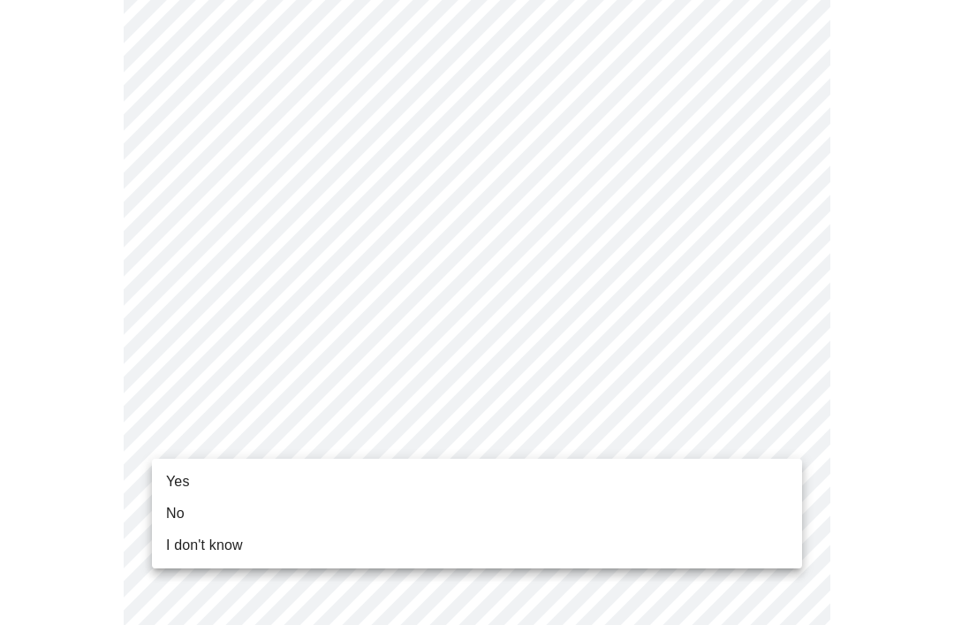
click at [261, 511] on li "No" at bounding box center [477, 514] width 650 height 32
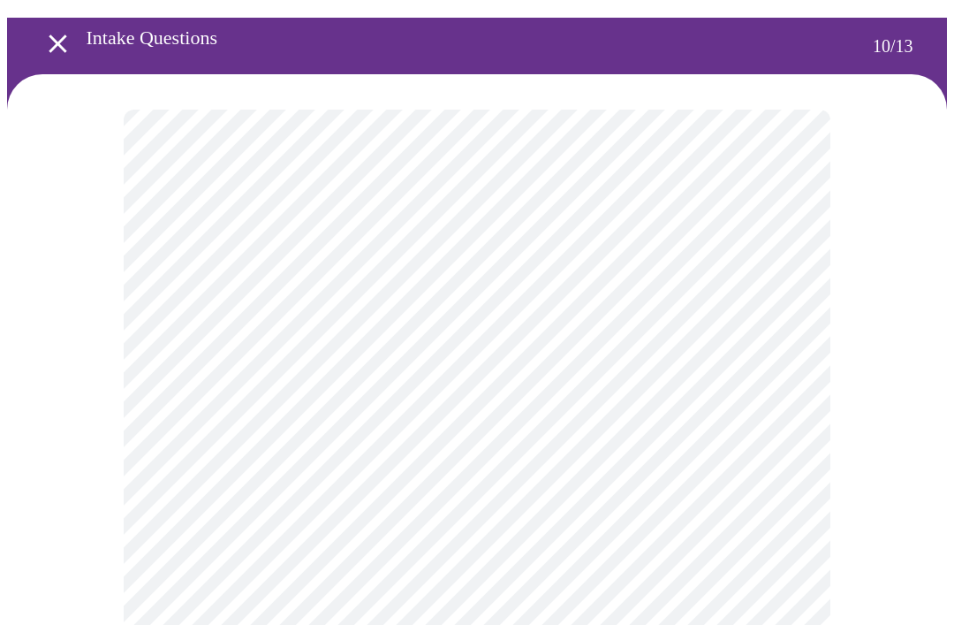
scroll to position [54, 0]
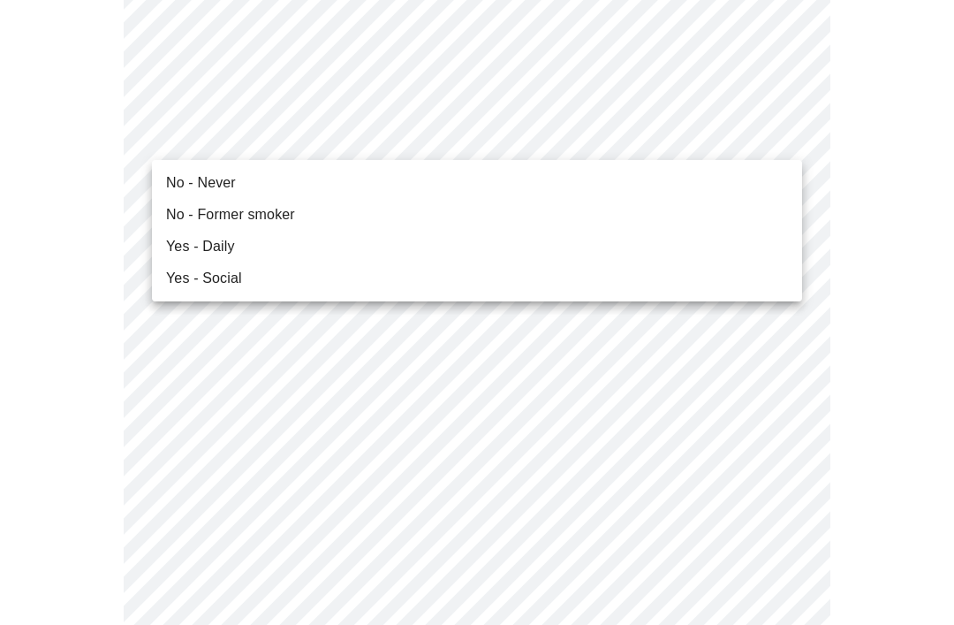
click at [200, 199] on li "No - Former smoker" at bounding box center [477, 215] width 650 height 32
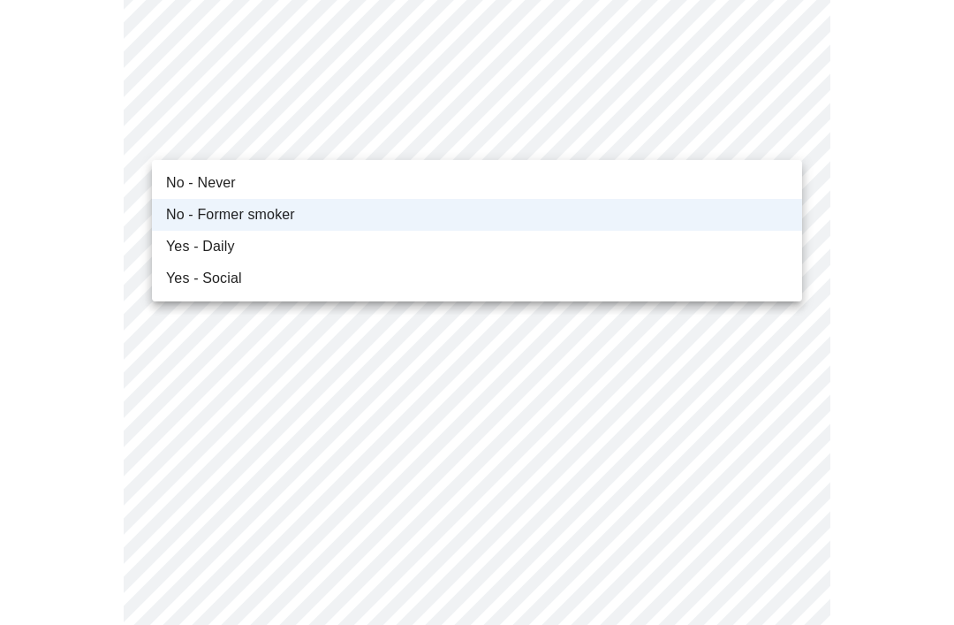
click at [188, 188] on span "No - Never" at bounding box center [201, 182] width 70 height 21
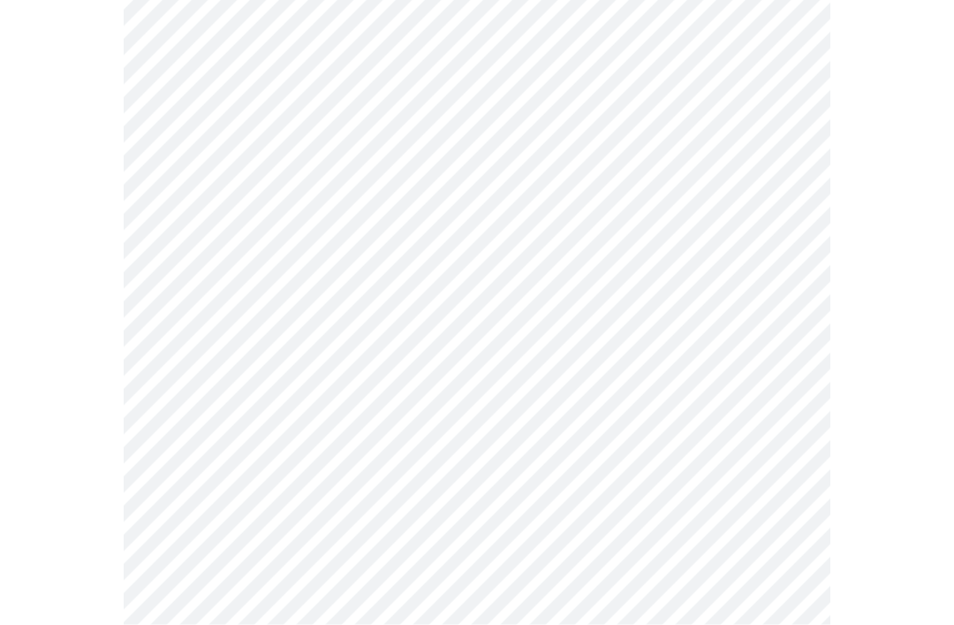
scroll to position [1366, 0]
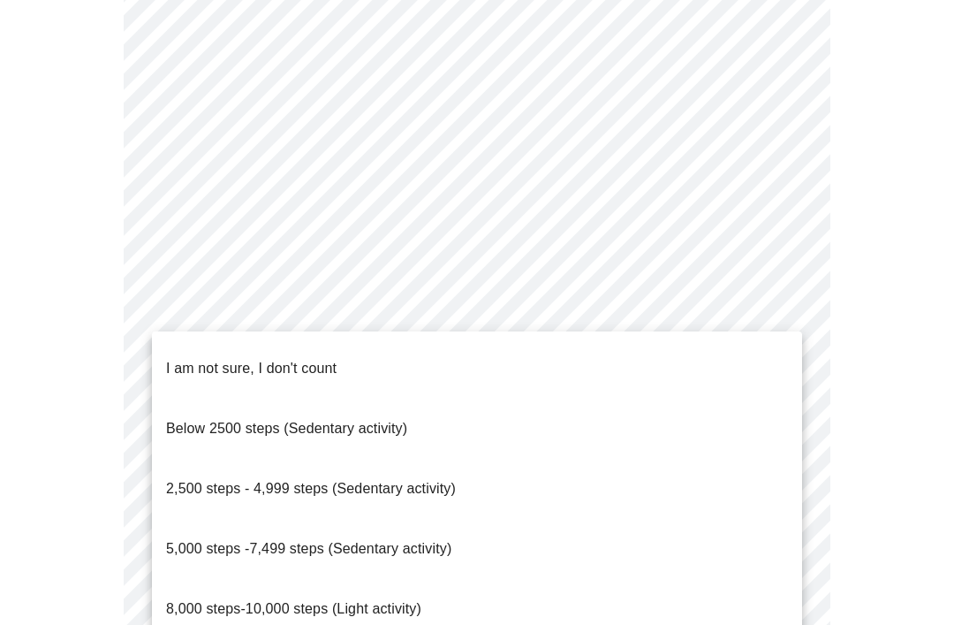
scroll to position [1393, 0]
click at [396, 541] on span "5,000 steps -7,499 steps (Sedentary activity)" at bounding box center [308, 548] width 285 height 15
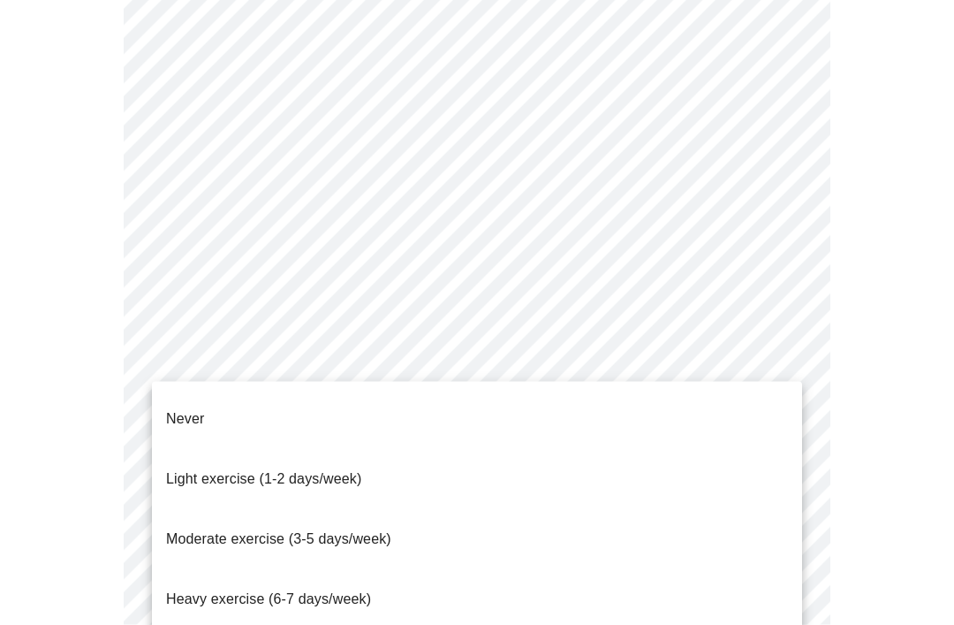
scroll to position [1557, 0]
click at [349, 468] on p "Light exercise (1-2 days/week)" at bounding box center [264, 478] width 196 height 21
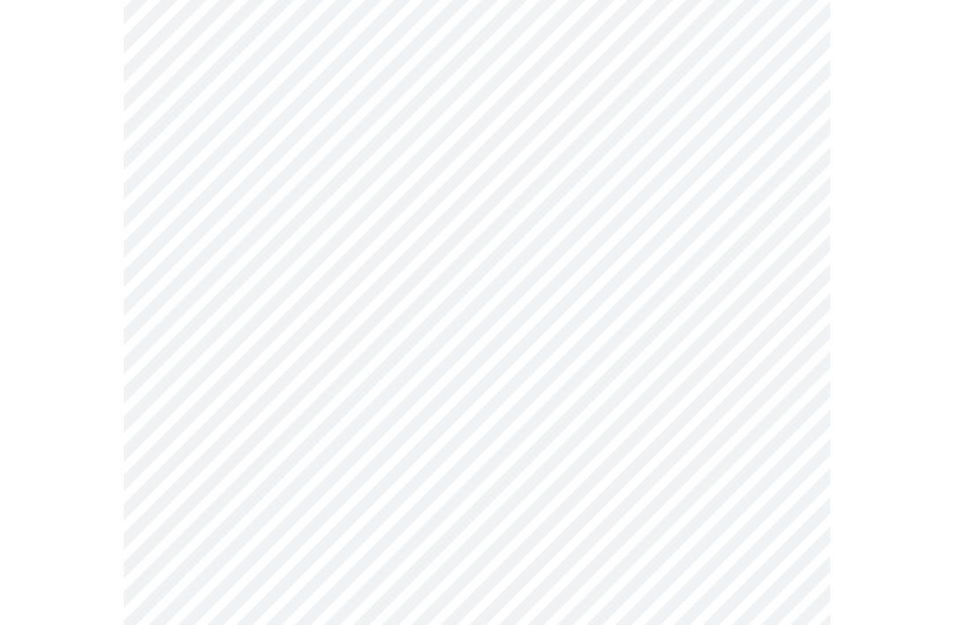
scroll to position [1609, 0]
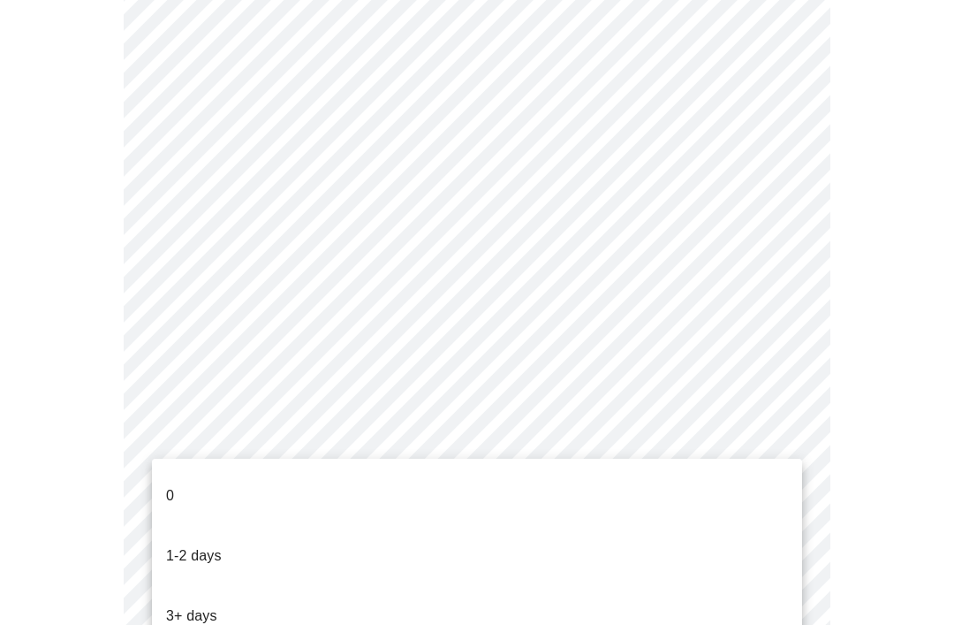
click at [348, 528] on li "1-2 days" at bounding box center [477, 556] width 650 height 60
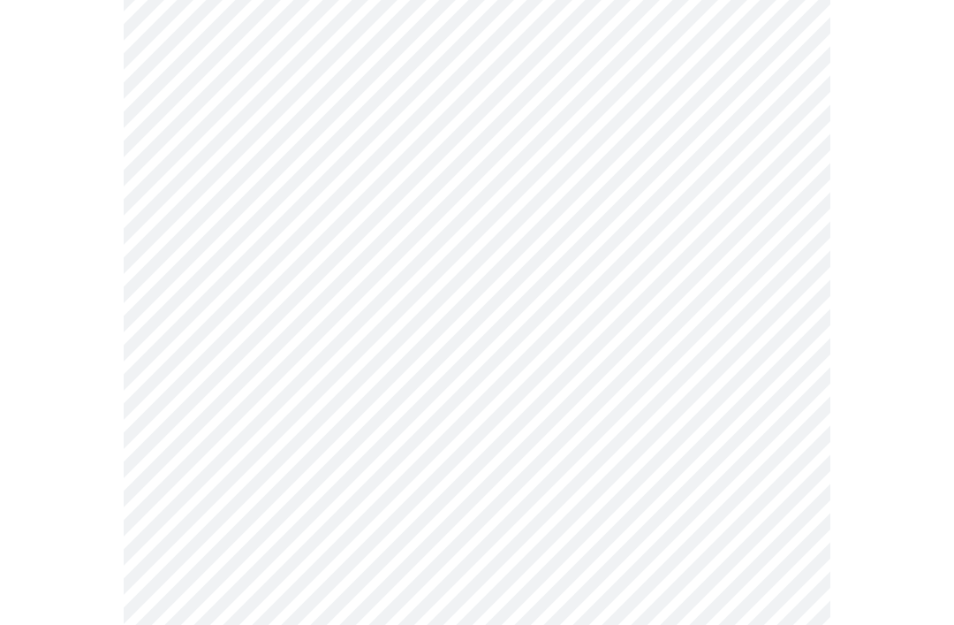
scroll to position [0, 0]
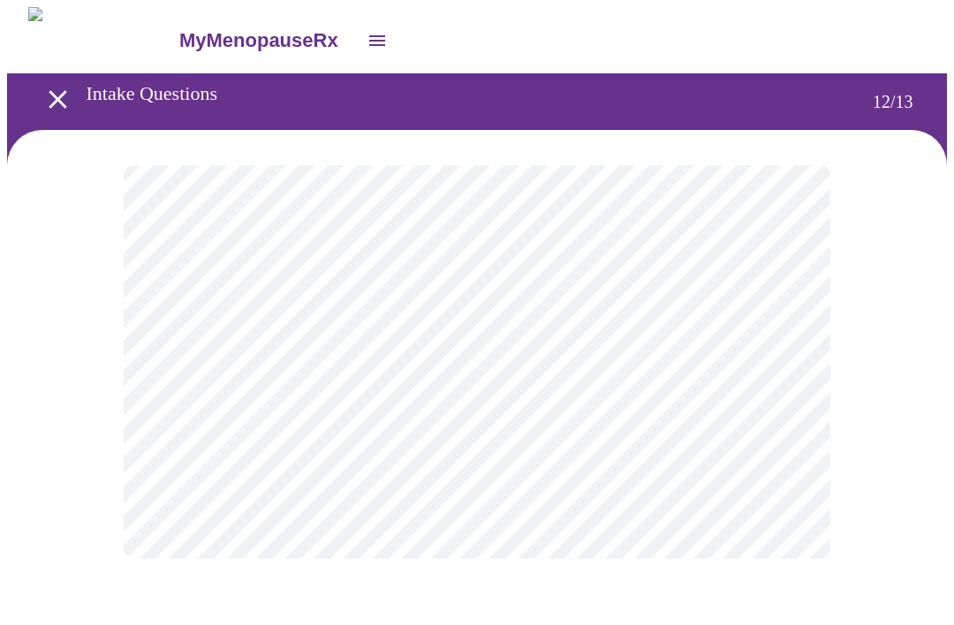
click at [763, 368] on body "MyMenopauseRx Intake Questions 12 / 13" at bounding box center [477, 300] width 940 height 587
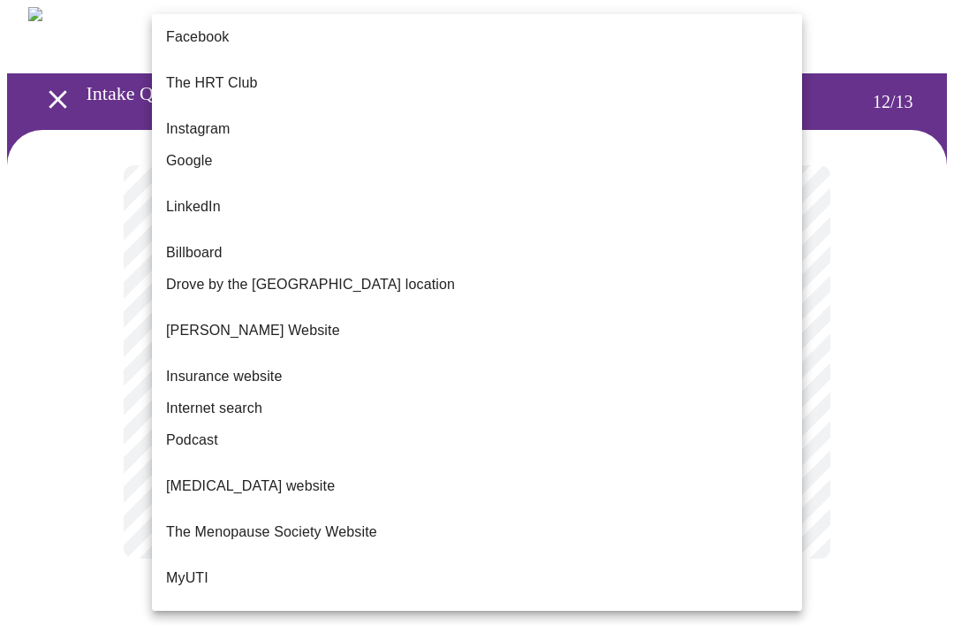
click at [296, 83] on li "The HRT Club" at bounding box center [477, 83] width 650 height 60
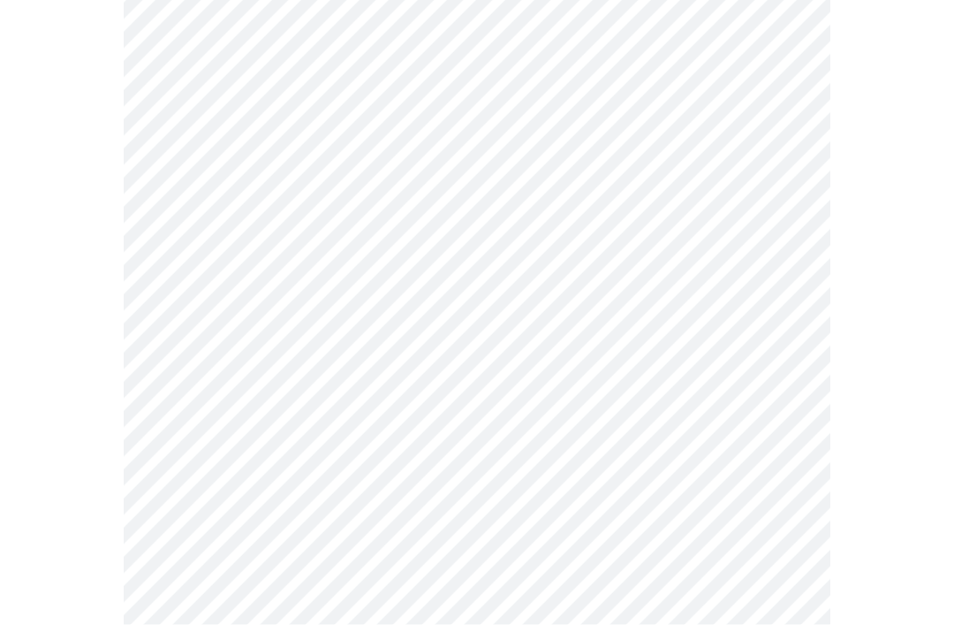
scroll to position [642, 0]
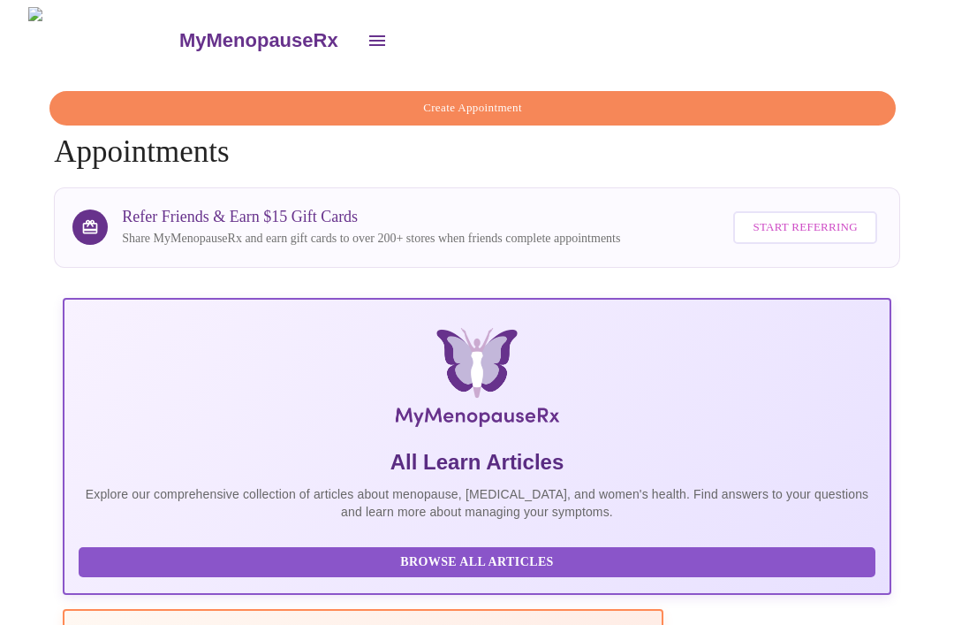
click at [367, 39] on icon "open drawer" at bounding box center [377, 40] width 21 height 21
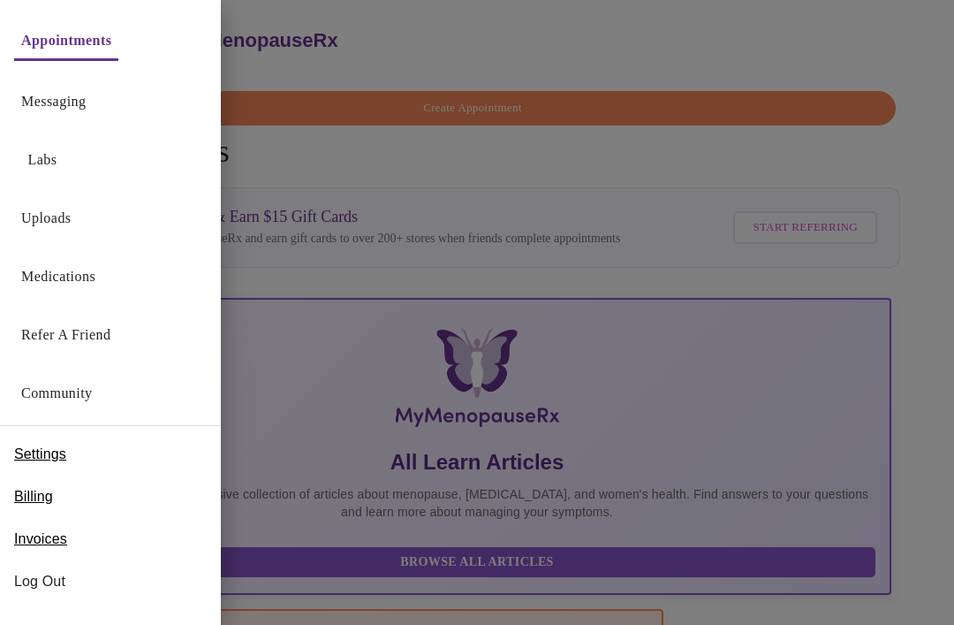
click at [86, 100] on link "Messaging" at bounding box center [53, 101] width 65 height 25
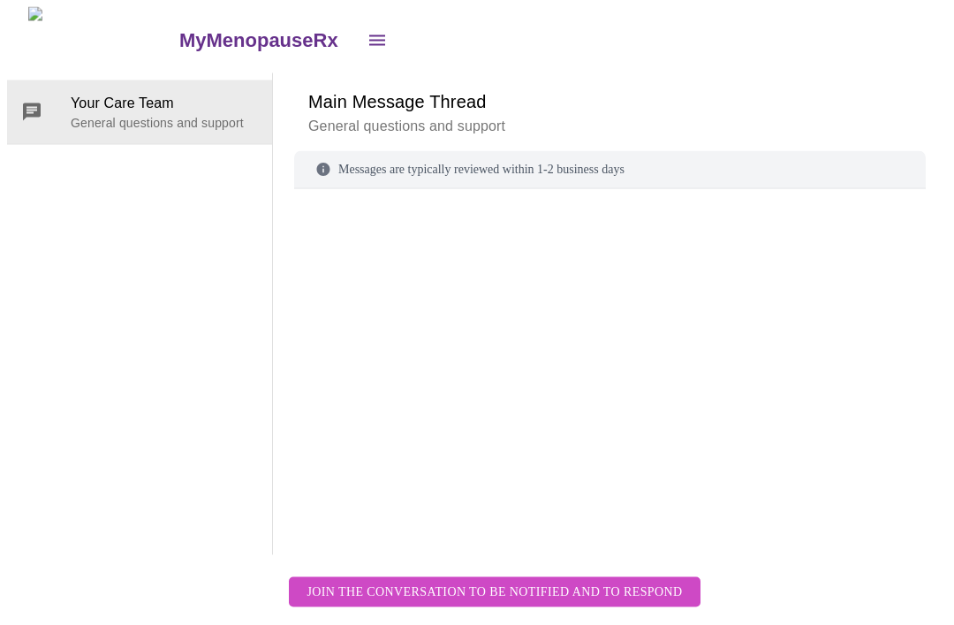
scroll to position [10, 0]
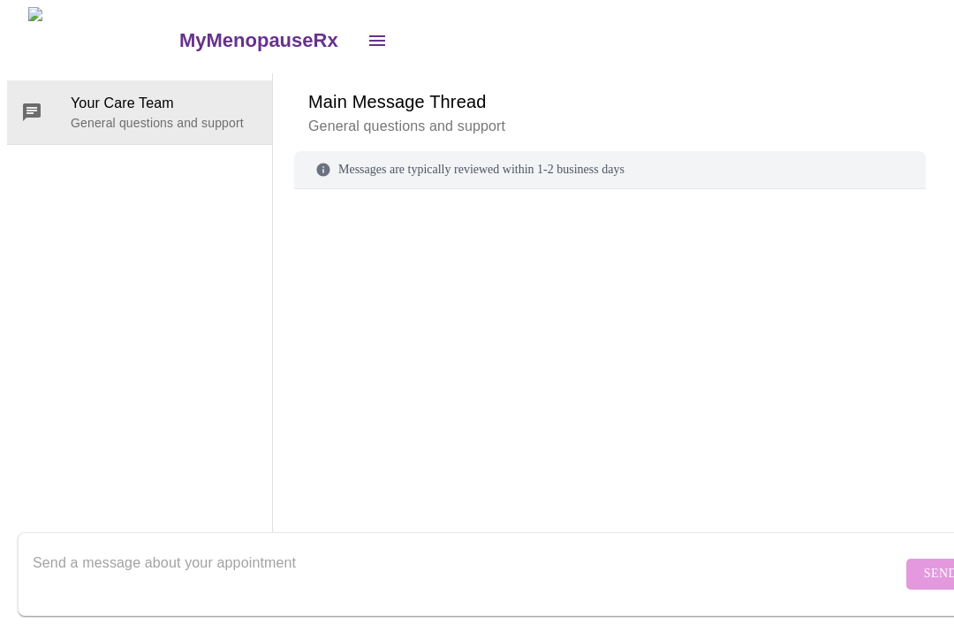
click at [369, 35] on icon "open drawer" at bounding box center [377, 40] width 16 height 11
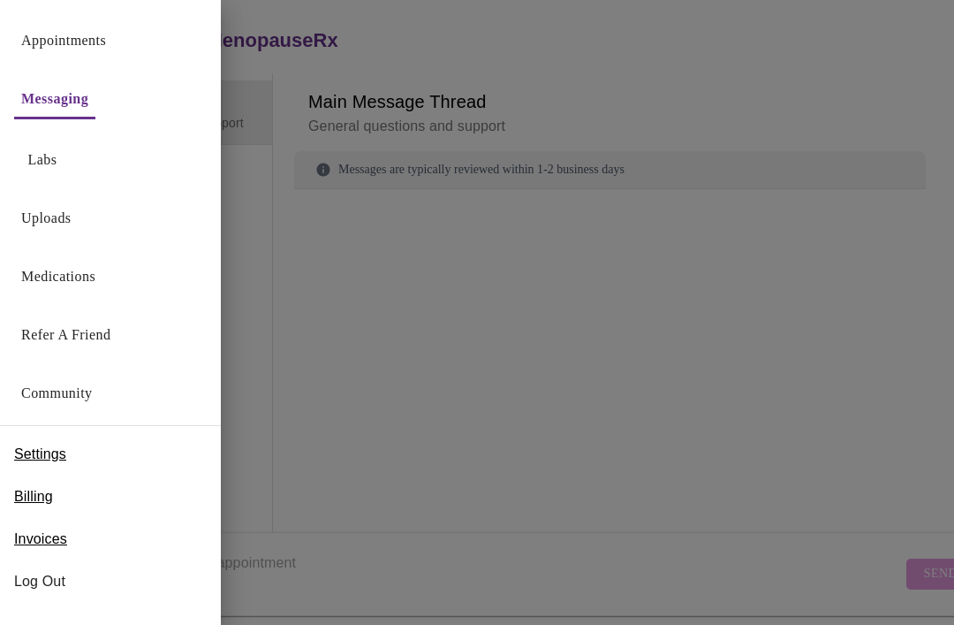
click at [102, 163] on div "Labs" at bounding box center [110, 155] width 221 height 58
click at [66, 224] on link "Uploads" at bounding box center [46, 218] width 50 height 25
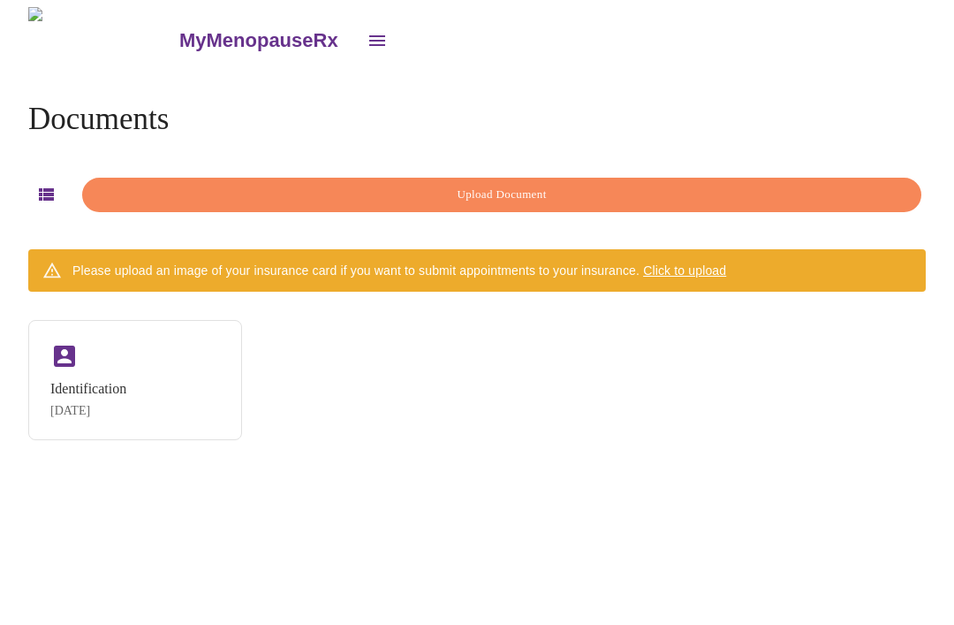
click at [367, 34] on icon "open drawer" at bounding box center [377, 40] width 21 height 21
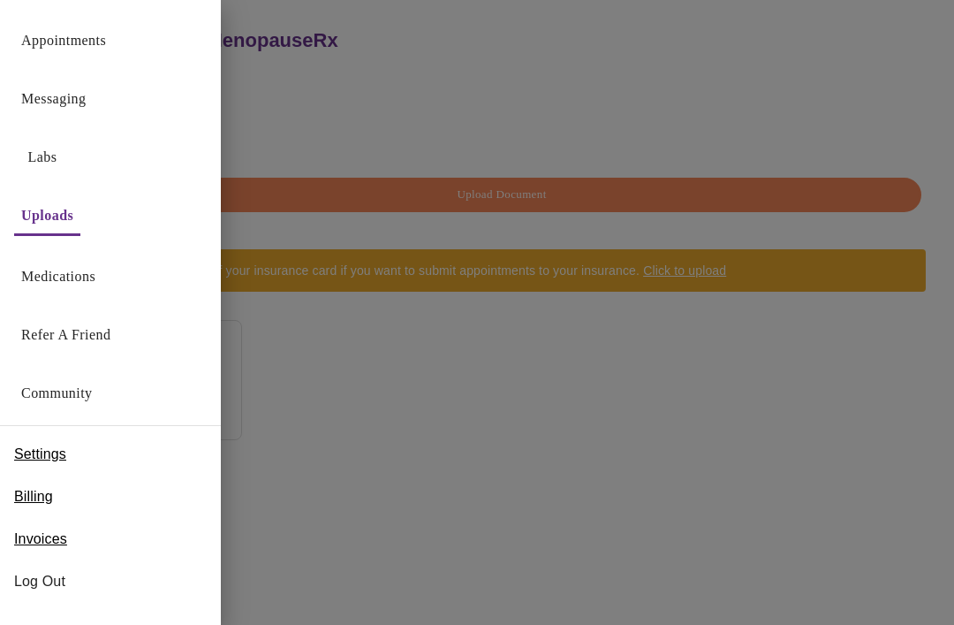
click at [95, 276] on link "Medications" at bounding box center [58, 276] width 74 height 25
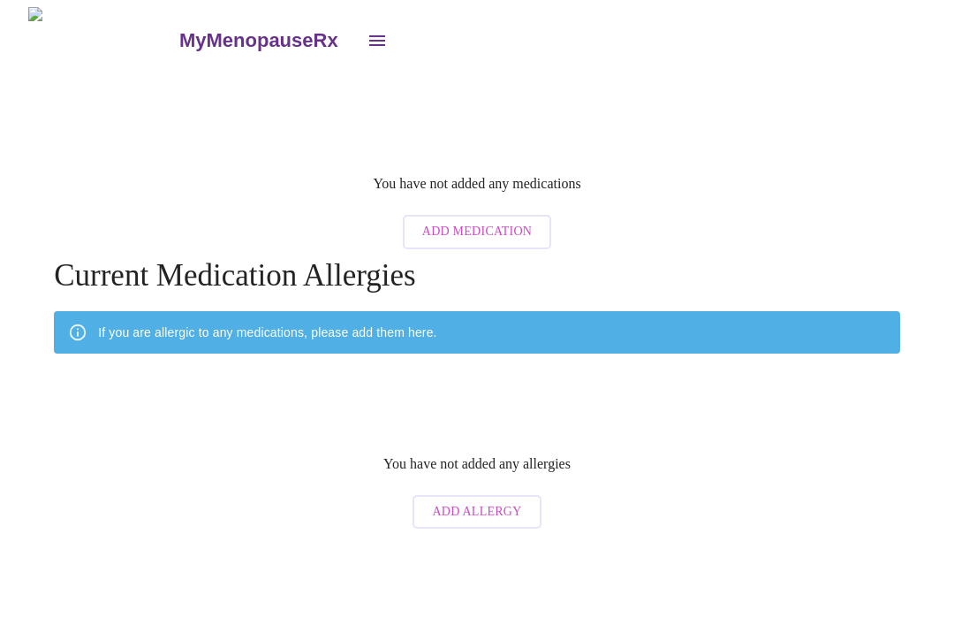
click at [369, 35] on icon "open drawer" at bounding box center [377, 40] width 16 height 11
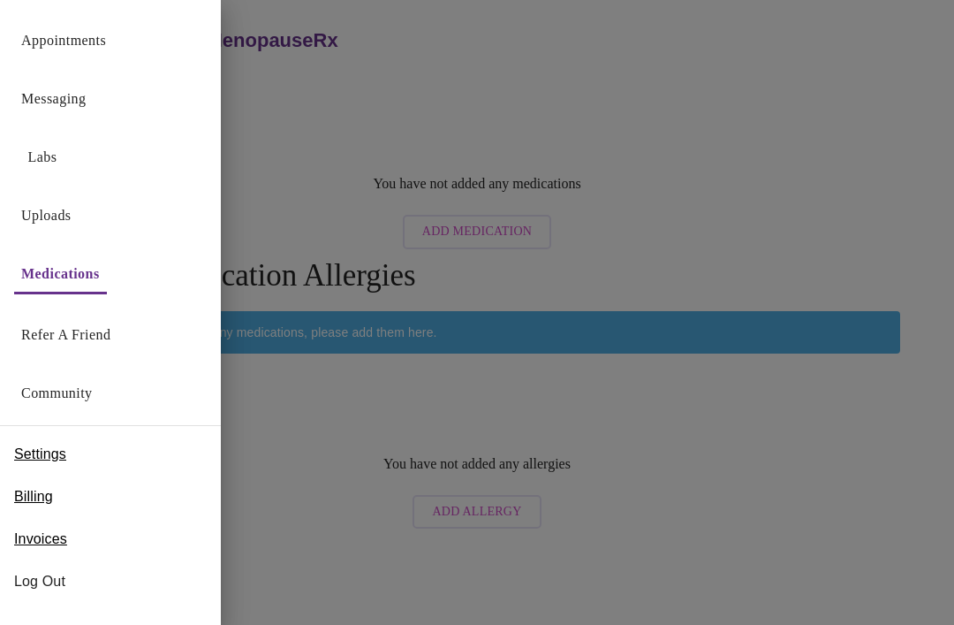
click at [78, 399] on link "Community" at bounding box center [57, 393] width 72 height 25
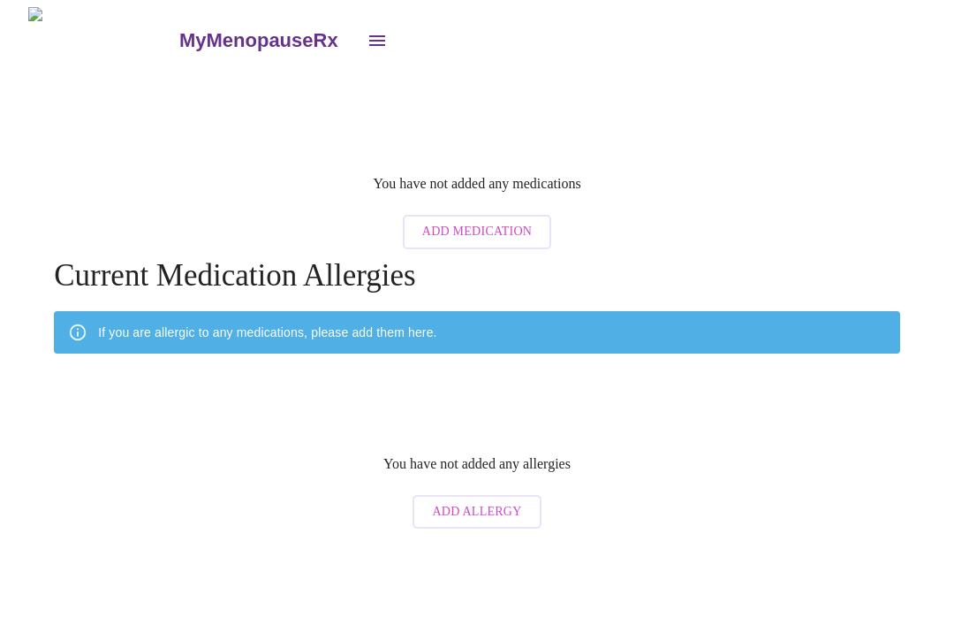
click at [369, 38] on icon "open drawer" at bounding box center [377, 40] width 16 height 11
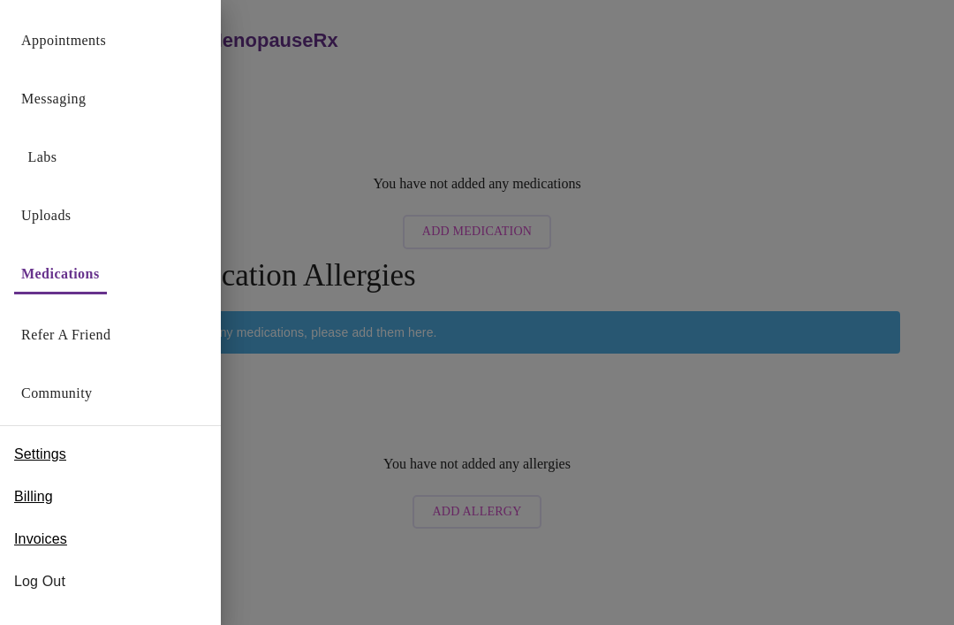
click at [65, 496] on div "Billing" at bounding box center [110, 496] width 221 height 42
click at [42, 501] on span "Billing" at bounding box center [33, 496] width 39 height 21
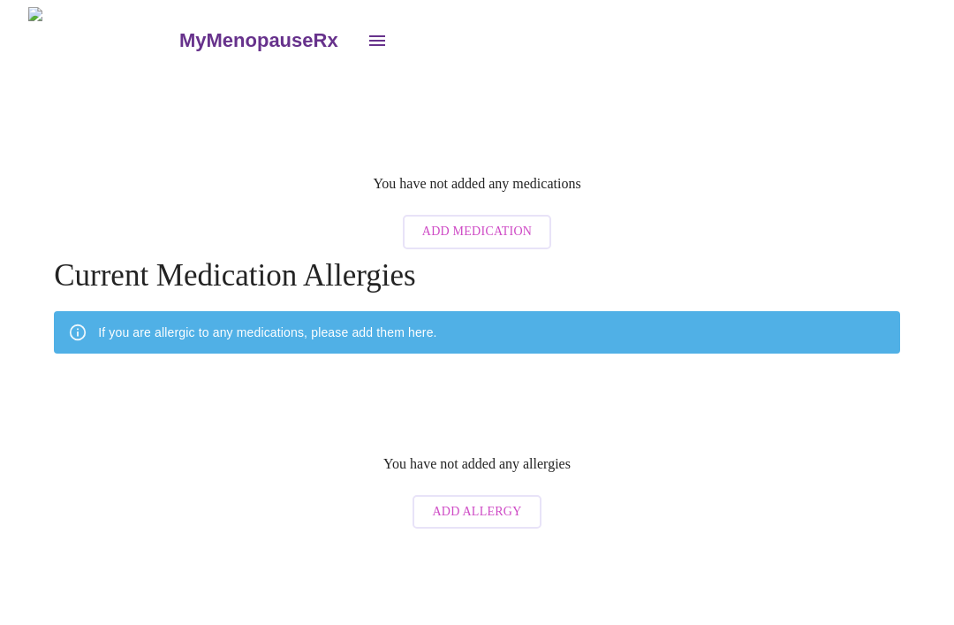
click at [369, 35] on icon "open drawer" at bounding box center [377, 40] width 16 height 11
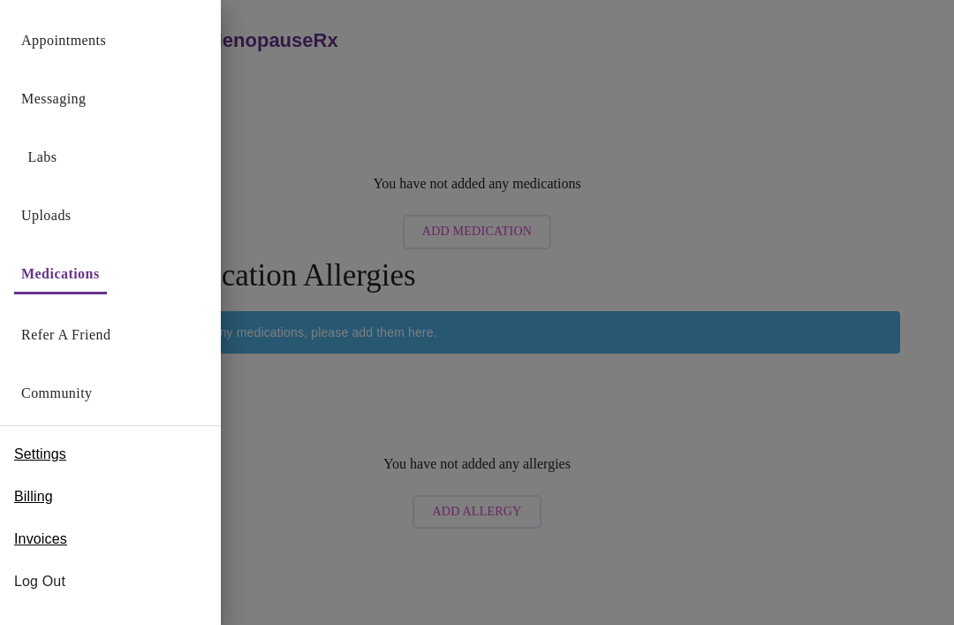
click at [64, 534] on span "Invoices" at bounding box center [40, 538] width 53 height 21
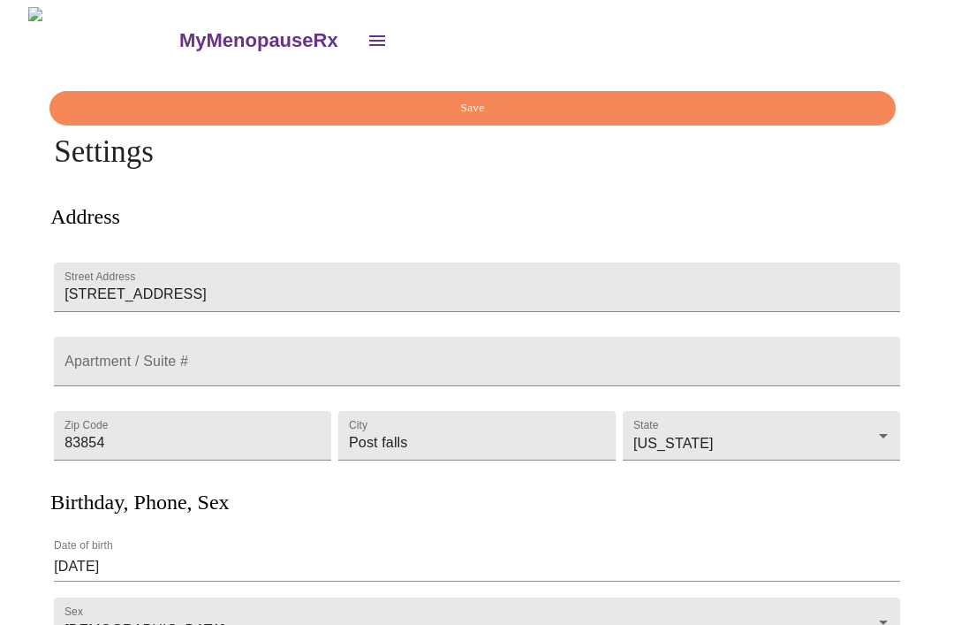
click at [367, 30] on icon "open drawer" at bounding box center [377, 40] width 21 height 21
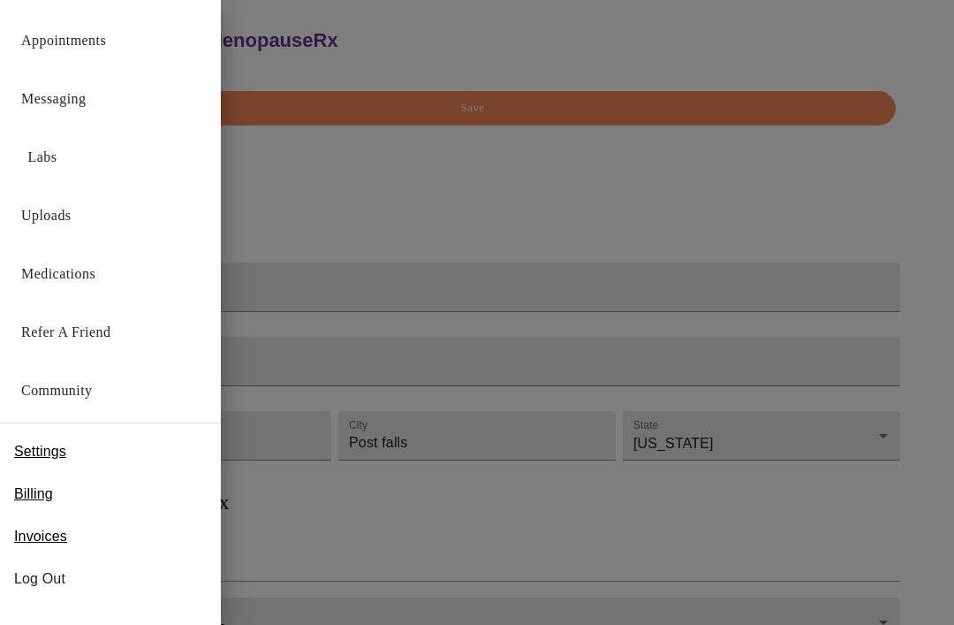
click at [70, 153] on button "Labs" at bounding box center [42, 157] width 57 height 35
click at [48, 152] on link "Labs" at bounding box center [42, 157] width 29 height 25
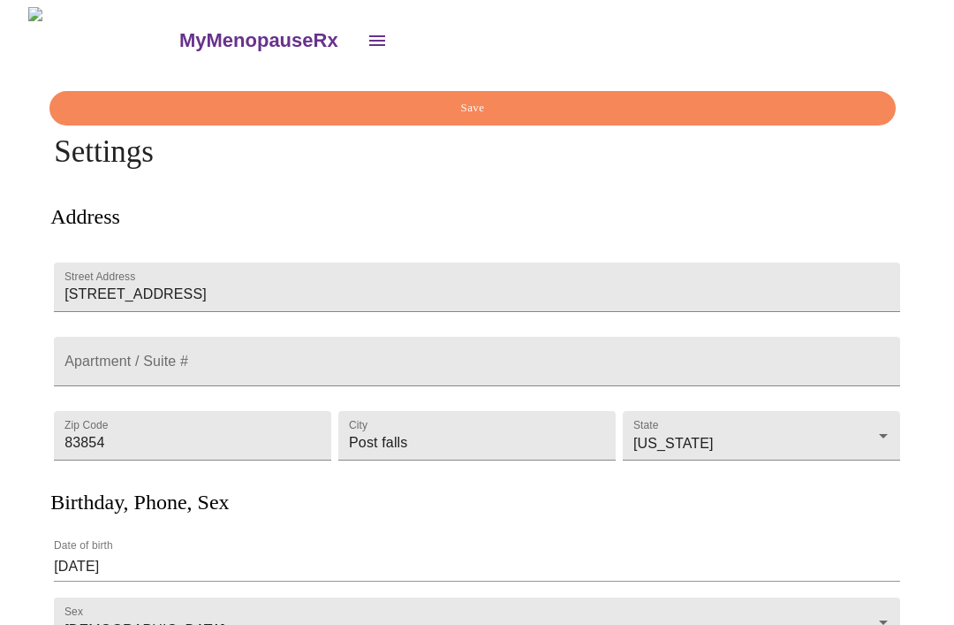
click at [367, 34] on icon "open drawer" at bounding box center [377, 40] width 21 height 21
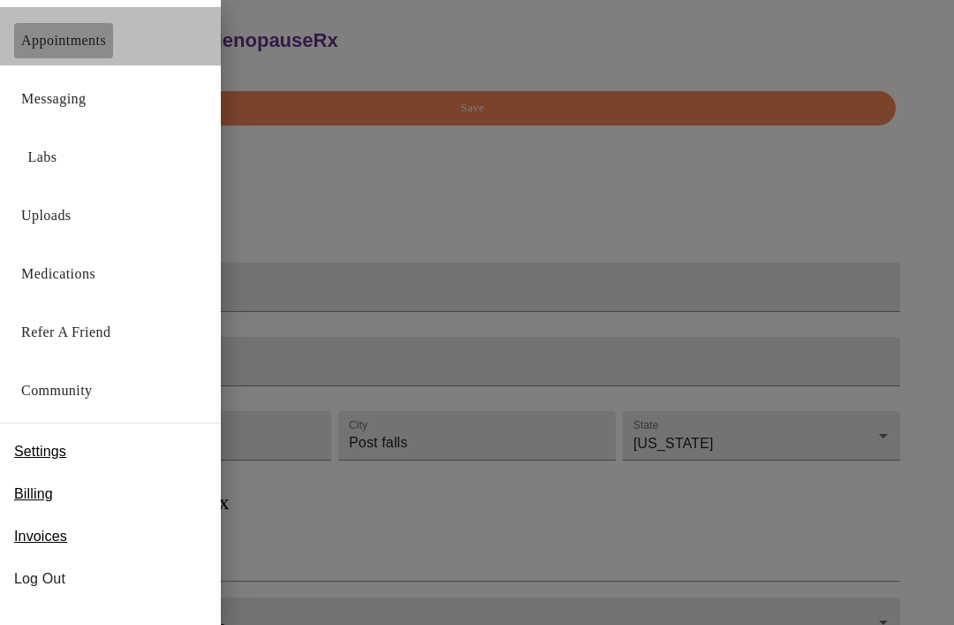
click at [106, 43] on link "Appointments" at bounding box center [63, 40] width 85 height 25
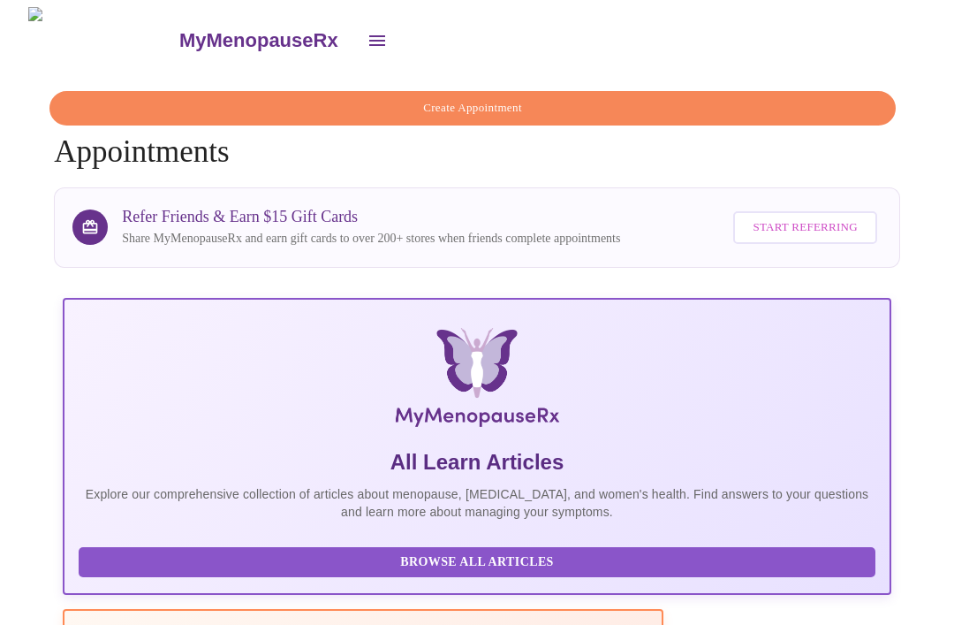
click at [477, 103] on span "Create Appointment" at bounding box center [473, 108] width 806 height 20
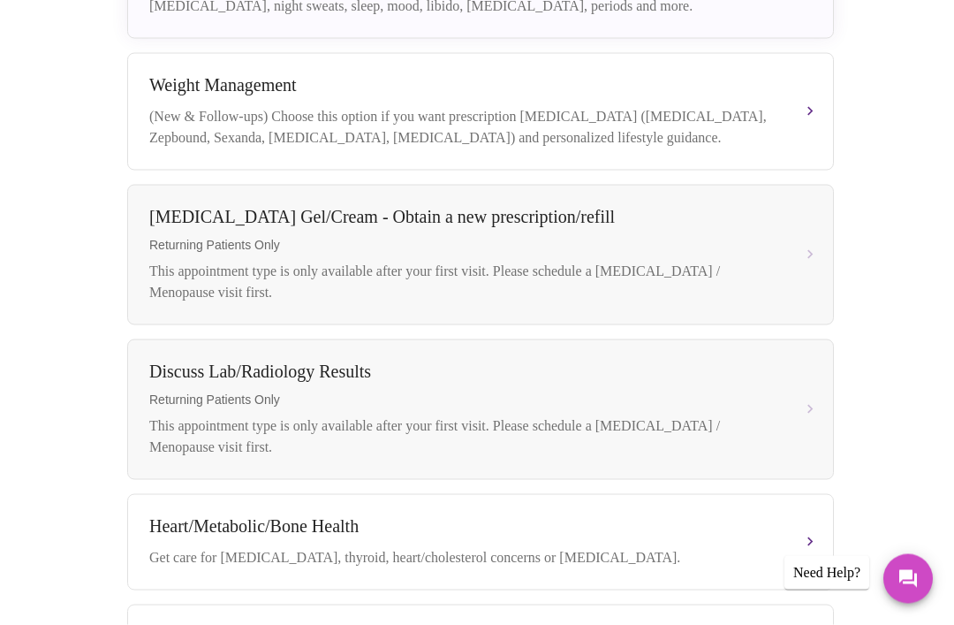
scroll to position [615, 0]
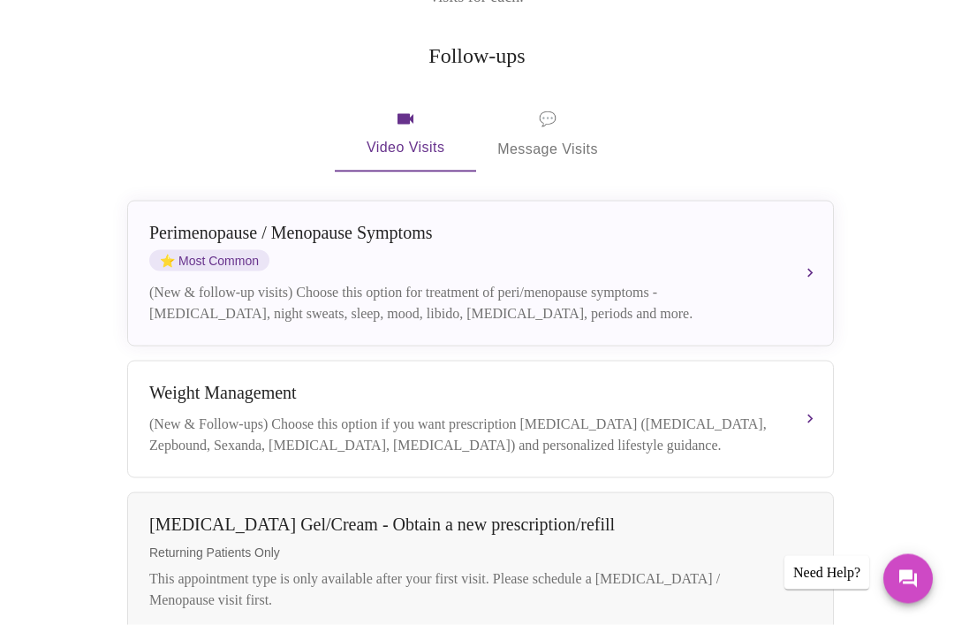
click at [803, 239] on button "[MEDICAL_DATA] / Menopause Symptoms ⭐ Most Common (New & follow-up visits) Choo…" at bounding box center [480, 274] width 707 height 146
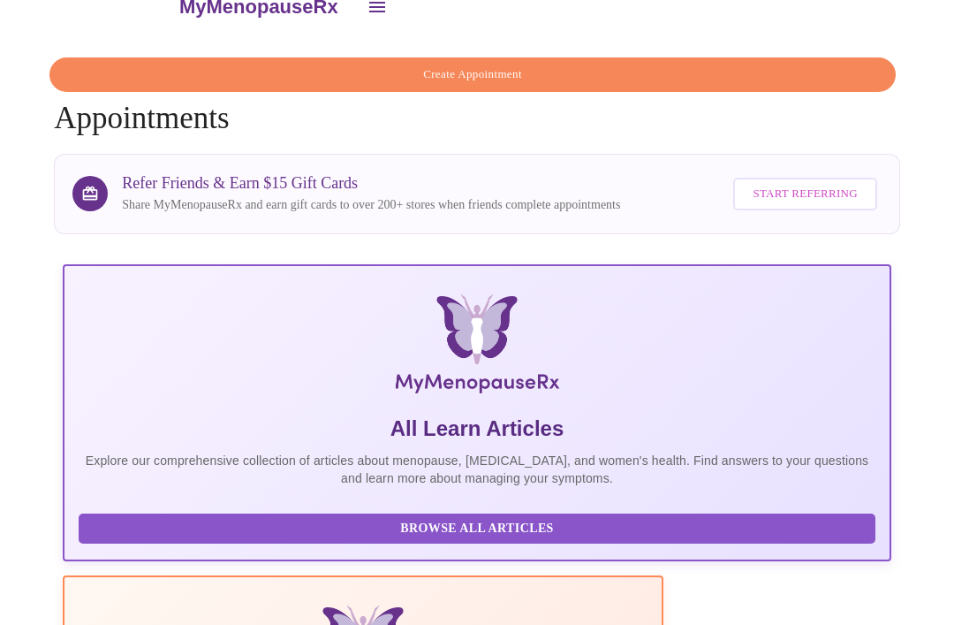
scroll to position [42, 0]
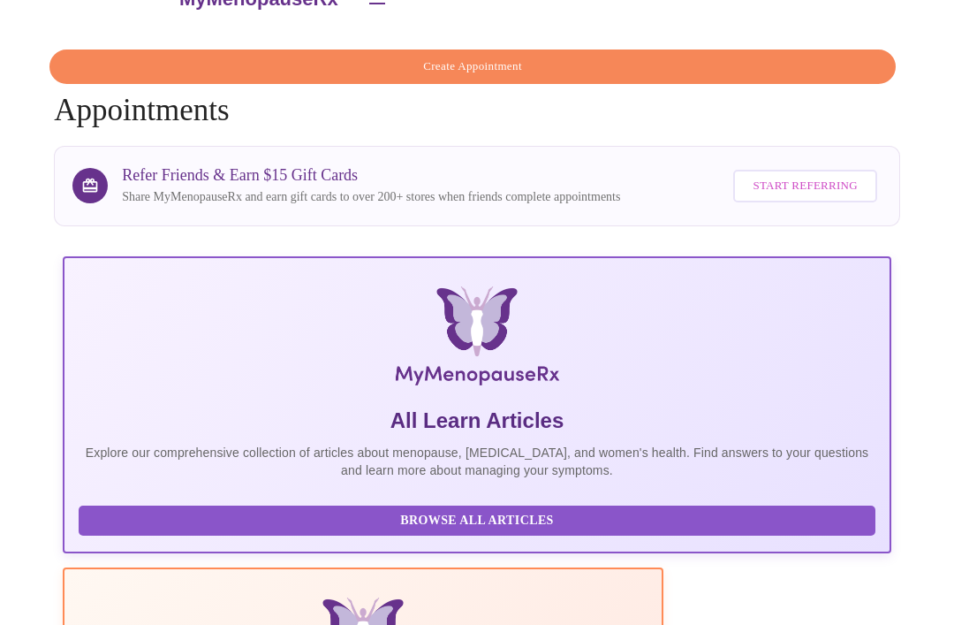
click at [498, 61] on span "Create Appointment" at bounding box center [473, 67] width 806 height 20
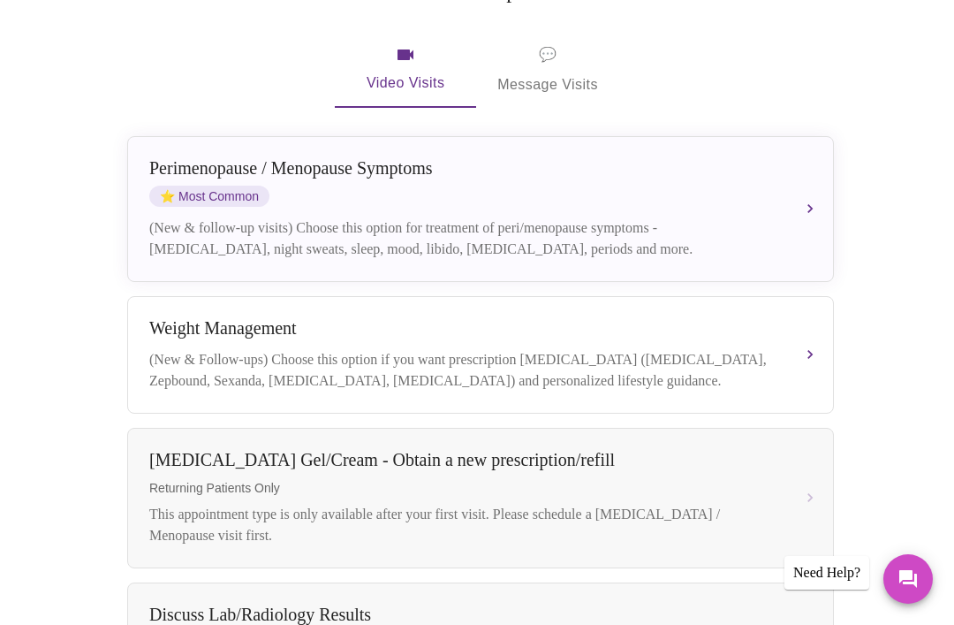
scroll to position [367, 0]
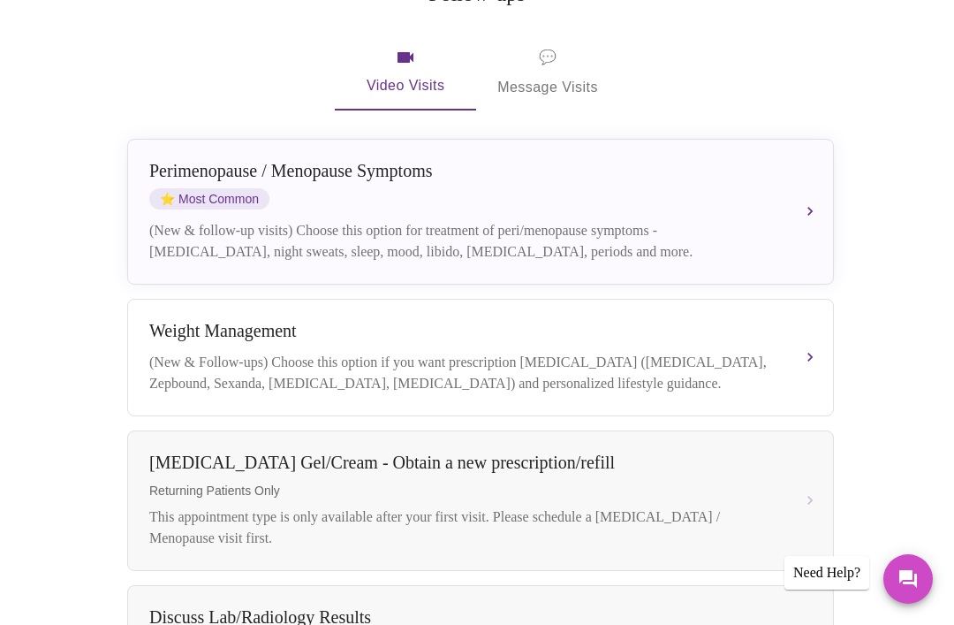
click at [798, 181] on button "[MEDICAL_DATA] / Menopause Symptoms ⭐ Most Common (New & follow-up visits) Choo…" at bounding box center [480, 212] width 707 height 146
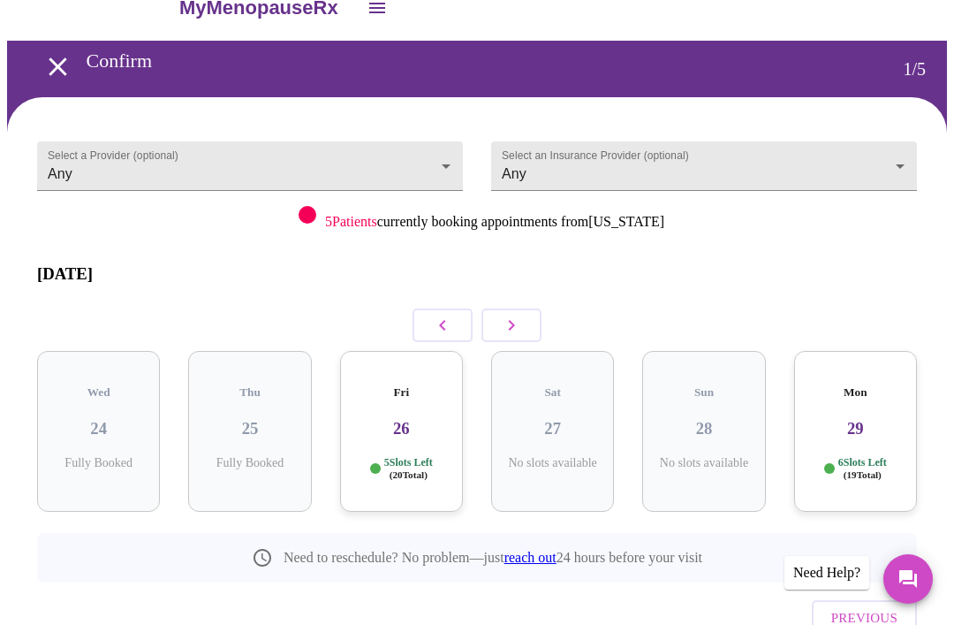
click at [446, 158] on body "MyMenopauseRx Confirm 1 / 5 Select a Provider (optional) Any Any Select an Insu…" at bounding box center [477, 349] width 940 height 750
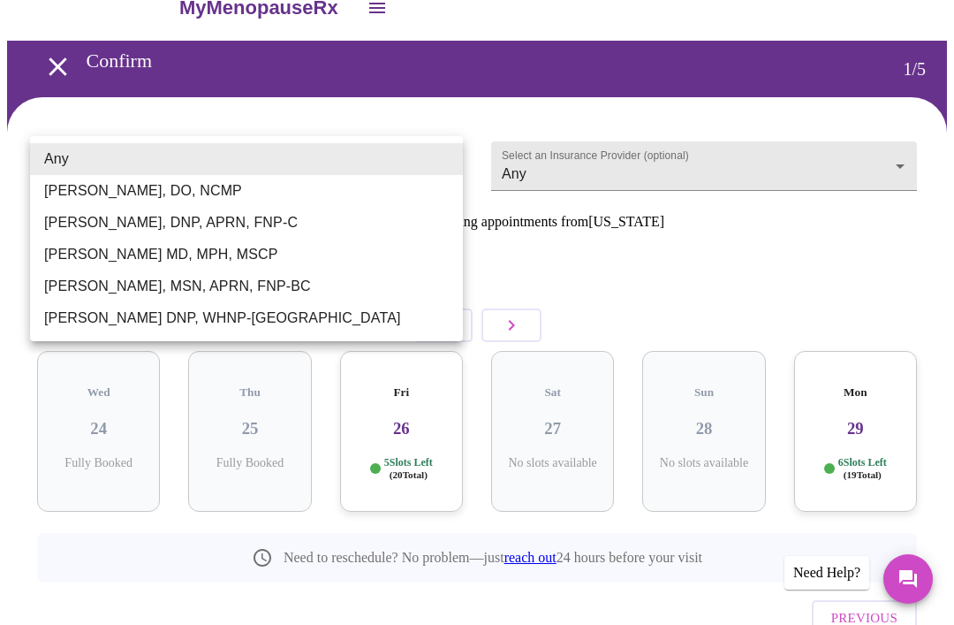
click at [717, 279] on div at bounding box center [477, 312] width 954 height 625
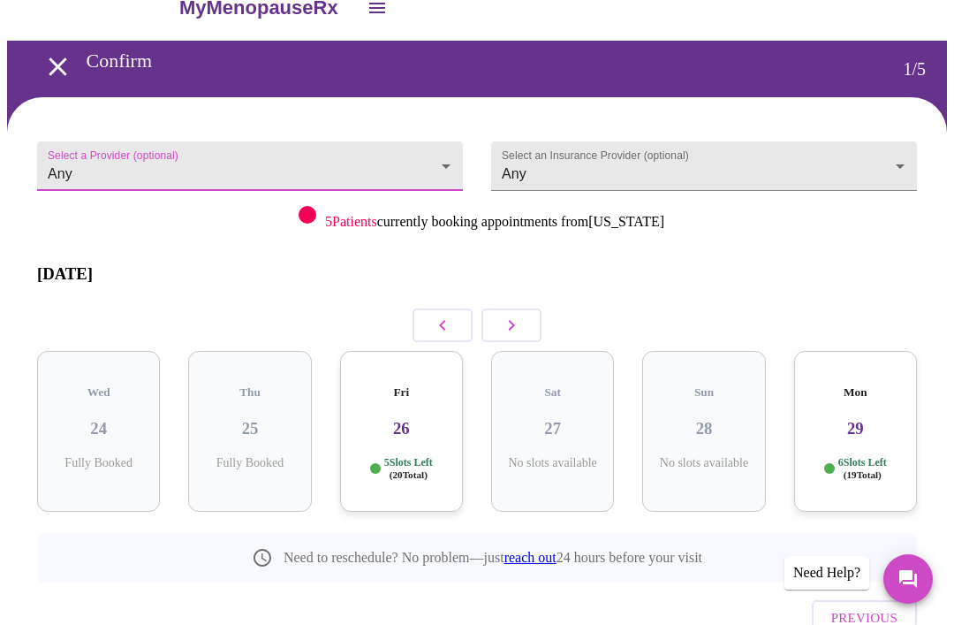
click at [444, 159] on body "MyMenopauseRx Confirm 1 / 5 Select a Provider (optional) Any Any Select an Insu…" at bounding box center [477, 349] width 940 height 750
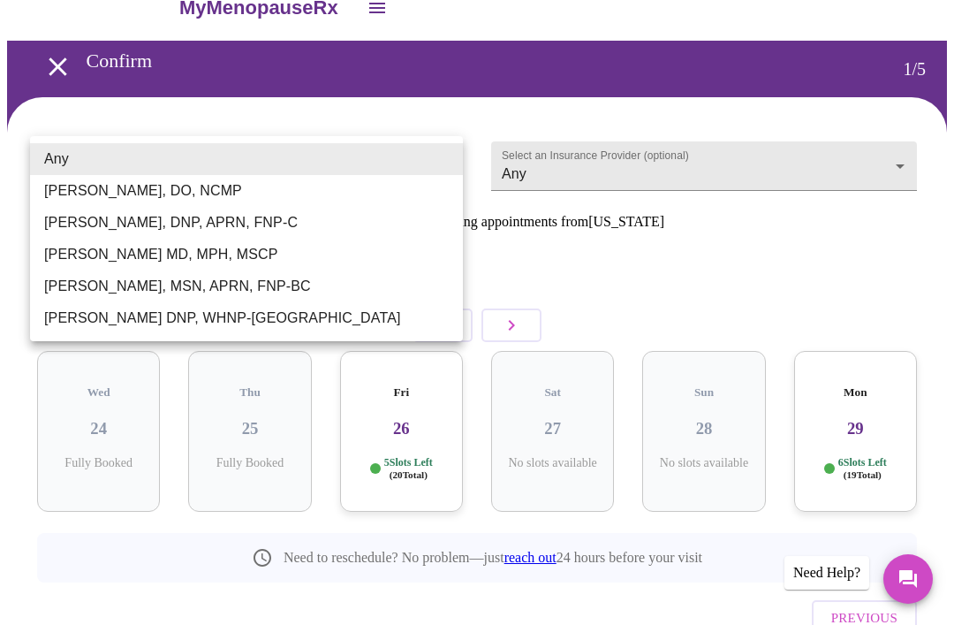
click at [221, 193] on li "[PERSON_NAME], DO, NCMP" at bounding box center [246, 191] width 433 height 32
type input "[PERSON_NAME], DO, NCMP"
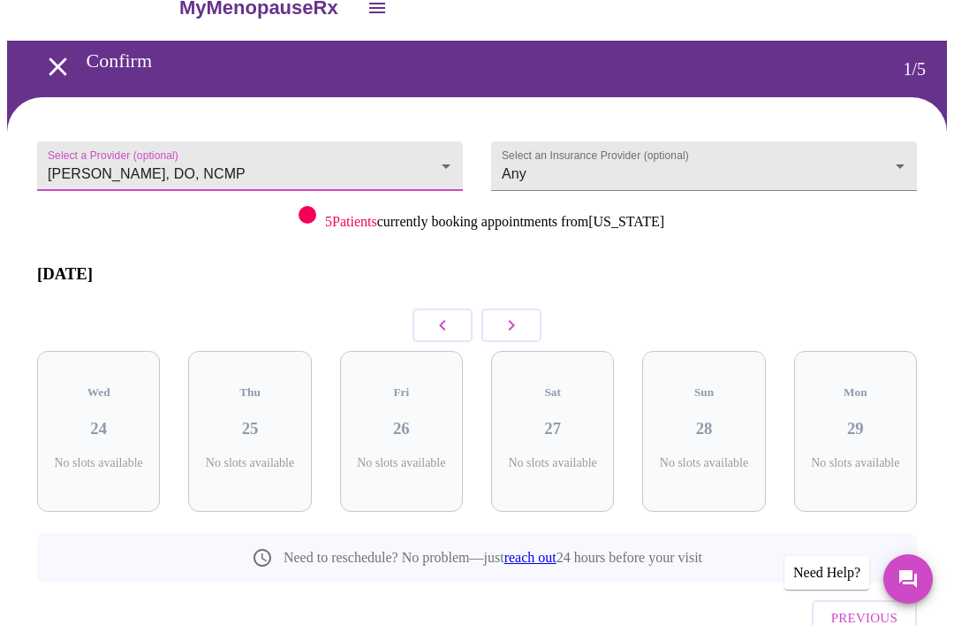
click at [756, 165] on body "MyMenopauseRx Confirm 1 / 5 Select a Provider (optional) [PERSON_NAME], DO, NCM…" at bounding box center [477, 349] width 940 height 750
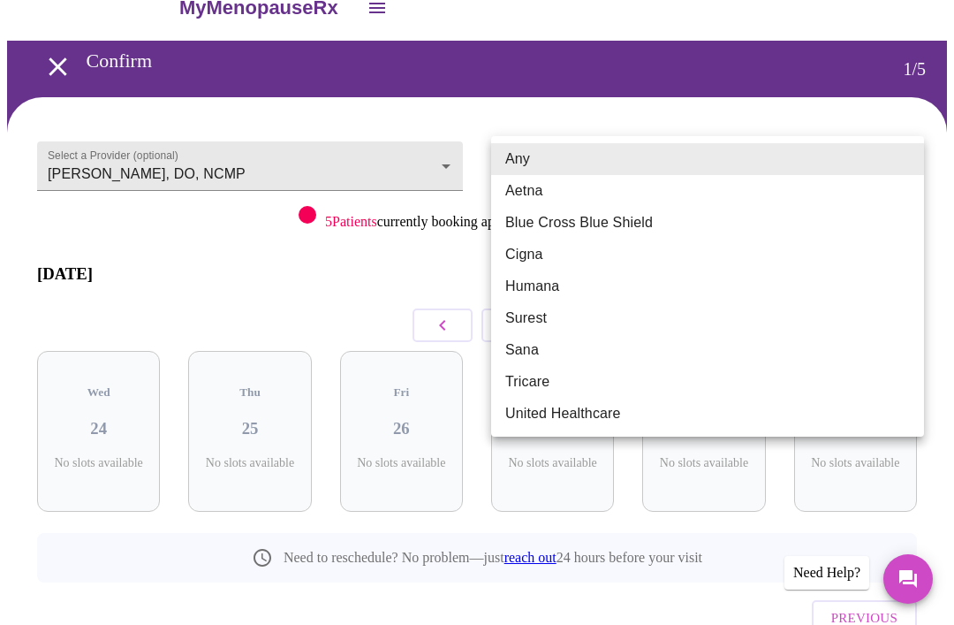
click at [756, 104] on div at bounding box center [477, 312] width 954 height 625
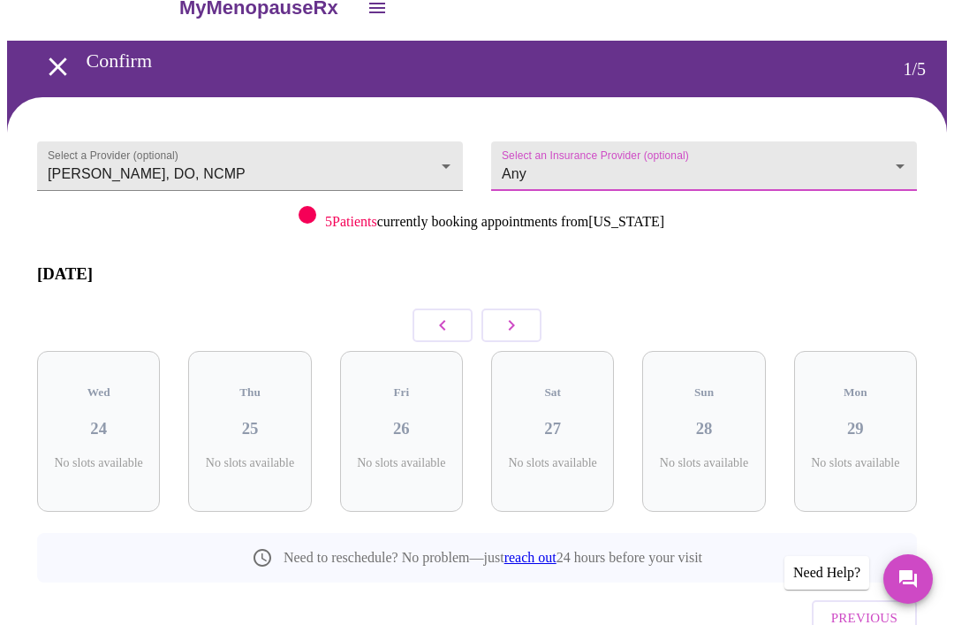
click at [901, 153] on body "MyMenopauseRx Confirm 1 / 5 Select a Provider (optional) Barbra S Hanna, DO, NC…" at bounding box center [477, 349] width 940 height 750
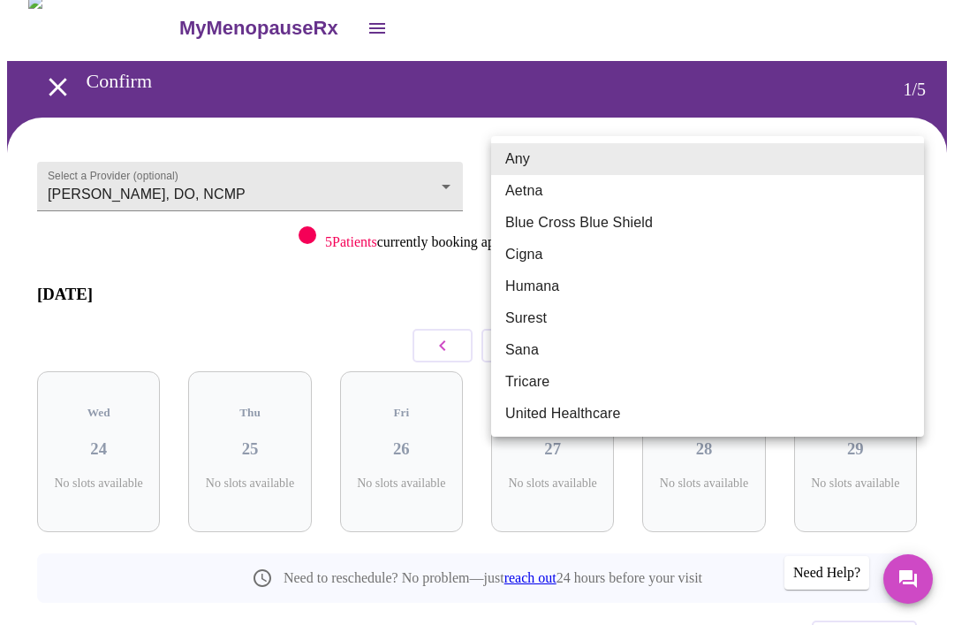
scroll to position [0, 0]
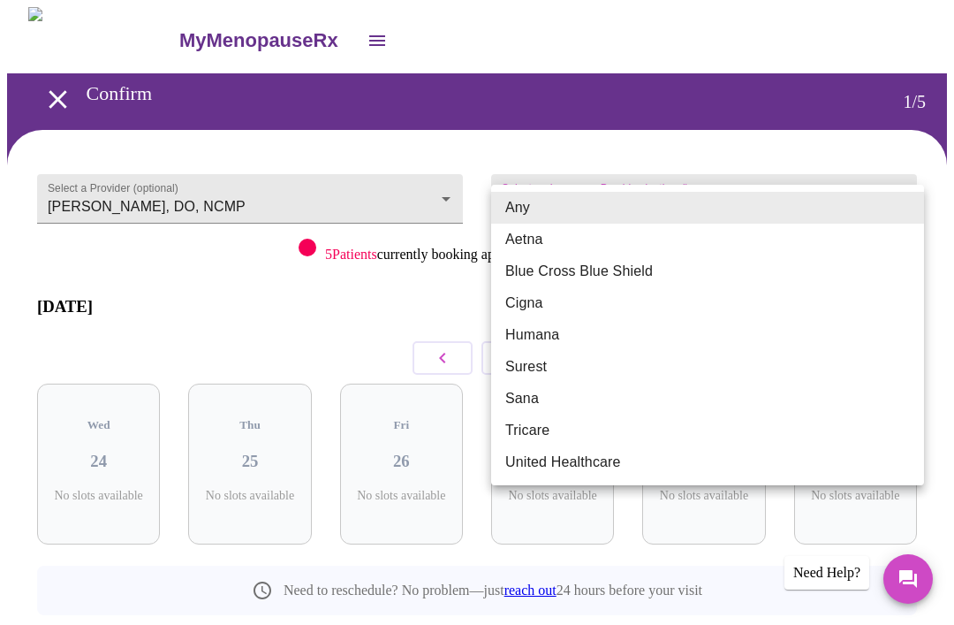
click at [857, 136] on div at bounding box center [477, 312] width 954 height 625
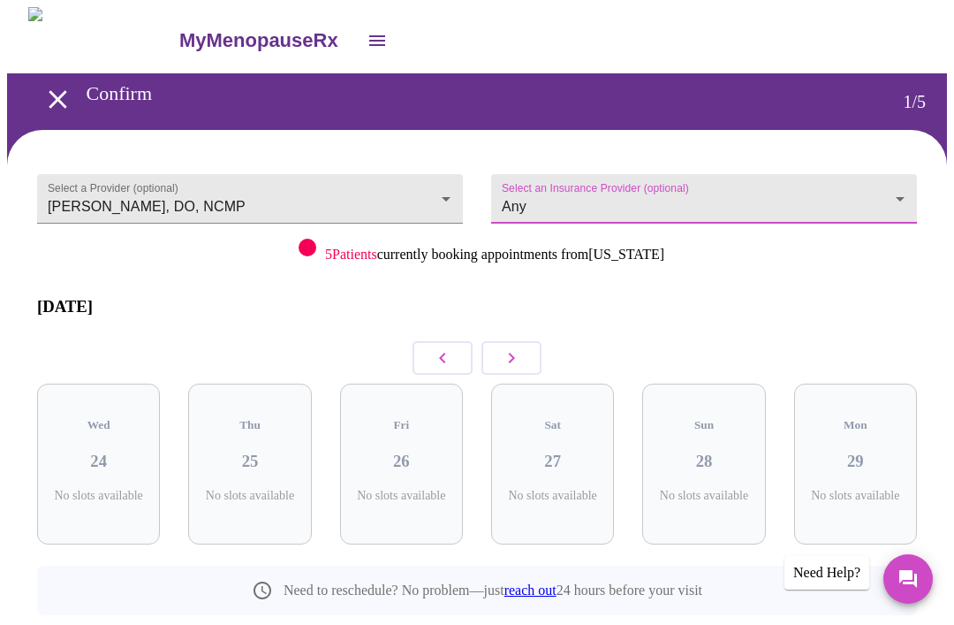
click at [57, 92] on icon "open drawer" at bounding box center [57, 99] width 31 height 31
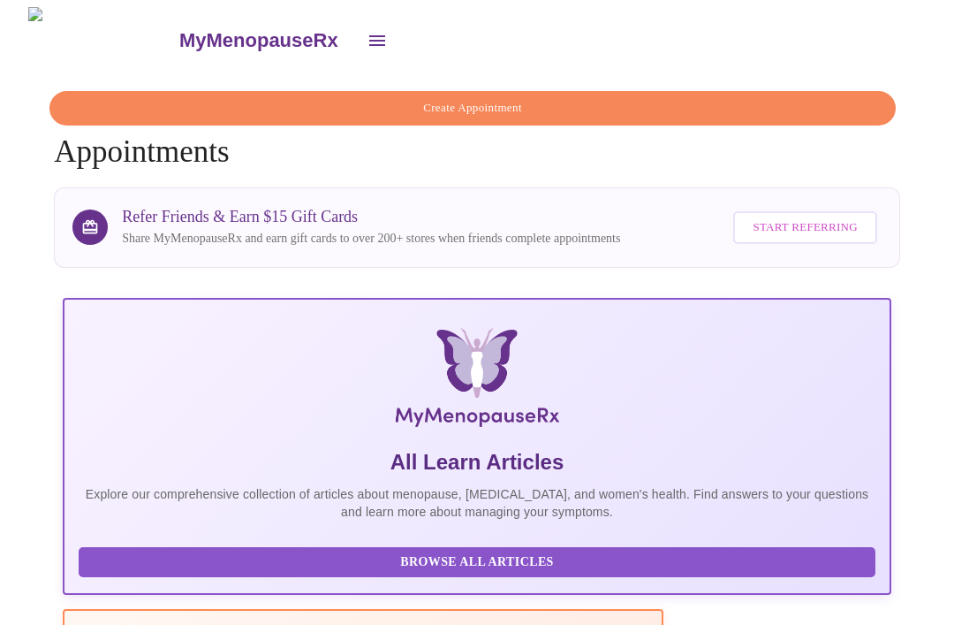
click at [367, 36] on icon "open drawer" at bounding box center [377, 40] width 21 height 21
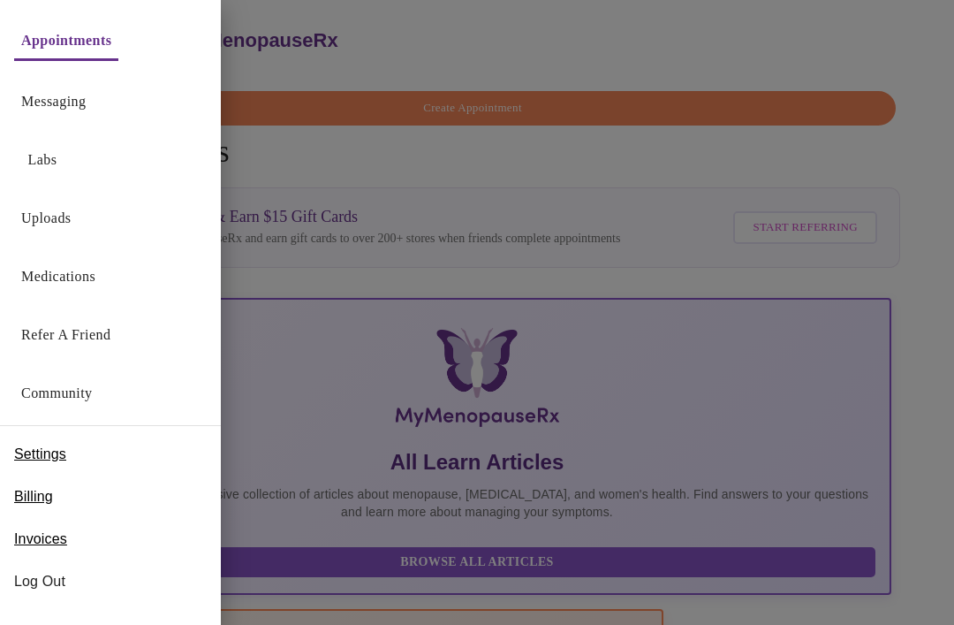
click at [633, 57] on div at bounding box center [477, 312] width 954 height 625
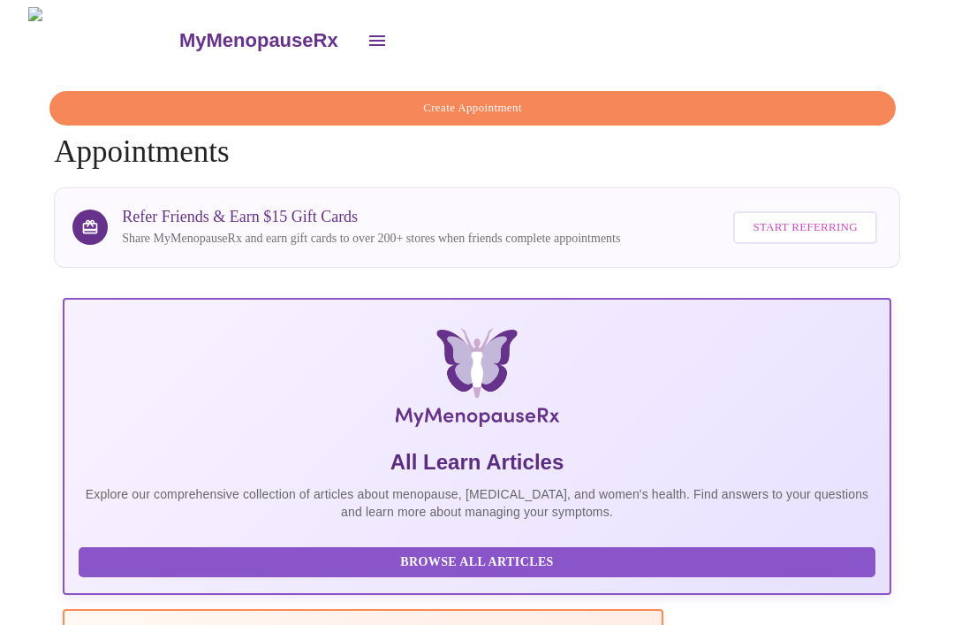
click at [367, 34] on icon "open drawer" at bounding box center [377, 40] width 21 height 21
